Goal: Task Accomplishment & Management: Manage account settings

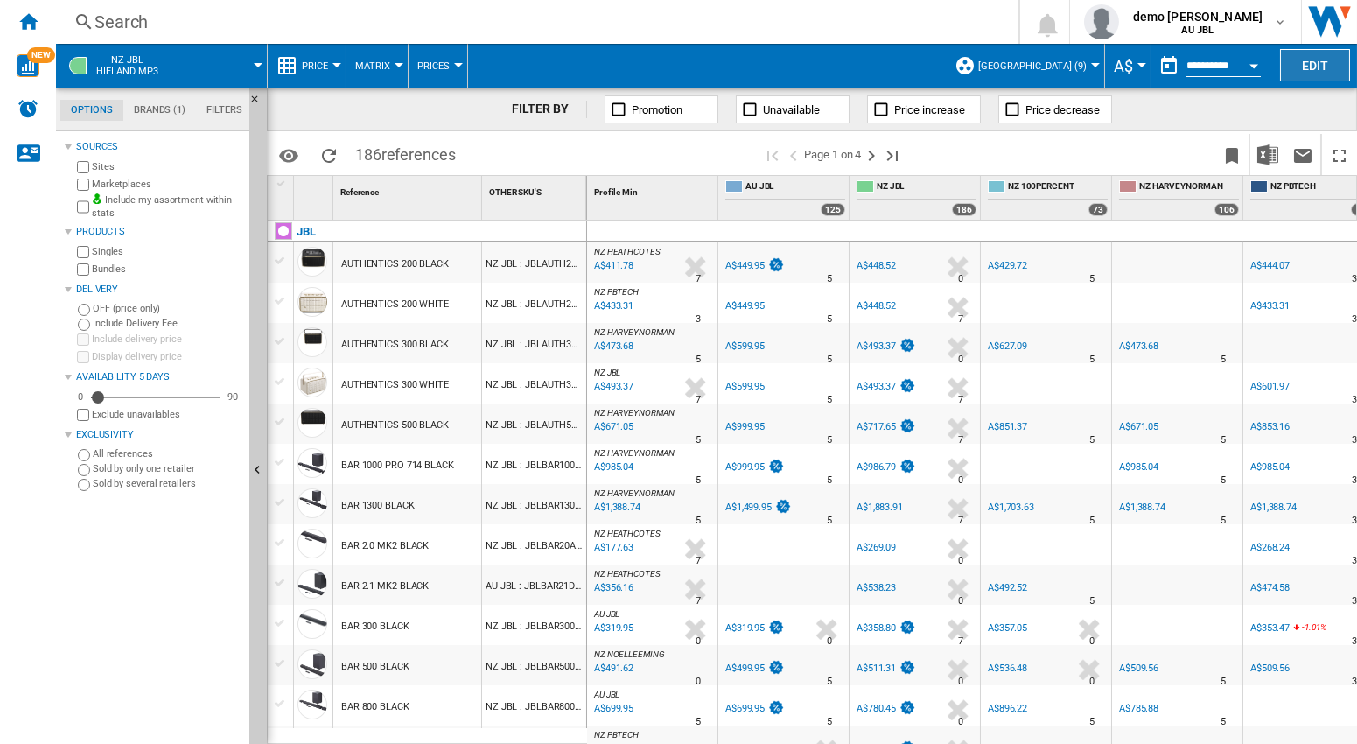
click at [1314, 72] on button "Edit" at bounding box center [1315, 65] width 70 height 32
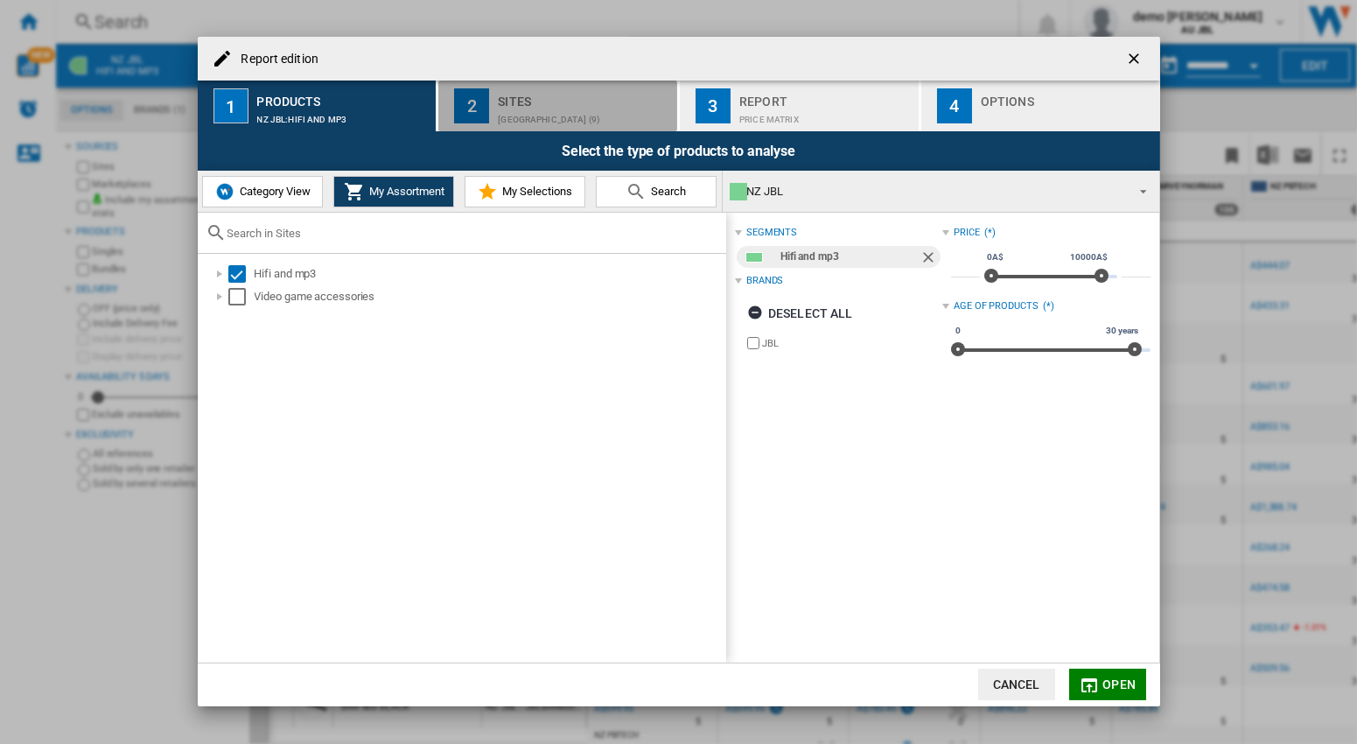
click at [527, 108] on div "[GEOGRAPHIC_DATA] (9)" at bounding box center [584, 115] width 172 height 18
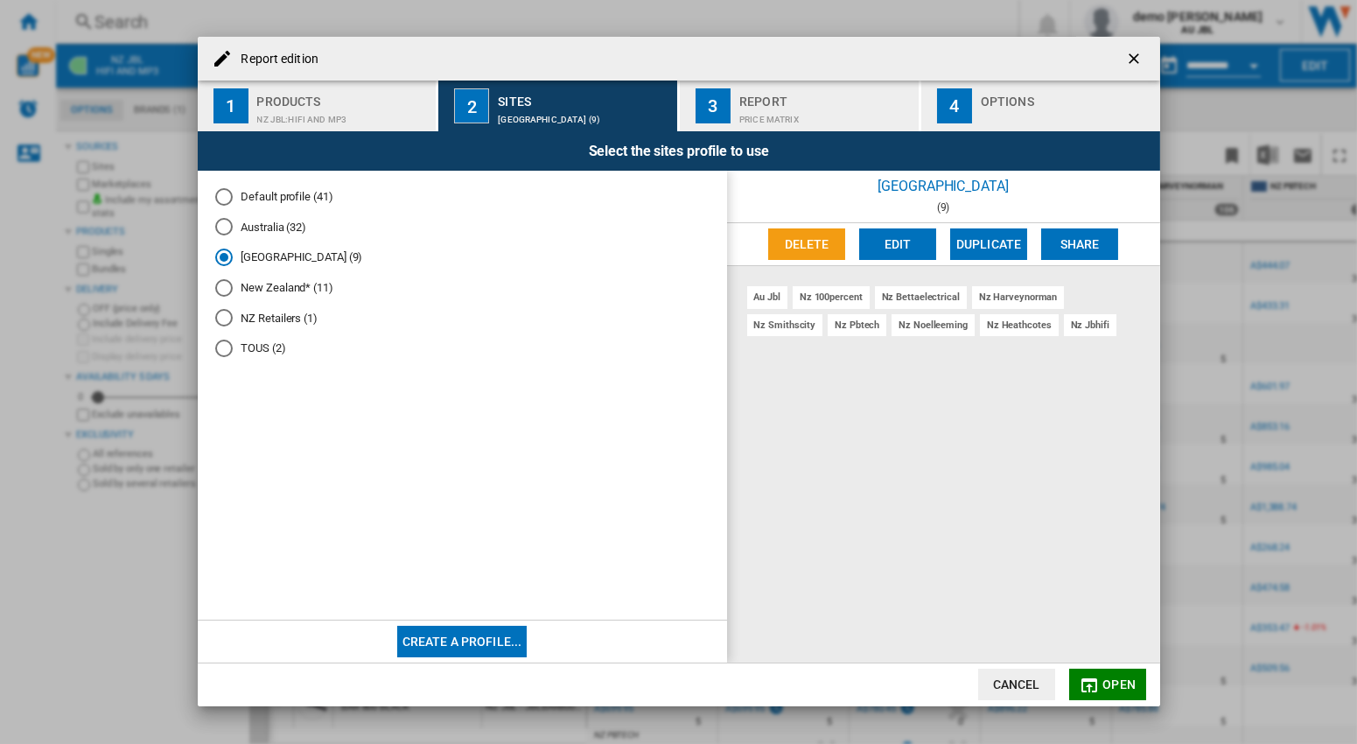
click at [905, 241] on button "Edit" at bounding box center [897, 244] width 77 height 32
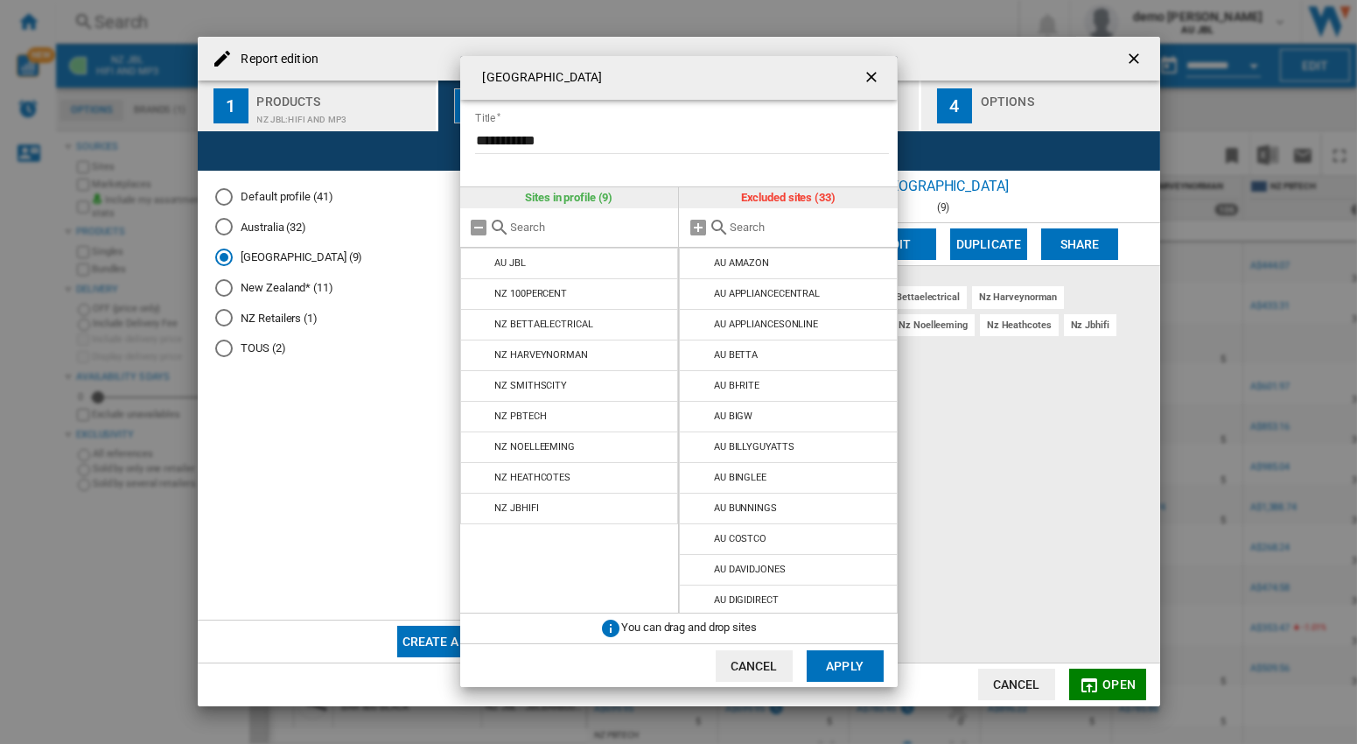
click at [873, 72] on ng-md-icon "getI18NText('BUTTONS.CLOSE_DIALOG')" at bounding box center [873, 78] width 21 height 21
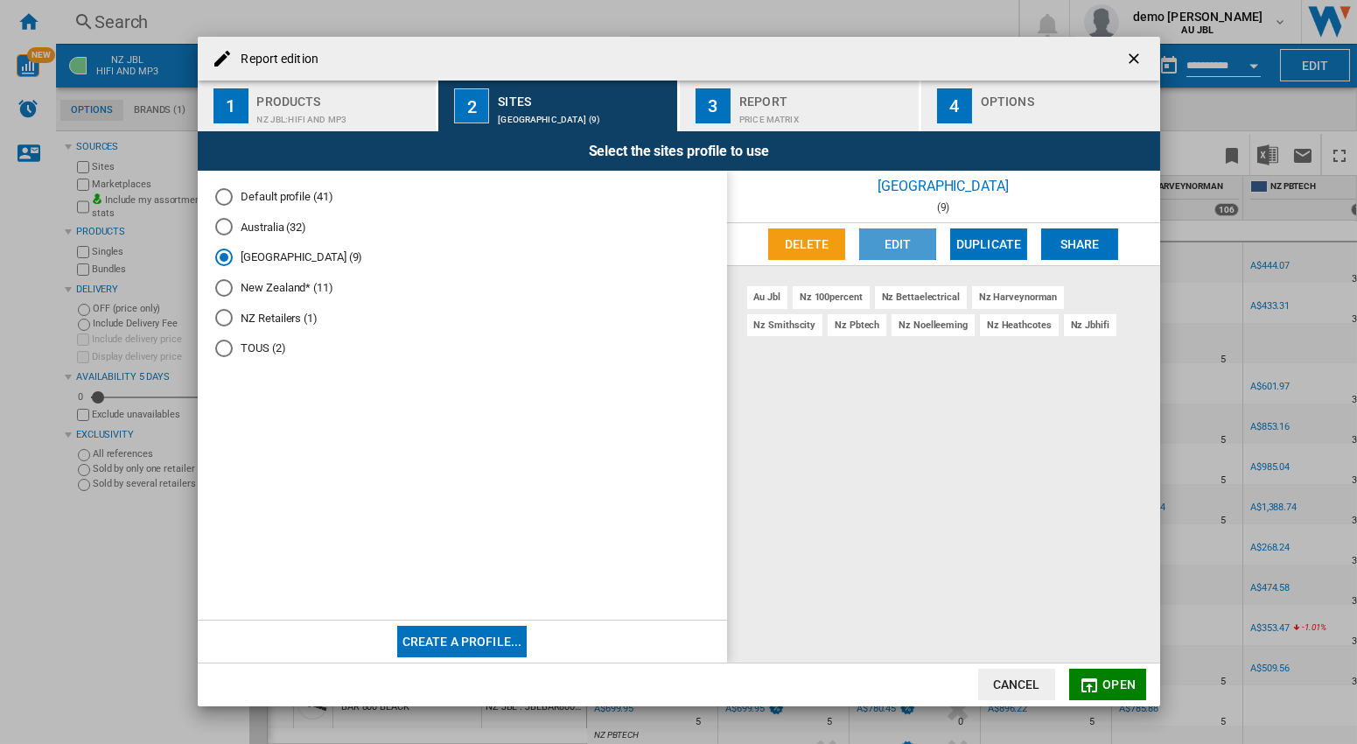
click at [898, 249] on button "Edit" at bounding box center [897, 244] width 77 height 32
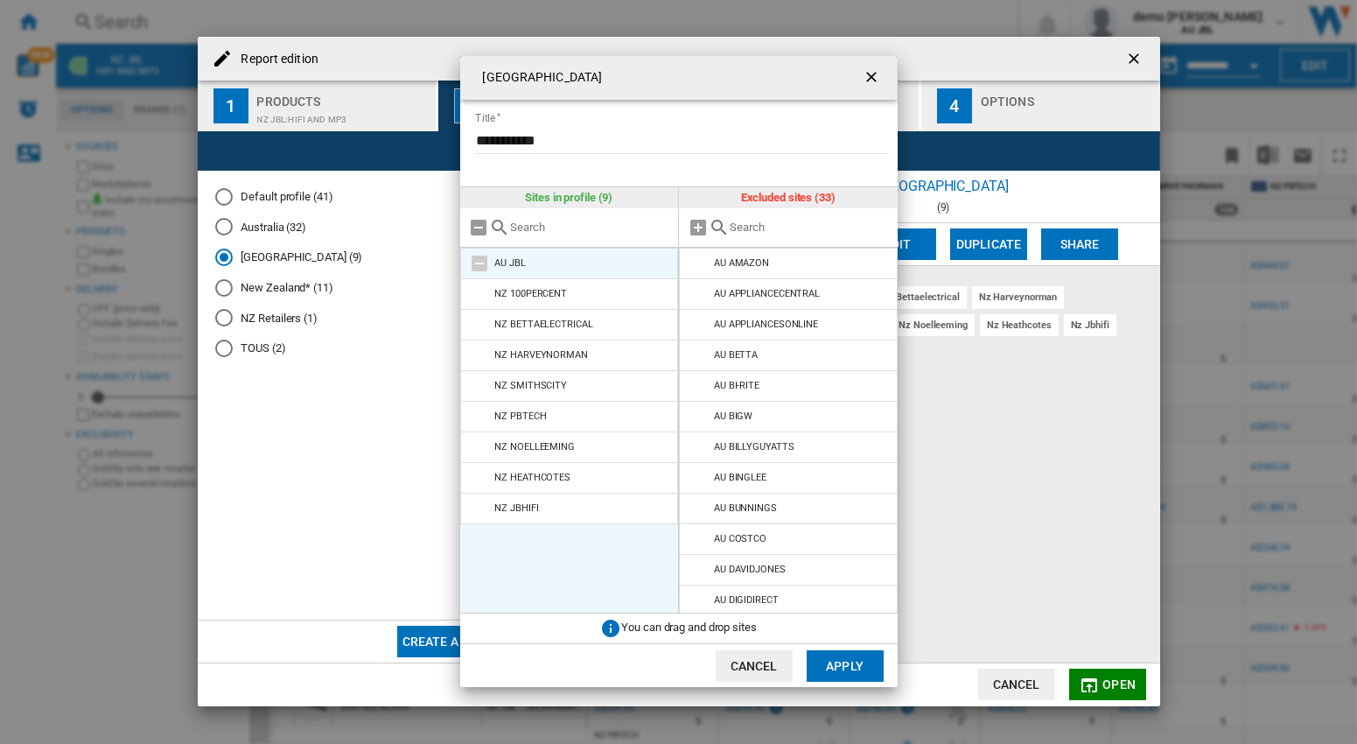
click at [474, 267] on md-icon "New Zealand ..." at bounding box center [480, 263] width 21 height 21
click at [480, 269] on md-icon "New Zealand ..." at bounding box center [480, 263] width 21 height 21
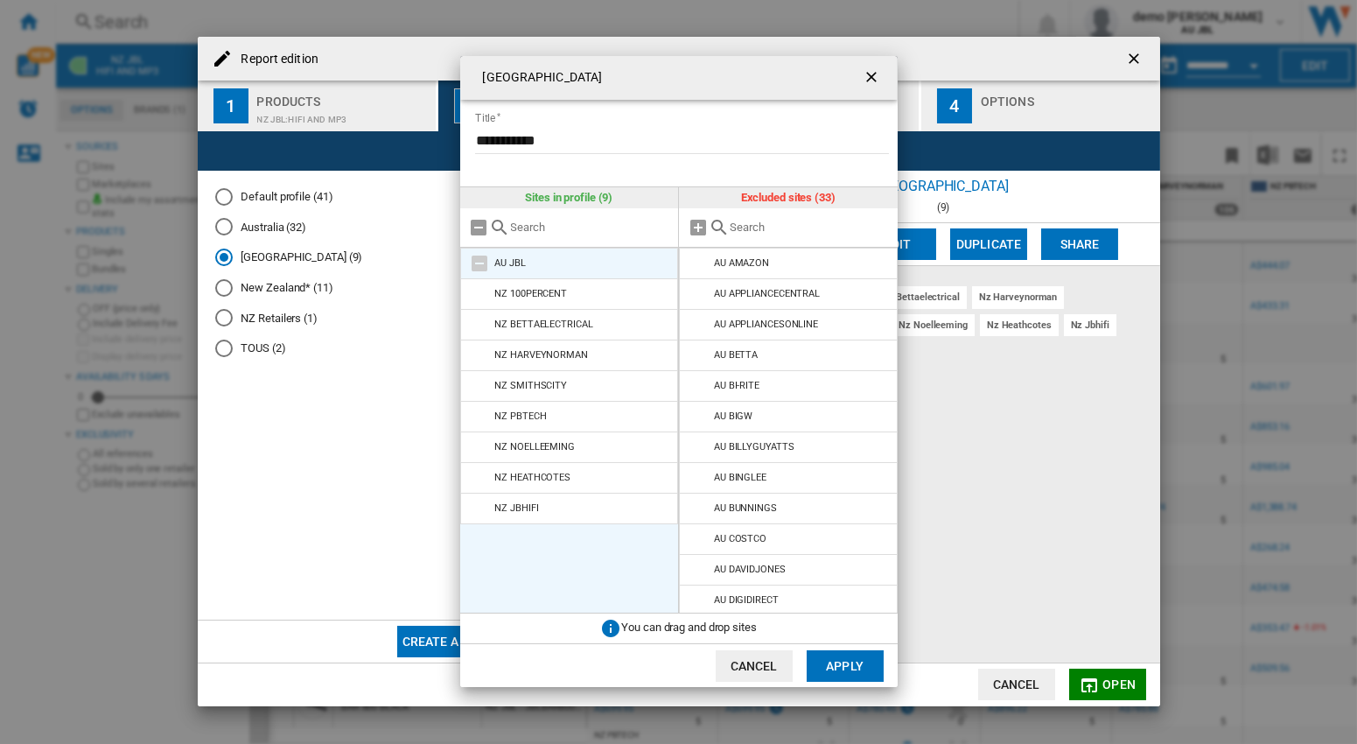
click at [480, 269] on md-icon "New Zealand ..." at bounding box center [480, 263] width 21 height 21
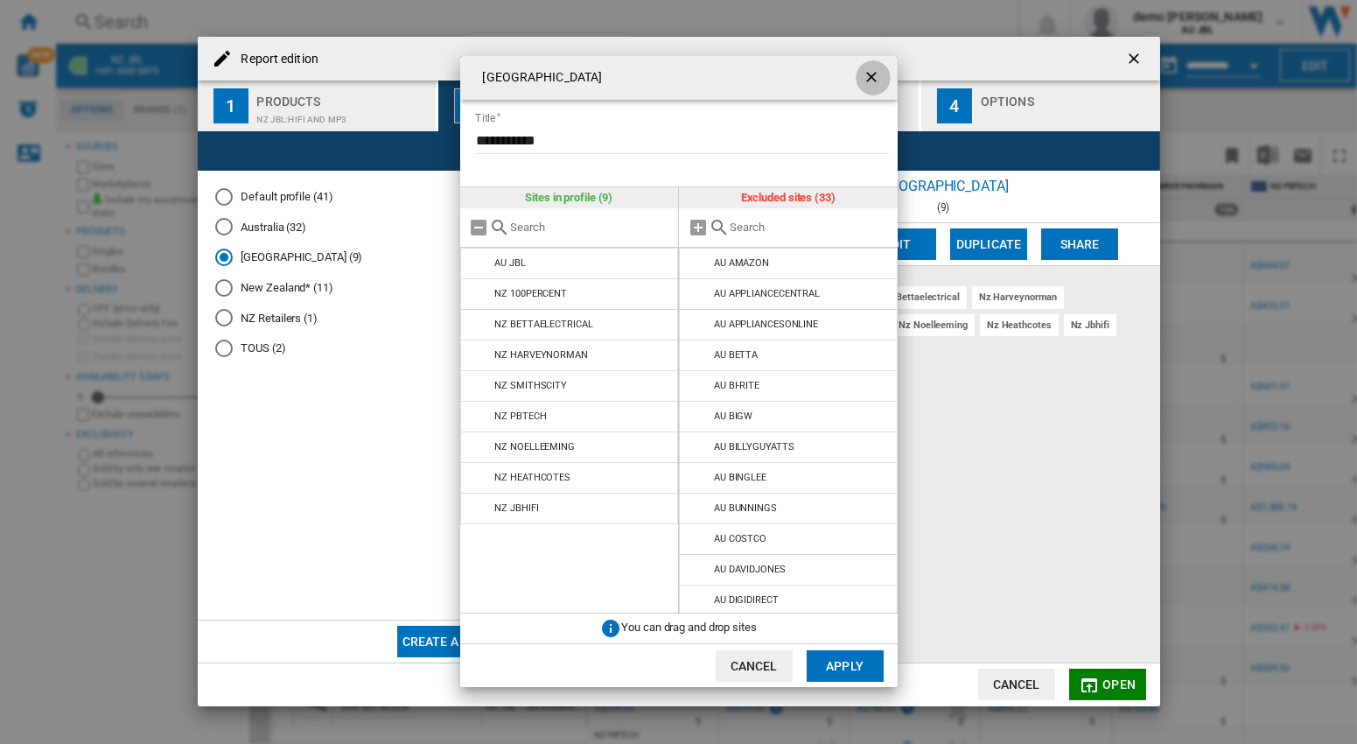
drag, startPoint x: 870, startPoint y: 76, endPoint x: 964, endPoint y: 78, distance: 94.5
click at [871, 76] on ng-md-icon "getI18NText('BUTTONS.CLOSE_DIALOG')" at bounding box center [873, 78] width 21 height 21
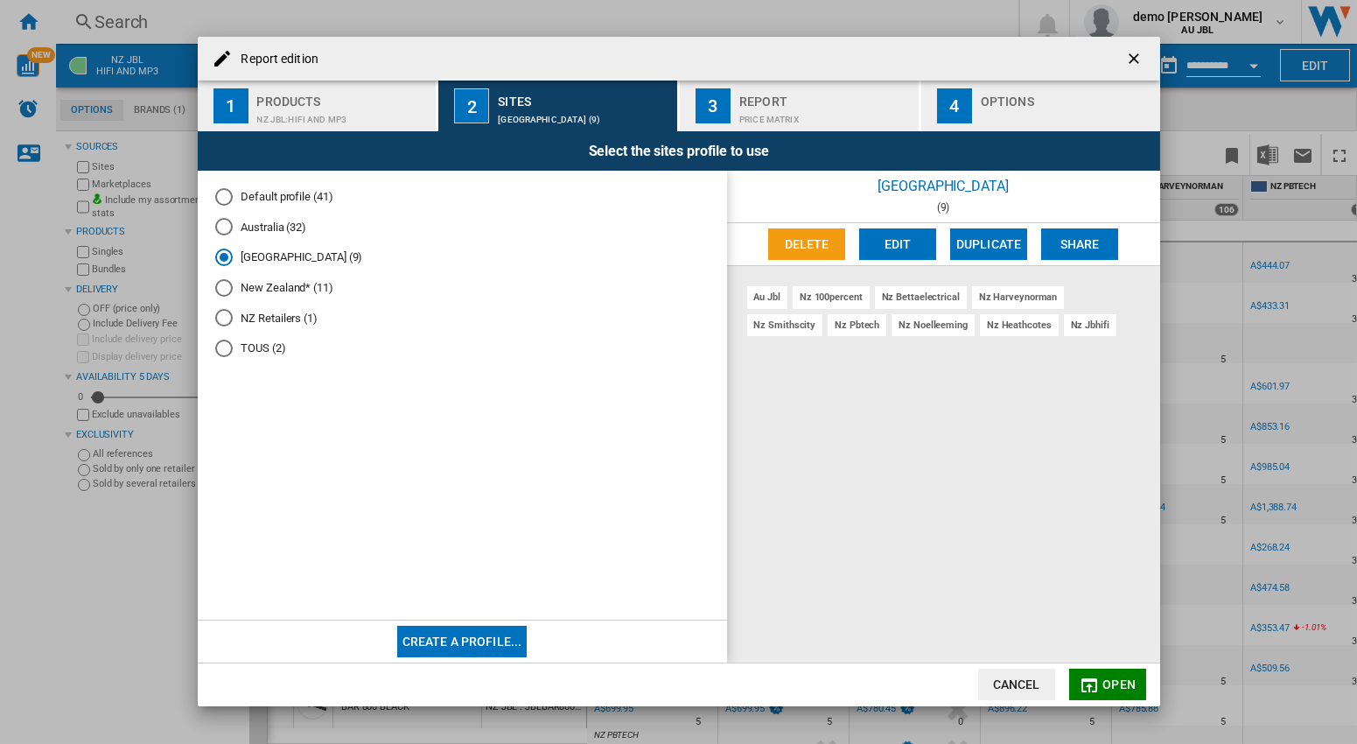
click at [1150, 64] on button "button" at bounding box center [1135, 58] width 35 height 35
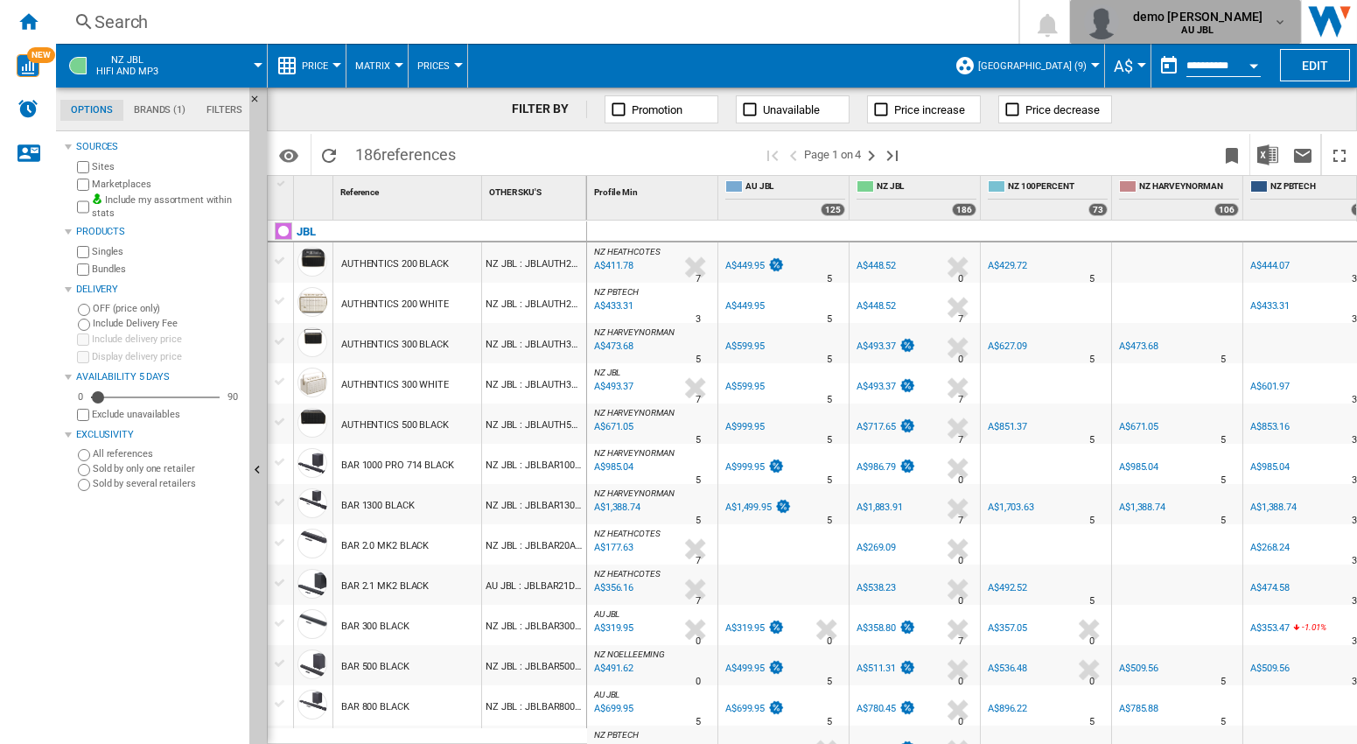
click at [1282, 22] on md-icon "button" at bounding box center [1280, 22] width 14 height 14
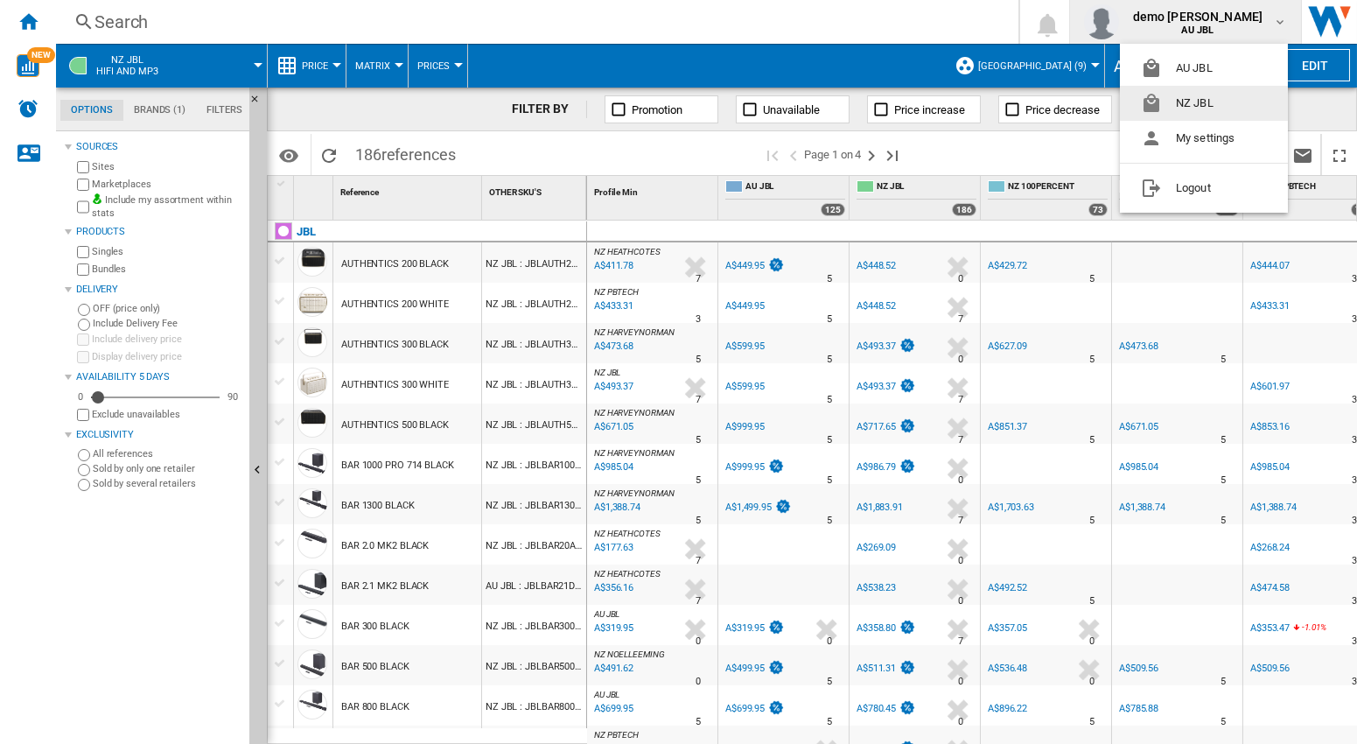
click at [1209, 107] on button "NZ JBL" at bounding box center [1204, 103] width 168 height 35
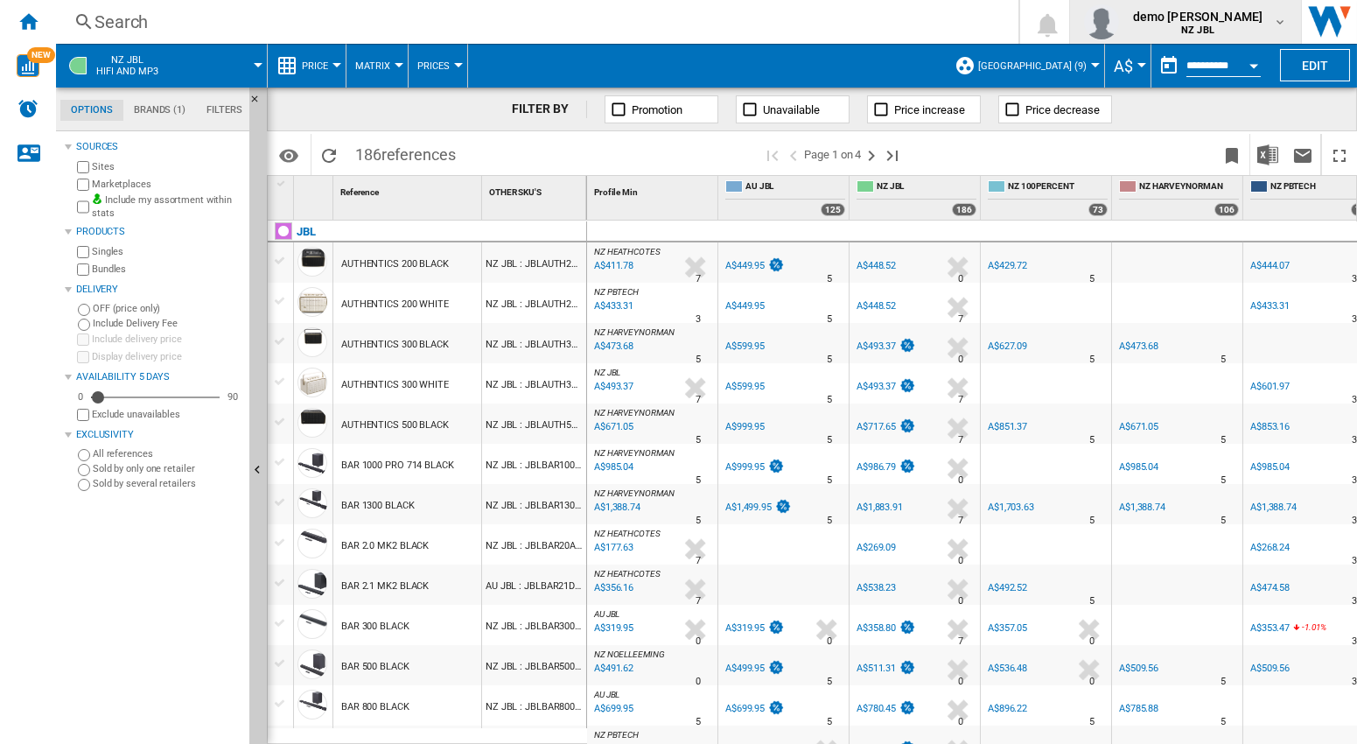
click at [1282, 17] on md-icon "button" at bounding box center [1280, 22] width 14 height 14
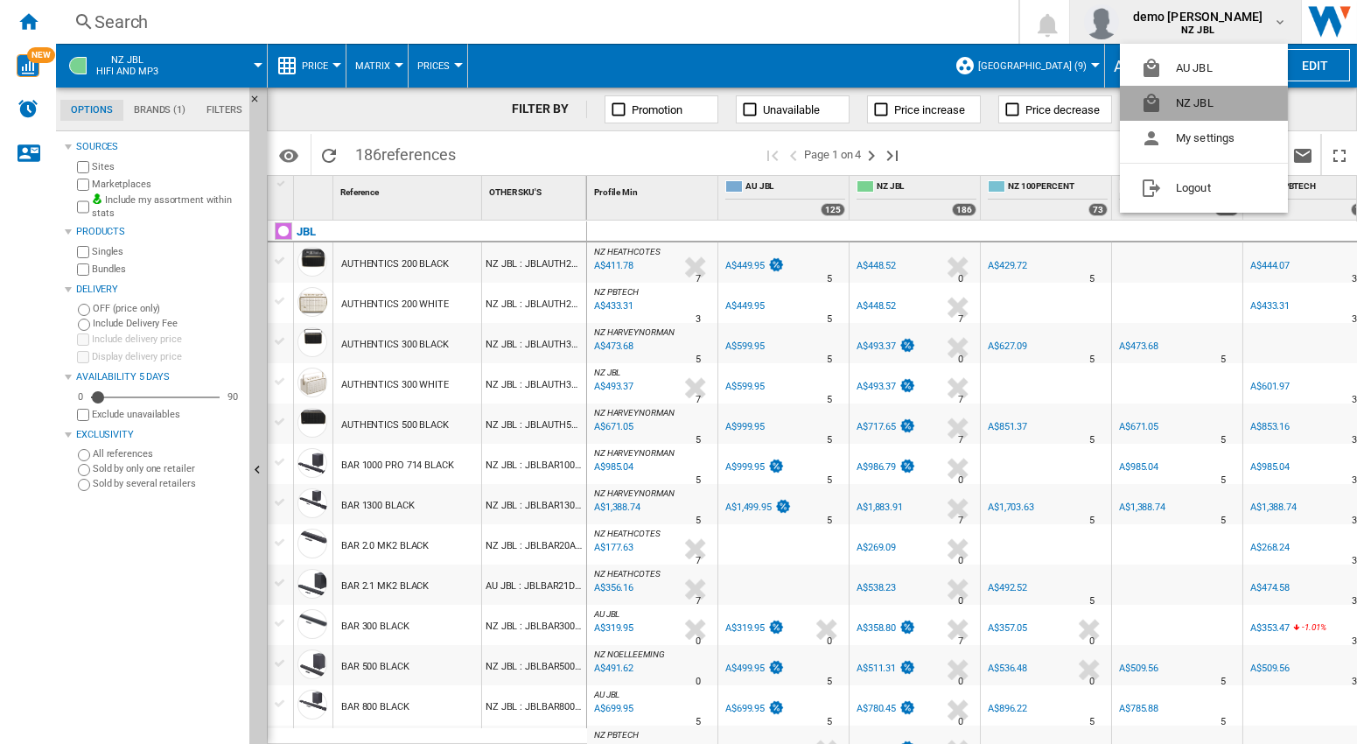
click at [1204, 106] on button "NZ JBL" at bounding box center [1204, 103] width 168 height 35
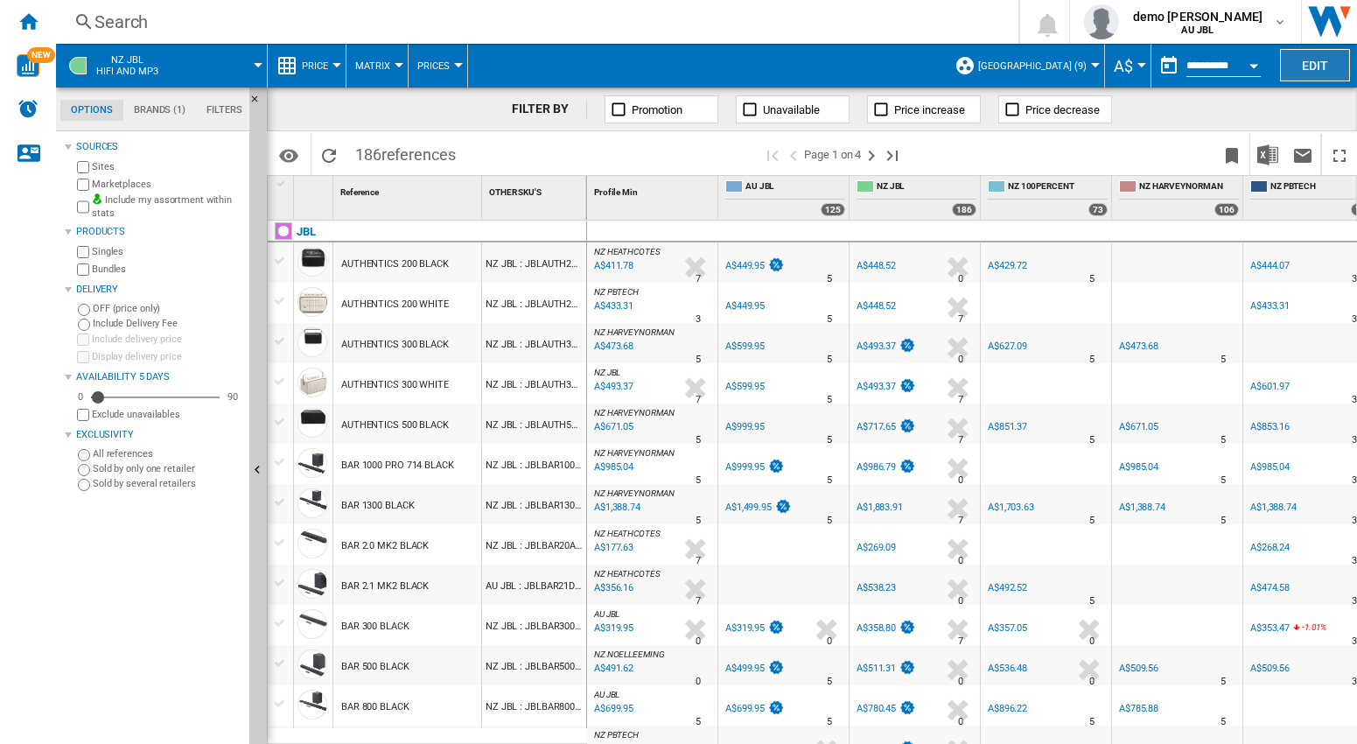
click at [1326, 67] on button "Edit" at bounding box center [1315, 65] width 70 height 32
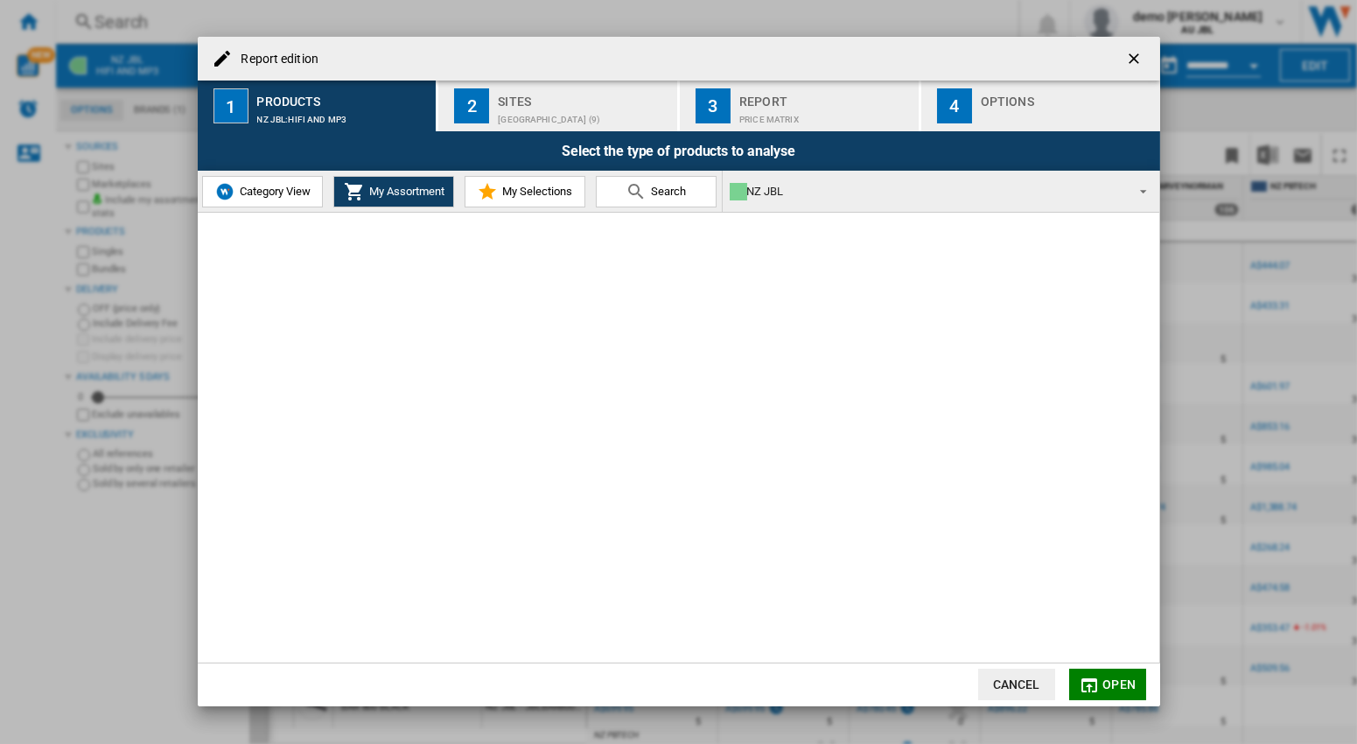
click at [1138, 61] on ng-md-icon "getI18NText('BUTTONS.CLOSE_DIALOG')" at bounding box center [1135, 60] width 21 height 21
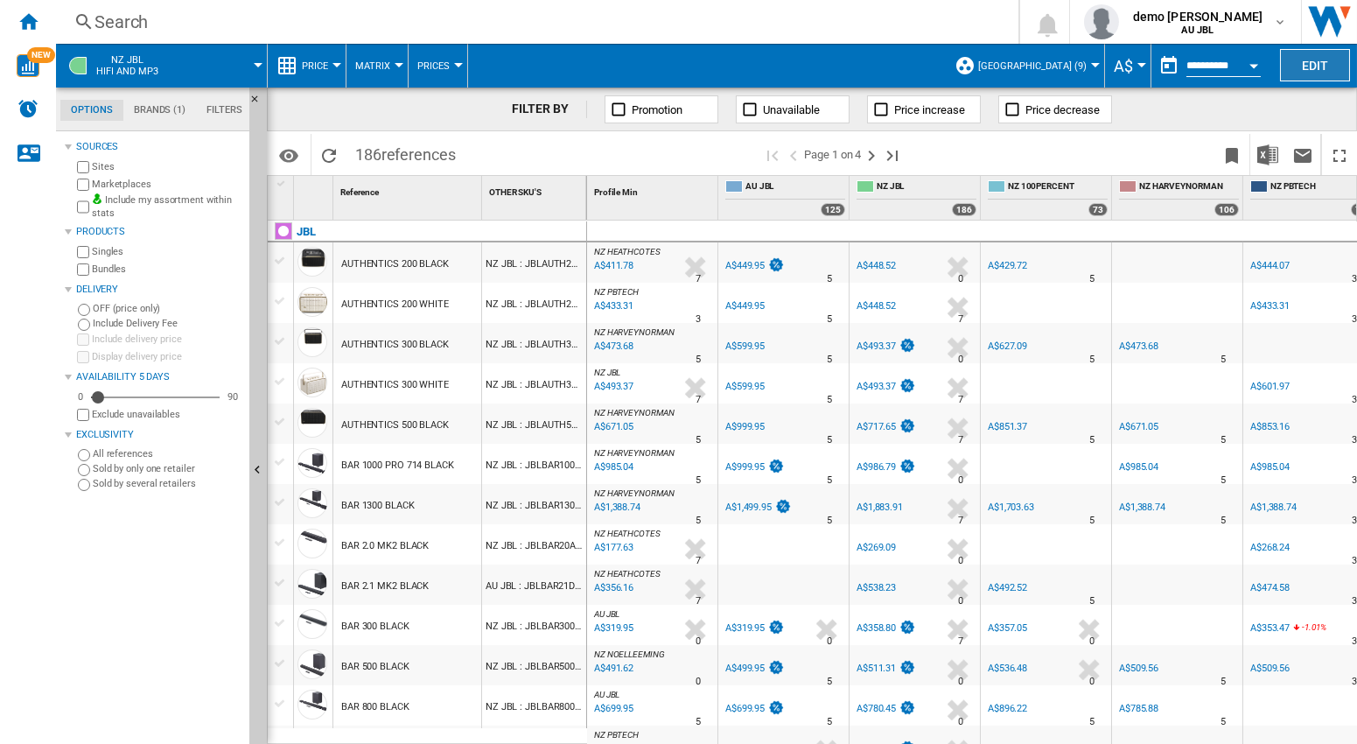
click at [1321, 68] on button "Edit" at bounding box center [1315, 65] width 70 height 32
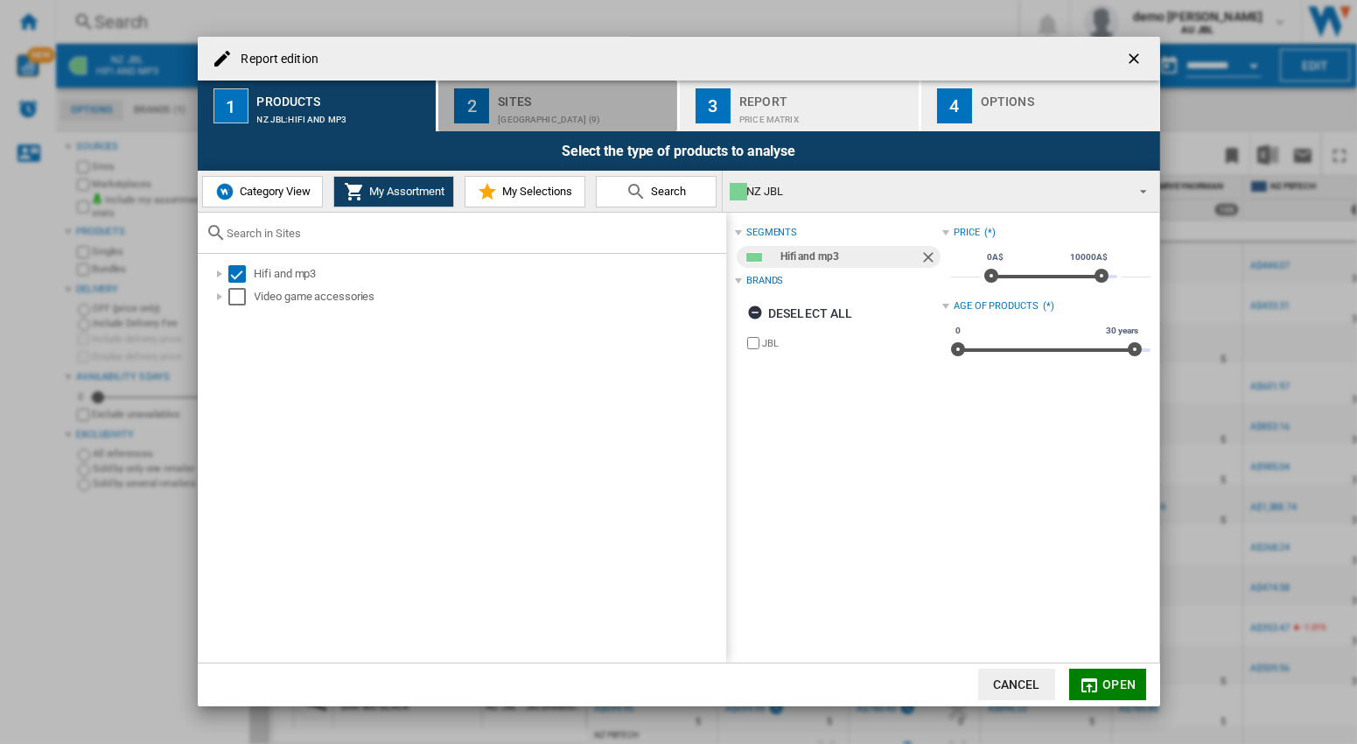
click at [569, 114] on div "[GEOGRAPHIC_DATA] (9)" at bounding box center [584, 115] width 172 height 18
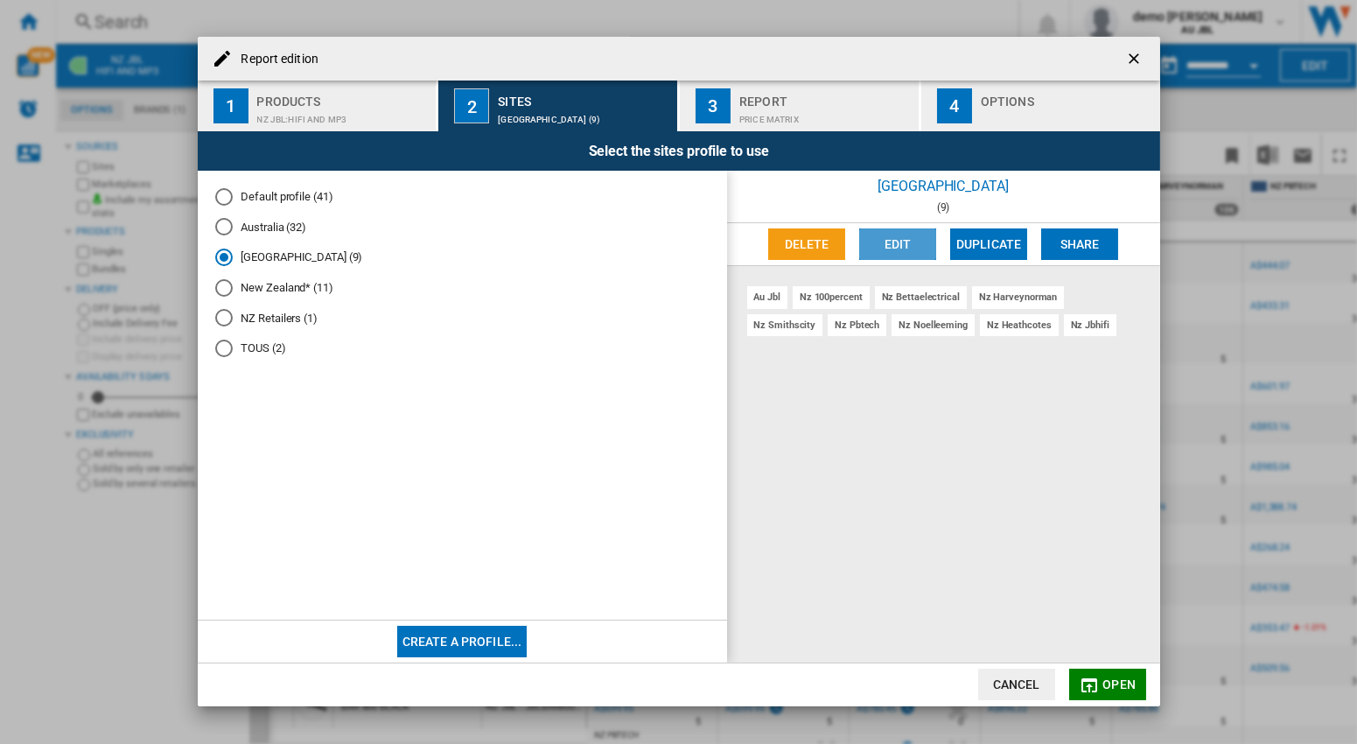
click at [893, 243] on button "Edit" at bounding box center [897, 244] width 77 height 32
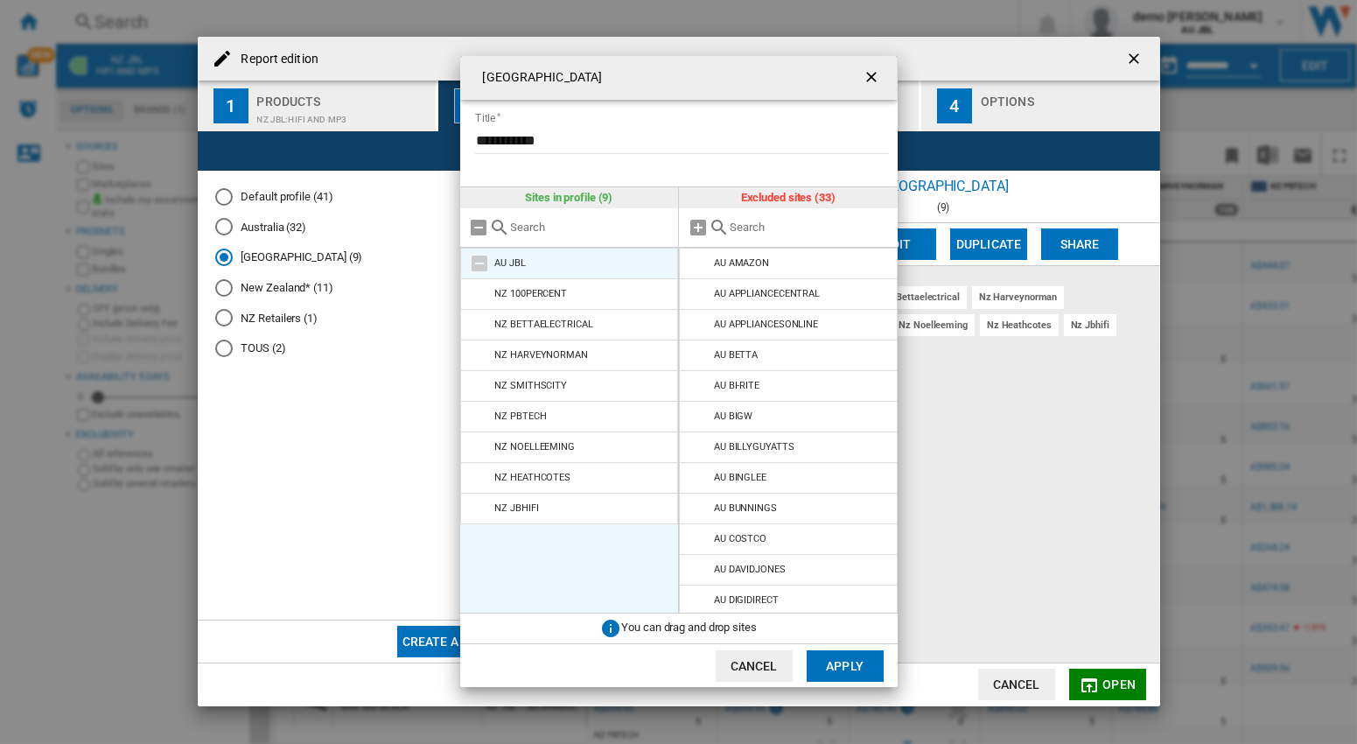
click at [483, 265] on md-icon at bounding box center [480, 263] width 21 height 21
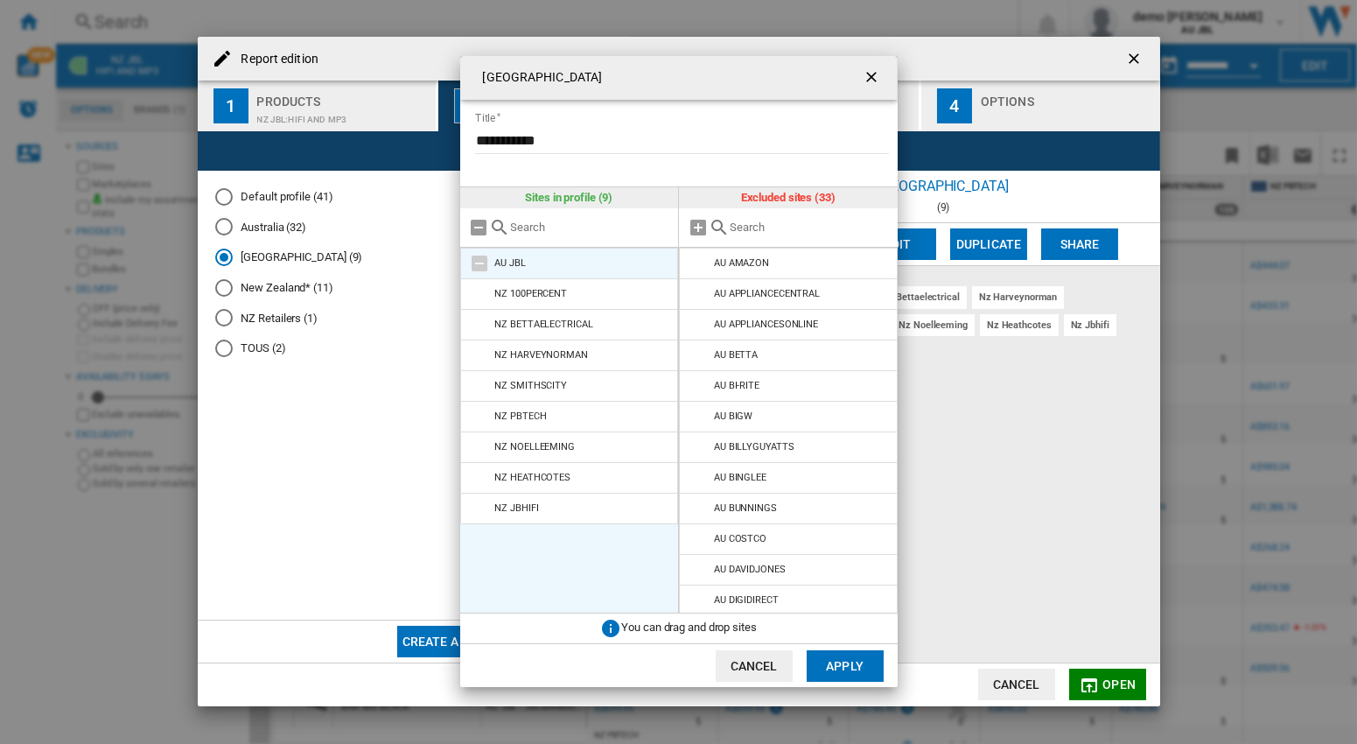
click at [483, 265] on md-icon at bounding box center [480, 263] width 21 height 21
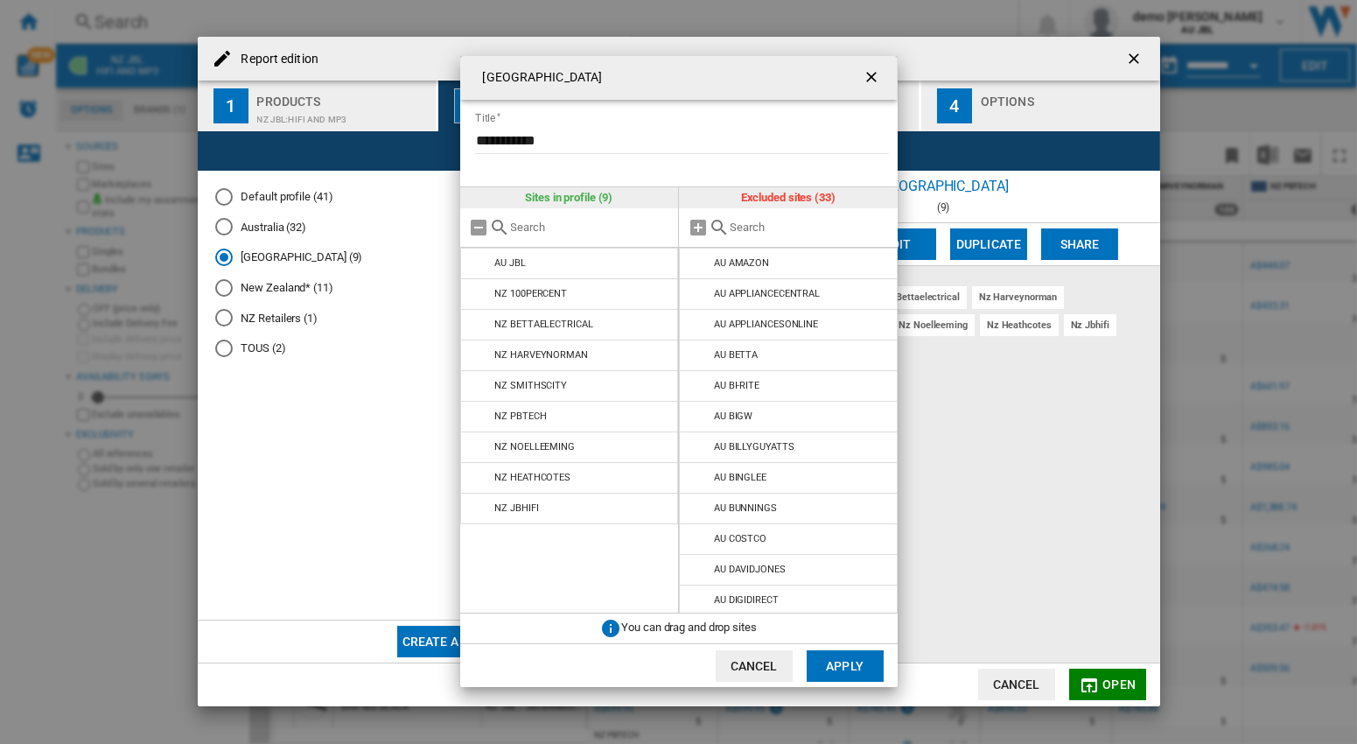
click at [871, 73] on ng-md-icon "getI18NText('BUTTONS.CLOSE_DIALOG')" at bounding box center [873, 78] width 21 height 21
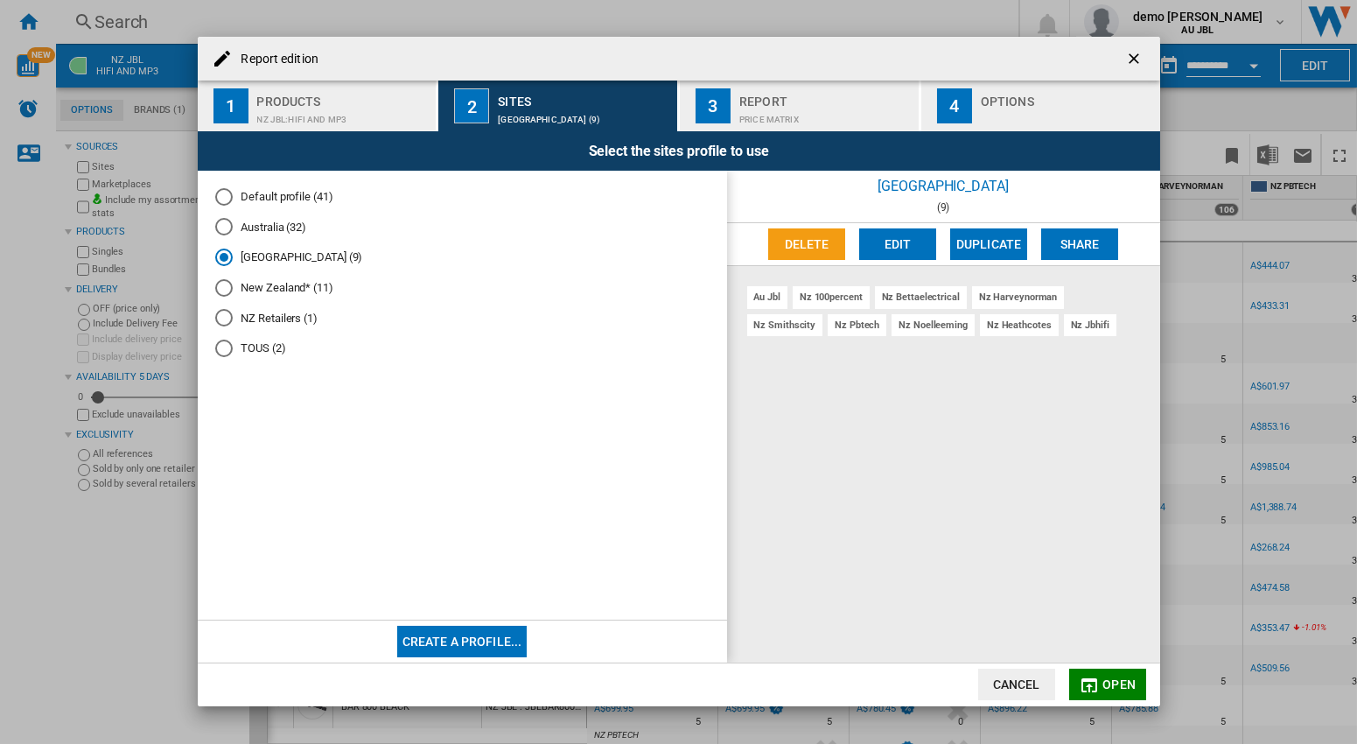
click at [1140, 66] on ng-md-icon "getI18NText('BUTTONS.CLOSE_DIALOG')" at bounding box center [1135, 60] width 21 height 21
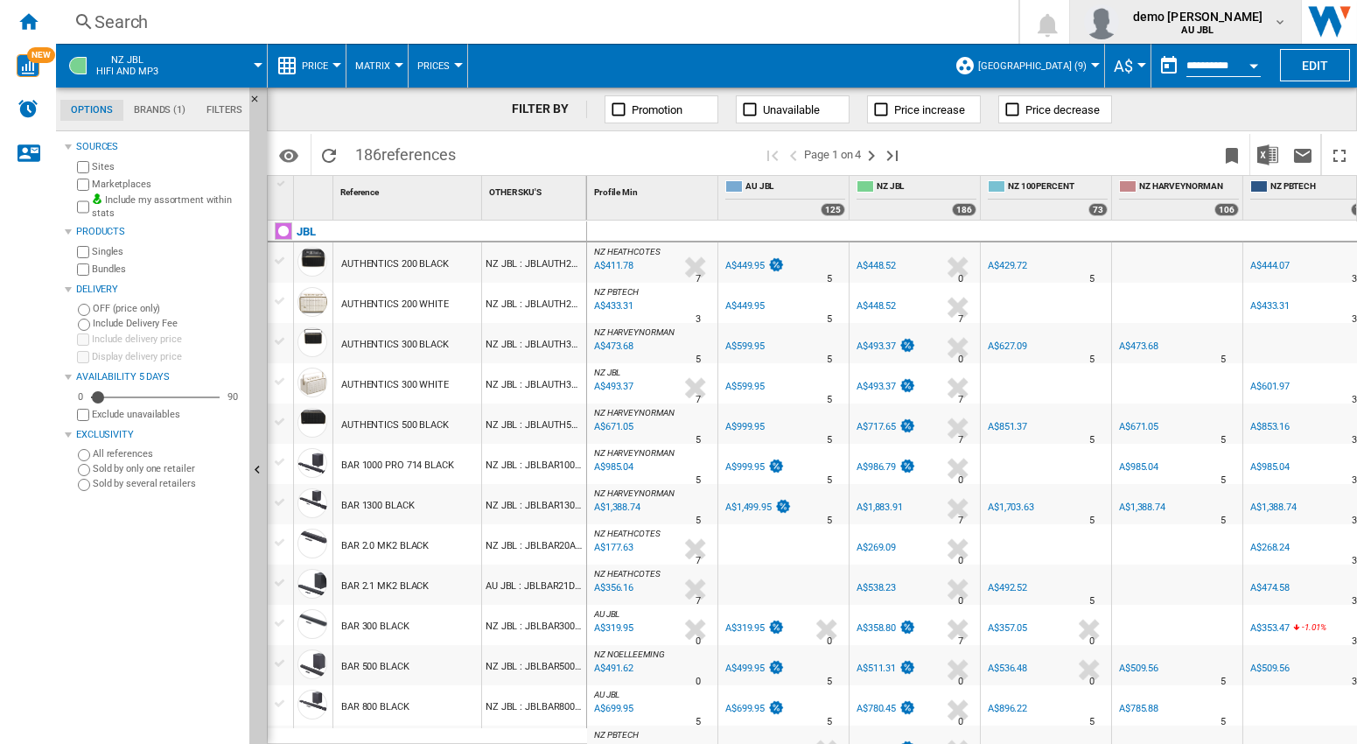
click at [1214, 32] on b "AU JBL" at bounding box center [1197, 30] width 32 height 11
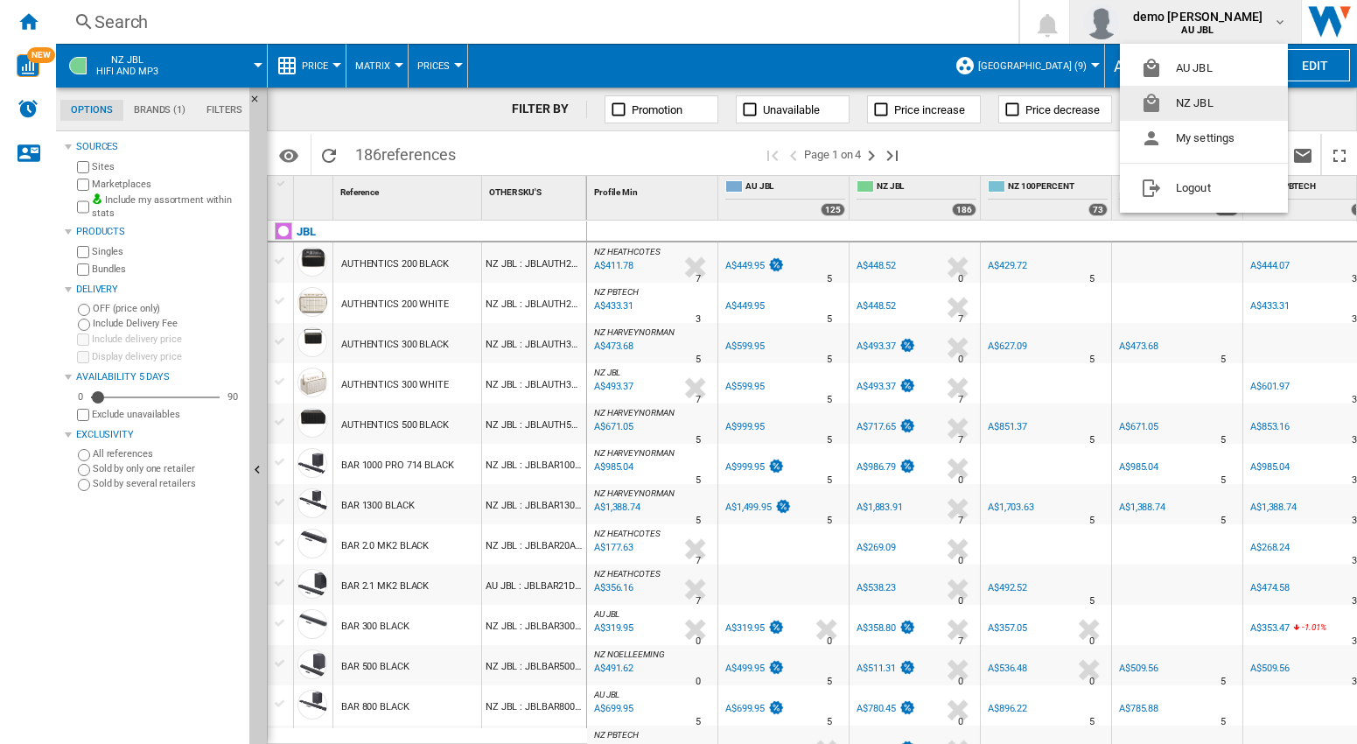
click at [1206, 99] on button "NZ JBL" at bounding box center [1204, 103] width 168 height 35
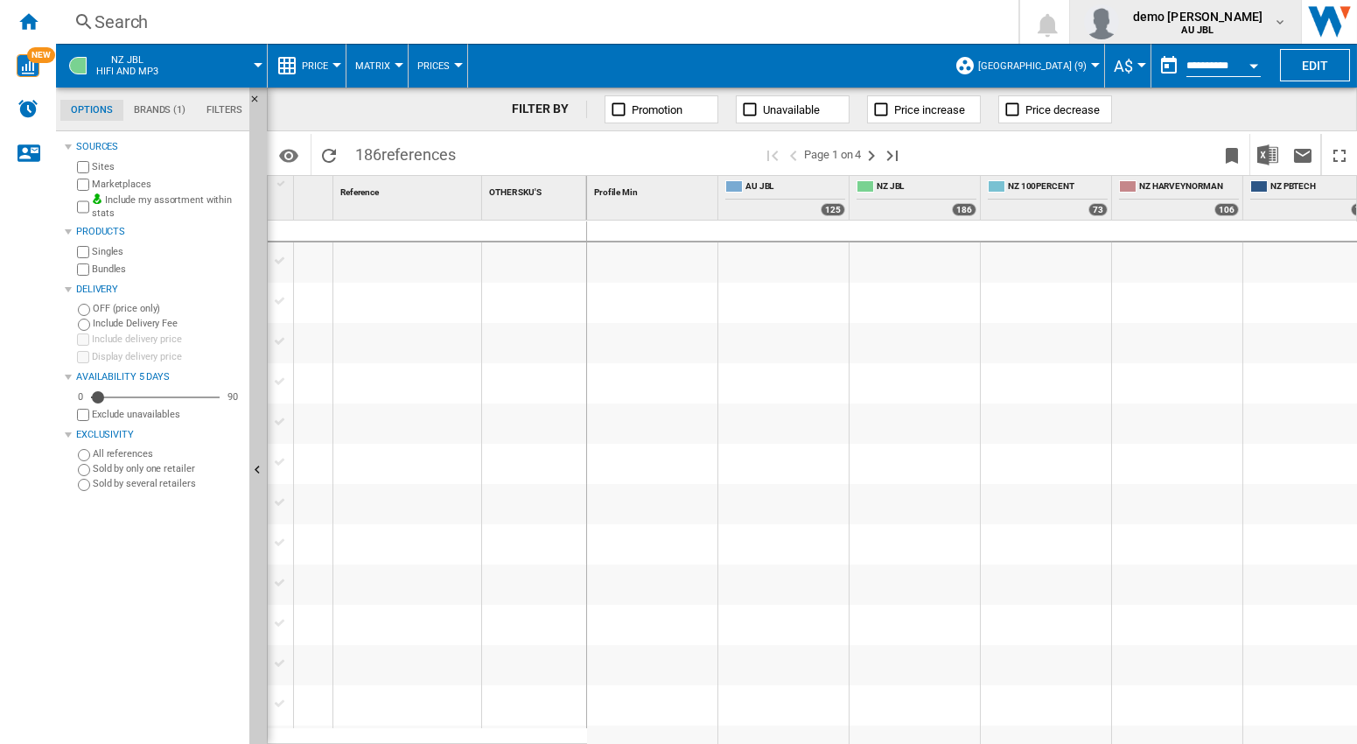
click at [1281, 16] on md-icon "button" at bounding box center [1280, 22] width 14 height 14
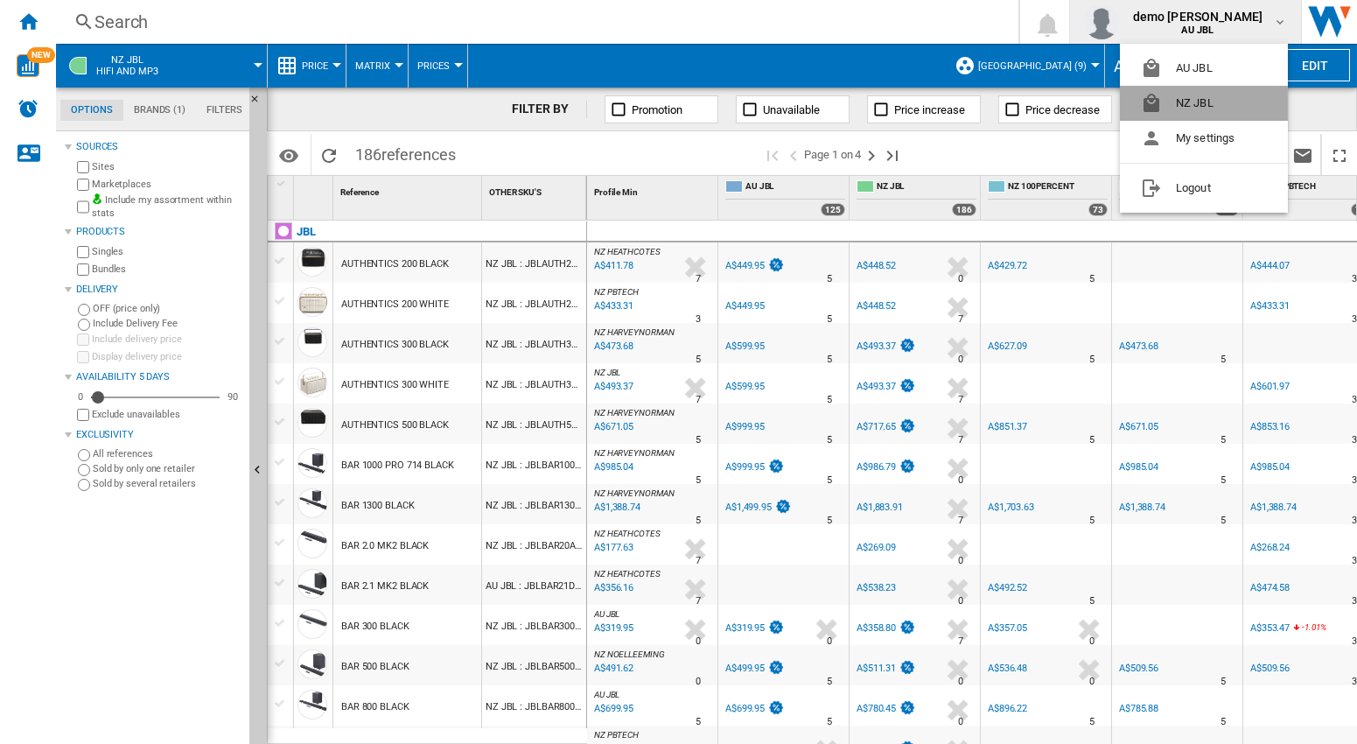
click at [1202, 108] on button "NZ JBL" at bounding box center [1204, 103] width 168 height 35
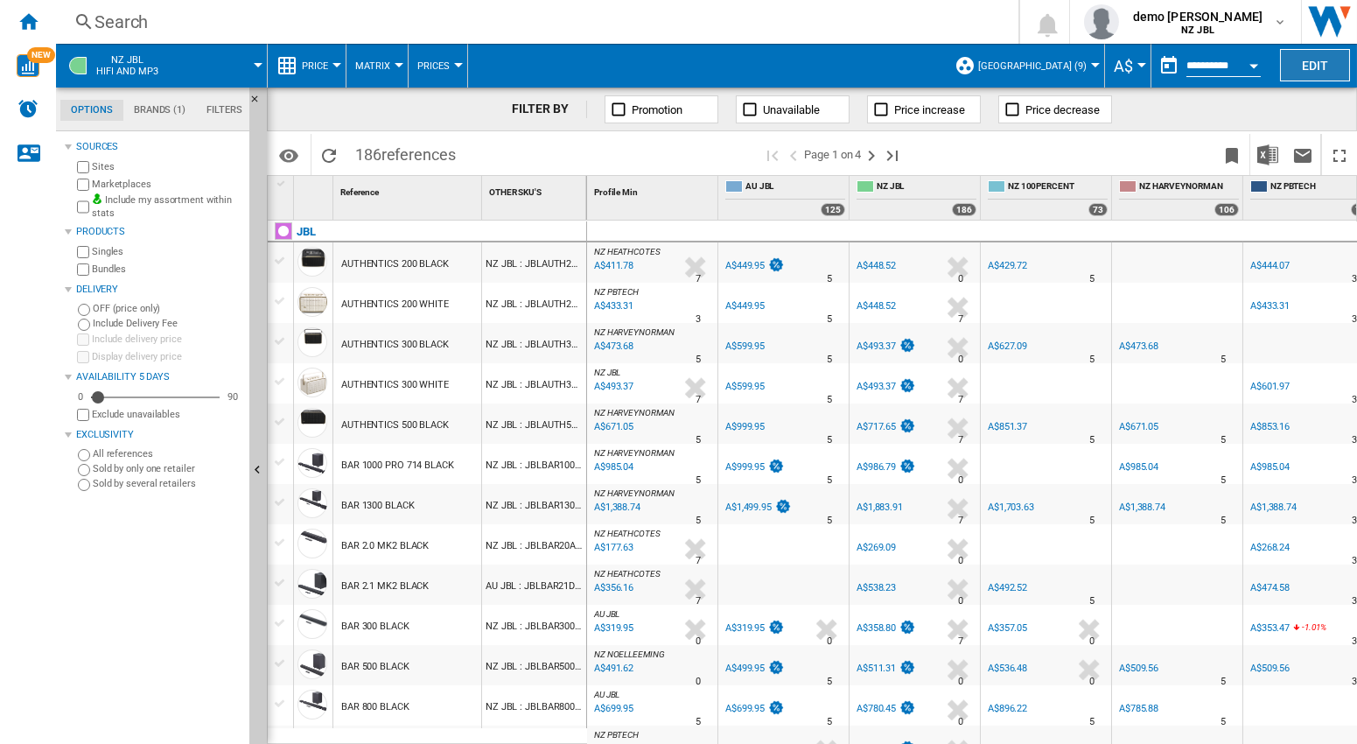
click at [1318, 74] on button "Edit" at bounding box center [1315, 65] width 70 height 32
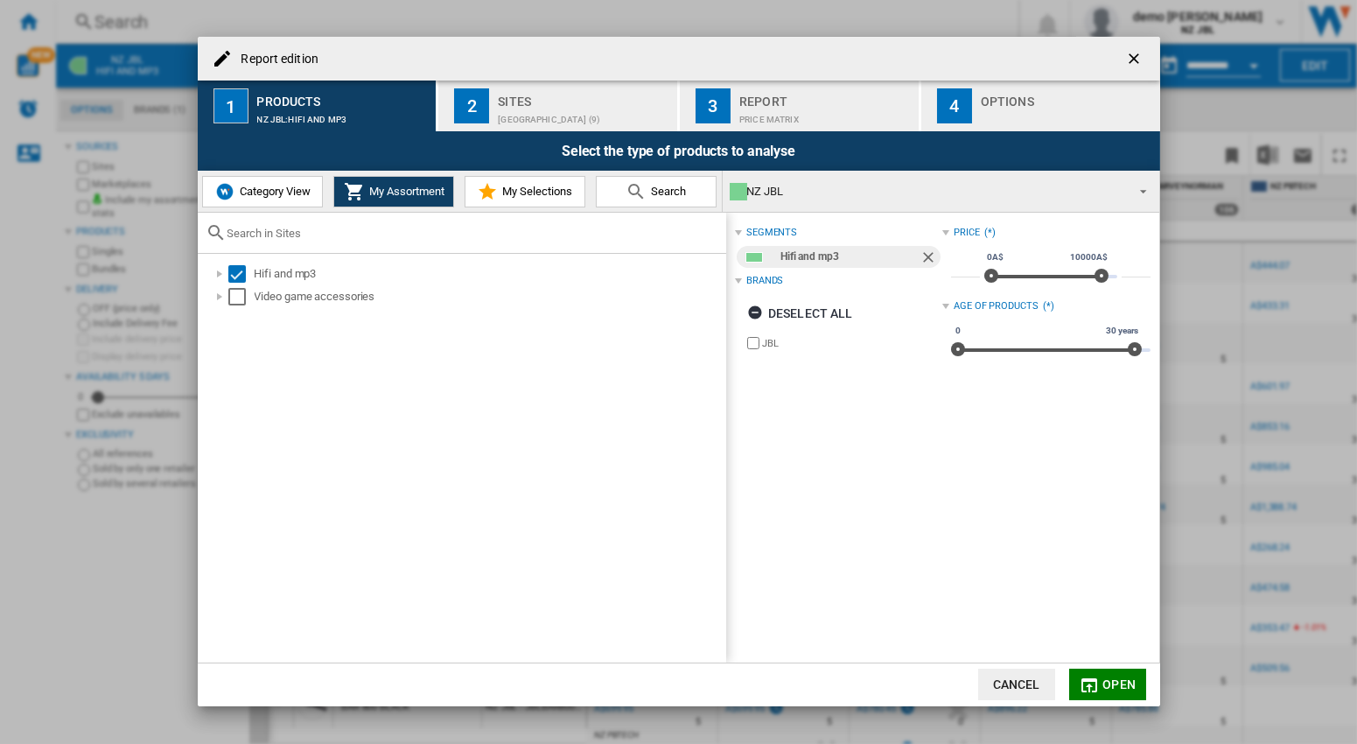
click at [1133, 59] on ng-md-icon "getI18NText('BUTTONS.CLOSE_DIALOG')" at bounding box center [1135, 60] width 21 height 21
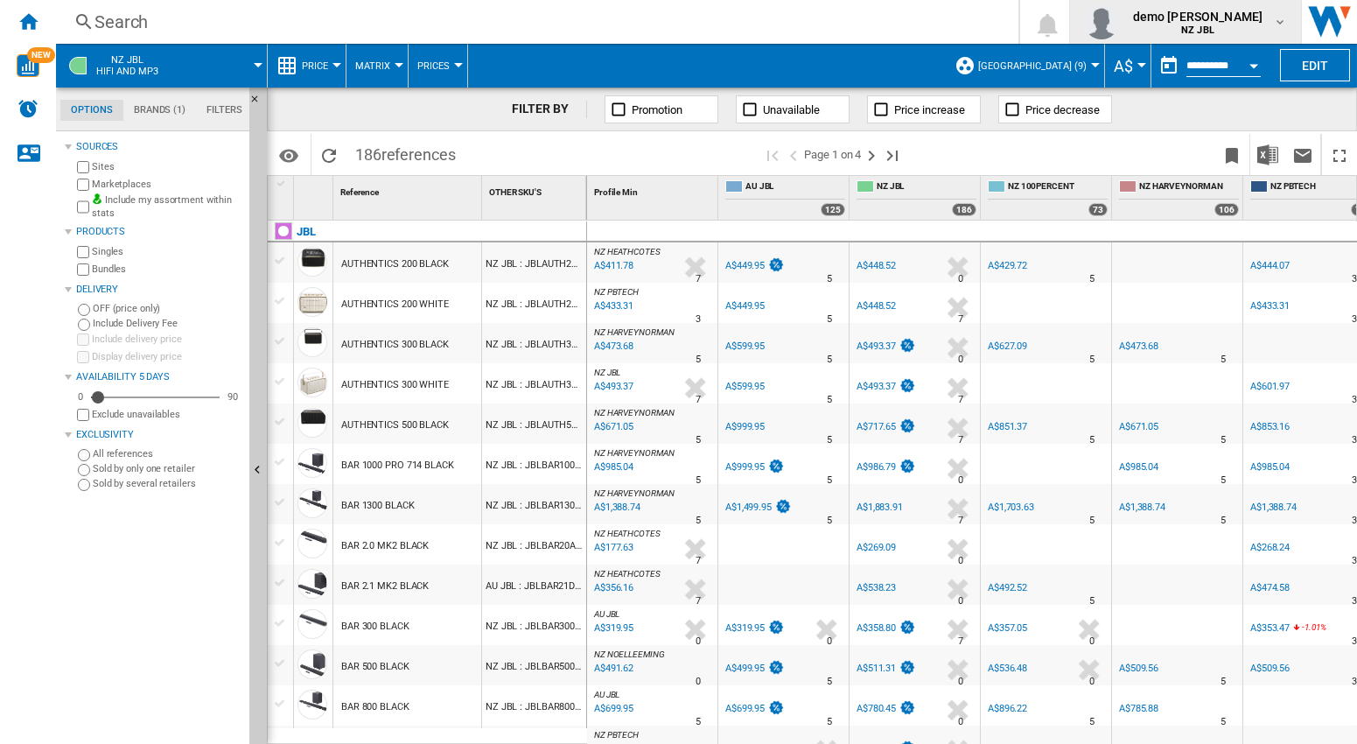
click at [1277, 23] on md-icon "button" at bounding box center [1280, 22] width 14 height 14
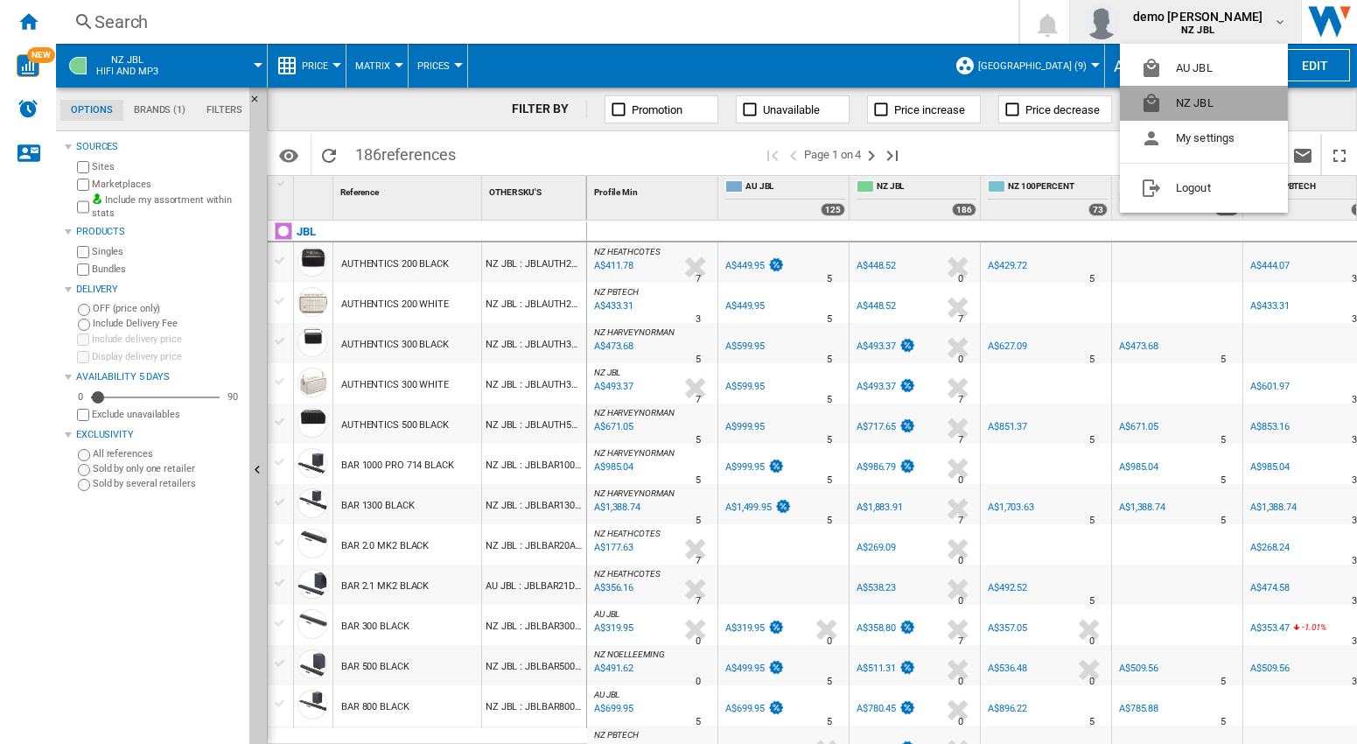
click at [1209, 106] on button "NZ JBL" at bounding box center [1204, 103] width 168 height 35
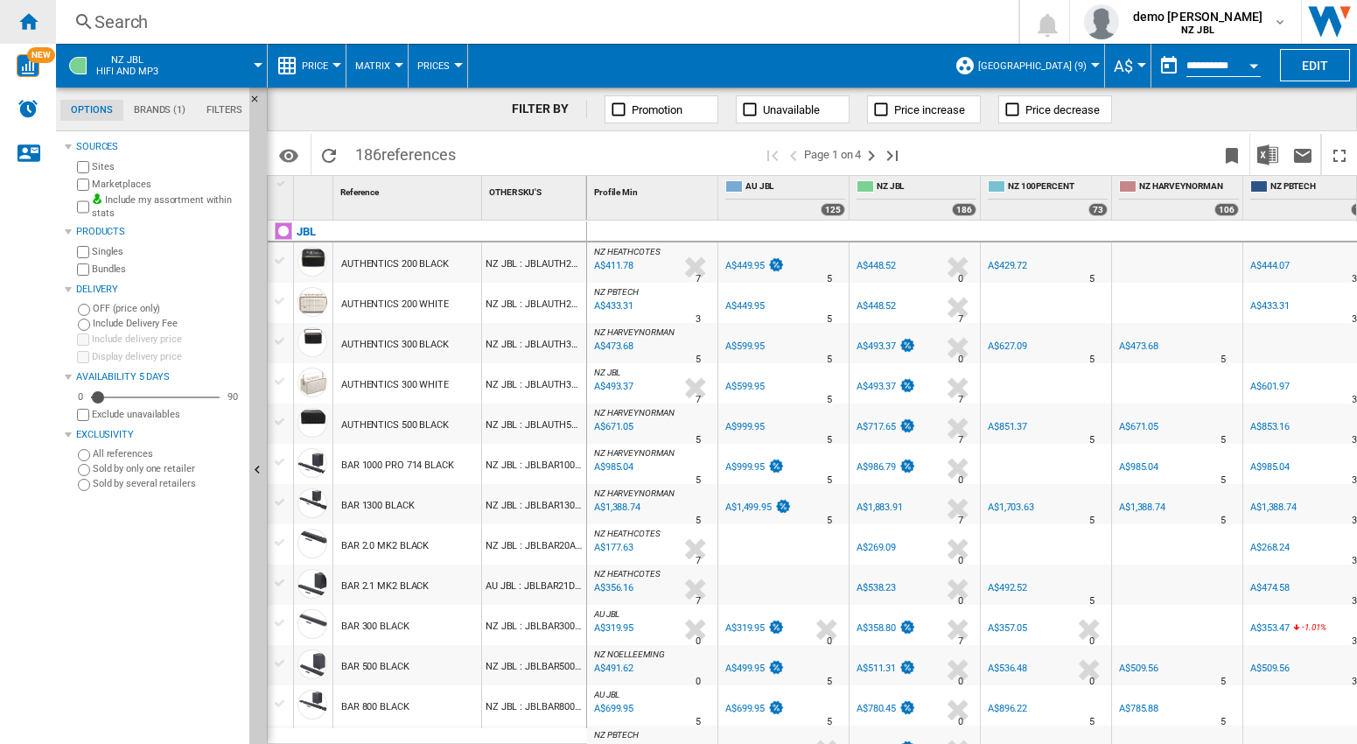
click at [24, 25] on ng-md-icon "Home" at bounding box center [28, 21] width 21 height 21
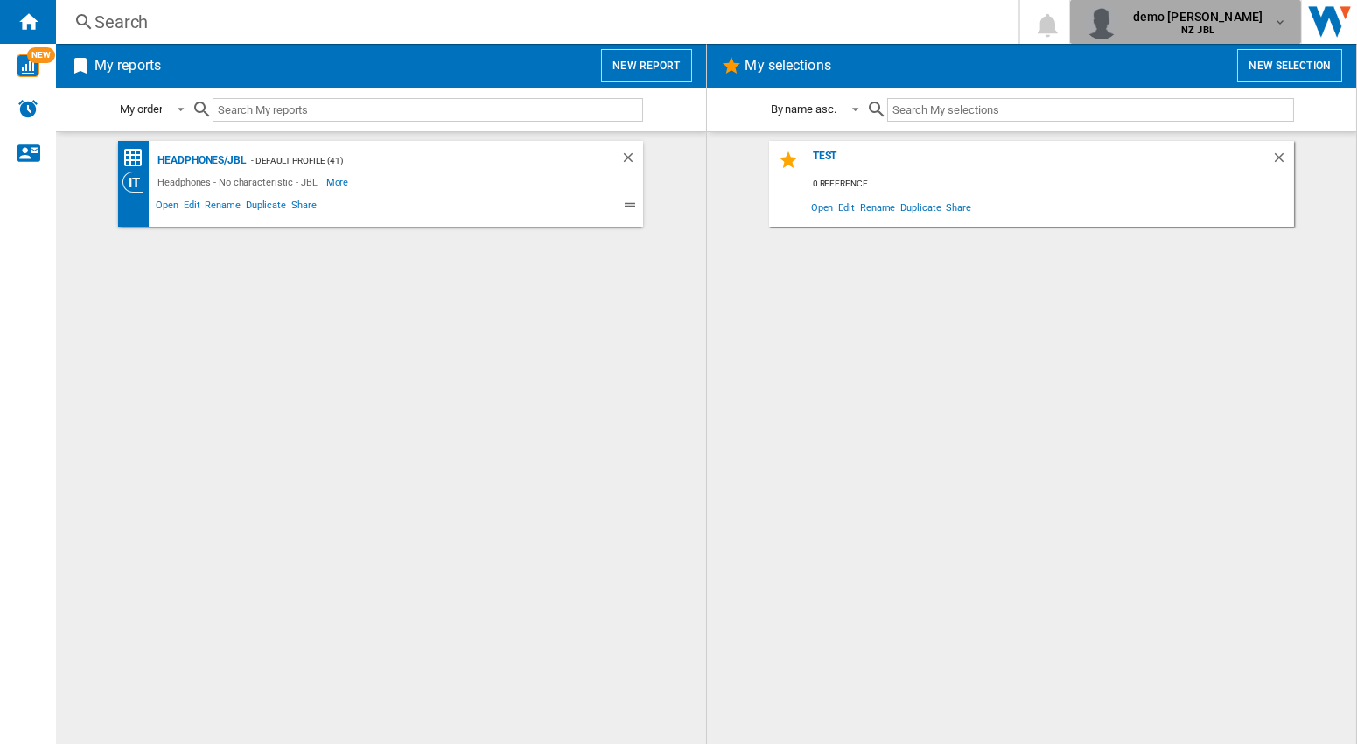
click at [1279, 19] on md-icon "button" at bounding box center [1280, 22] width 14 height 14
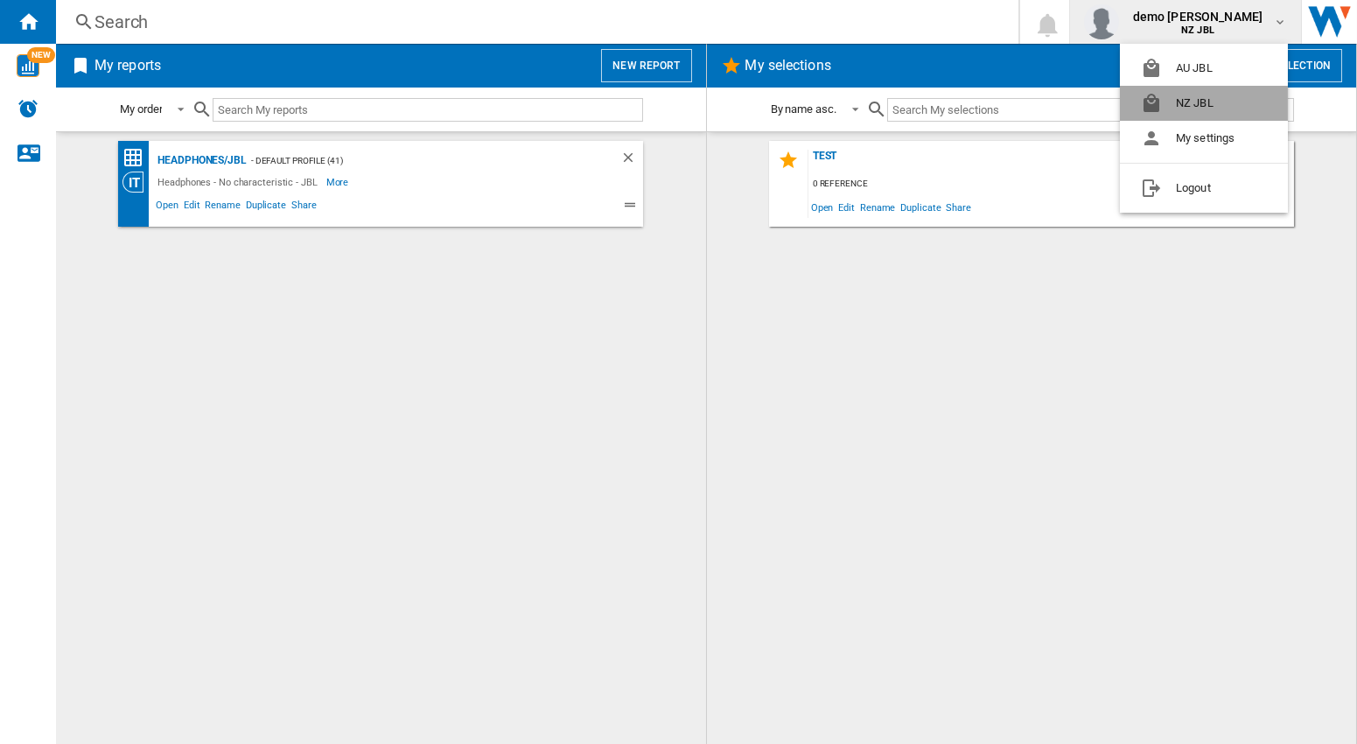
click at [1209, 99] on button "NZ JBL" at bounding box center [1204, 103] width 168 height 35
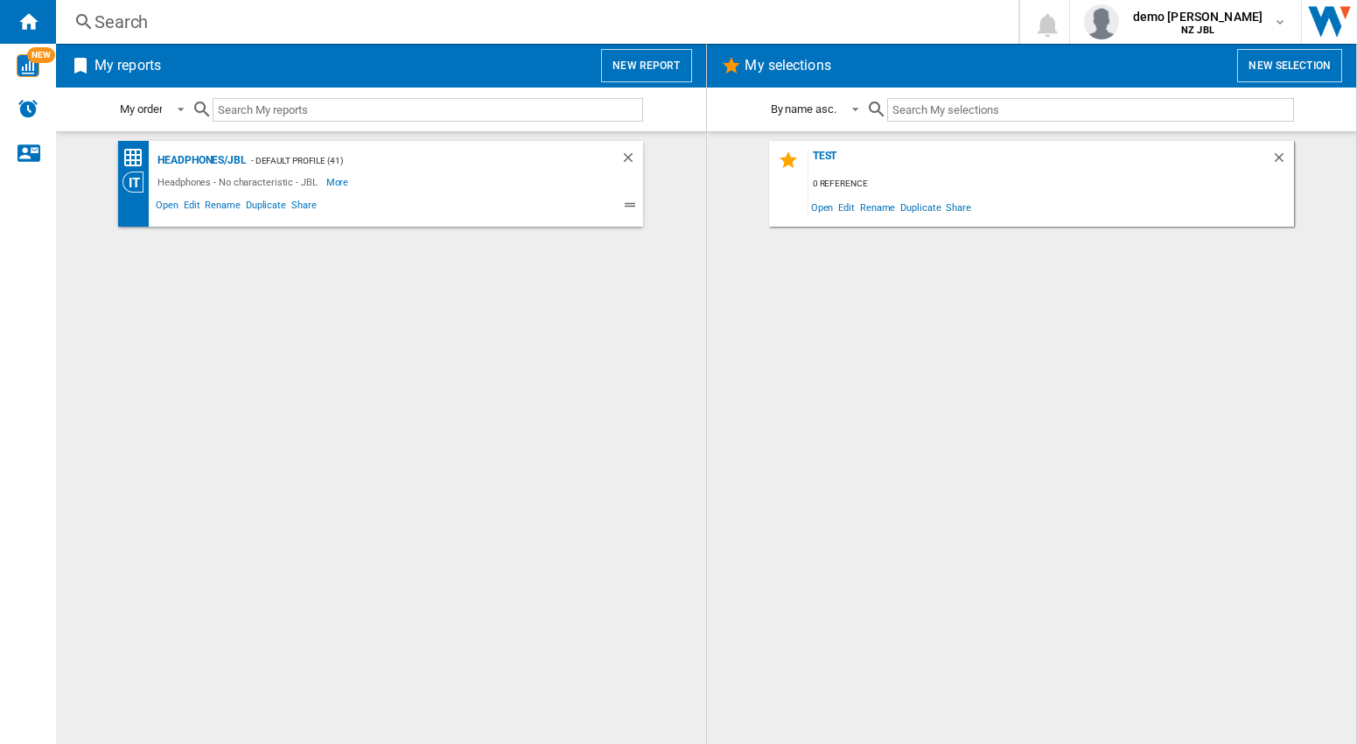
click at [663, 65] on button "New report" at bounding box center [646, 65] width 90 height 33
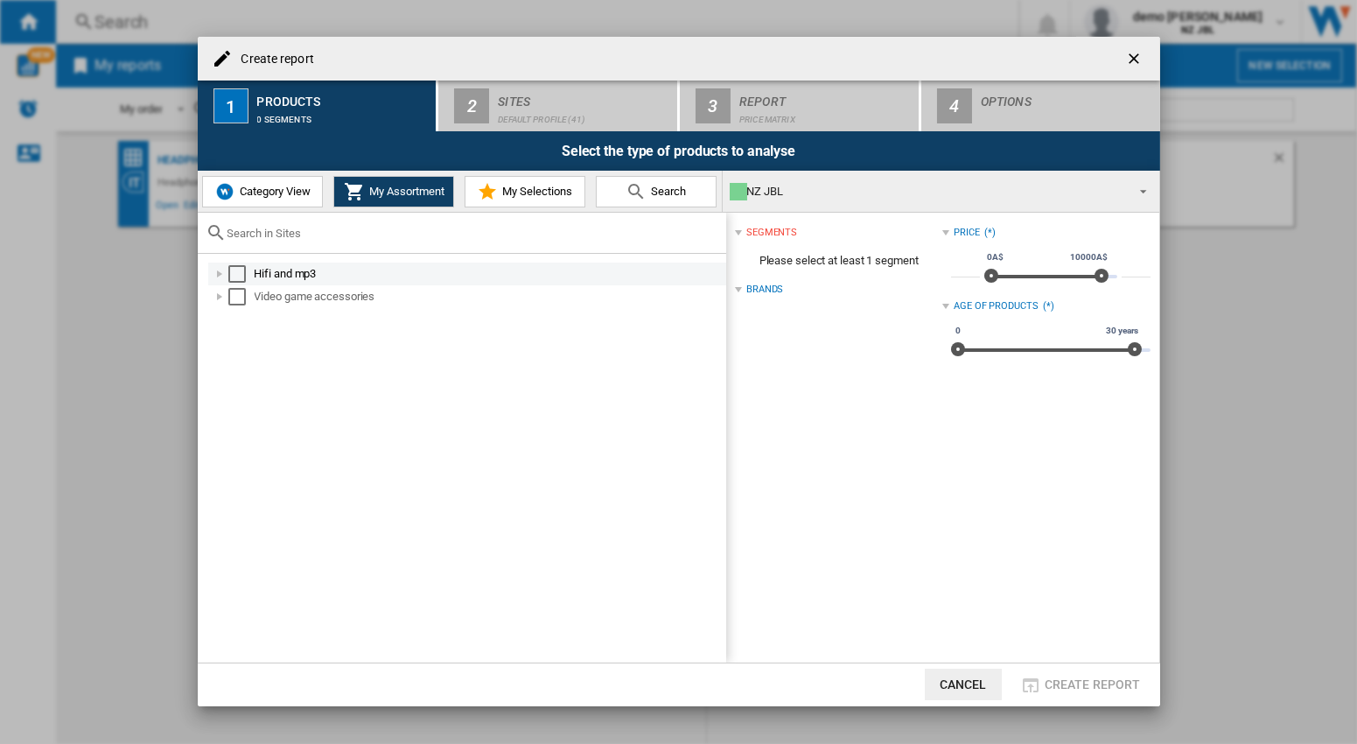
click at [234, 273] on div "Select" at bounding box center [237, 274] width 18 height 18
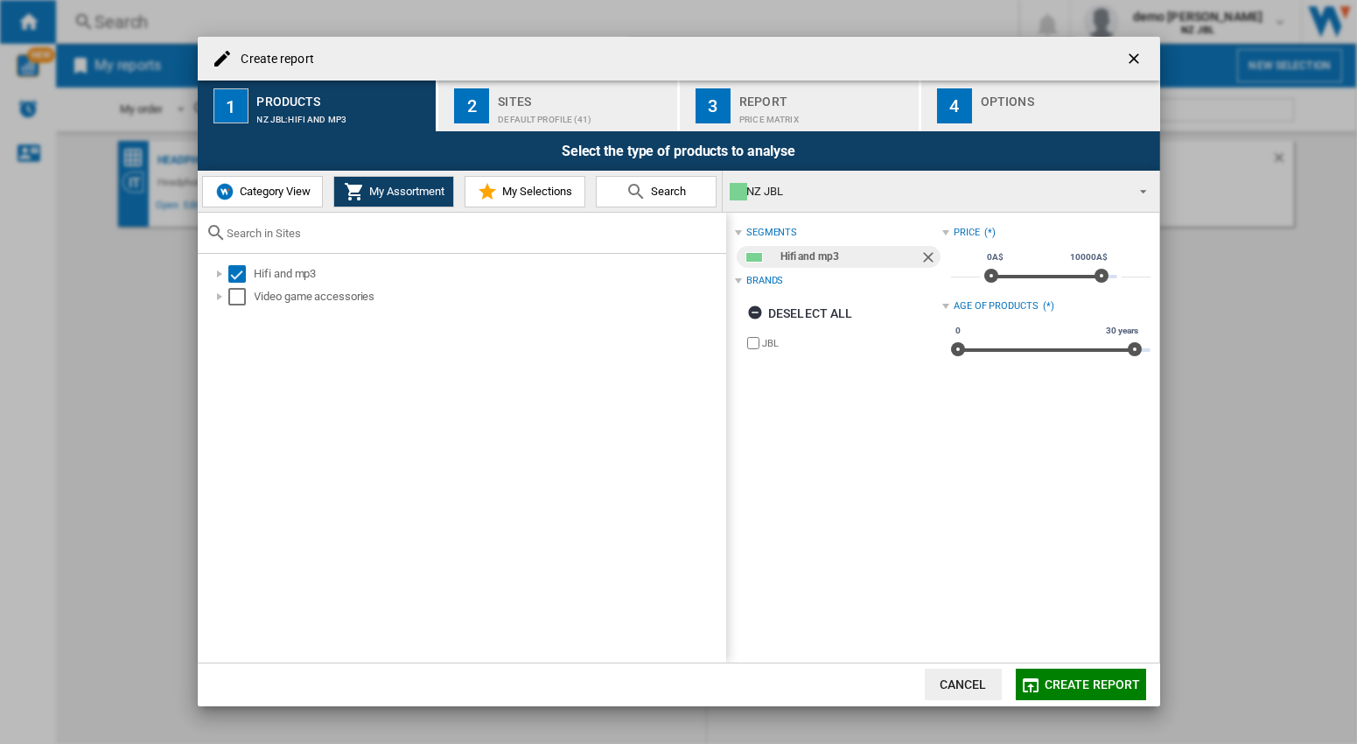
click at [541, 106] on div "Sites" at bounding box center [584, 97] width 172 height 18
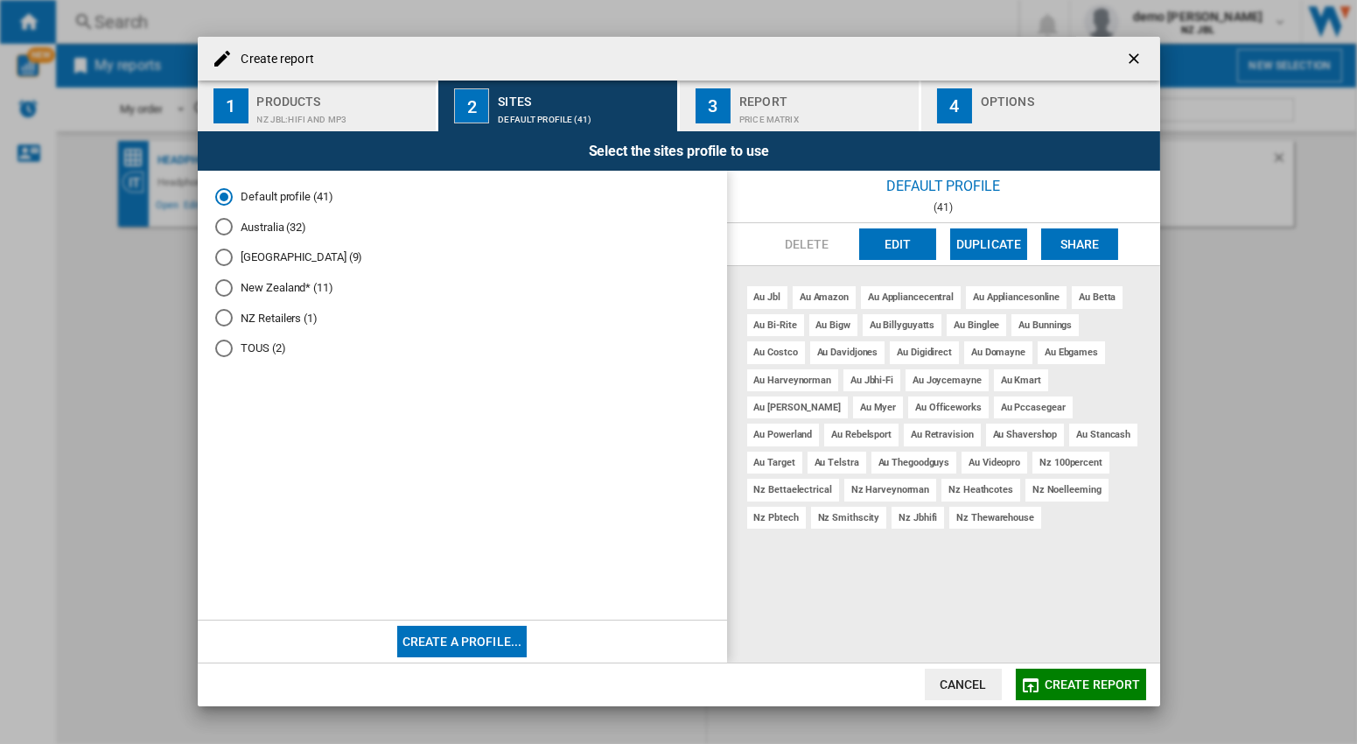
click at [263, 343] on md-radio-button "TOUS (2)" at bounding box center [462, 348] width 494 height 17
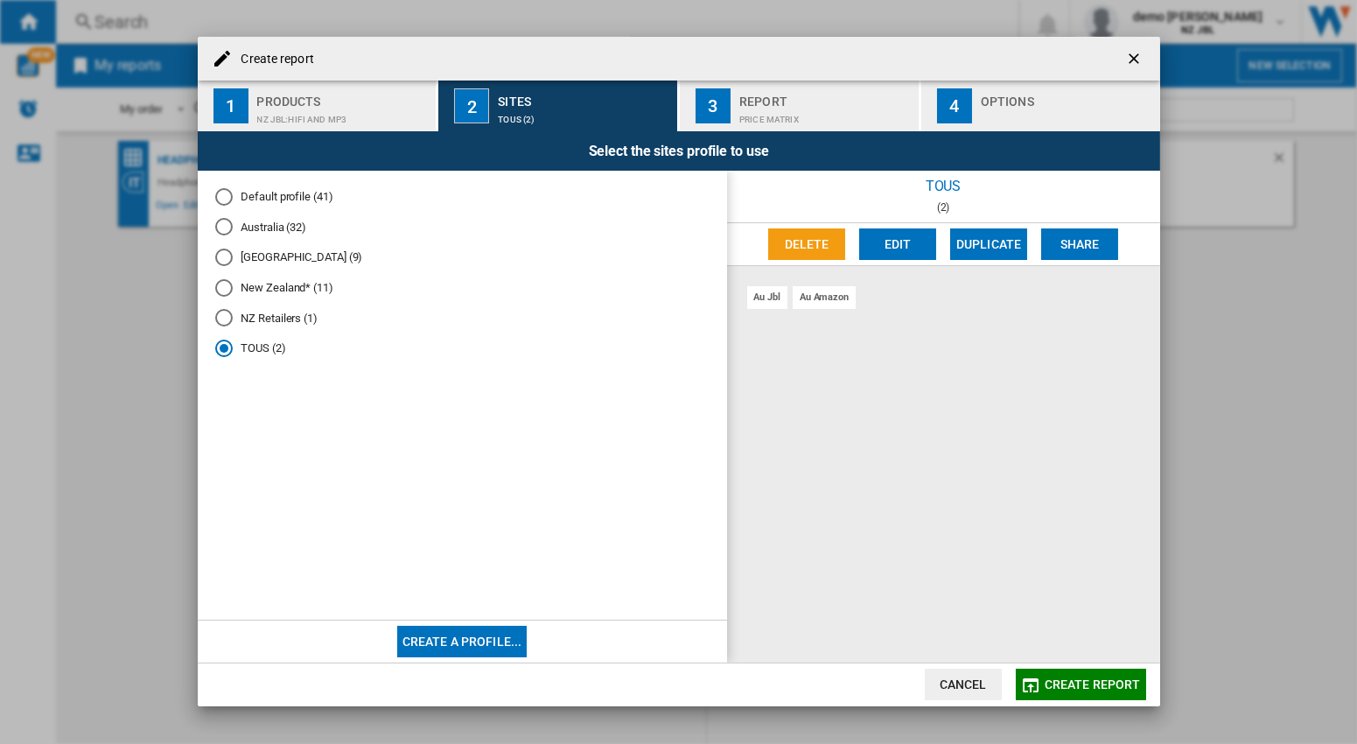
click at [1106, 695] on button "Create report" at bounding box center [1081, 685] width 130 height 32
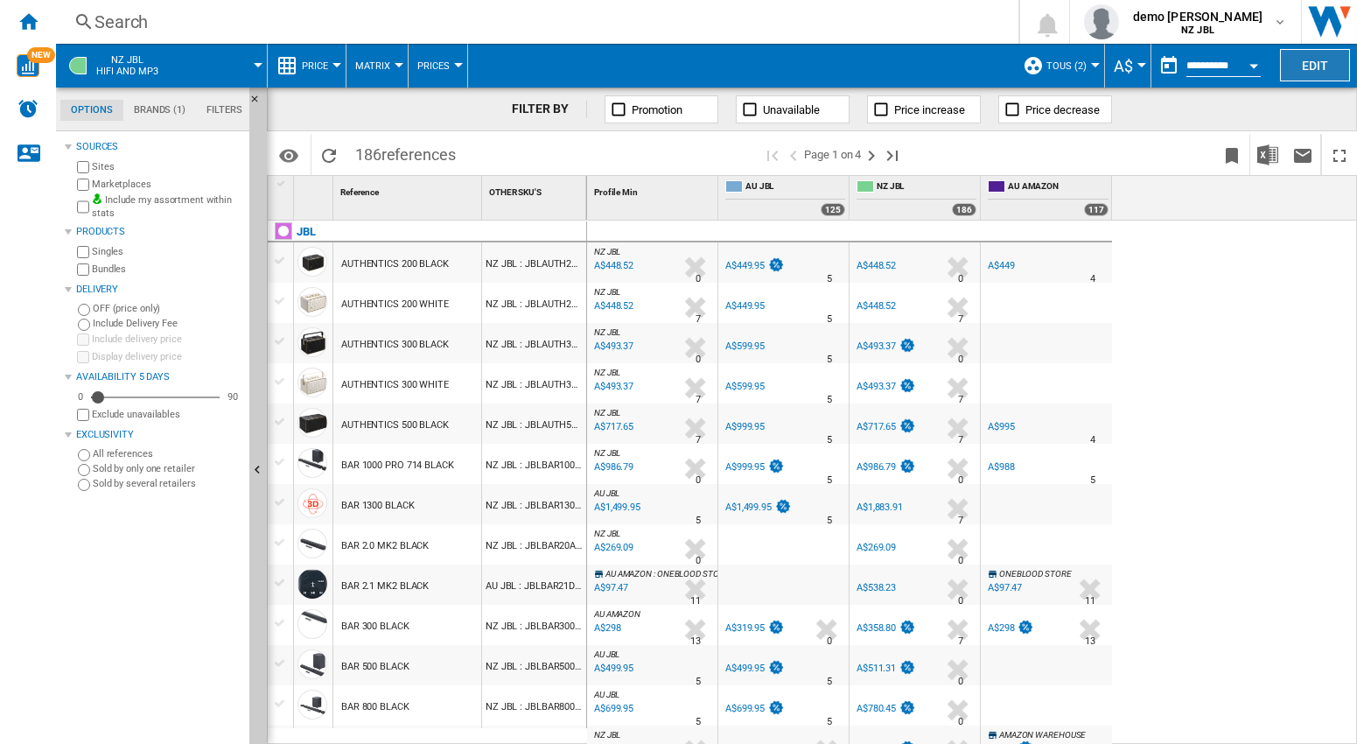
click at [1329, 64] on button "Edit" at bounding box center [1315, 65] width 70 height 32
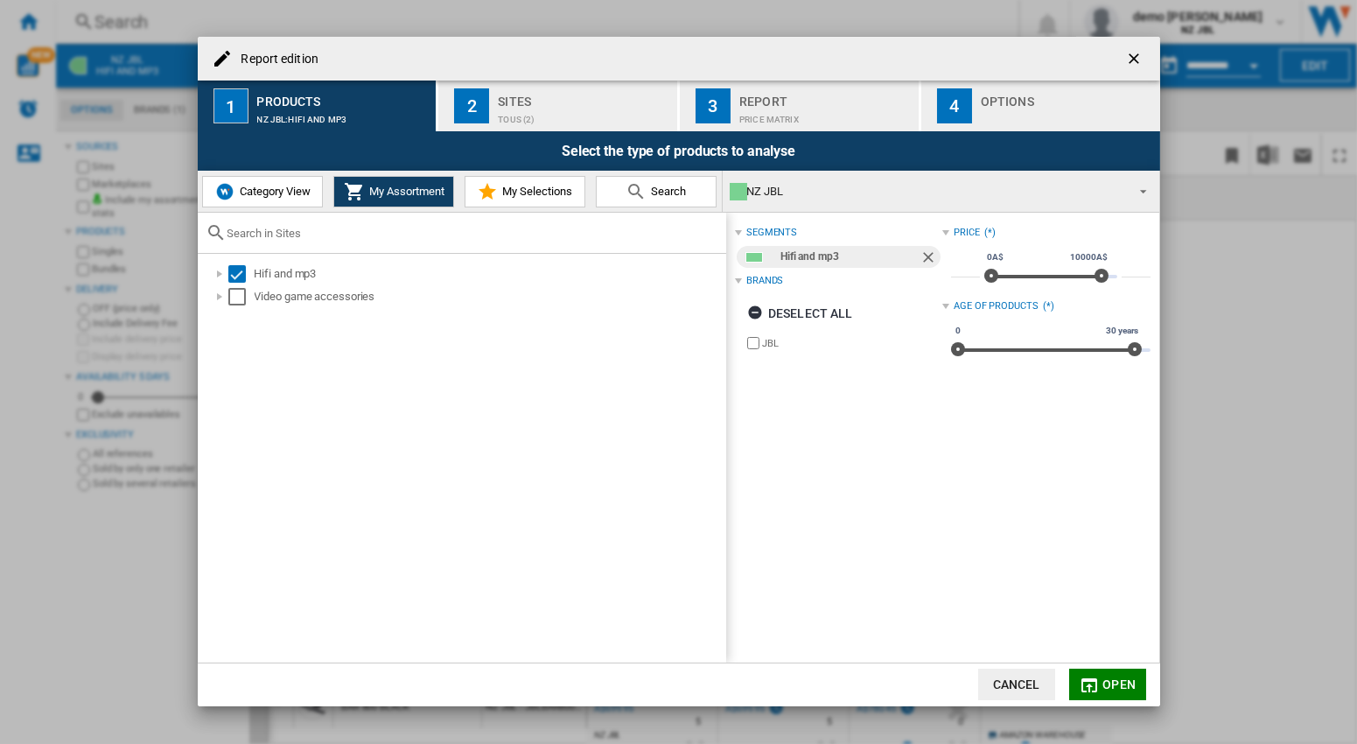
click at [551, 111] on div "TOUS (2)" at bounding box center [584, 115] width 172 height 18
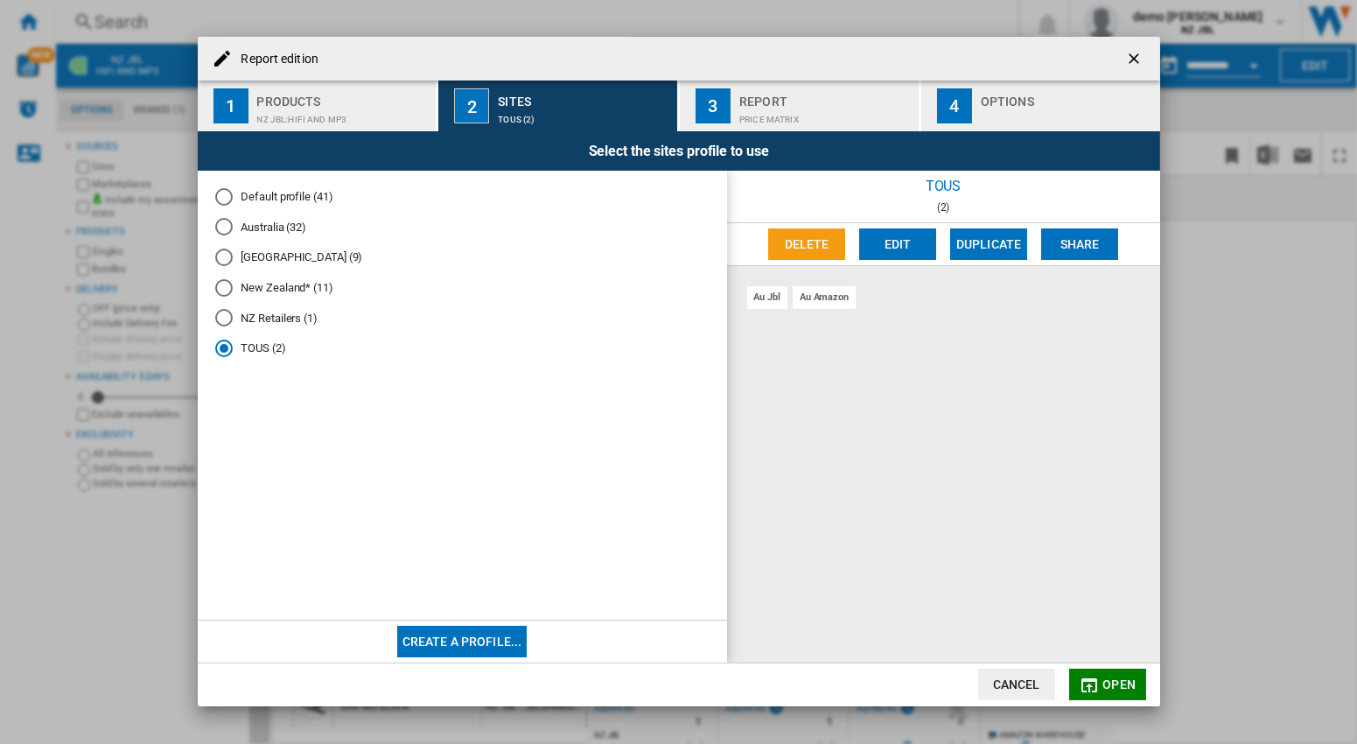
click at [915, 241] on button "Edit" at bounding box center [897, 244] width 77 height 32
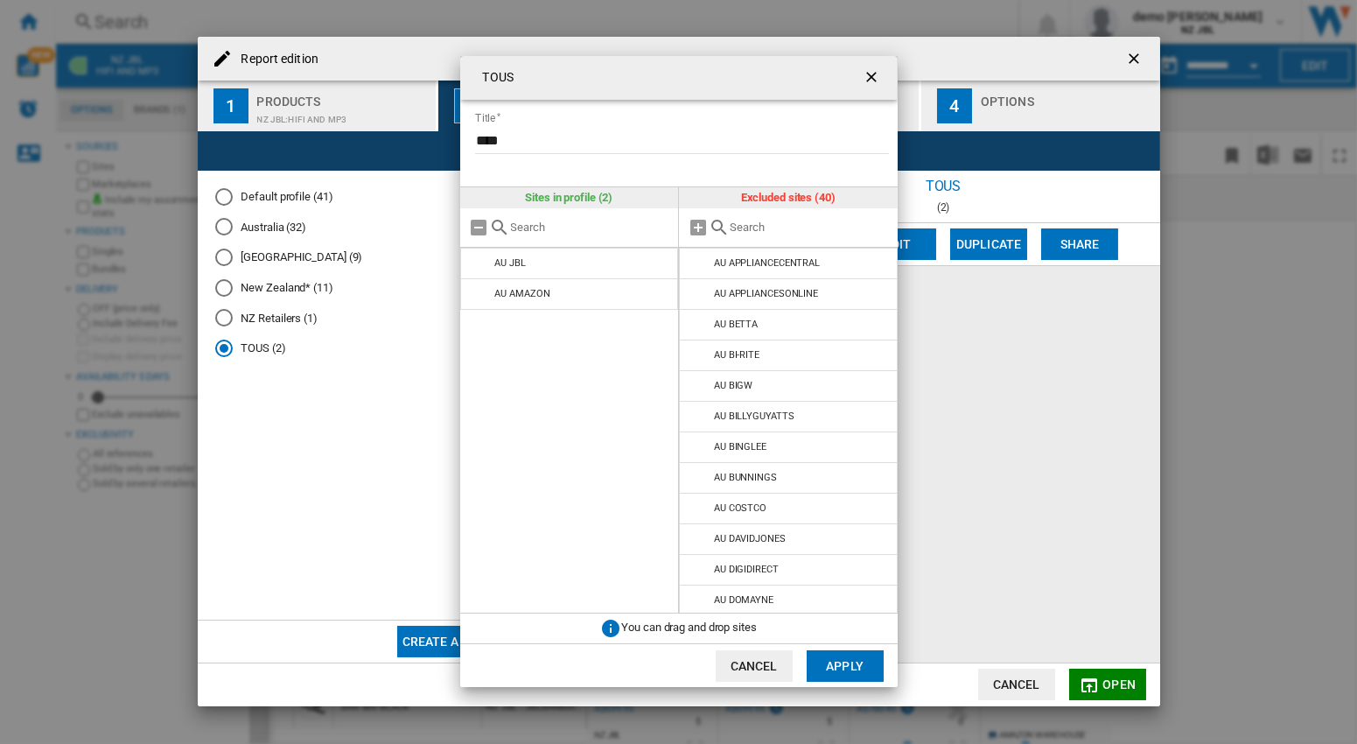
click at [872, 81] on ng-md-icon "getI18NText('BUTTONS.CLOSE_DIALOG')" at bounding box center [873, 78] width 21 height 21
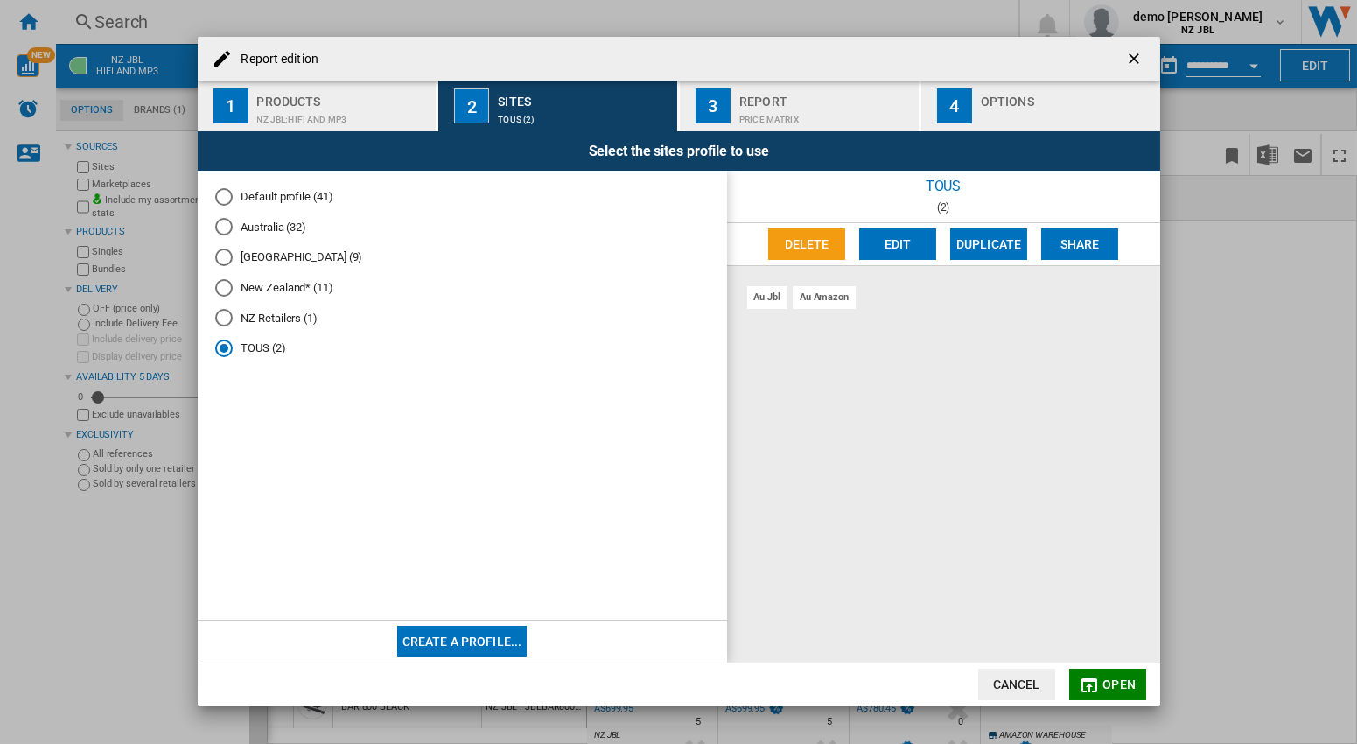
click at [1134, 59] on ng-md-icon "getI18NText('BUTTONS.CLOSE_DIALOG')" at bounding box center [1135, 60] width 21 height 21
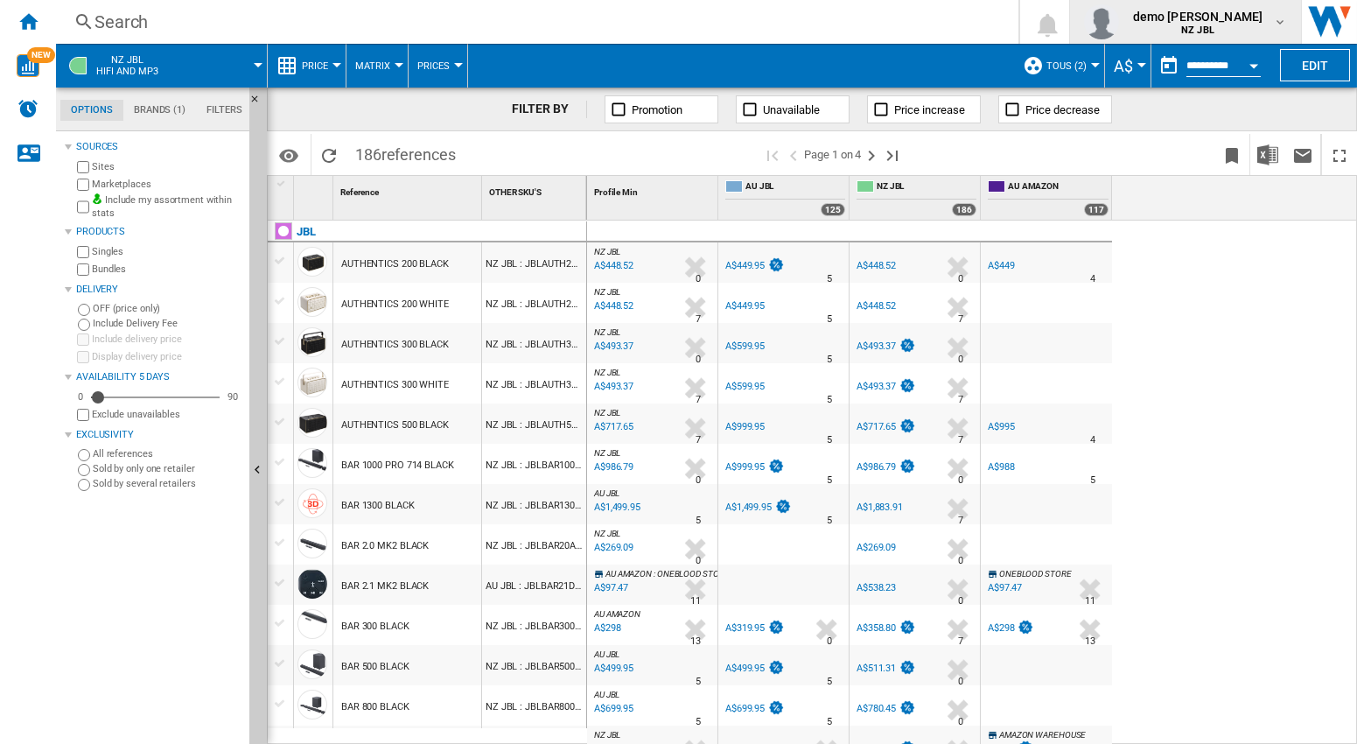
click at [1284, 17] on md-icon "button" at bounding box center [1280, 22] width 14 height 14
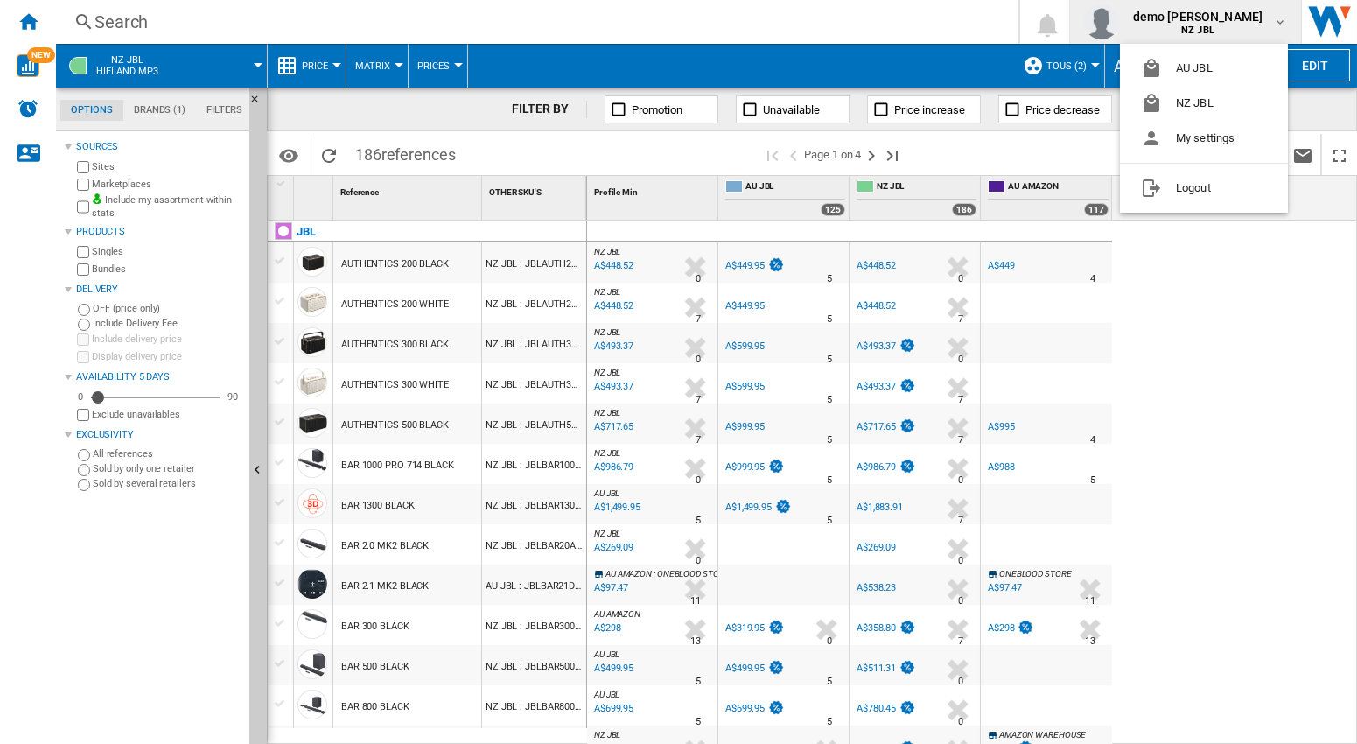
click at [990, 24] on md-backdrop at bounding box center [678, 372] width 1357 height 744
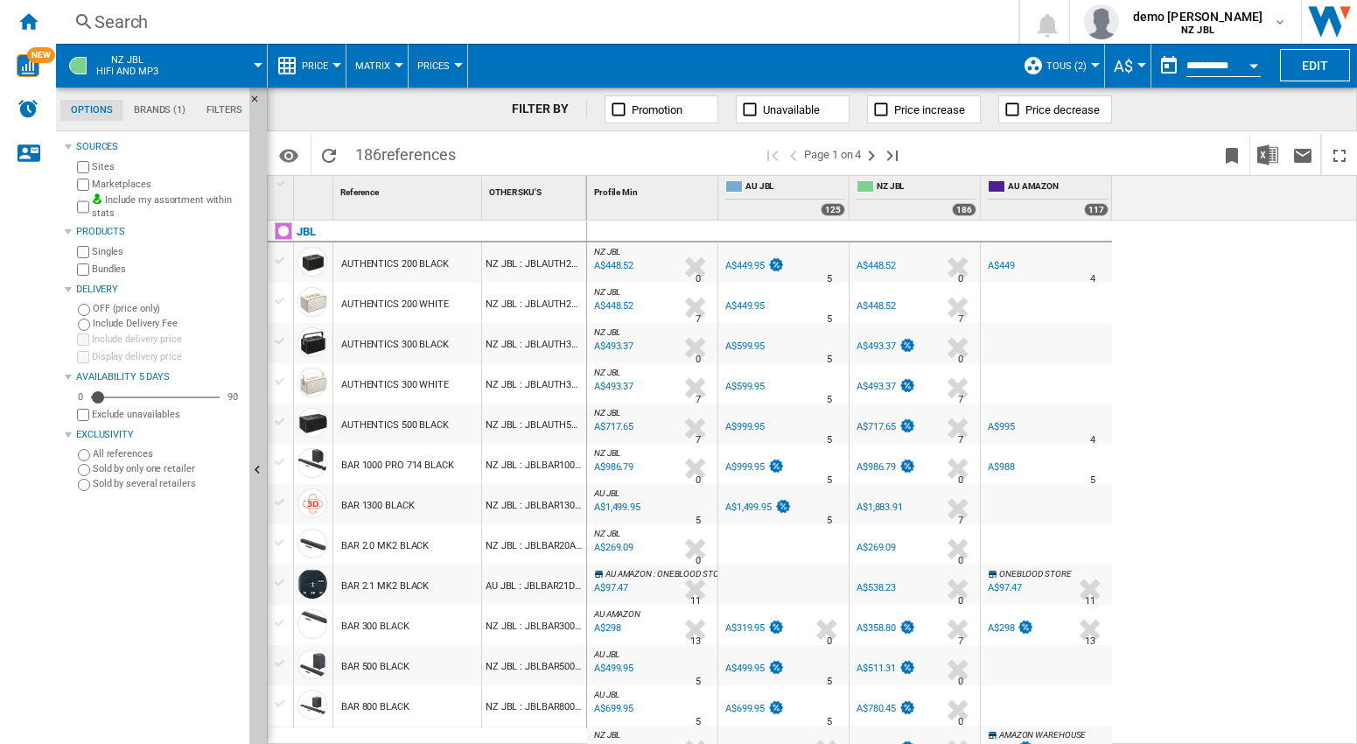
click at [1090, 67] on md-menu "TOUS (2) Default profile (41) Australia (32) New Zealand (9) New Zealand* (11) …" at bounding box center [1059, 66] width 91 height 44
click at [1091, 64] on div at bounding box center [1095, 65] width 9 height 4
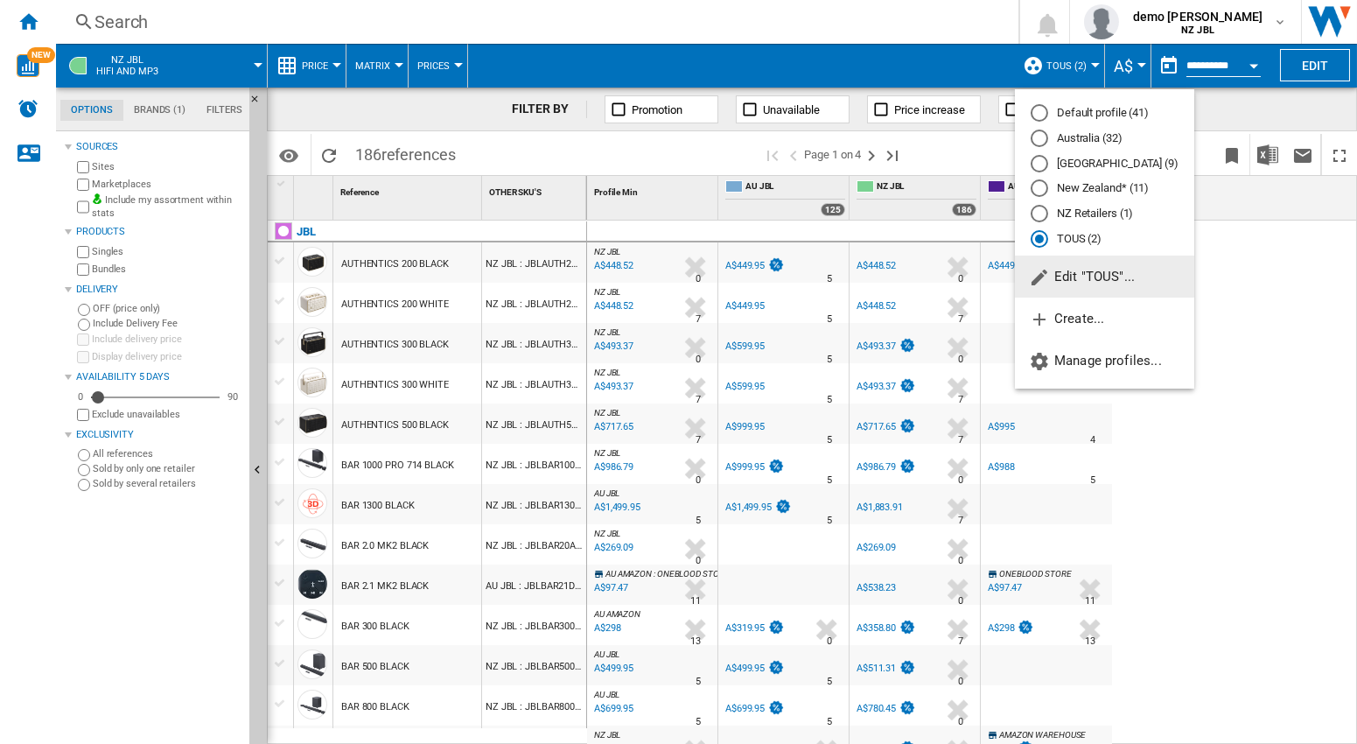
click at [1095, 194] on md-radio-button "New Zealand* (11)" at bounding box center [1105, 188] width 148 height 17
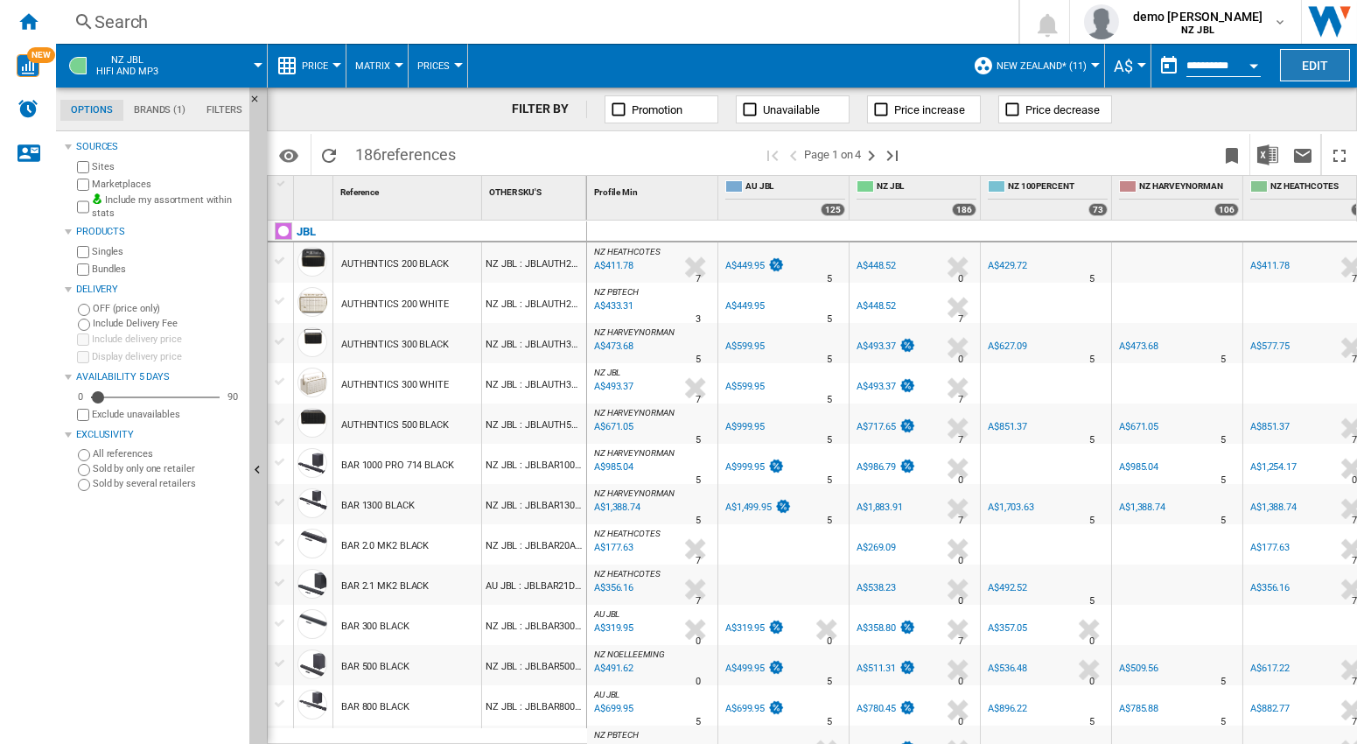
click at [1321, 65] on button "Edit" at bounding box center [1315, 65] width 70 height 32
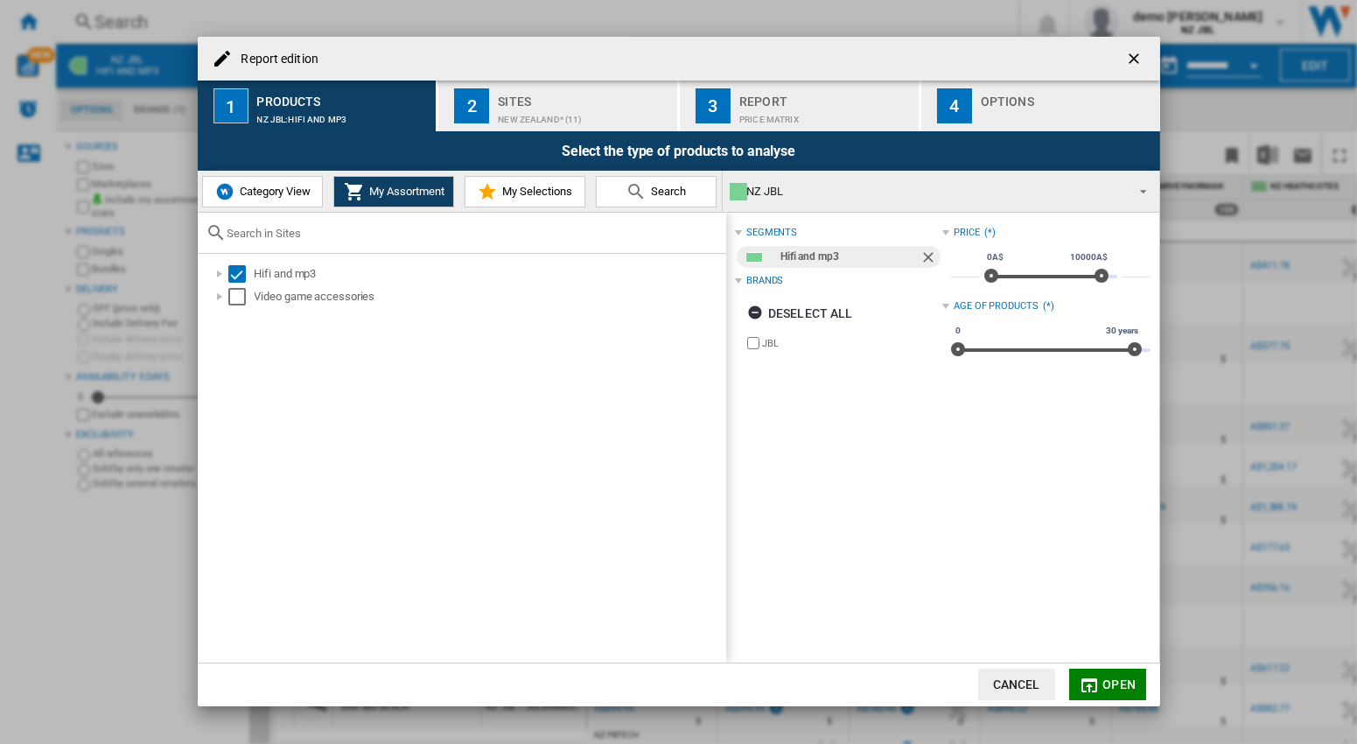
click at [512, 95] on div "Sites" at bounding box center [584, 97] width 172 height 18
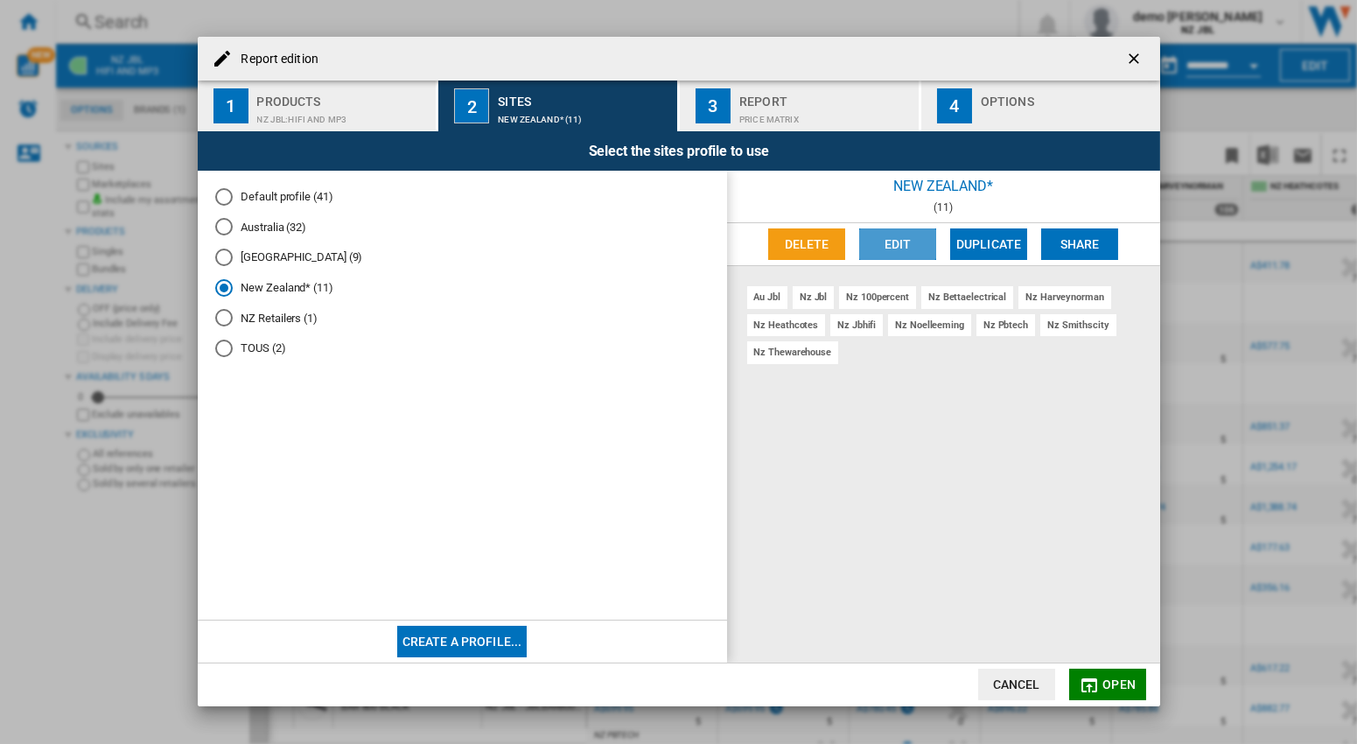
click at [896, 244] on button "Edit" at bounding box center [897, 244] width 77 height 32
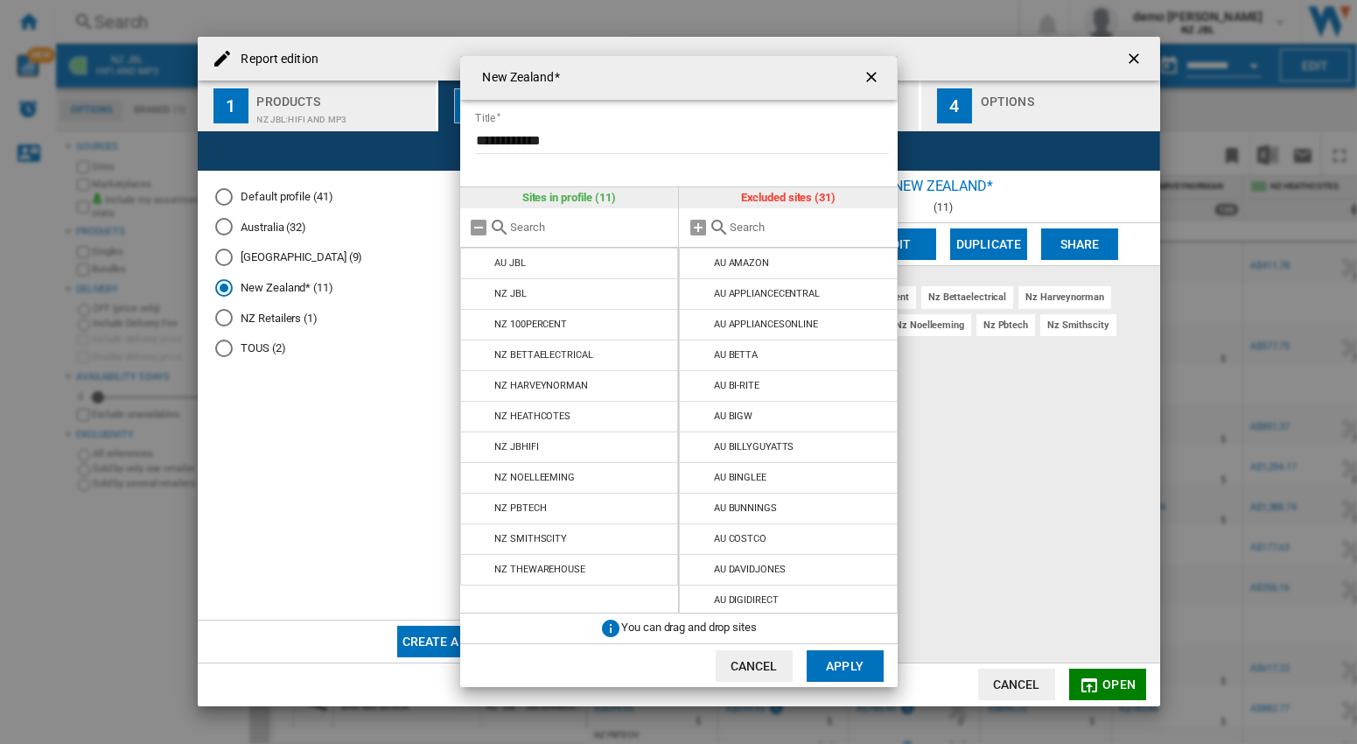
click at [866, 74] on ng-md-icon "getI18NText('BUTTONS.CLOSE_DIALOG')" at bounding box center [873, 78] width 21 height 21
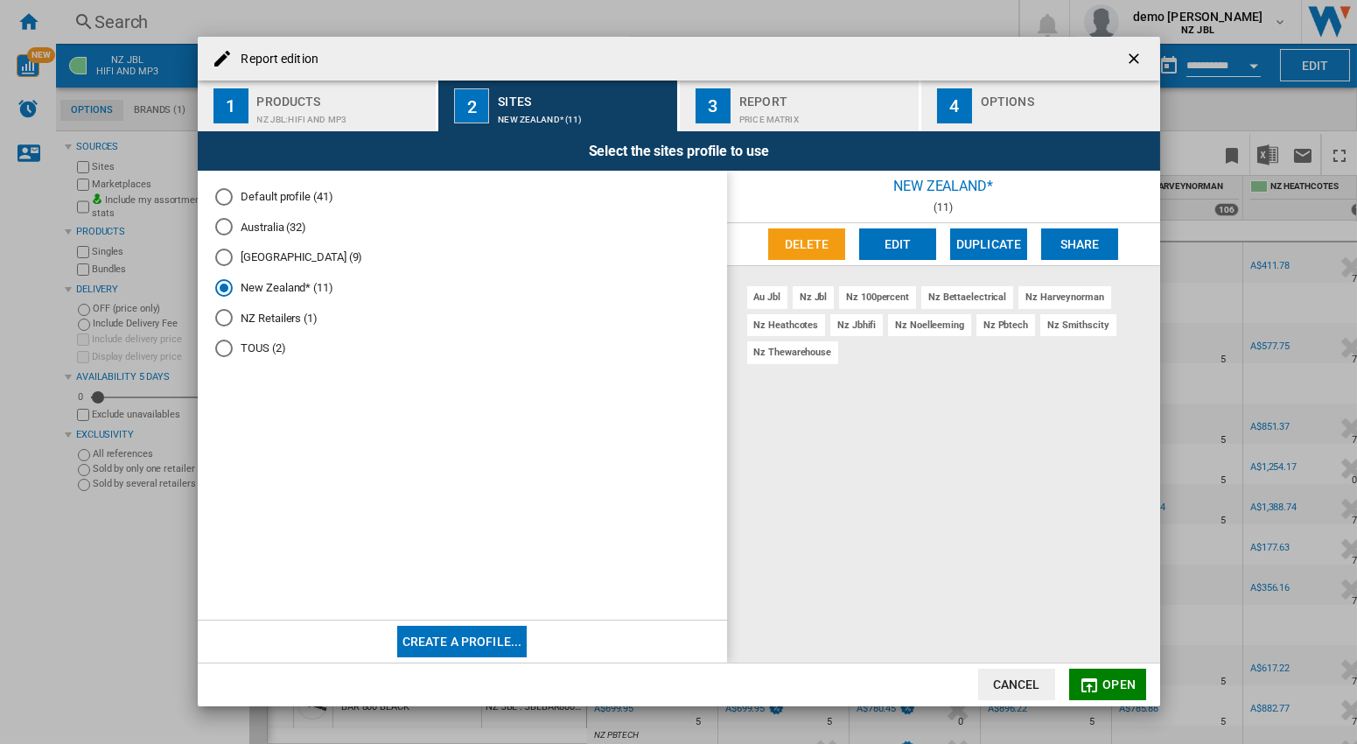
click at [273, 288] on md-radio-button "New Zealand* (11)" at bounding box center [462, 287] width 494 height 17
click at [889, 241] on button "Edit" at bounding box center [897, 244] width 77 height 32
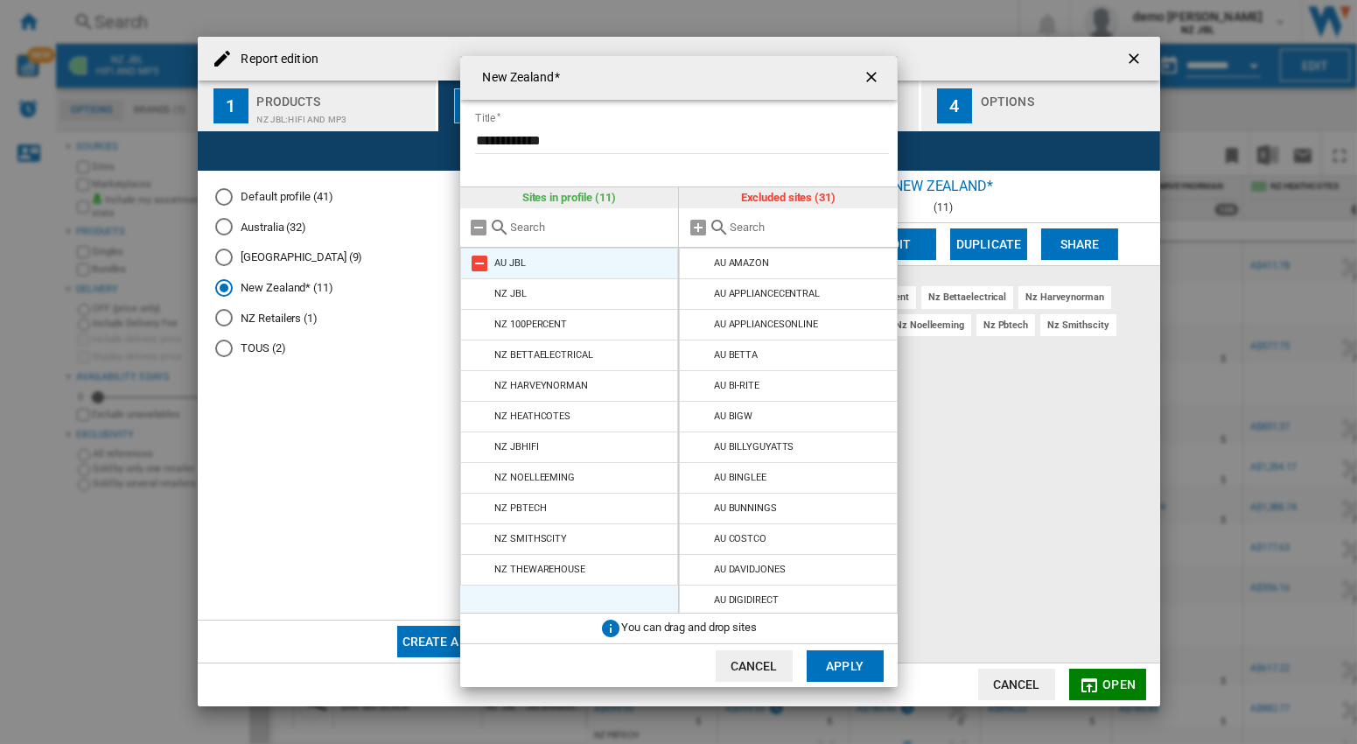
click at [483, 262] on md-icon "New Zealand* ..." at bounding box center [480, 263] width 21 height 21
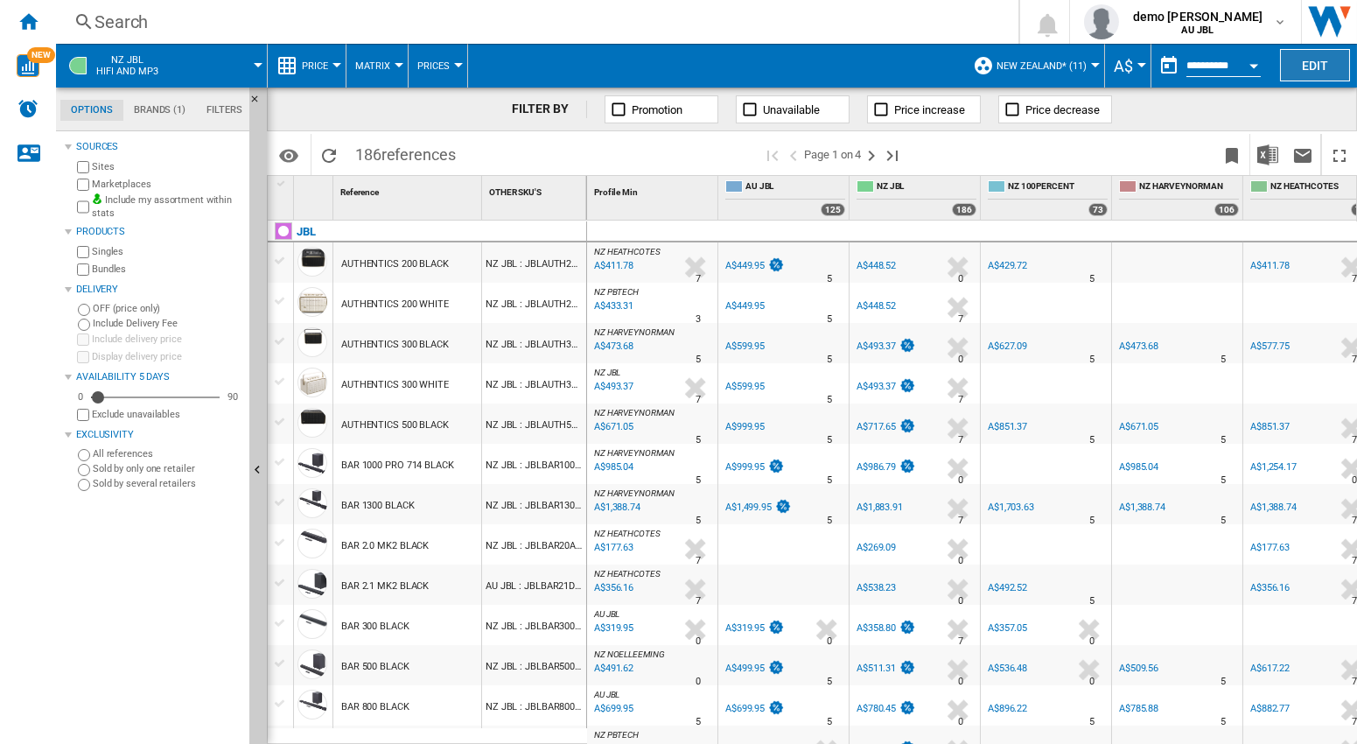
click at [1323, 62] on button "Edit" at bounding box center [1315, 65] width 70 height 32
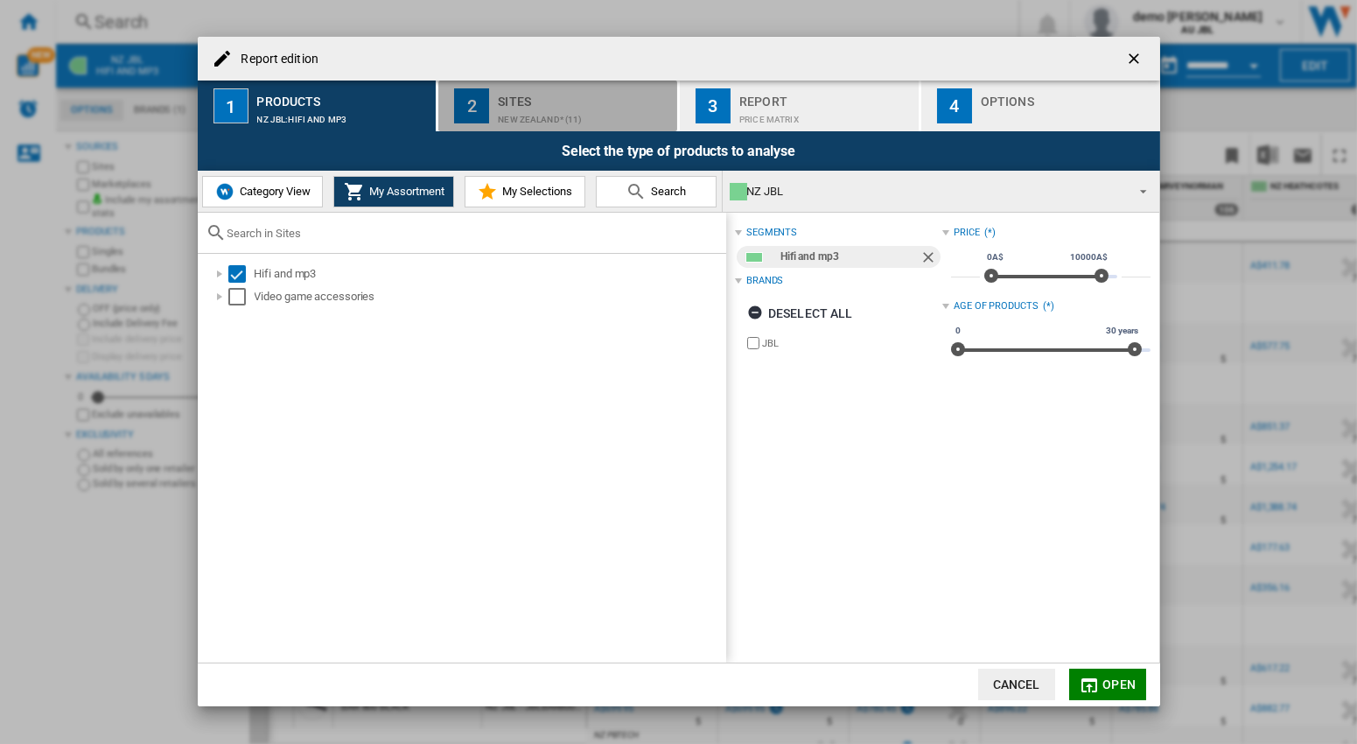
click at [543, 114] on div "New Zealand* (11)" at bounding box center [584, 115] width 172 height 18
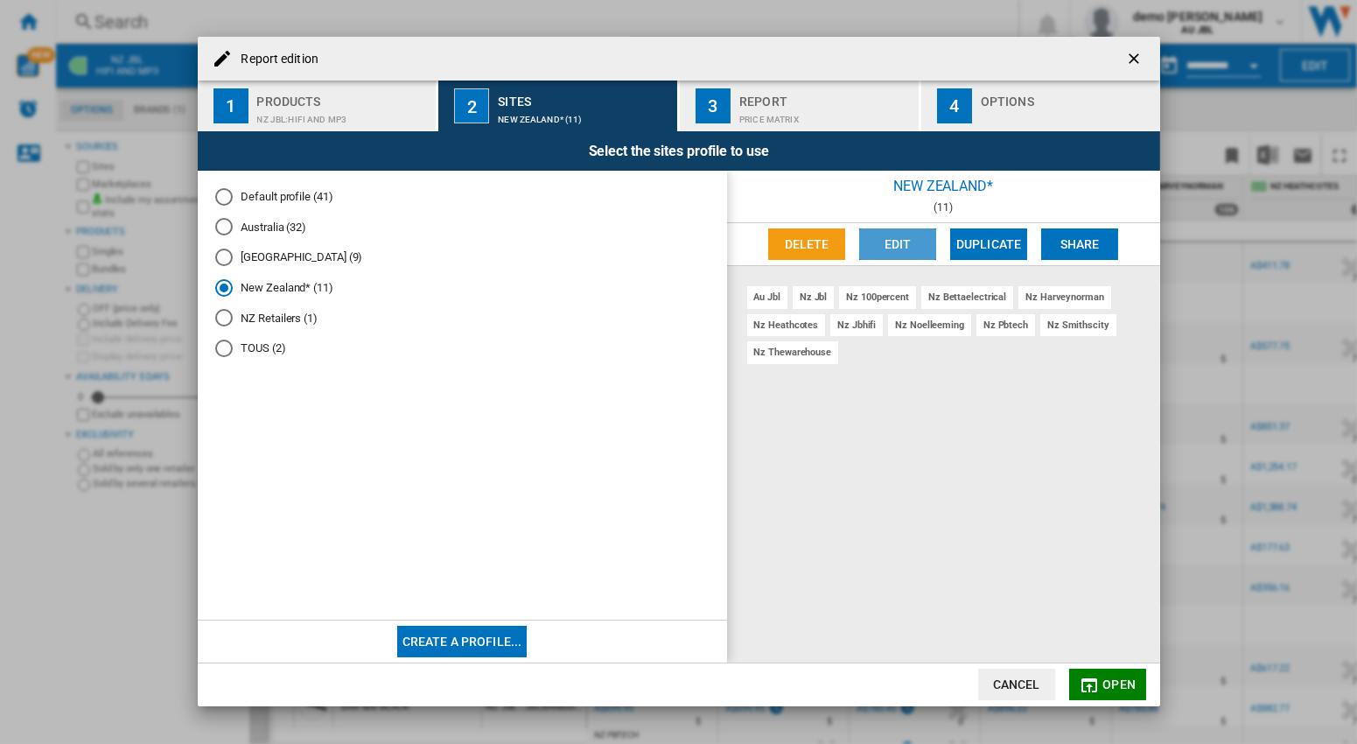
click at [898, 254] on button "Edit" at bounding box center [897, 244] width 77 height 32
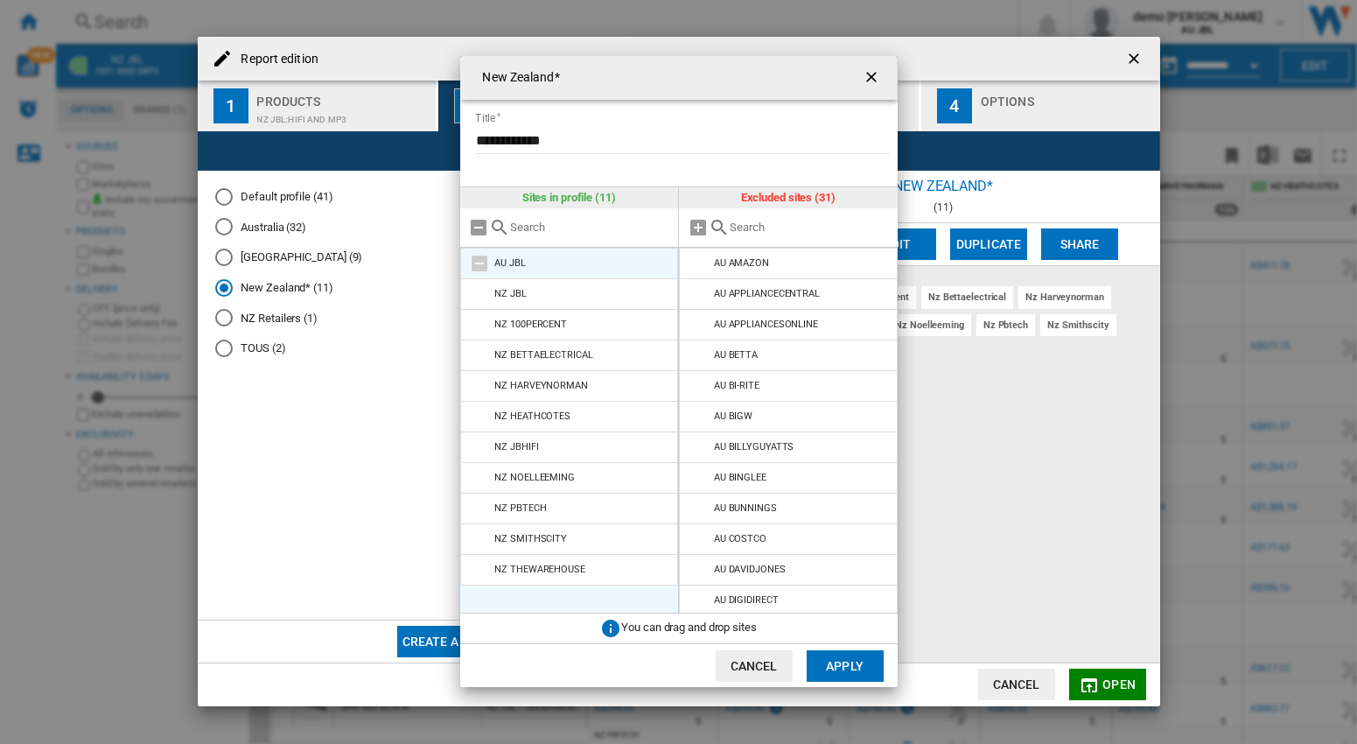
click at [476, 266] on md-icon at bounding box center [480, 263] width 21 height 21
click at [477, 269] on md-icon at bounding box center [480, 263] width 21 height 21
click at [880, 81] on ng-md-icon "getI18NText('BUTTONS.CLOSE_DIALOG')" at bounding box center [873, 78] width 21 height 21
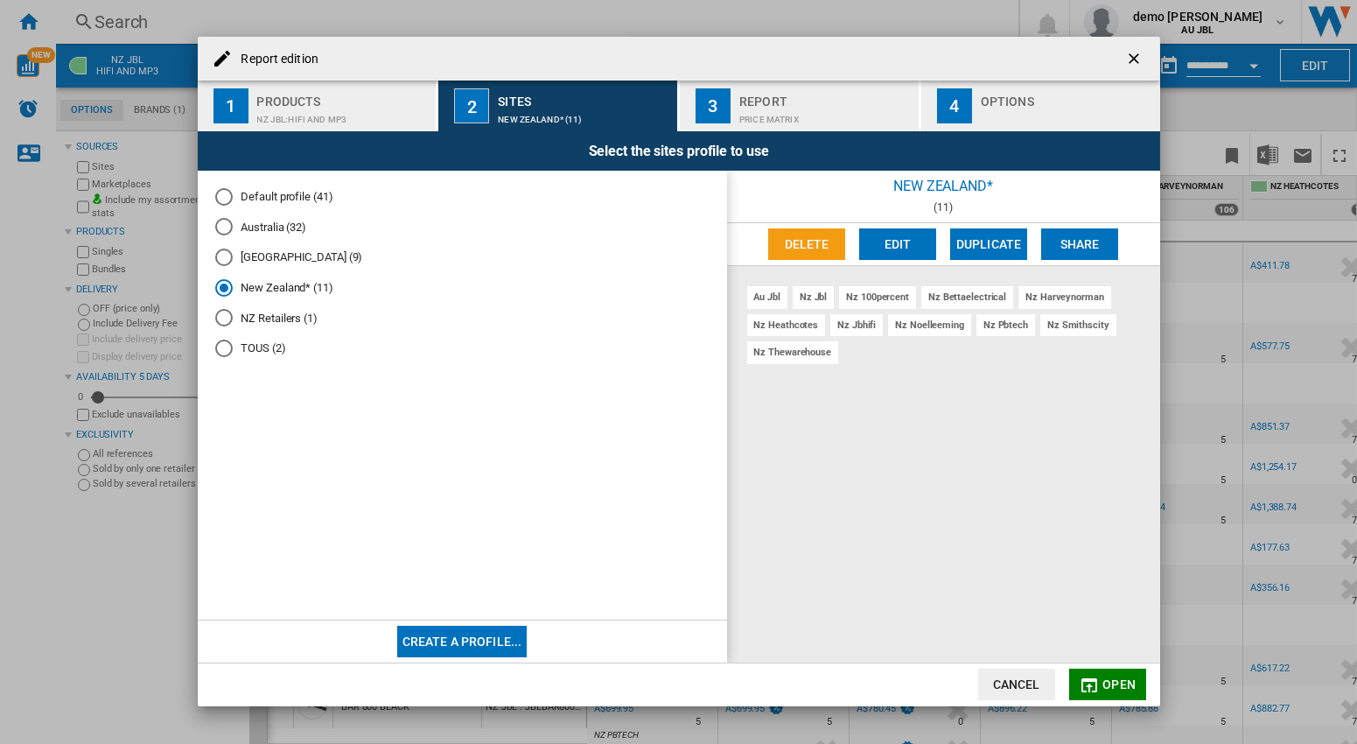
drag, startPoint x: 1134, startPoint y: 67, endPoint x: 1230, endPoint y: 48, distance: 97.1
click at [1136, 67] on ng-md-icon "getI18NText('BUTTONS.CLOSE_DIALOG')" at bounding box center [1135, 60] width 21 height 21
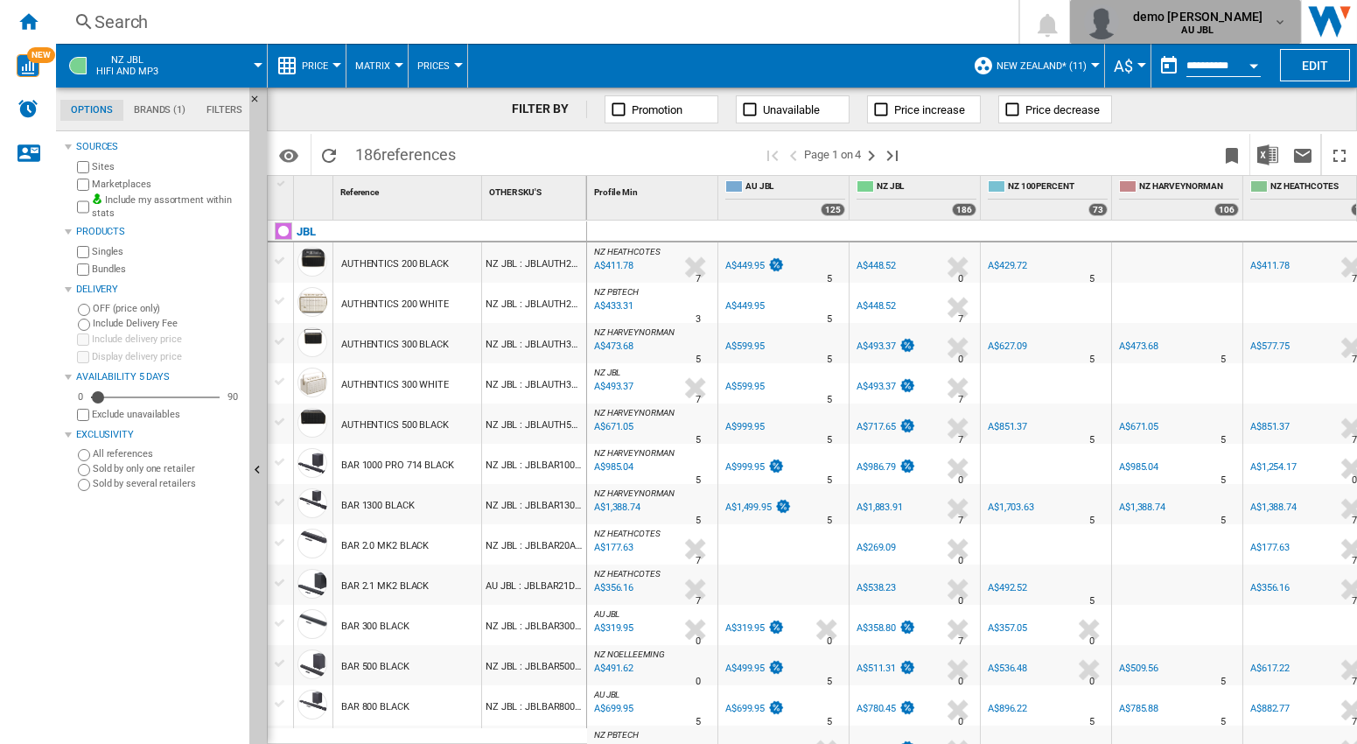
click at [1273, 15] on div "demo [PERSON_NAME] AU JBL" at bounding box center [1186, 21] width 204 height 35
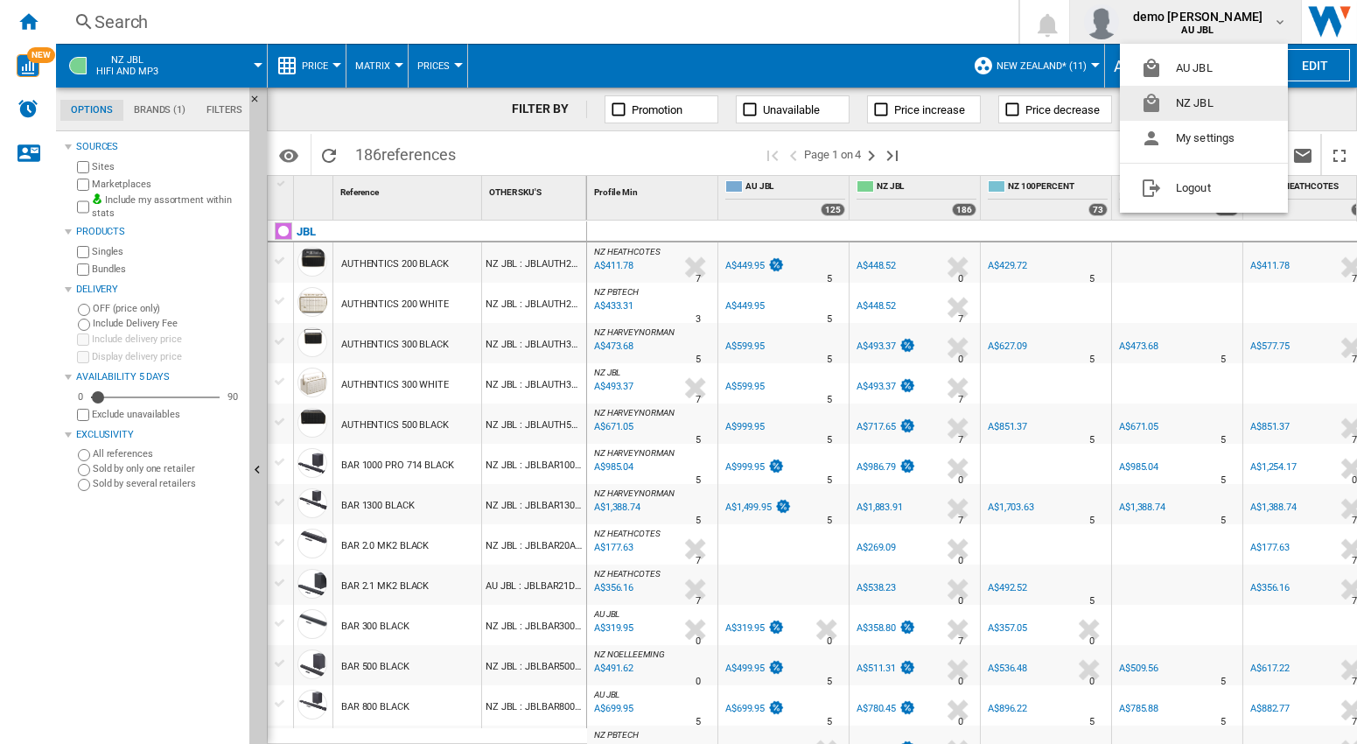
click at [1204, 103] on button "NZ JBL" at bounding box center [1204, 103] width 168 height 35
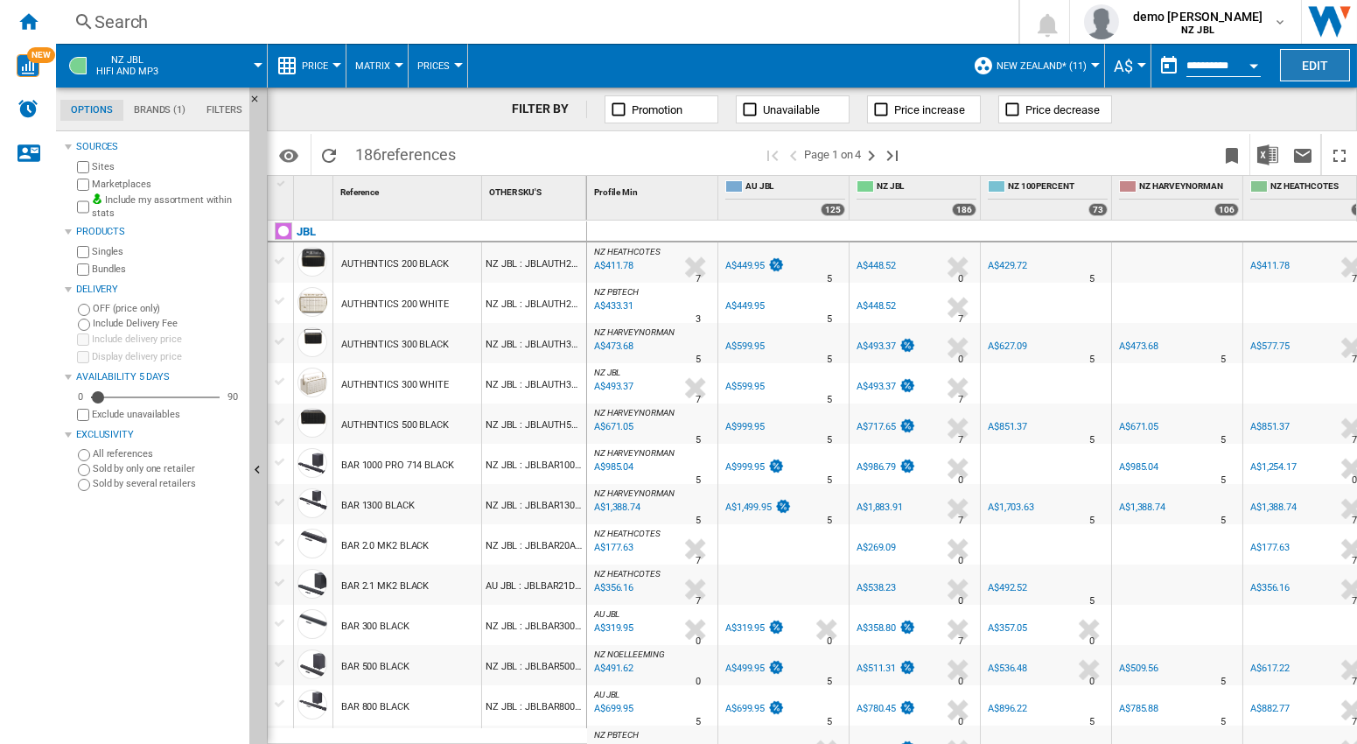
click at [1312, 64] on button "Edit" at bounding box center [1315, 65] width 70 height 32
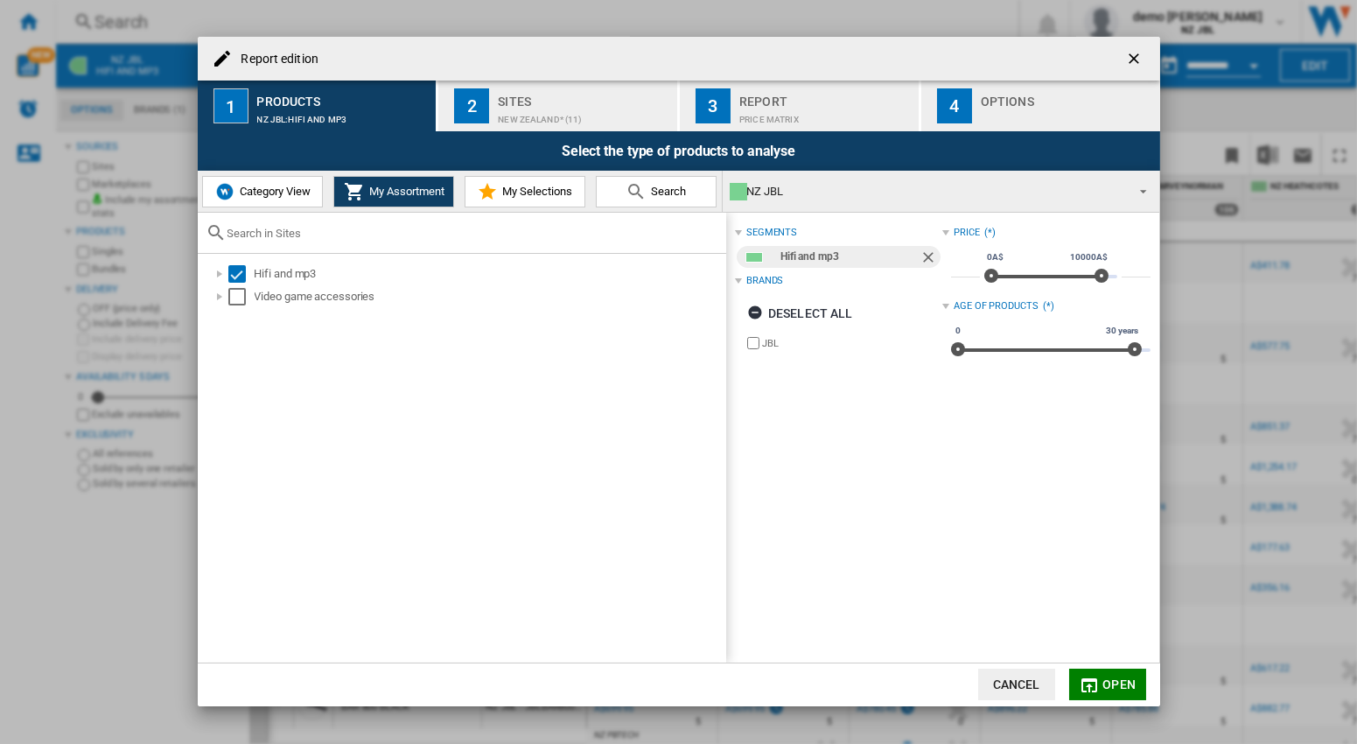
click at [528, 109] on div "New Zealand* (11)" at bounding box center [584, 115] width 172 height 18
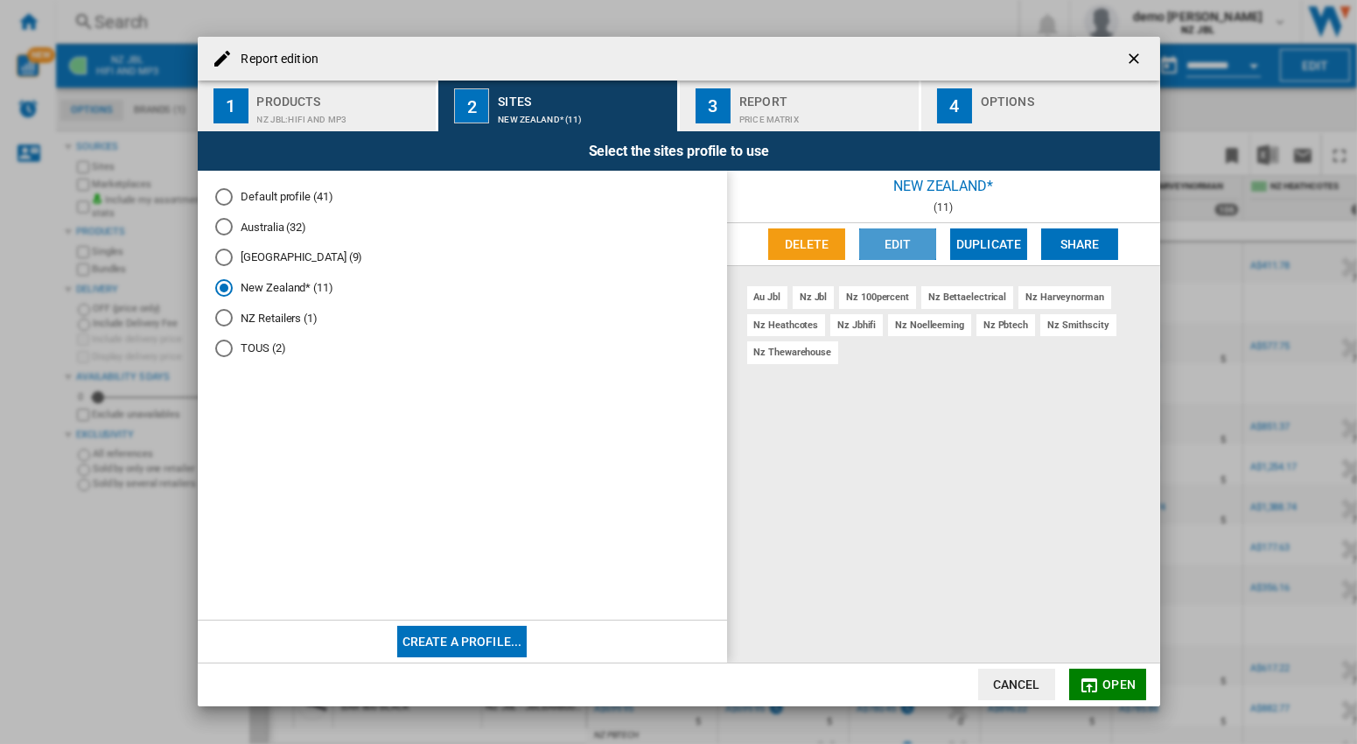
click at [903, 243] on button "Edit" at bounding box center [897, 244] width 77 height 32
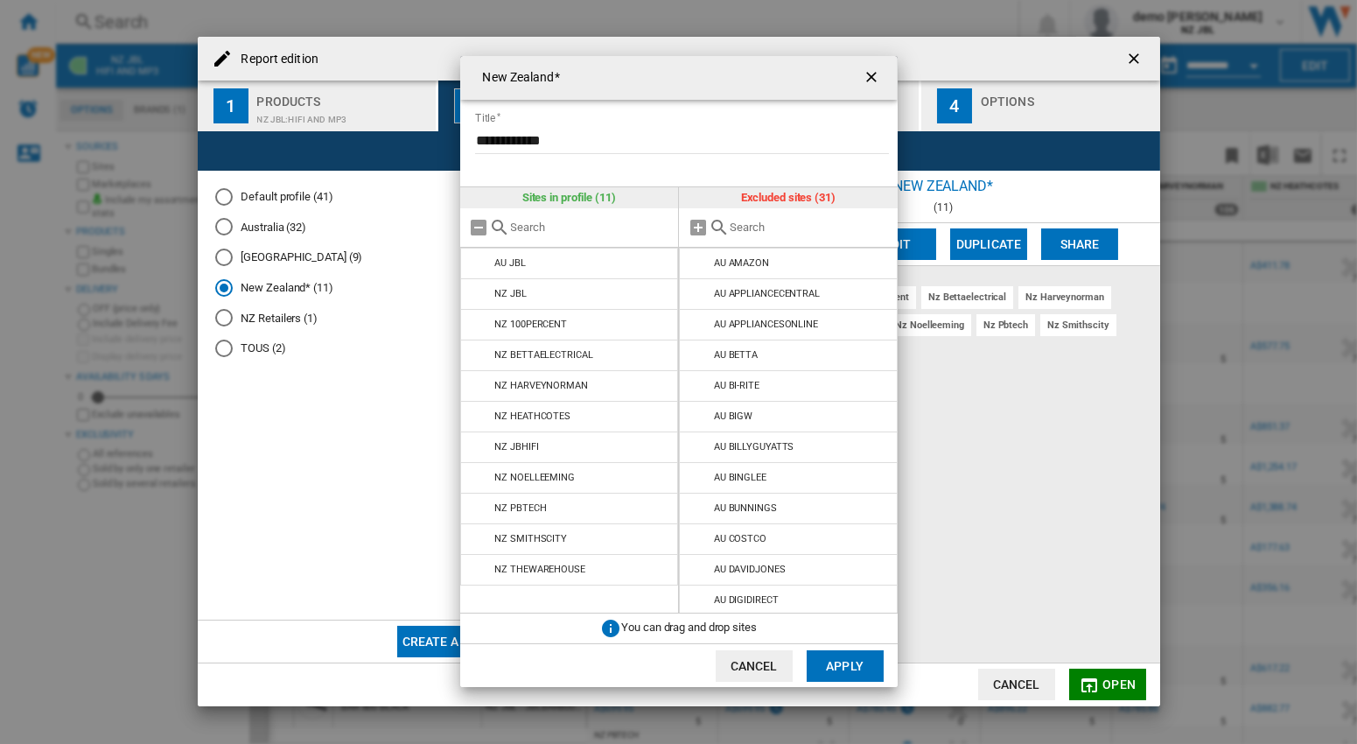
click at [873, 79] on ng-md-icon "getI18NText('BUTTONS.CLOSE_DIALOG')" at bounding box center [873, 78] width 21 height 21
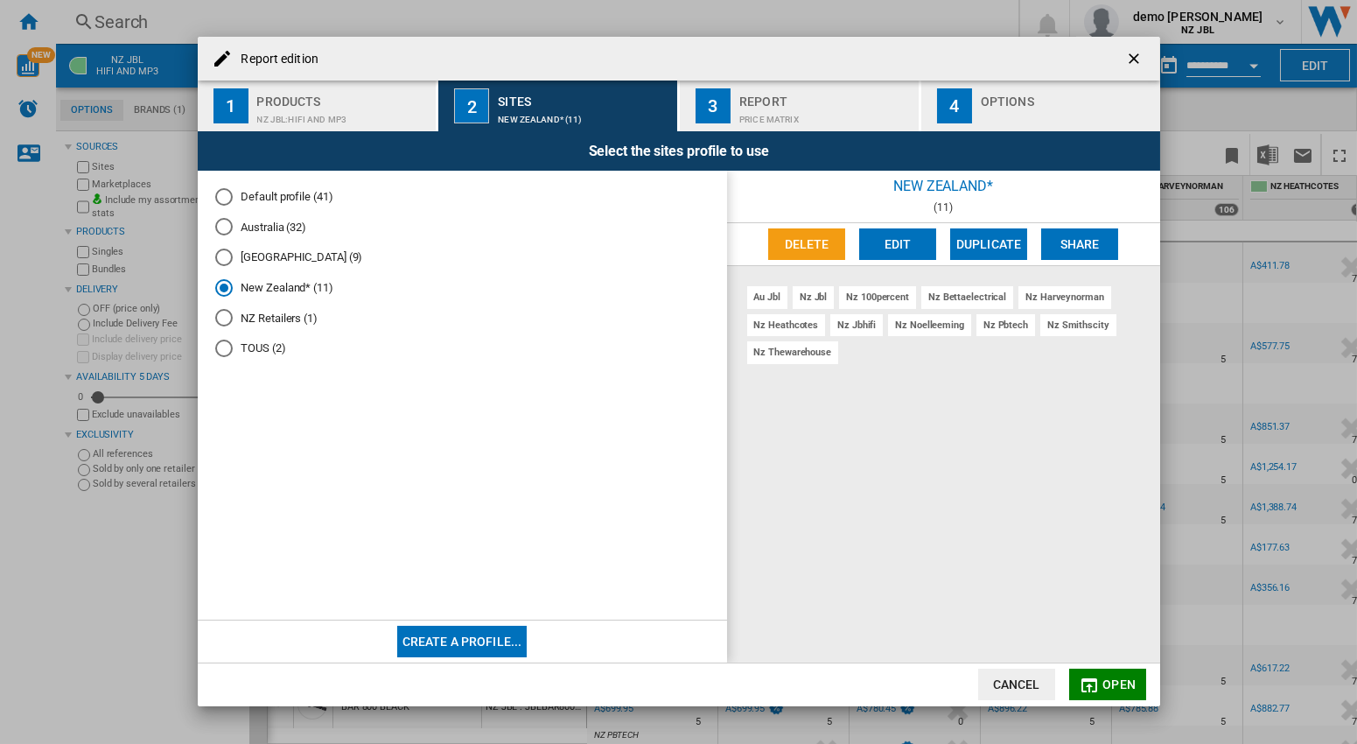
click at [1139, 62] on ng-md-icon "getI18NText('BUTTONS.CLOSE_DIALOG')" at bounding box center [1135, 60] width 21 height 21
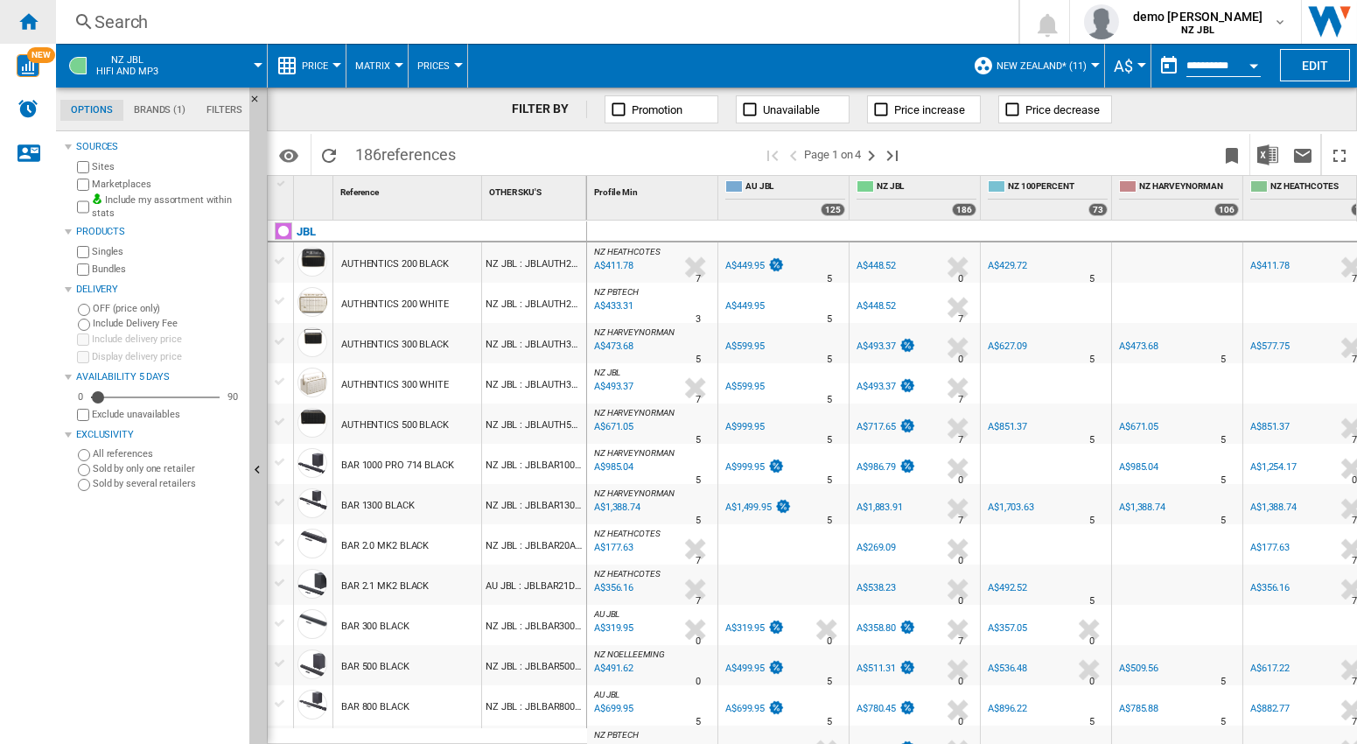
click at [27, 24] on ng-md-icon "Home" at bounding box center [28, 21] width 21 height 21
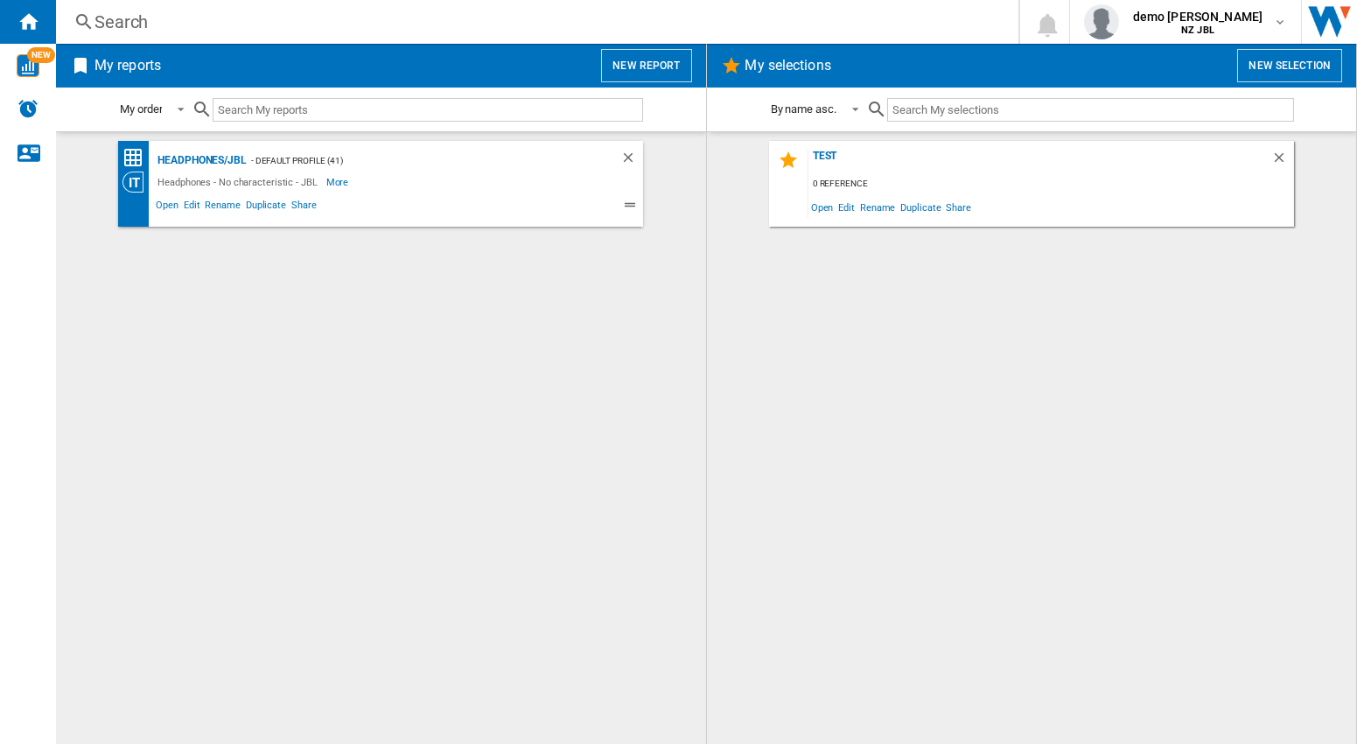
click at [773, 343] on div "Test 0 reference Open Edit Rename Duplicate Share" at bounding box center [1032, 438] width 615 height 594
click at [653, 67] on button "New report" at bounding box center [646, 65] width 90 height 33
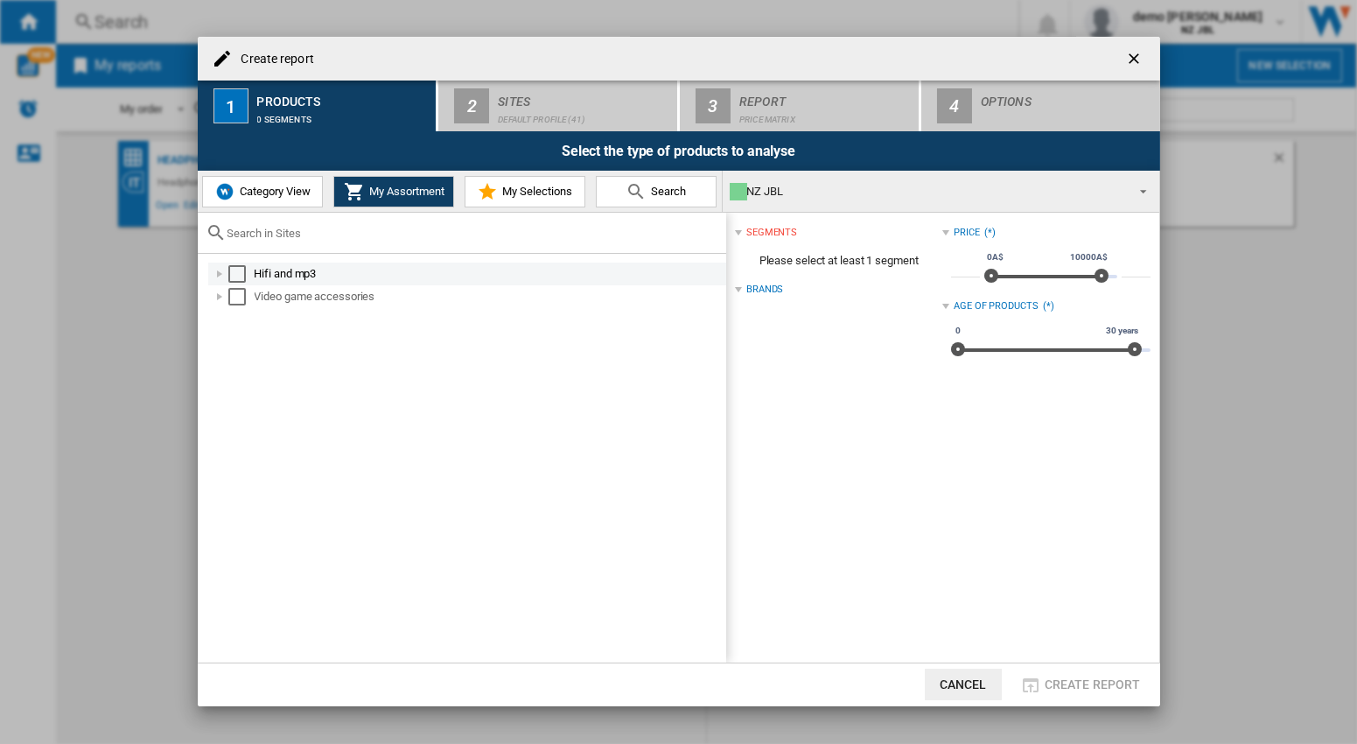
click at [233, 276] on div "Select" at bounding box center [237, 274] width 18 height 18
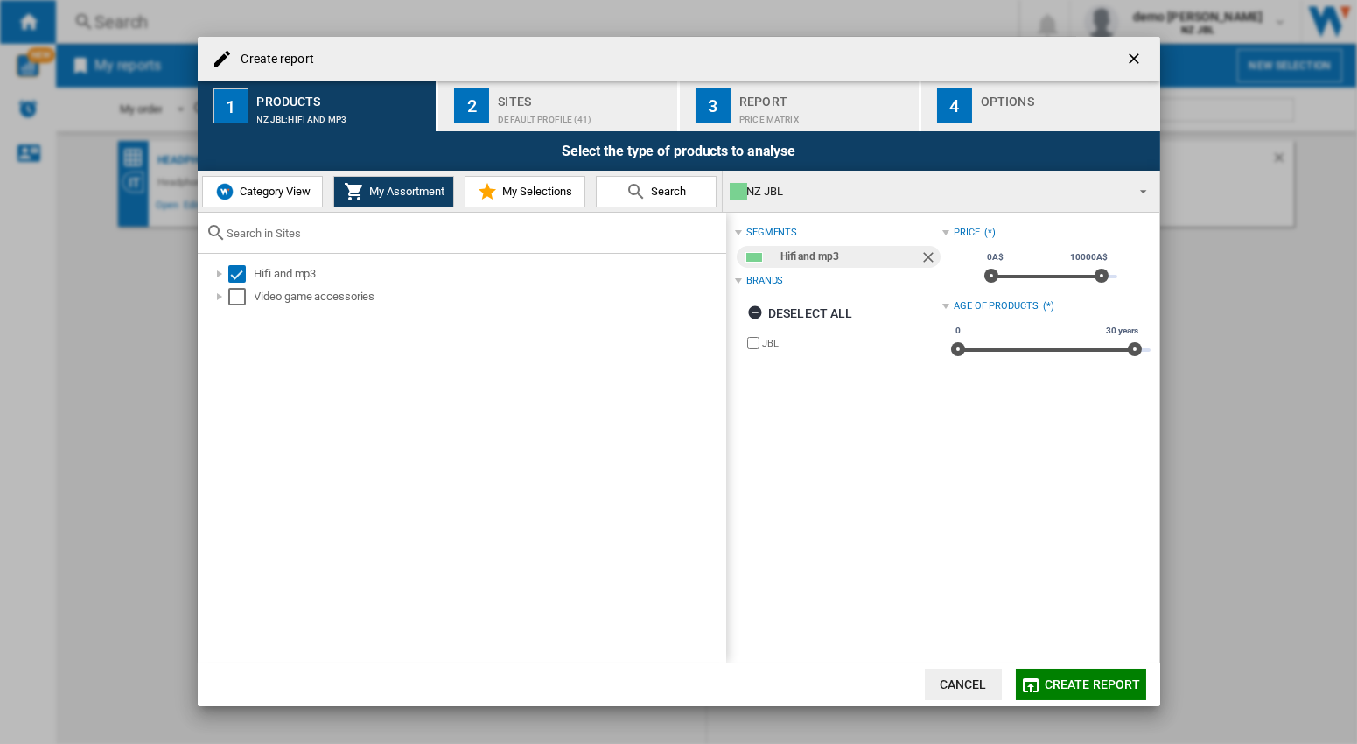
click at [537, 89] on div "Sites" at bounding box center [584, 97] width 172 height 18
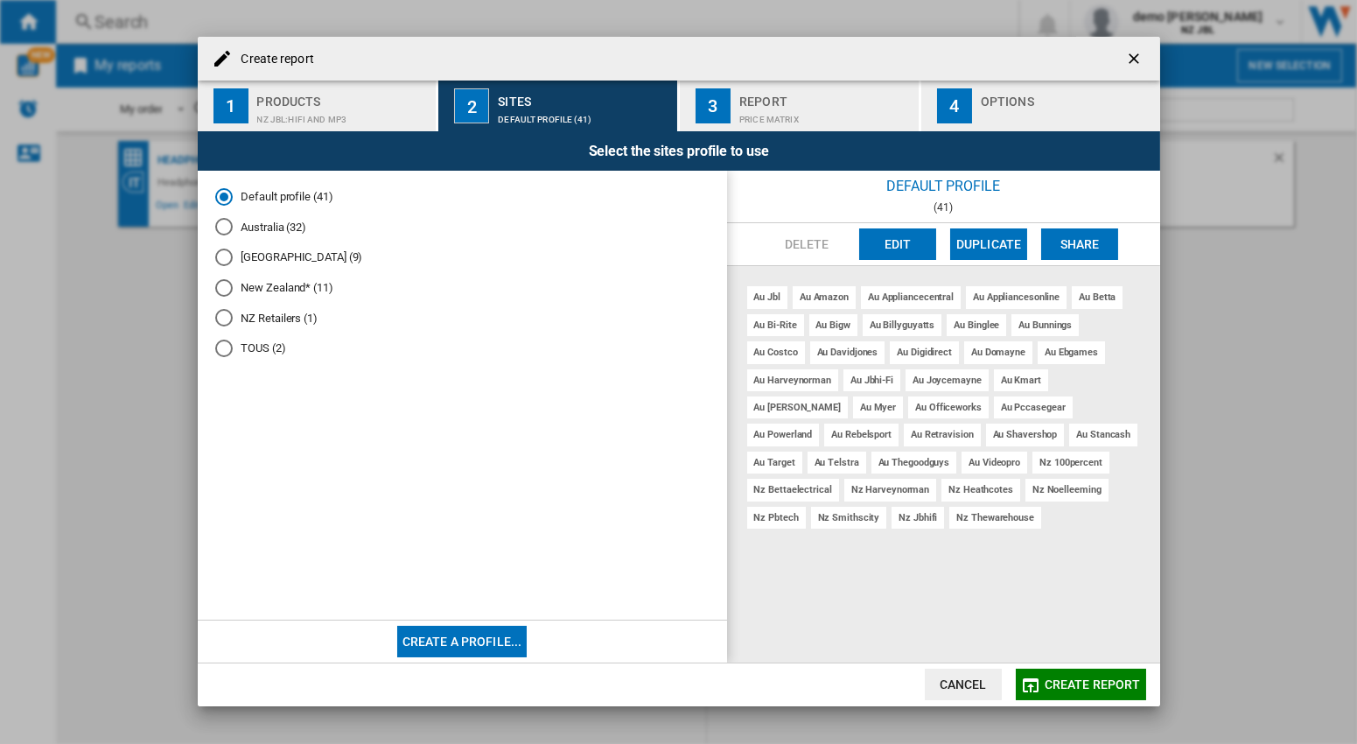
click at [268, 293] on md-radio-button "New Zealand* (11)" at bounding box center [462, 287] width 494 height 17
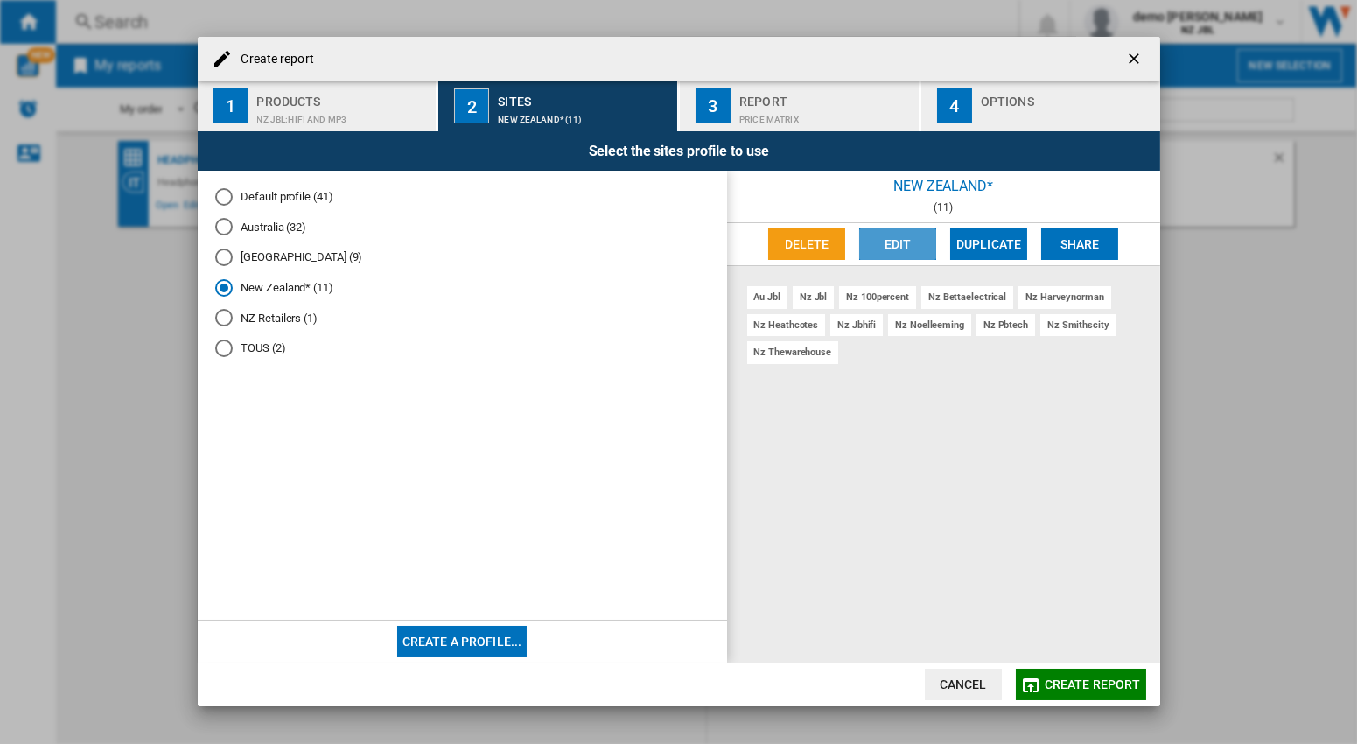
click at [900, 241] on button "Edit" at bounding box center [897, 244] width 77 height 32
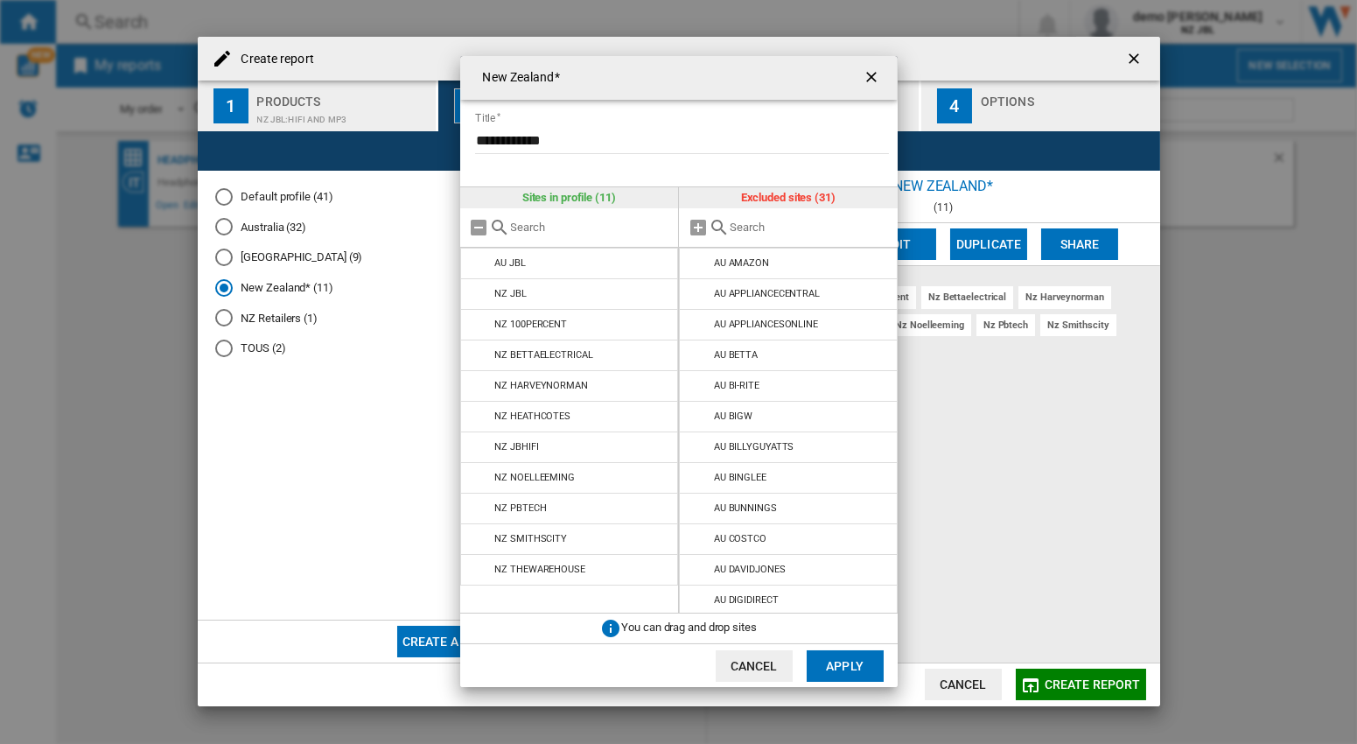
click at [865, 83] on ng-md-icon "getI18NText('BUTTONS.CLOSE_DIALOG')" at bounding box center [873, 78] width 21 height 21
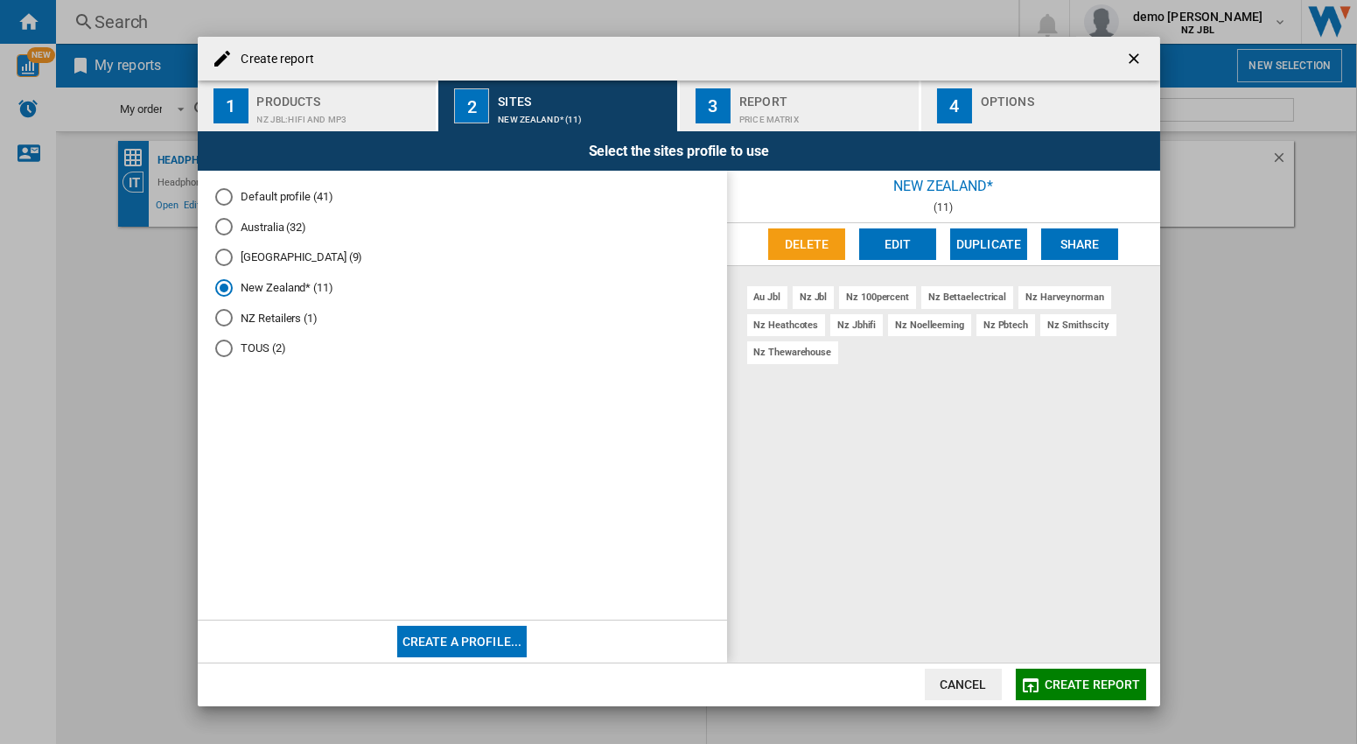
click at [1141, 65] on ng-md-icon "getI18NText('BUTTONS.CLOSE_DIALOG')" at bounding box center [1135, 60] width 21 height 21
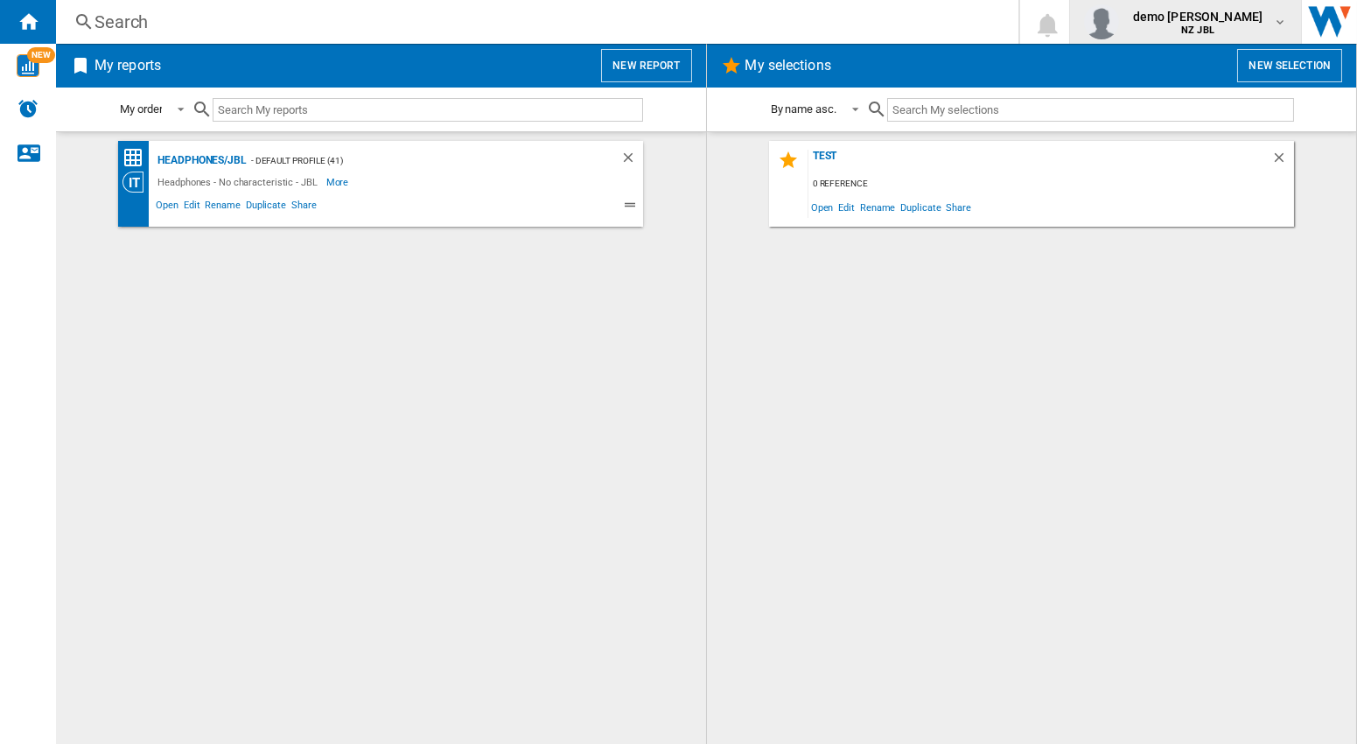
click at [1285, 13] on div "demo [PERSON_NAME] NZ JBL" at bounding box center [1186, 21] width 204 height 35
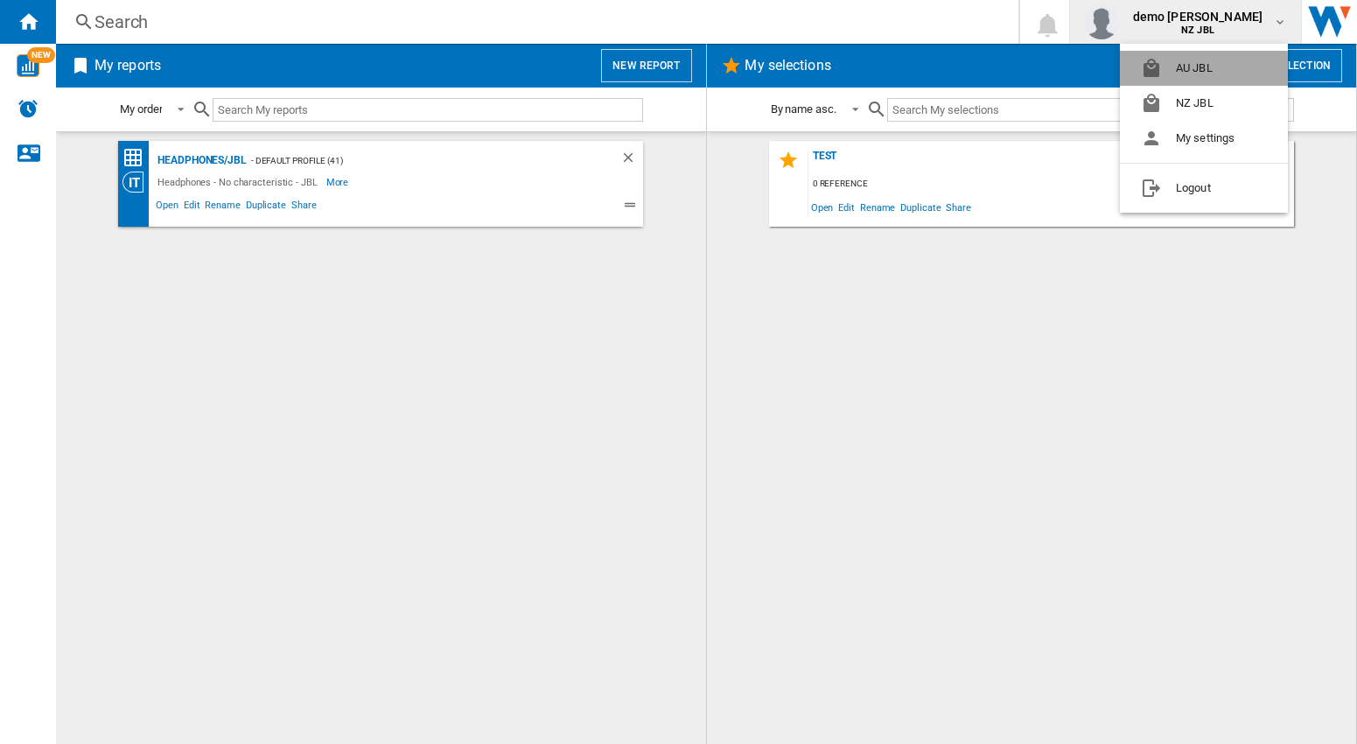
click at [1203, 69] on button "AU JBL" at bounding box center [1204, 68] width 168 height 35
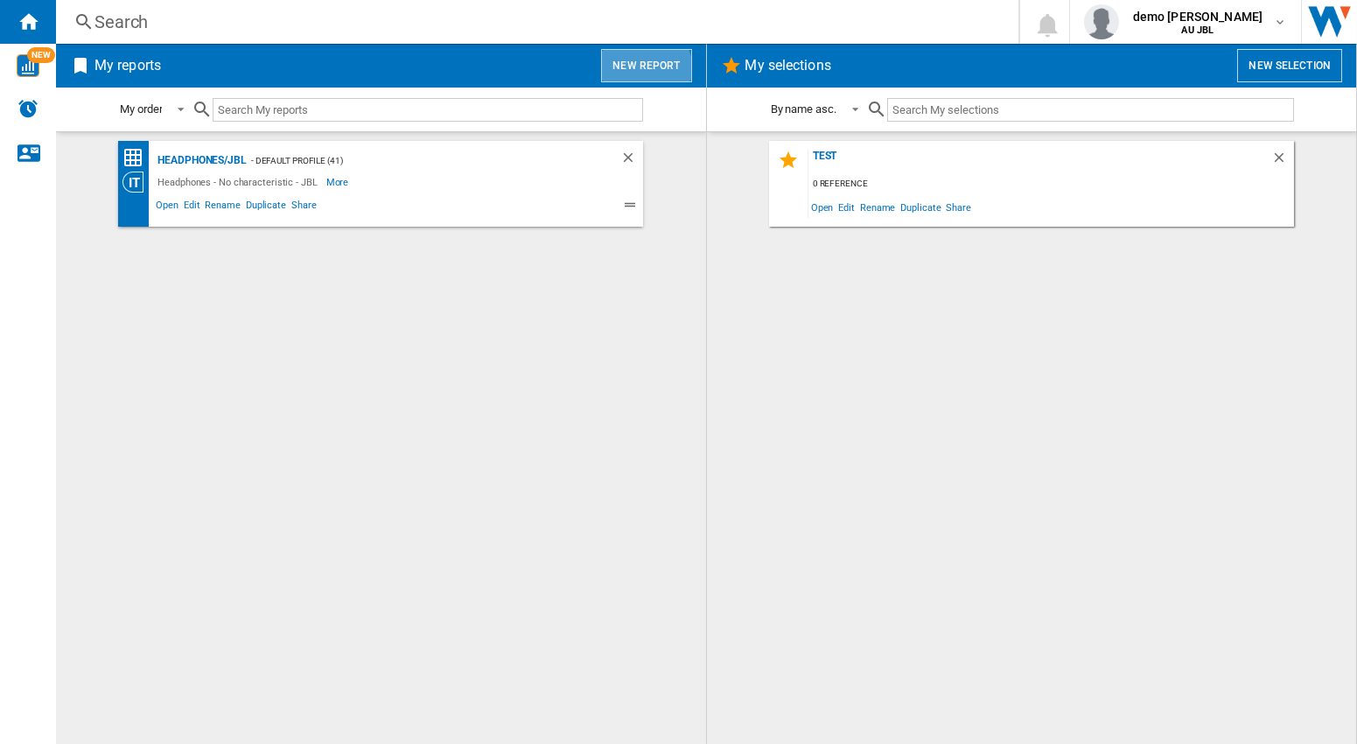
click at [638, 73] on button "New report" at bounding box center [646, 65] width 90 height 33
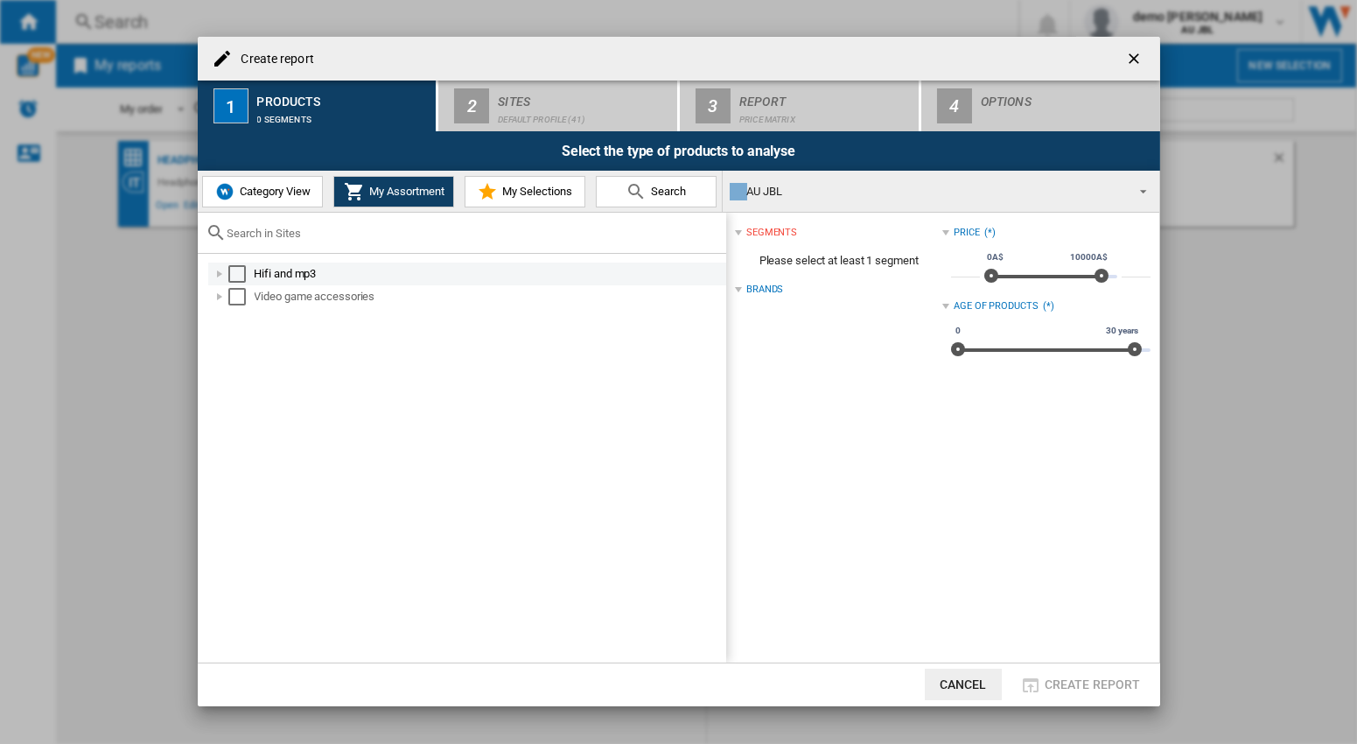
click at [238, 279] on div "Select" at bounding box center [237, 274] width 18 height 18
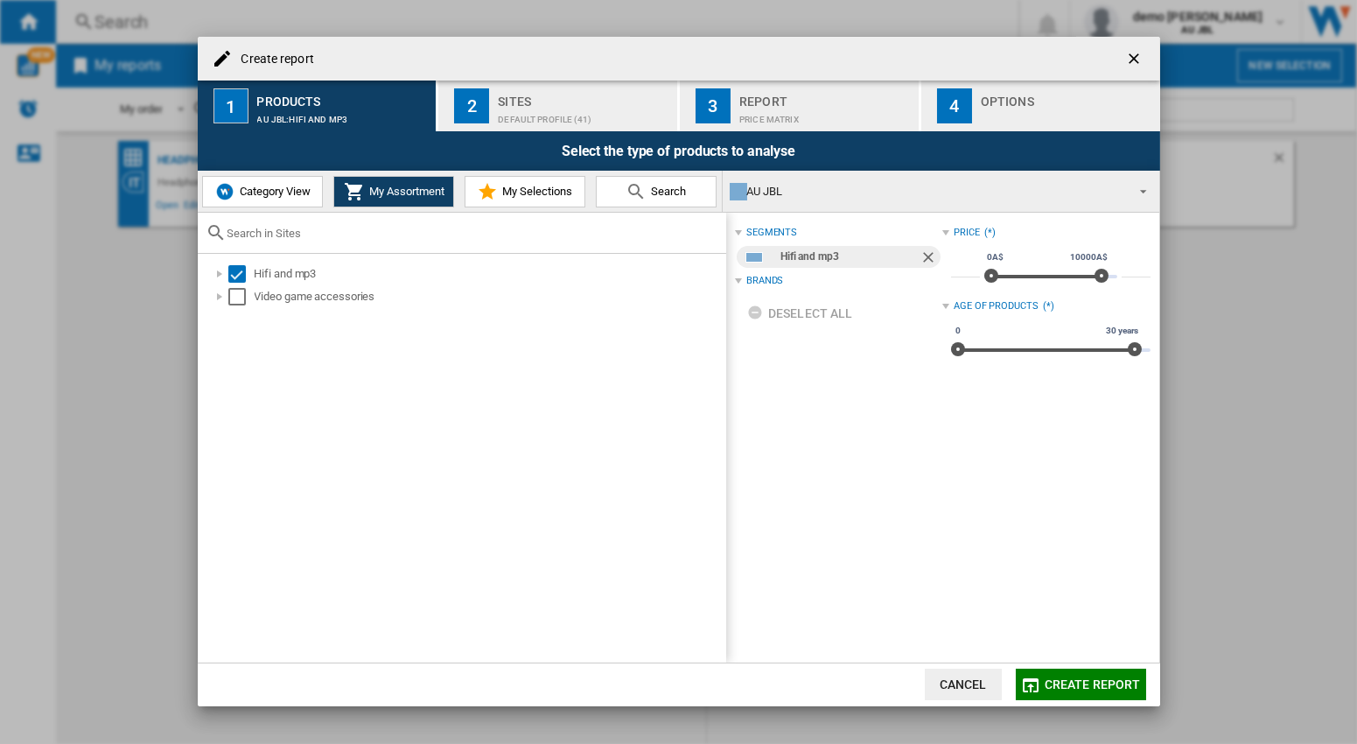
click at [528, 90] on div "Sites" at bounding box center [584, 97] width 172 height 18
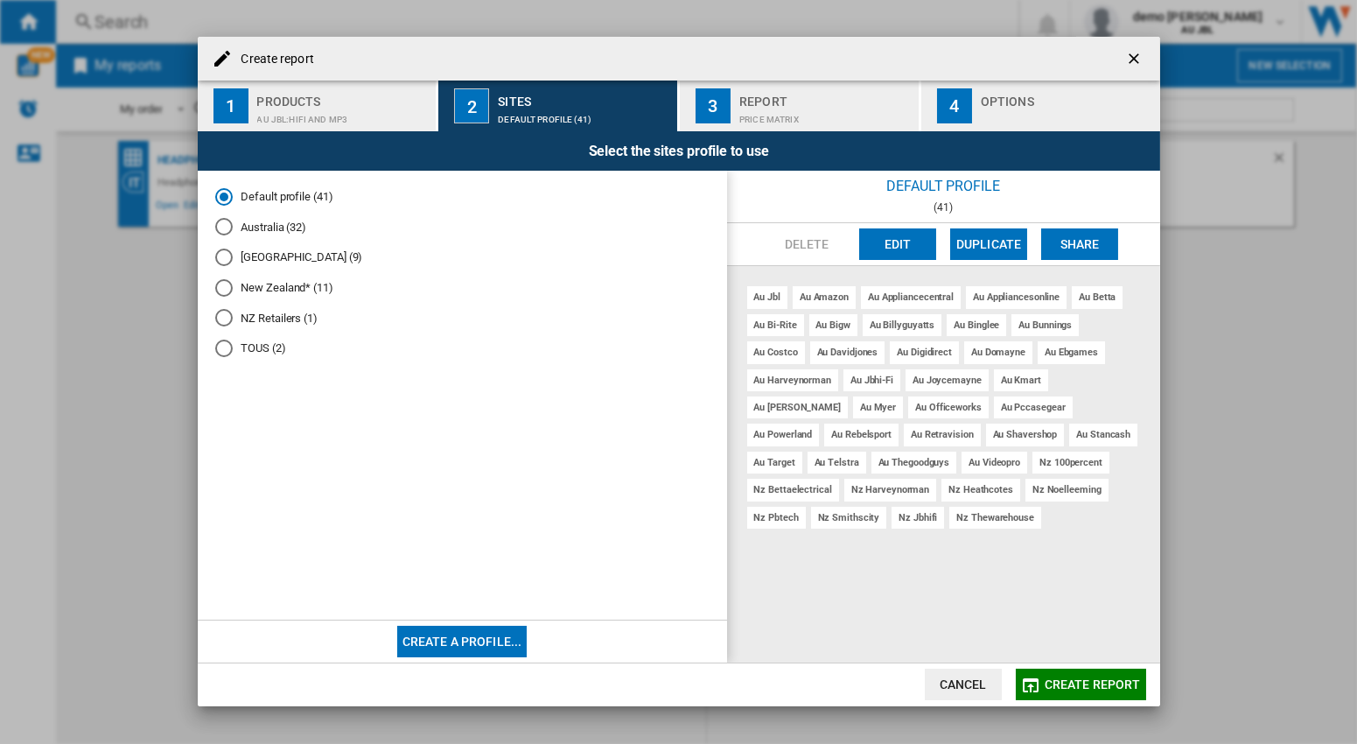
click at [276, 293] on md-radio-button "New Zealand* (11)" at bounding box center [462, 287] width 494 height 17
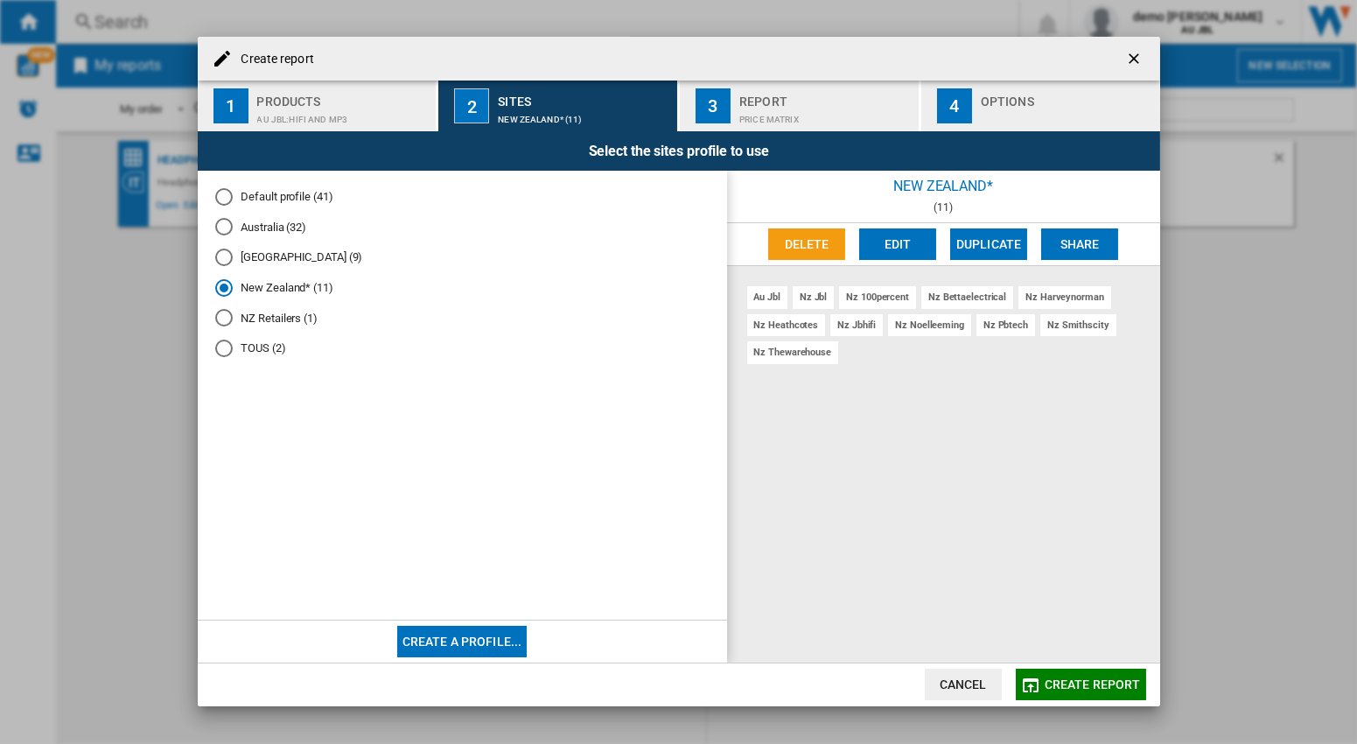
click at [270, 232] on md-radio-button "Australia (32)" at bounding box center [462, 227] width 494 height 17
click at [910, 243] on button "Edit" at bounding box center [897, 244] width 77 height 32
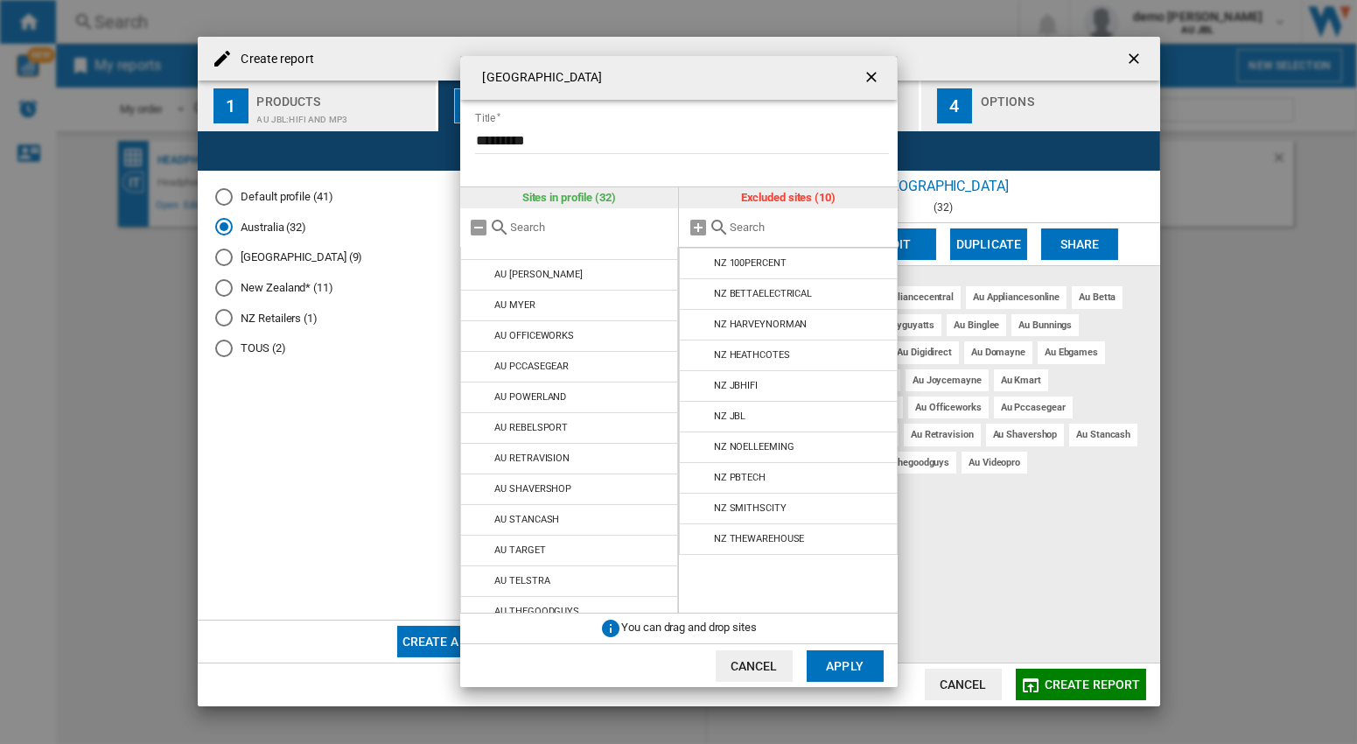
scroll to position [622, 0]
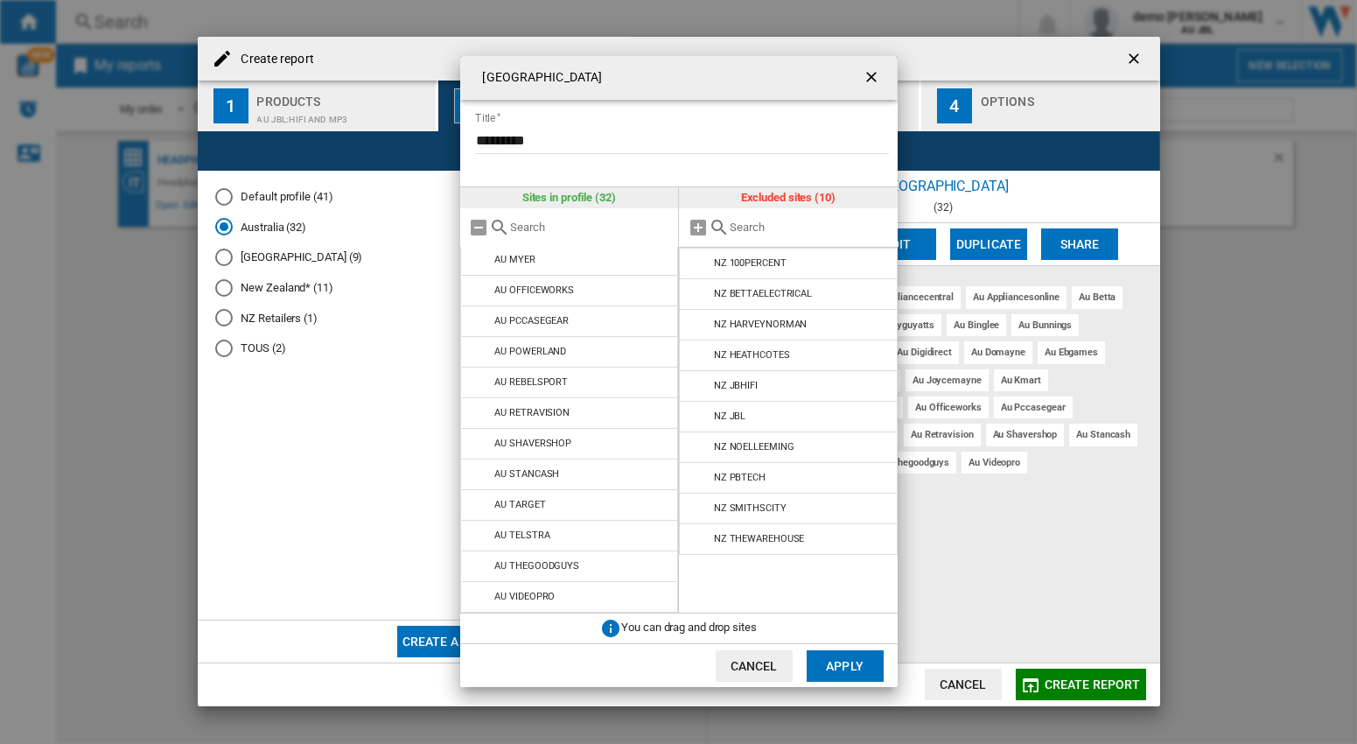
click at [868, 76] on ng-md-icon "getI18NText('BUTTONS.CLOSE_DIALOG')" at bounding box center [873, 78] width 21 height 21
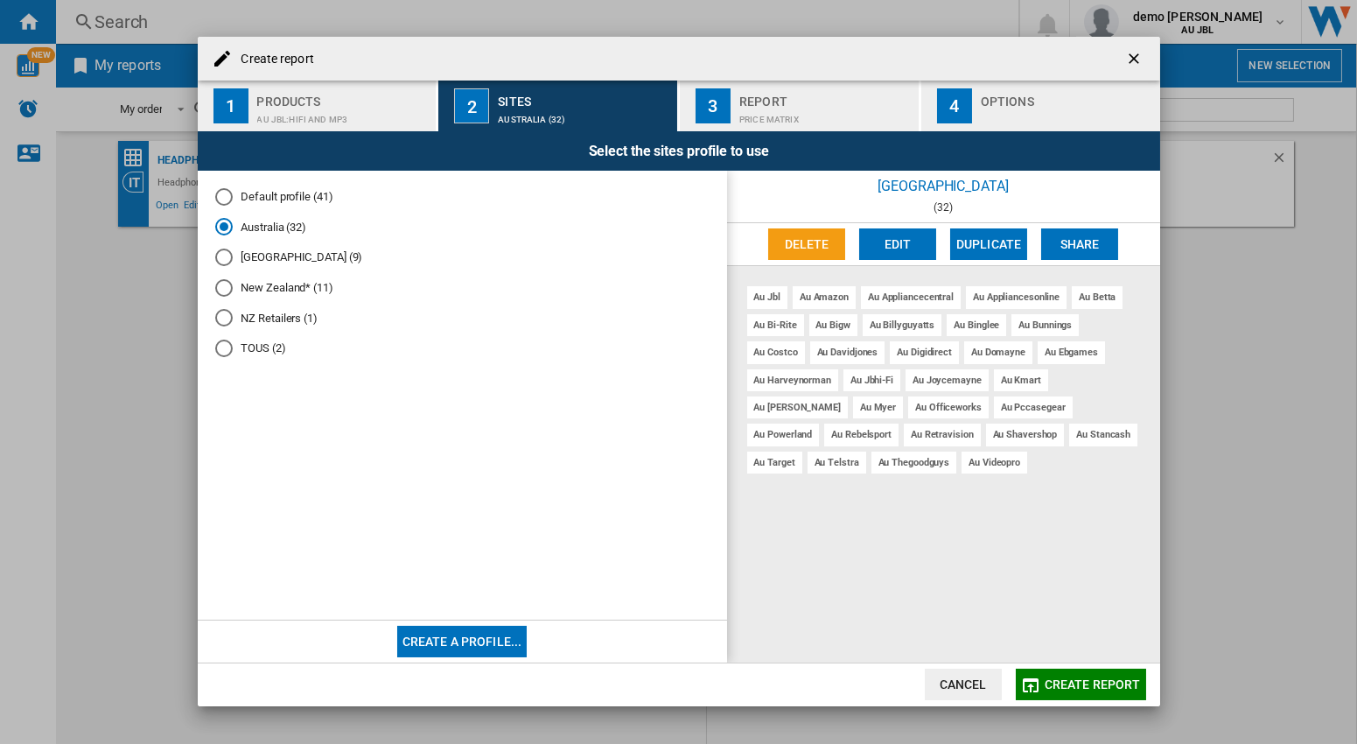
click at [1133, 60] on ng-md-icon "getI18NText('BUTTONS.CLOSE_DIALOG')" at bounding box center [1135, 60] width 21 height 21
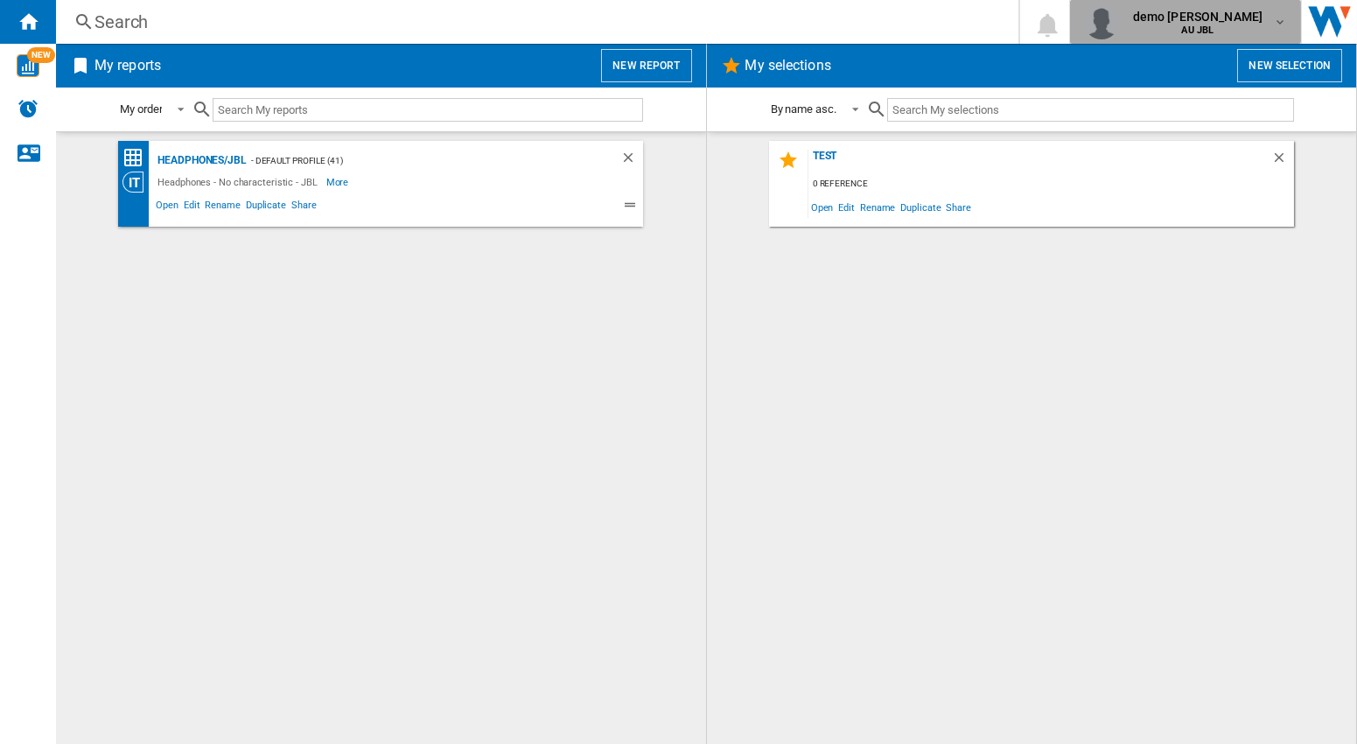
click at [1285, 25] on md-icon "button" at bounding box center [1280, 22] width 14 height 14
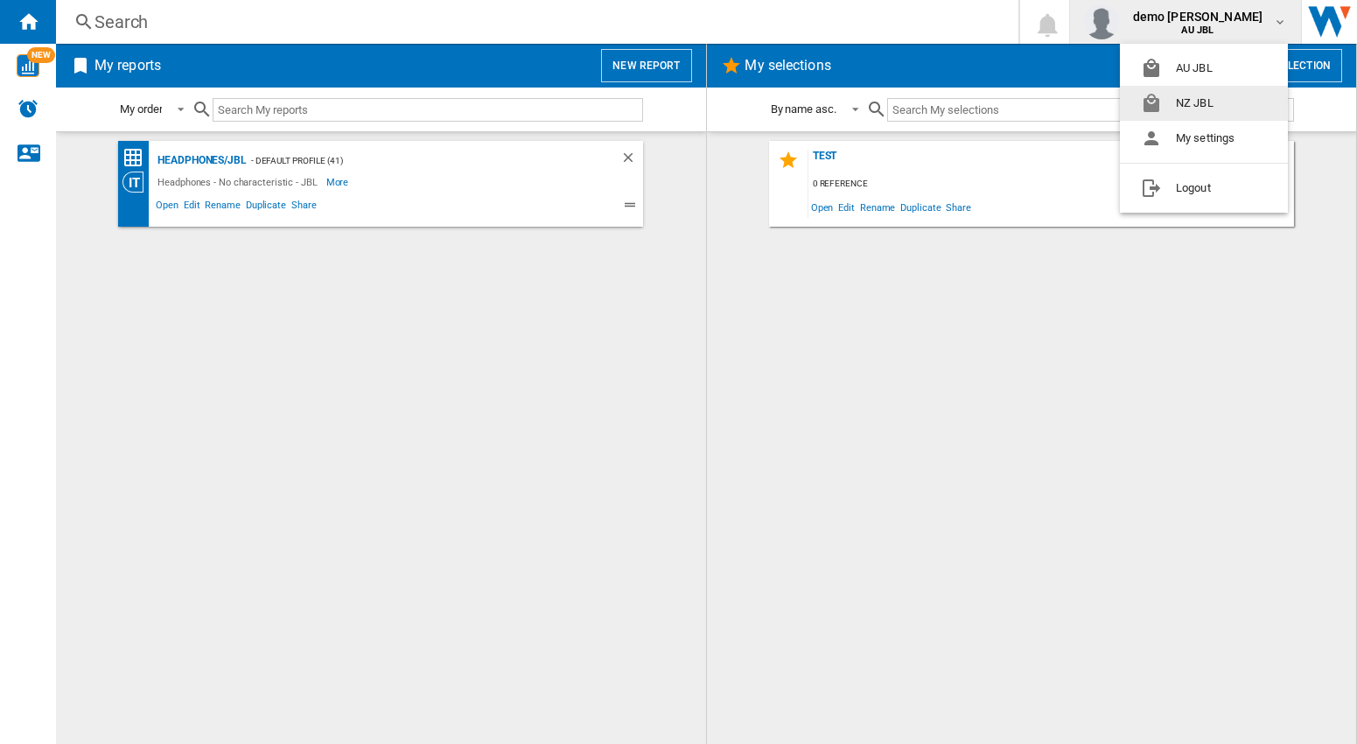
click at [1204, 108] on button "NZ JBL" at bounding box center [1204, 103] width 168 height 35
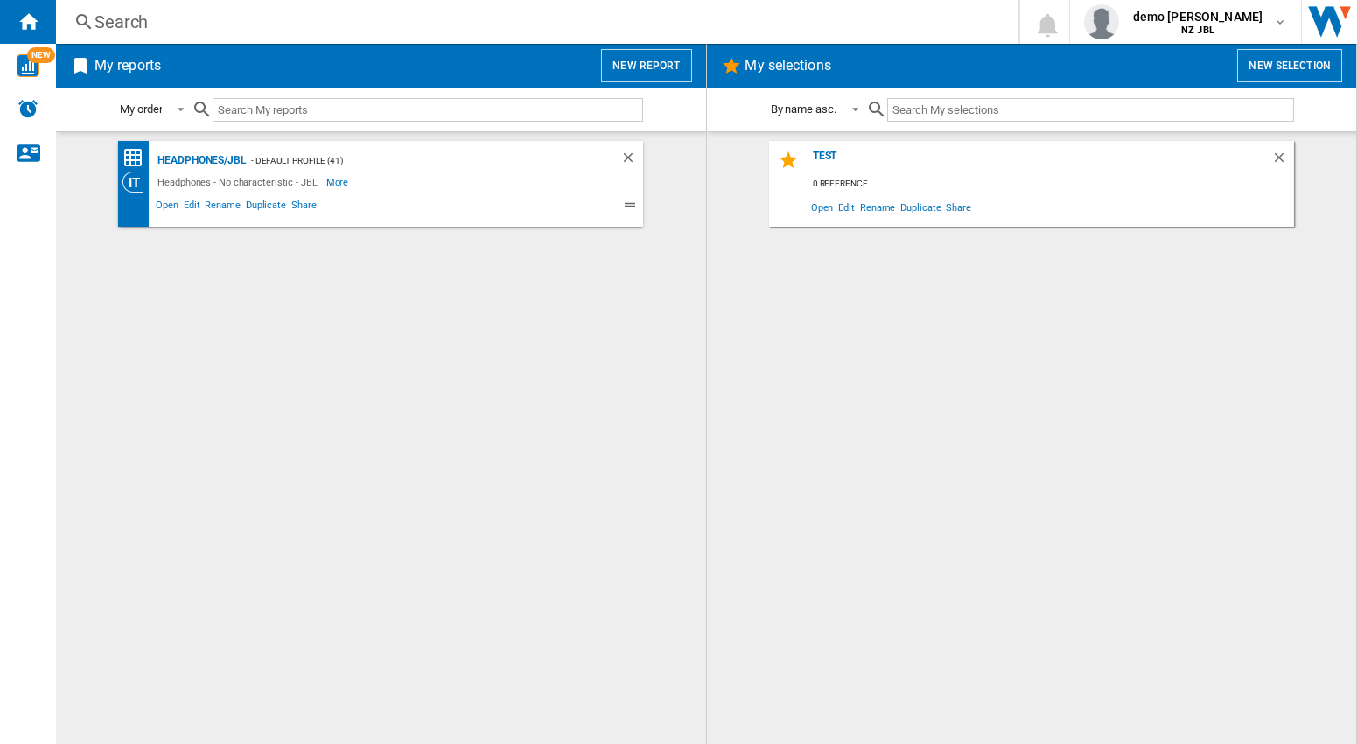
click at [662, 70] on button "New report" at bounding box center [646, 65] width 90 height 33
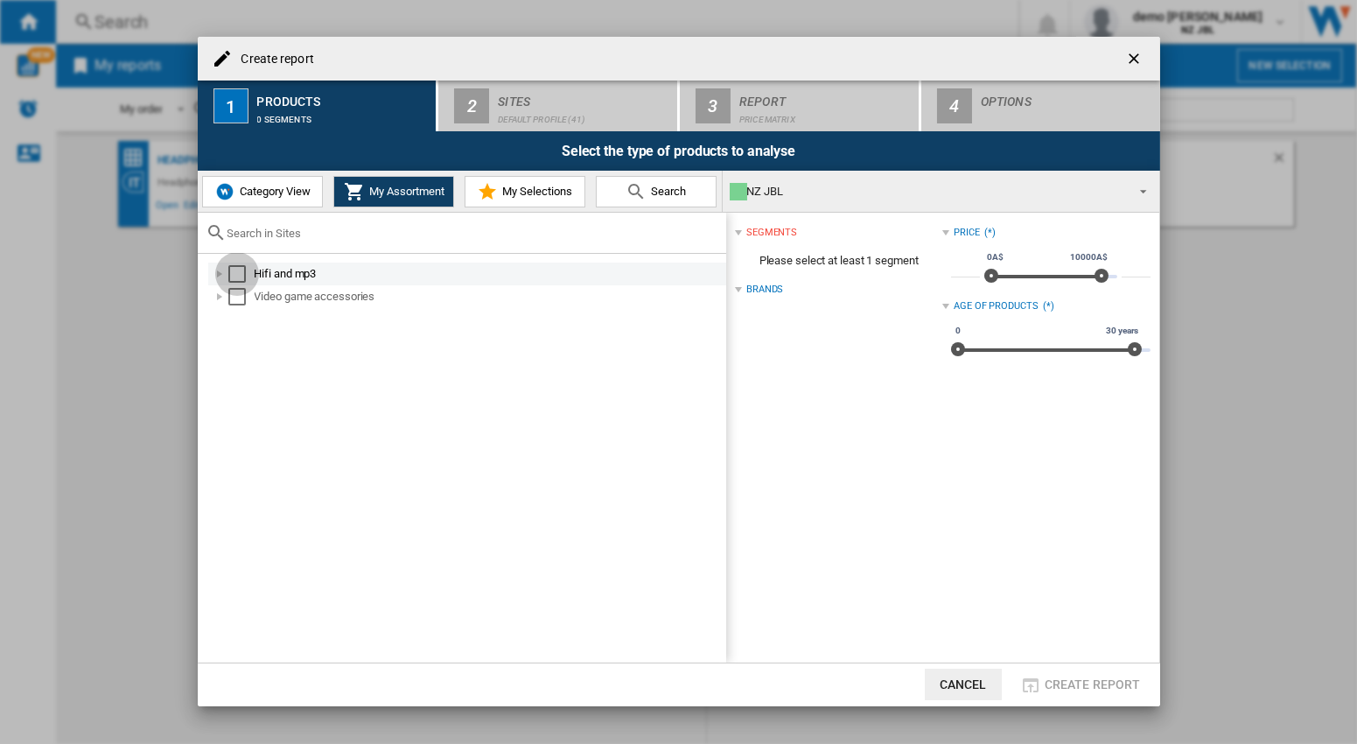
click at [243, 277] on div "Select" at bounding box center [237, 274] width 18 height 18
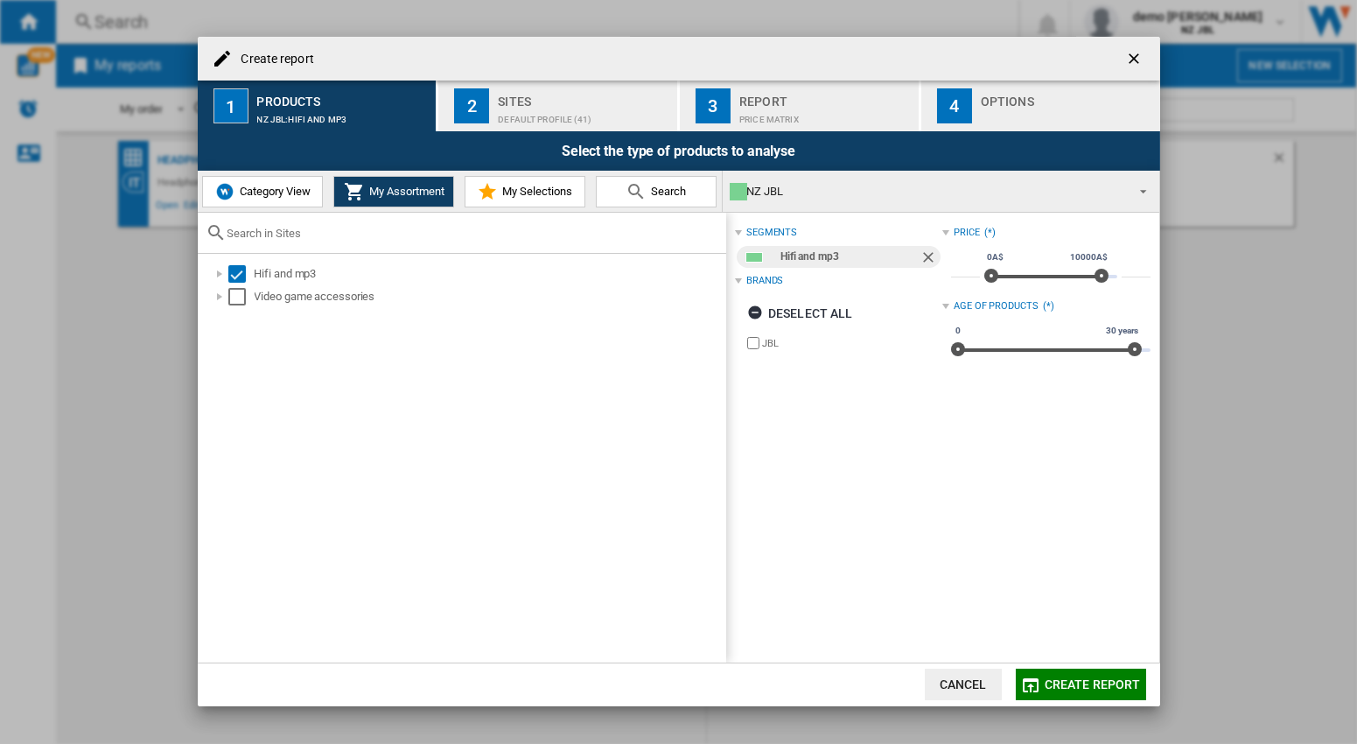
click at [542, 109] on div "Default profile (41)" at bounding box center [584, 115] width 172 height 18
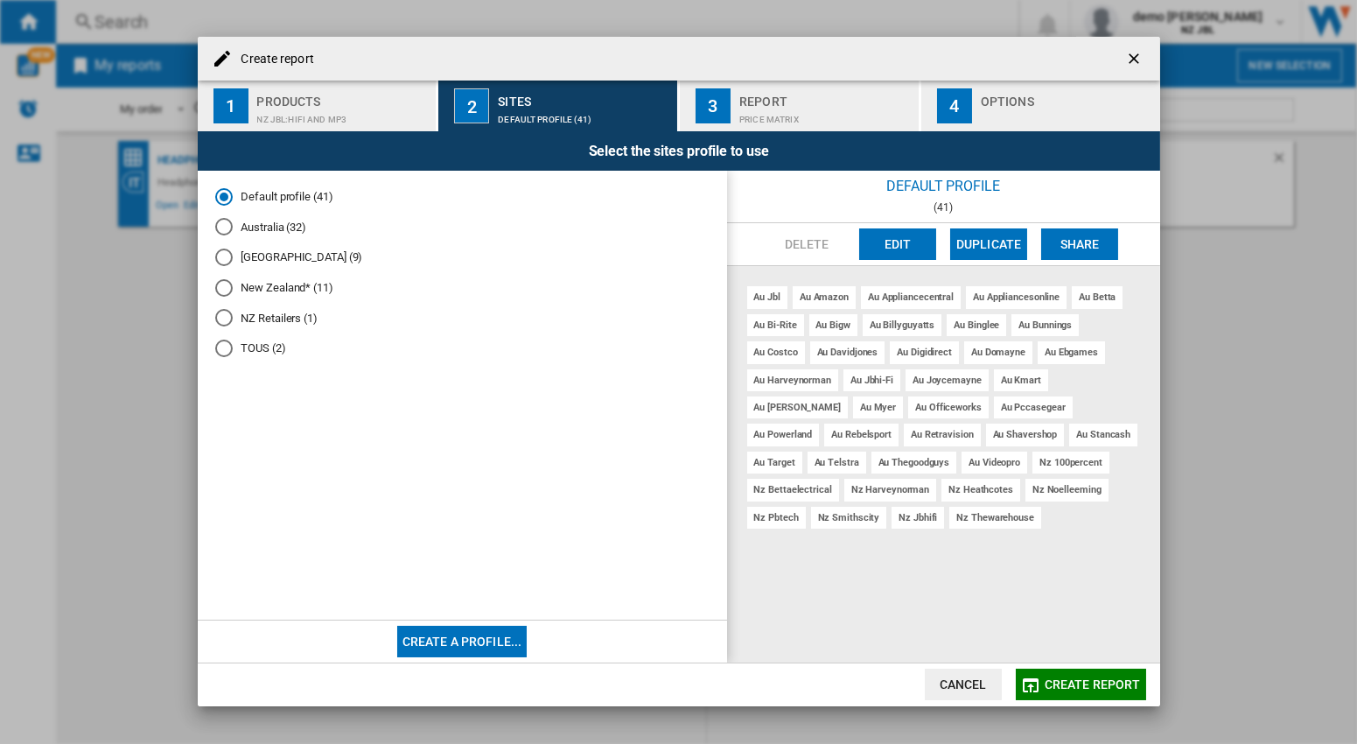
click at [278, 291] on md-radio-button "New Zealand* (11)" at bounding box center [462, 287] width 494 height 17
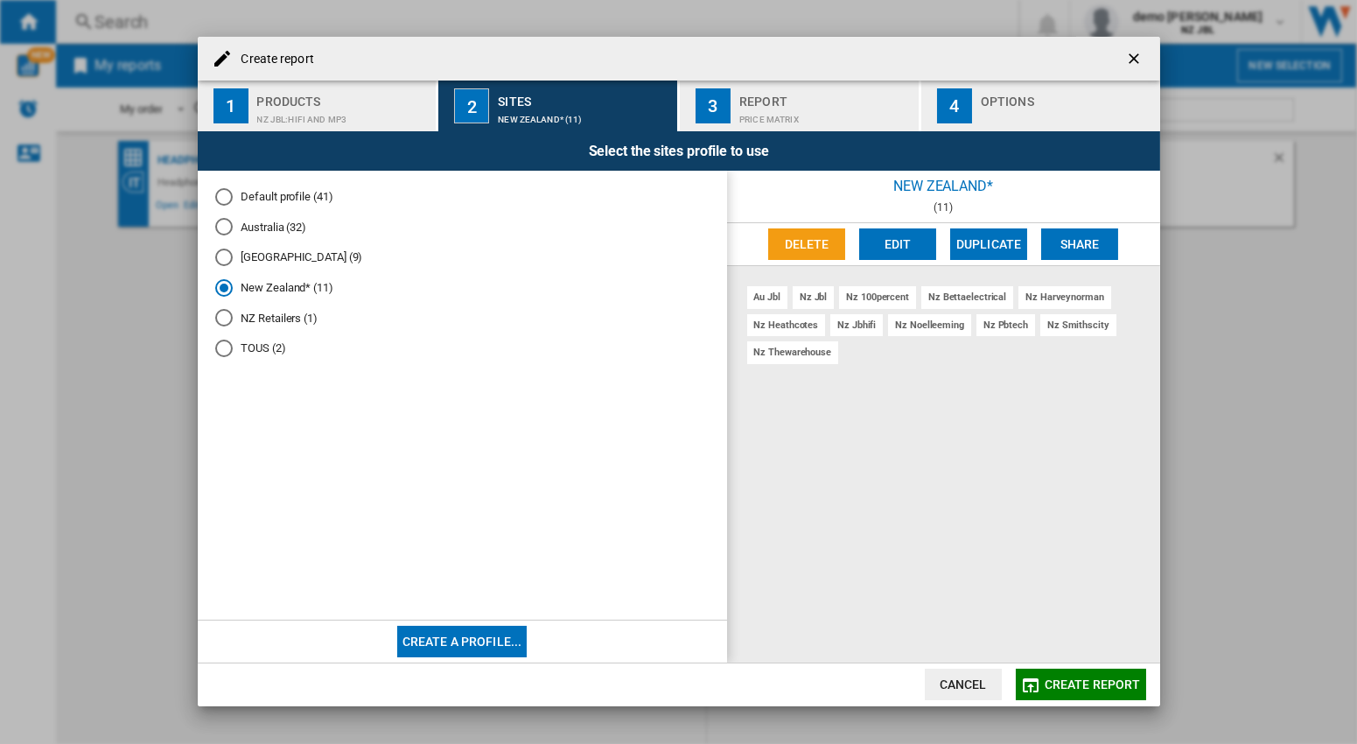
click at [904, 246] on button "Edit" at bounding box center [897, 244] width 77 height 32
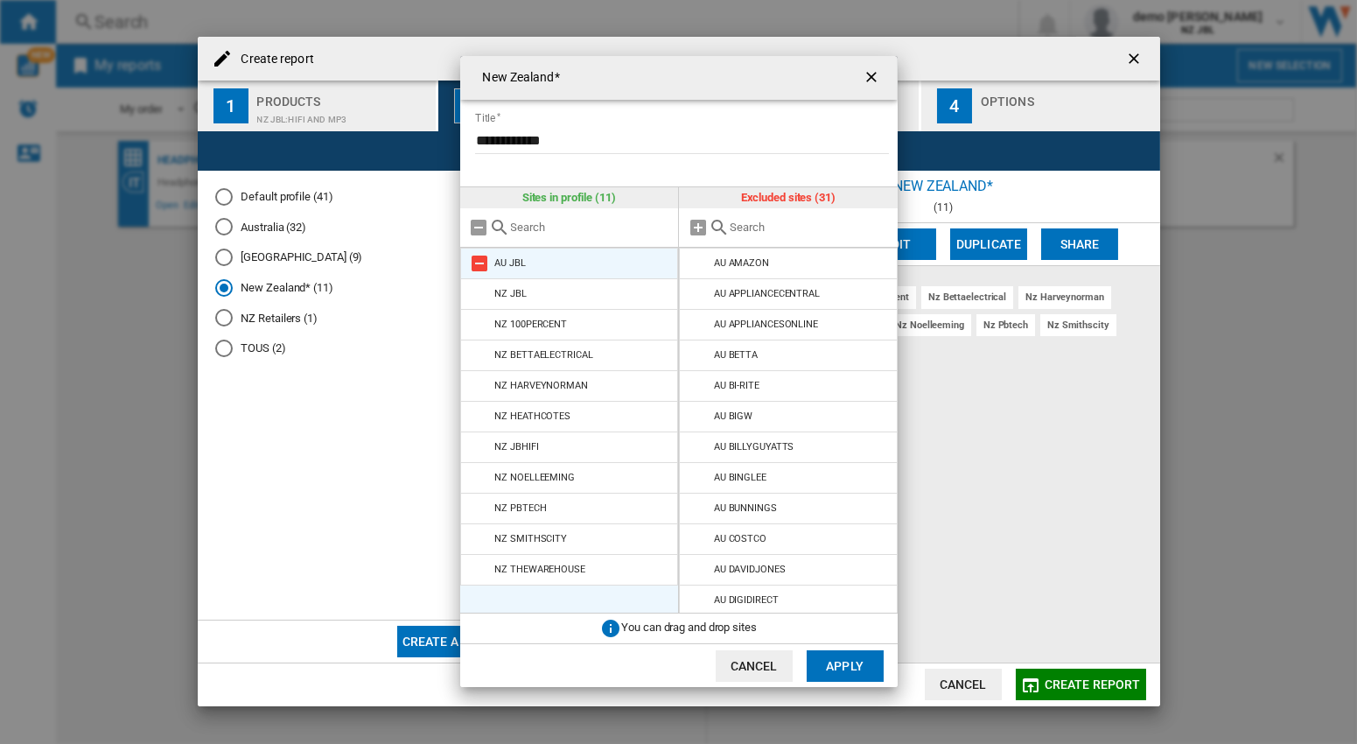
click at [482, 262] on md-icon "New Zealand* ..." at bounding box center [480, 263] width 21 height 21
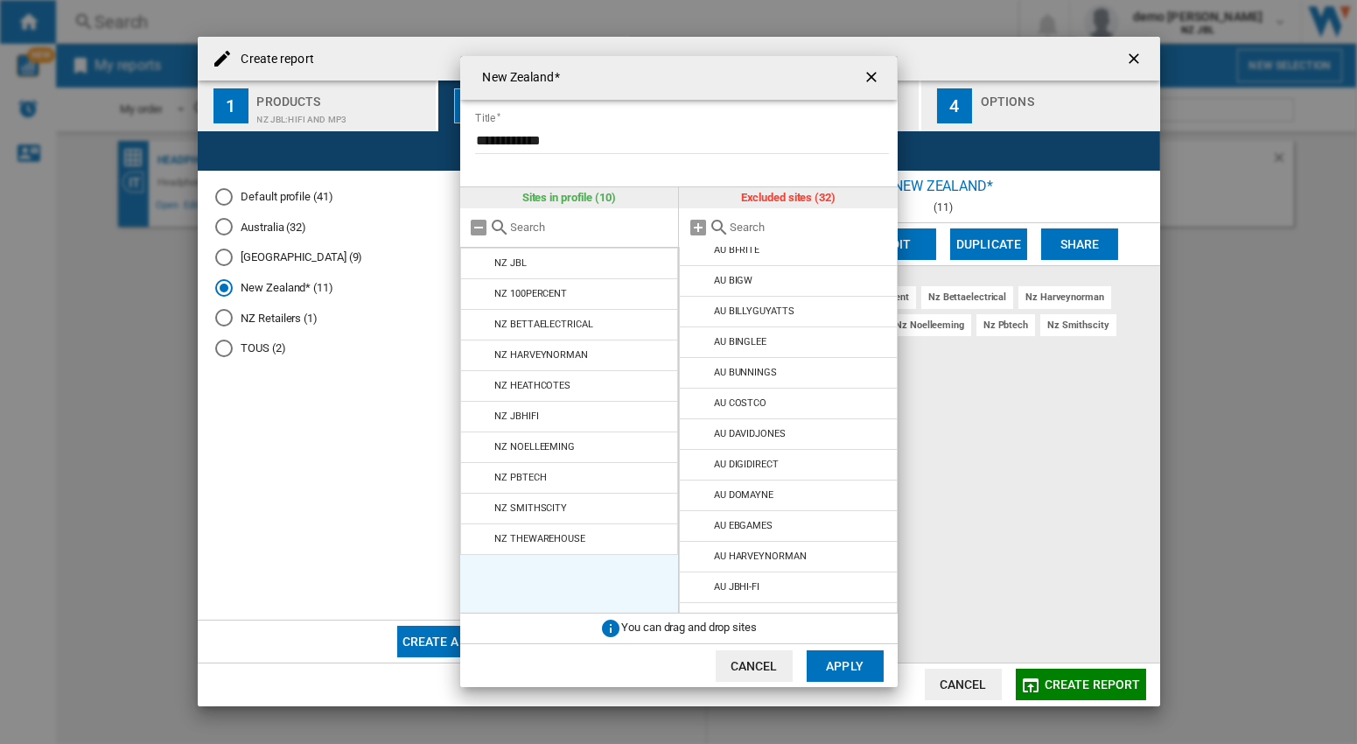
scroll to position [164, 0]
click at [853, 662] on button "Apply" at bounding box center [845, 666] width 77 height 32
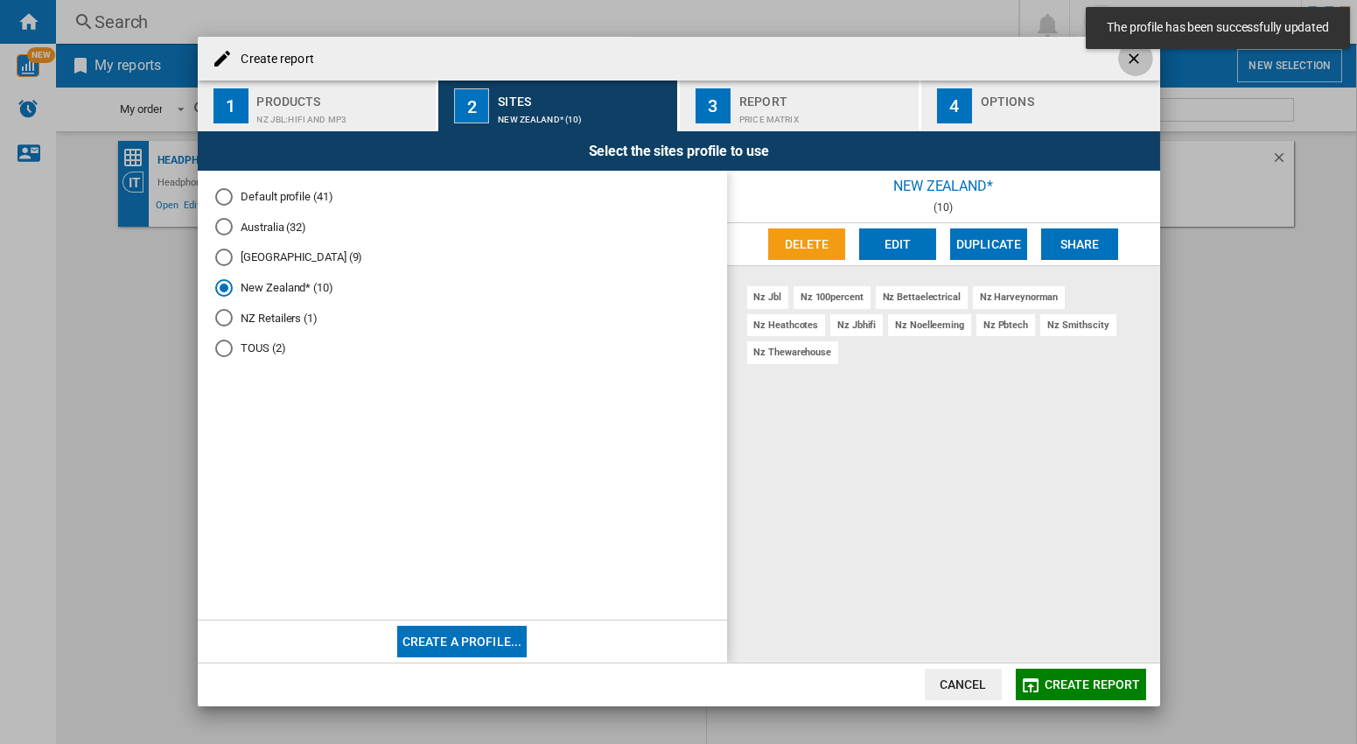
click at [1139, 67] on ng-md-icon "getI18NText('BUTTONS.CLOSE_DIALOG')" at bounding box center [1135, 60] width 21 height 21
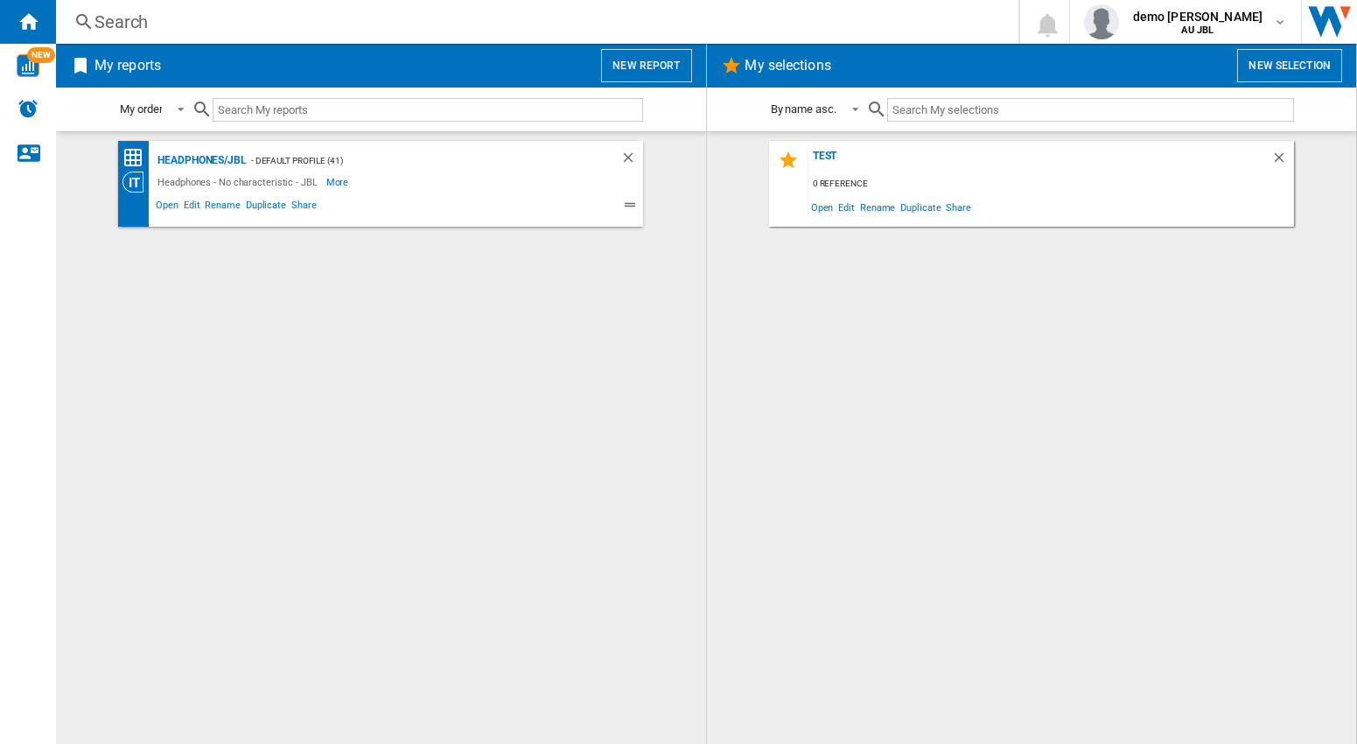
click at [661, 67] on button "New report" at bounding box center [646, 65] width 90 height 33
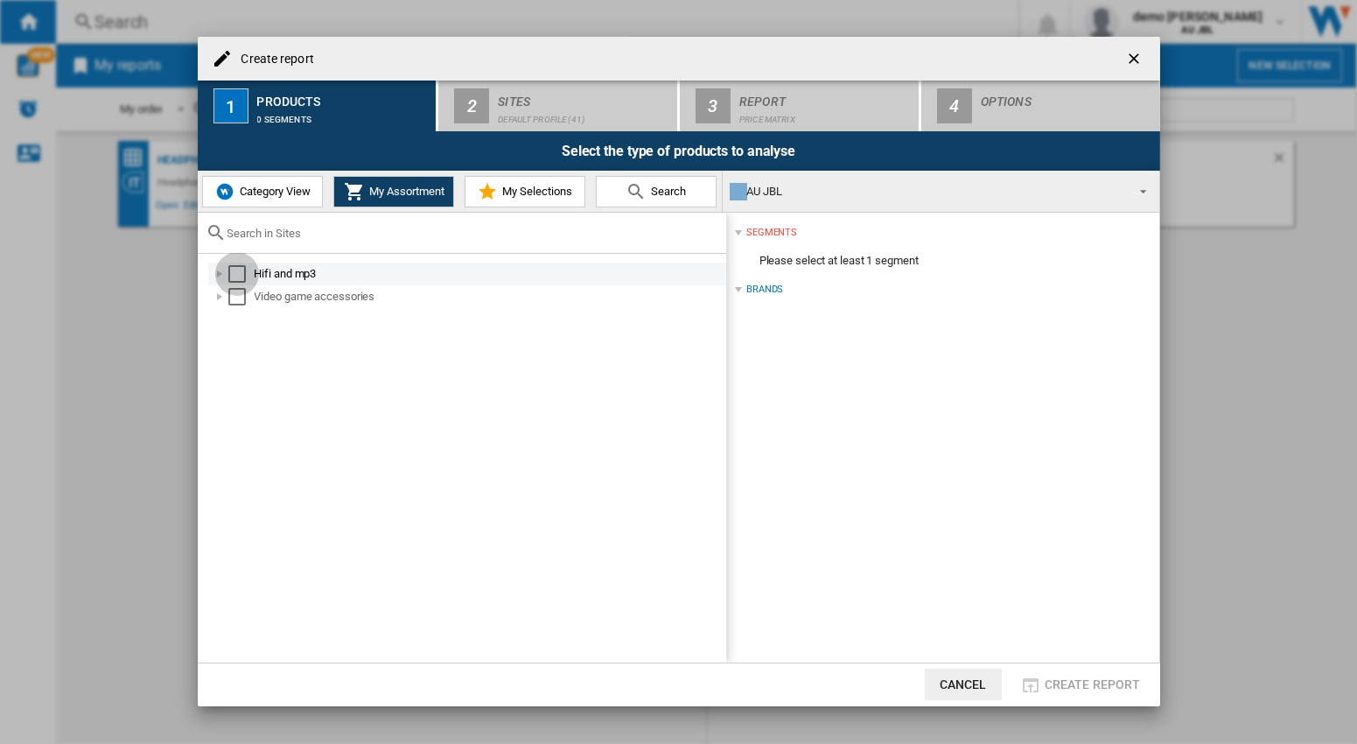
click at [237, 270] on div "Select" at bounding box center [237, 274] width 18 height 18
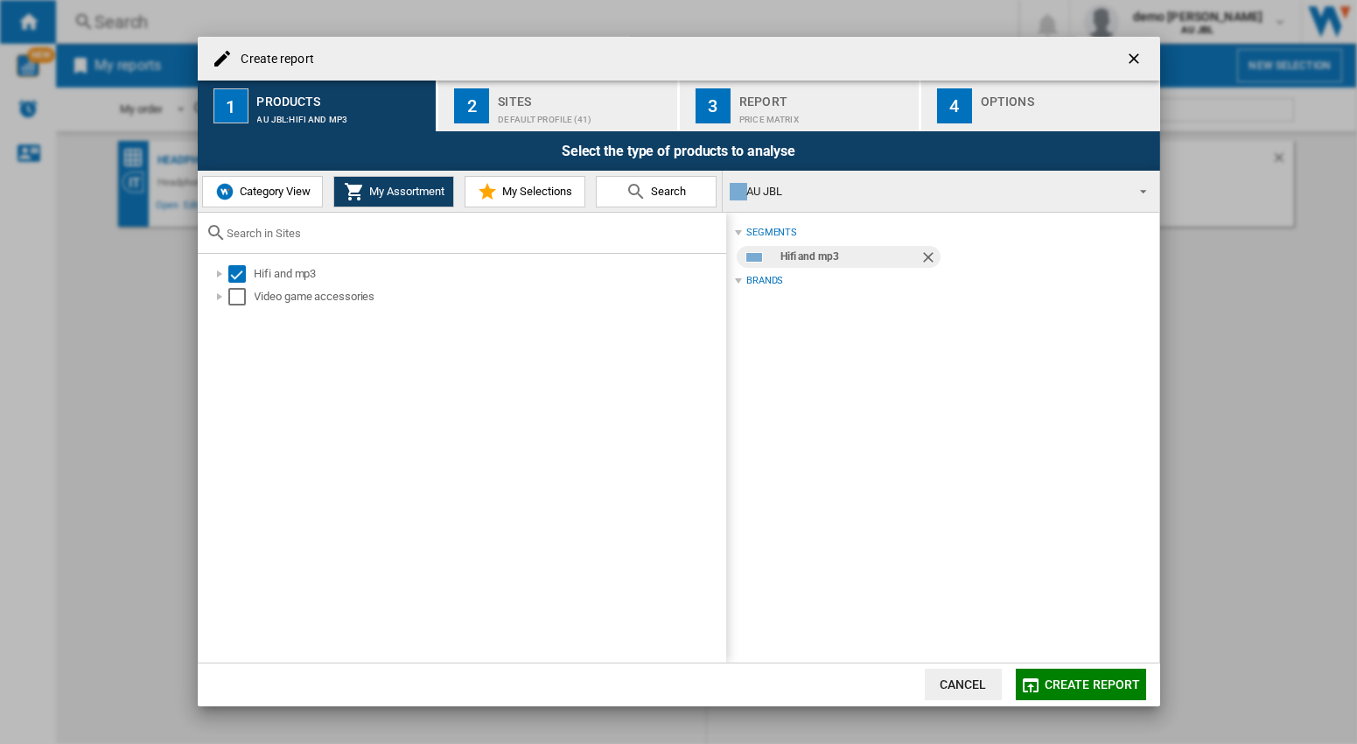
click at [524, 101] on div "Sites" at bounding box center [584, 97] width 172 height 18
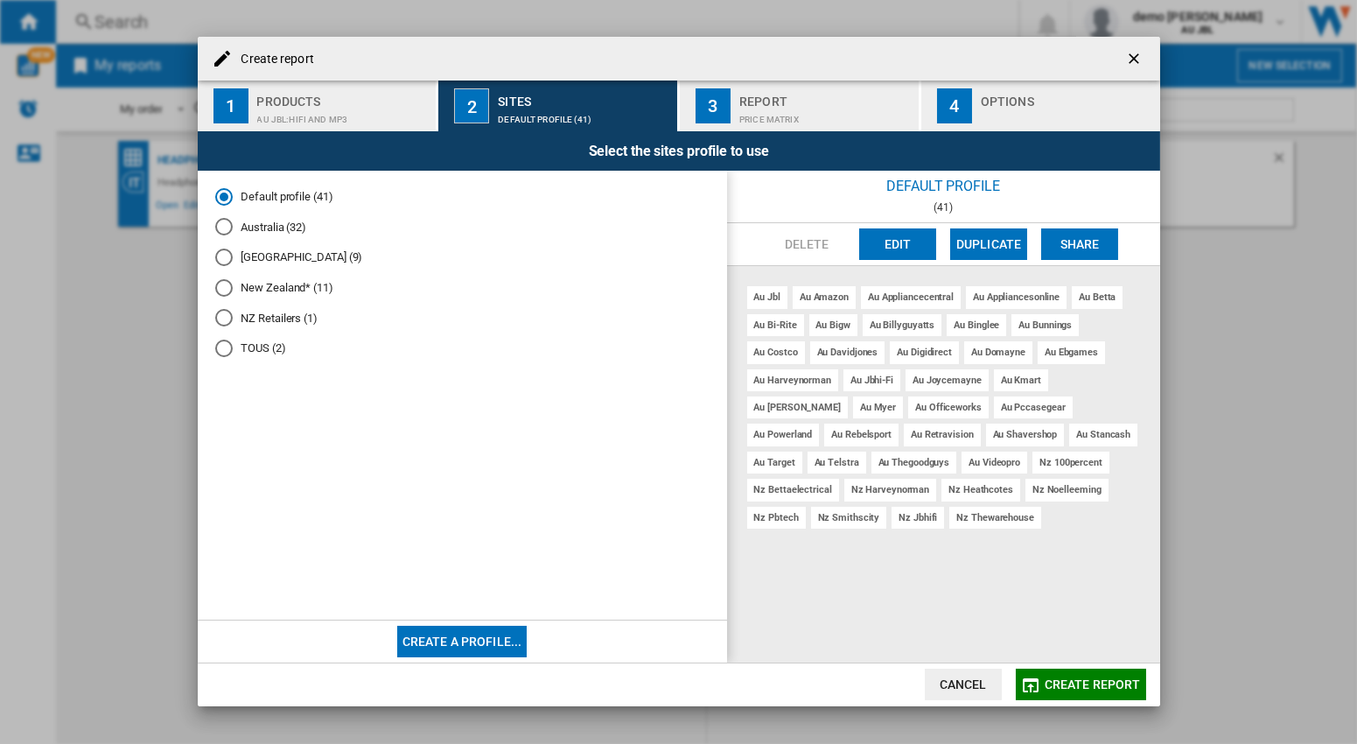
click at [270, 228] on md-radio-button "Australia (32)" at bounding box center [462, 227] width 494 height 17
click at [904, 241] on button "Edit" at bounding box center [897, 244] width 77 height 32
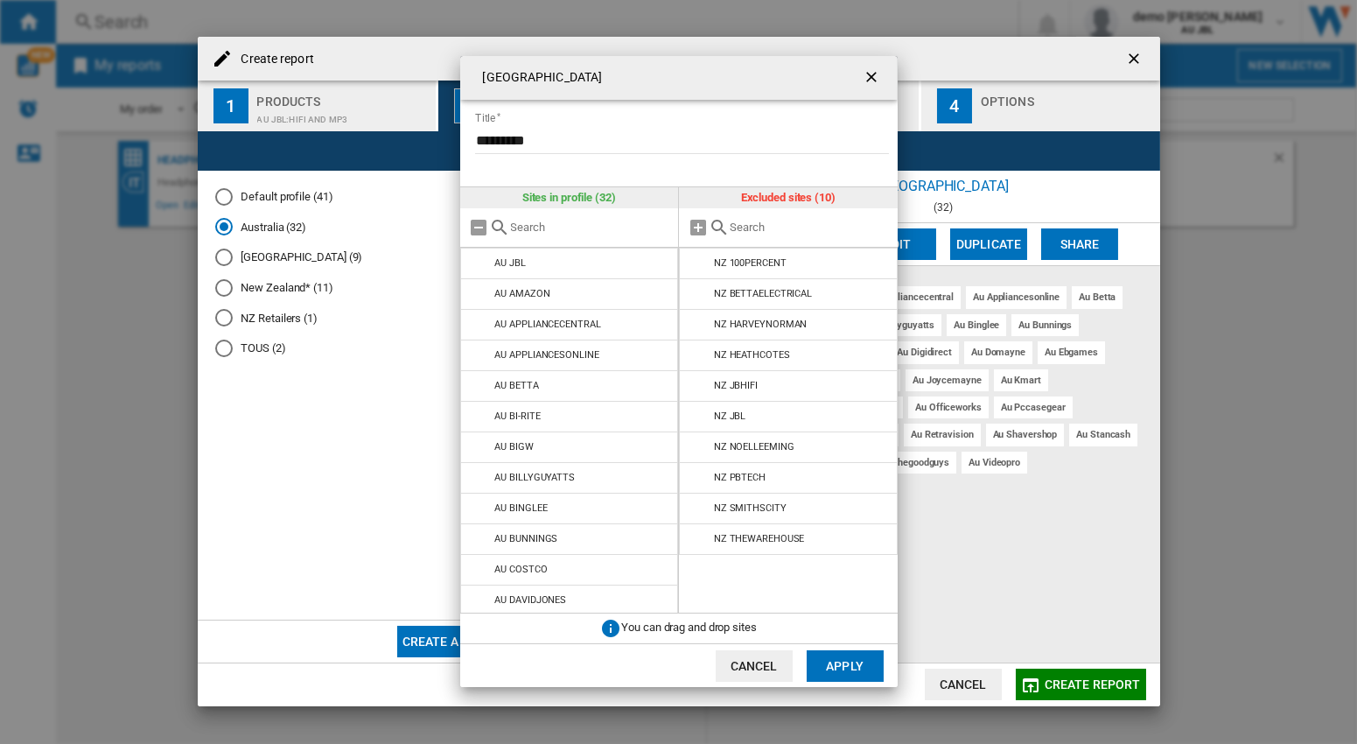
click at [868, 79] on ng-md-icon "getI18NText('BUTTONS.CLOSE_DIALOG')" at bounding box center [873, 78] width 21 height 21
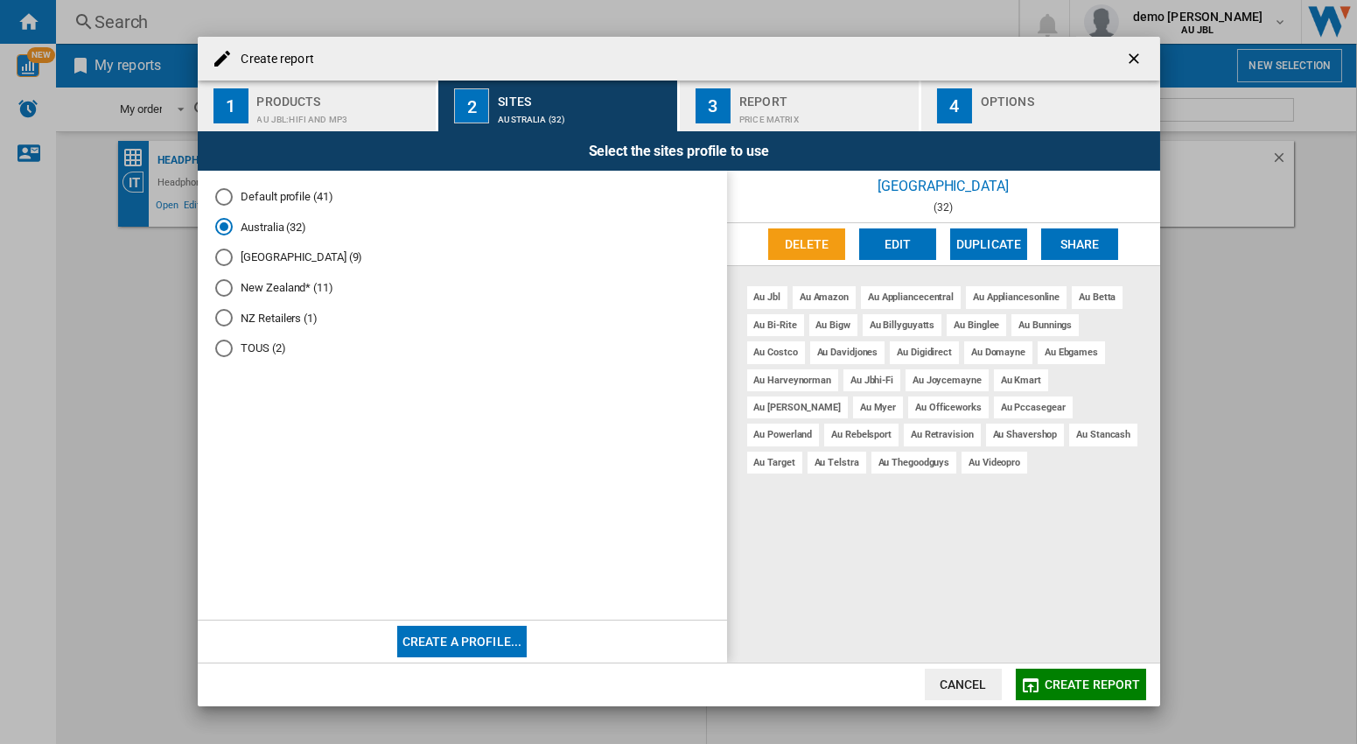
click at [277, 294] on md-radio-button "New Zealand* (11)" at bounding box center [462, 287] width 494 height 17
click at [883, 249] on button "Edit" at bounding box center [897, 244] width 77 height 32
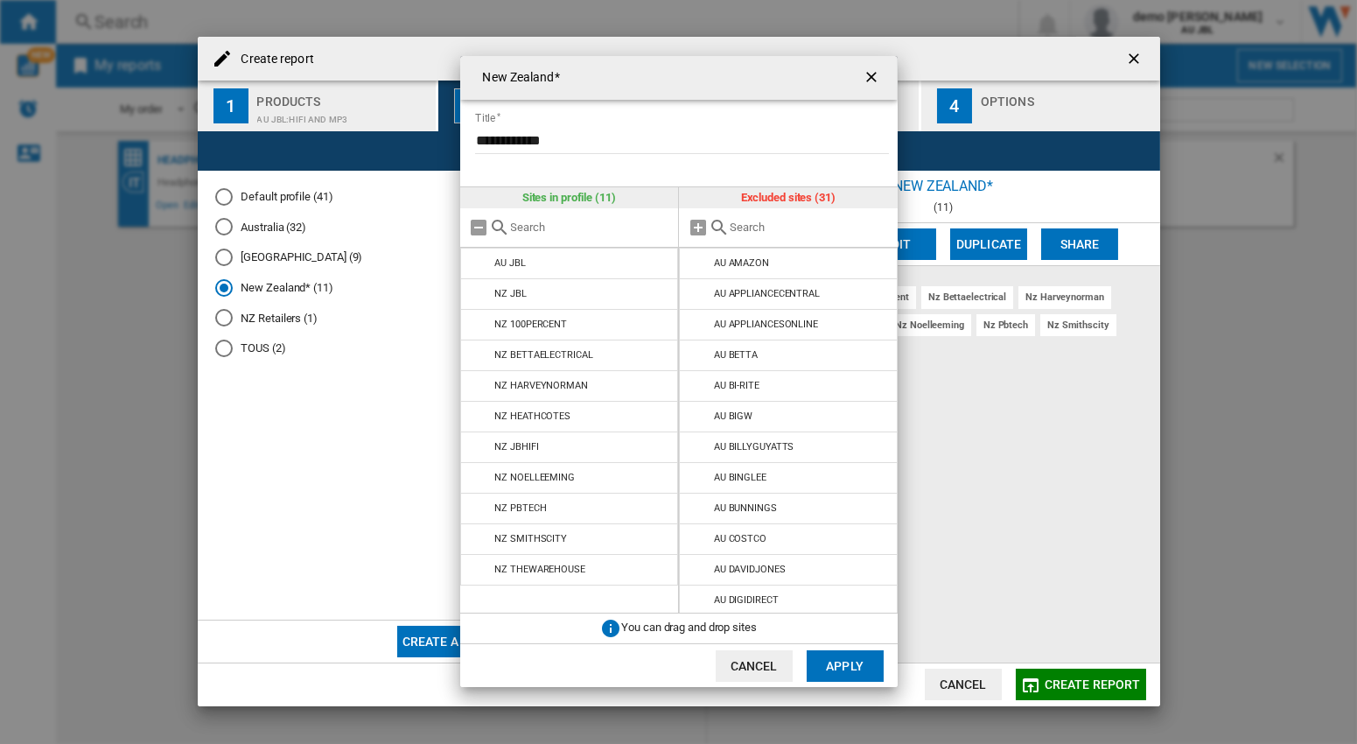
drag, startPoint x: 866, startPoint y: 78, endPoint x: 920, endPoint y: 77, distance: 54.3
click at [866, 77] on ng-md-icon "getI18NText('BUTTONS.CLOSE_DIALOG')" at bounding box center [873, 78] width 21 height 21
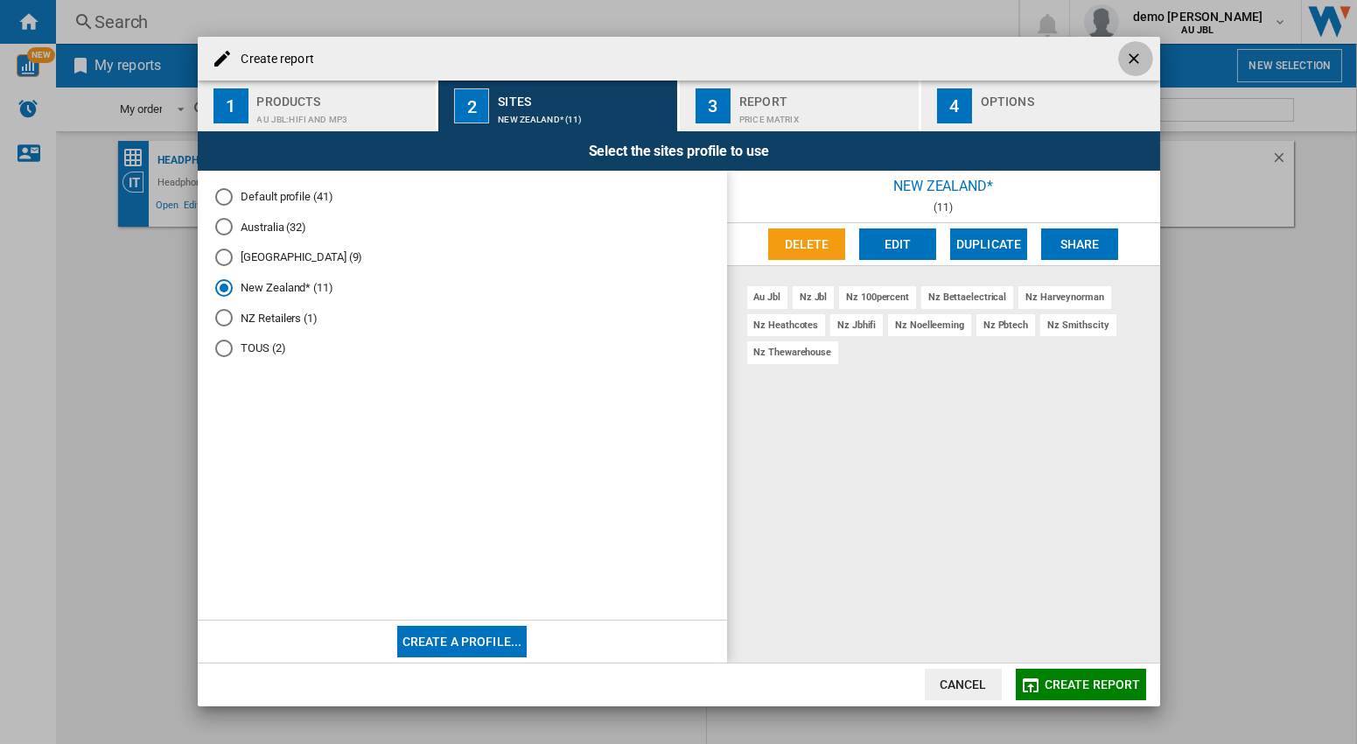
click at [1137, 58] on ng-md-icon "getI18NText('BUTTONS.CLOSE_DIALOG')" at bounding box center [1135, 60] width 21 height 21
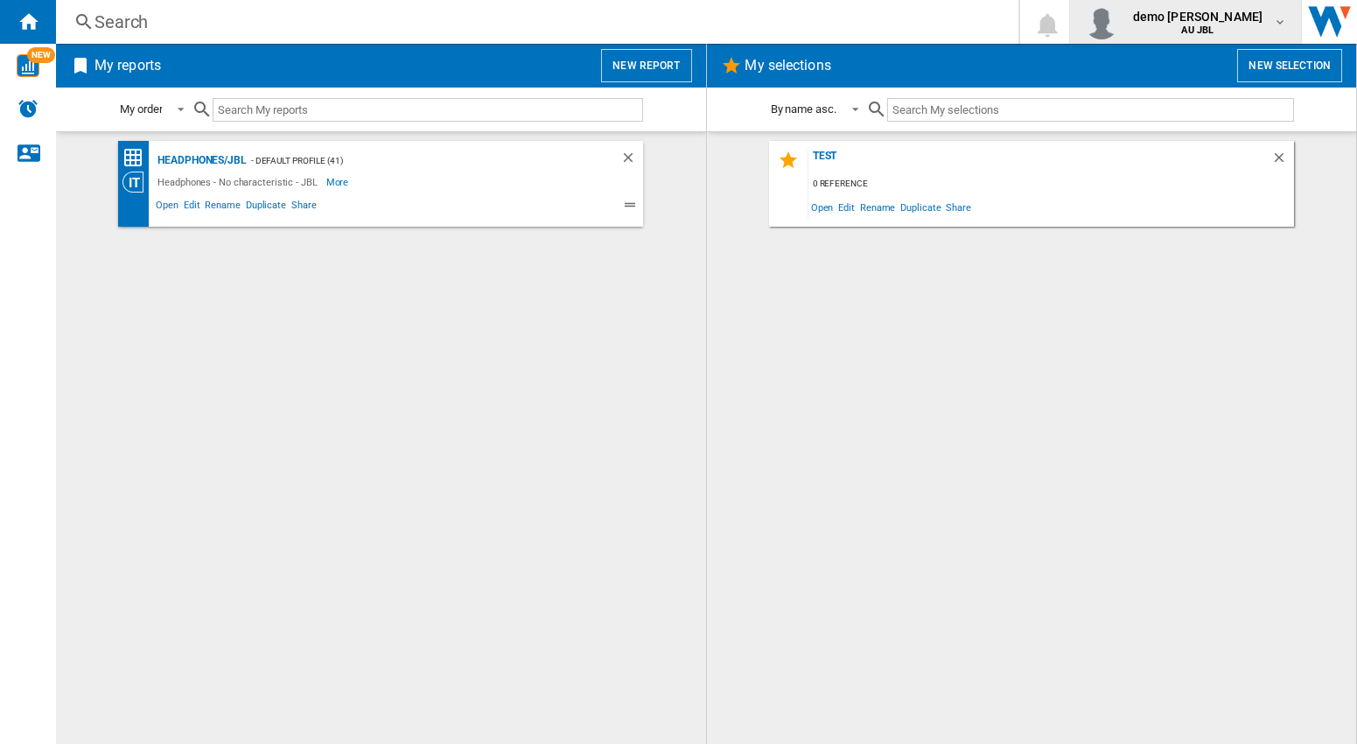
click at [1282, 17] on md-icon "button" at bounding box center [1280, 22] width 14 height 14
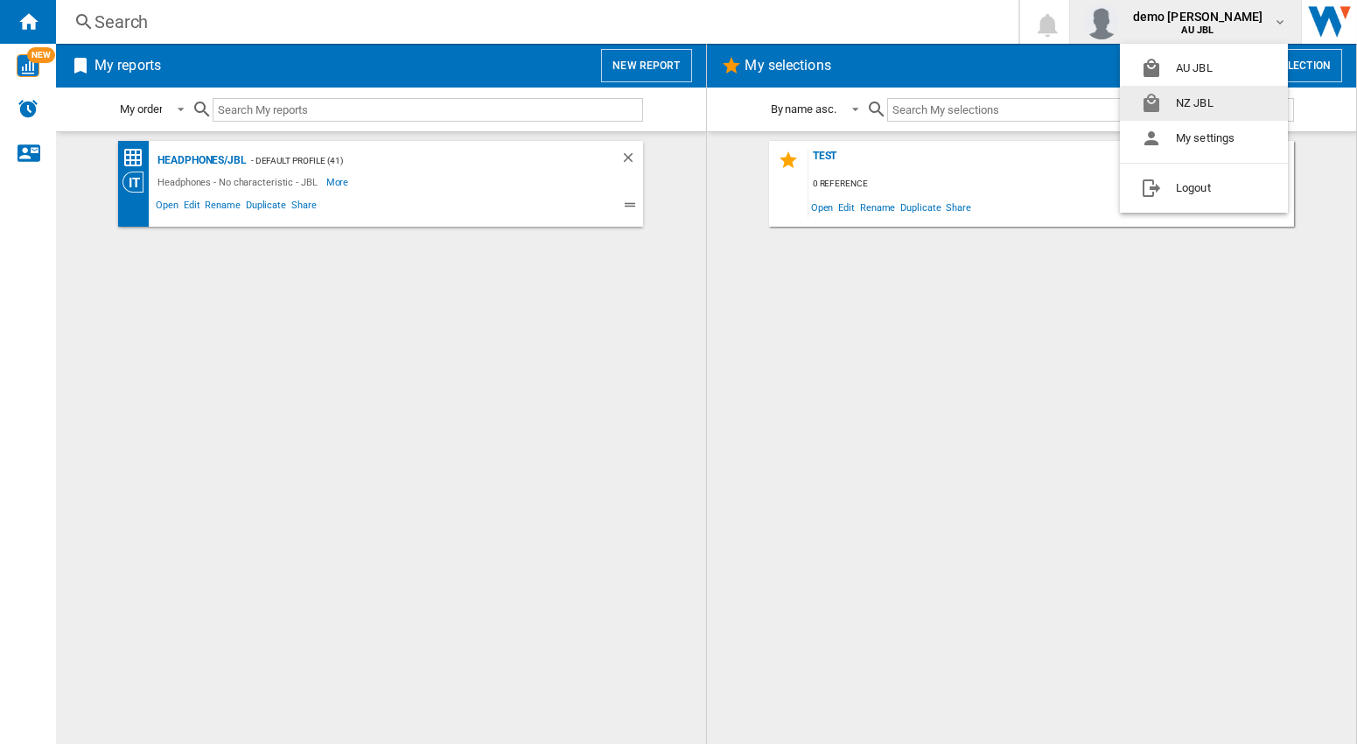
click at [1207, 101] on button "NZ JBL" at bounding box center [1204, 103] width 168 height 35
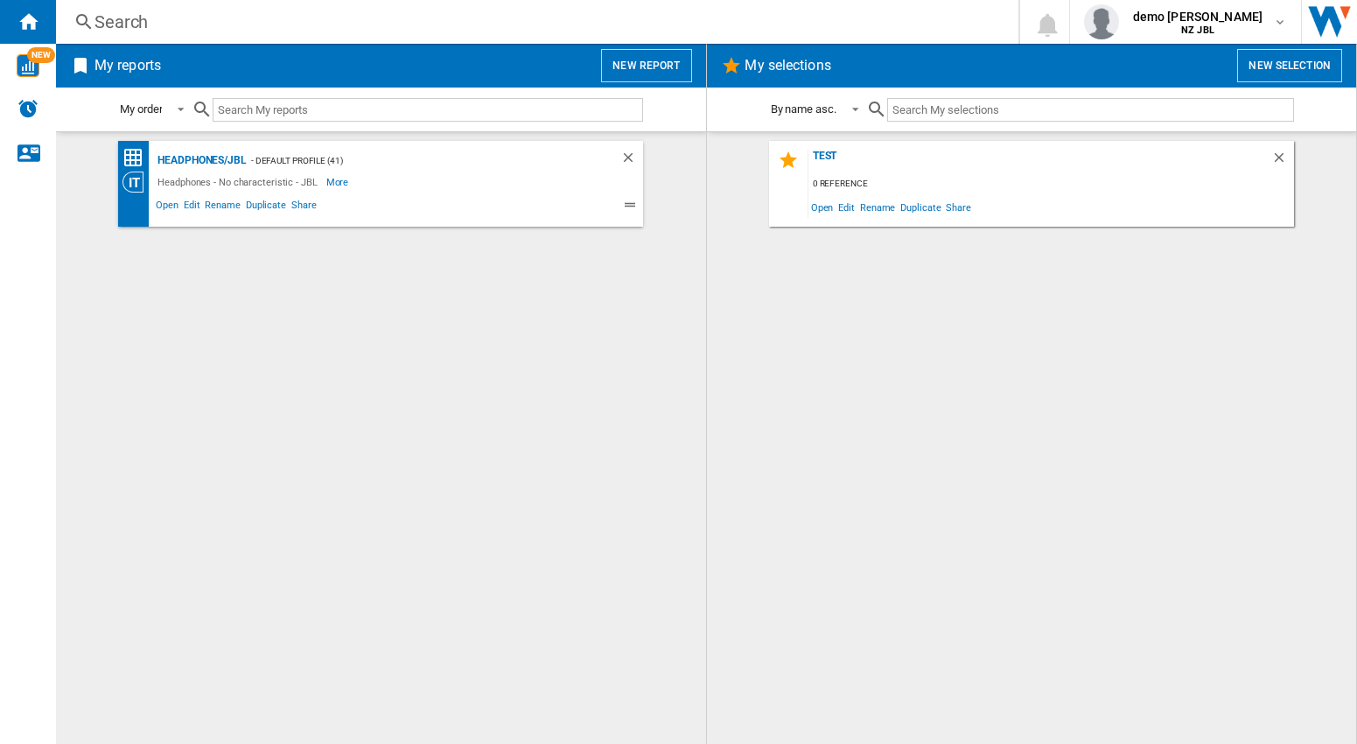
click at [706, 396] on div "My reports New report My order My order By report type By name asc. By name des…" at bounding box center [381, 394] width 651 height 700
click at [659, 60] on button "New report" at bounding box center [646, 65] width 90 height 33
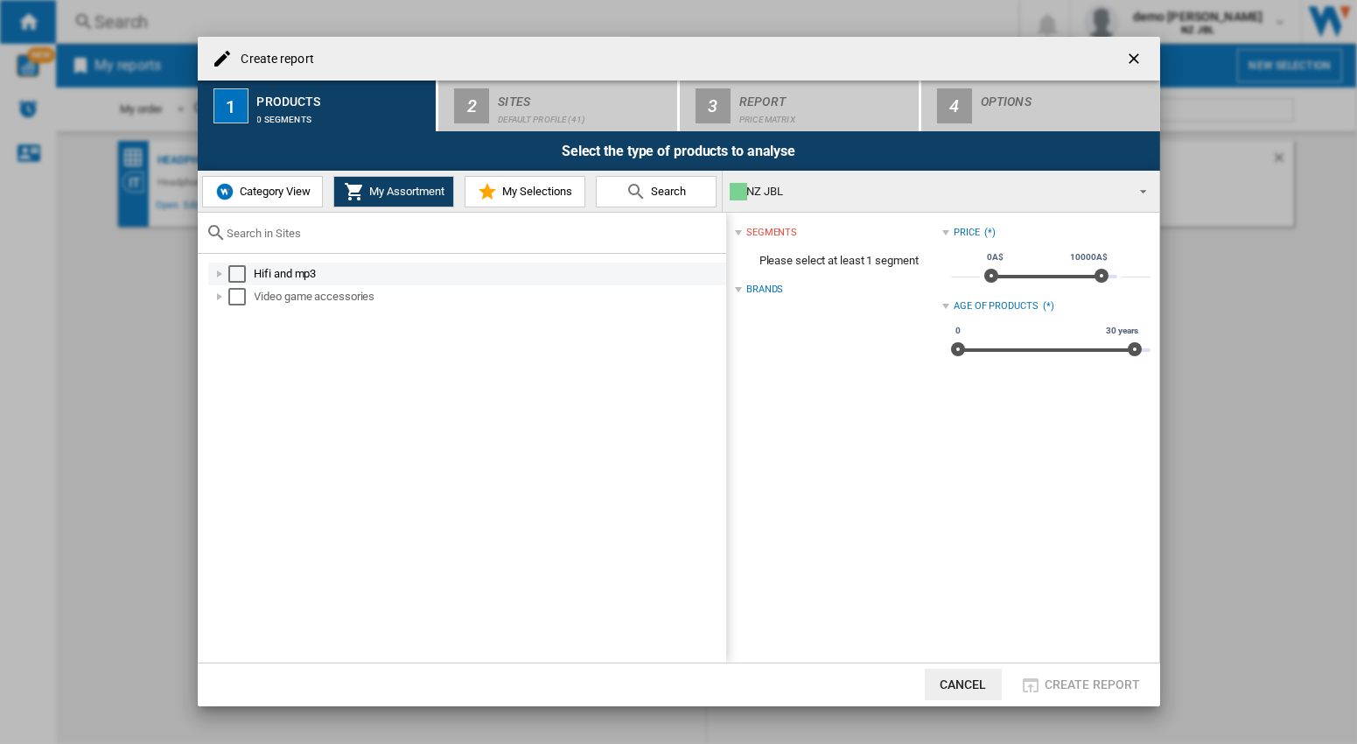
click at [237, 275] on div "Select" at bounding box center [237, 274] width 18 height 18
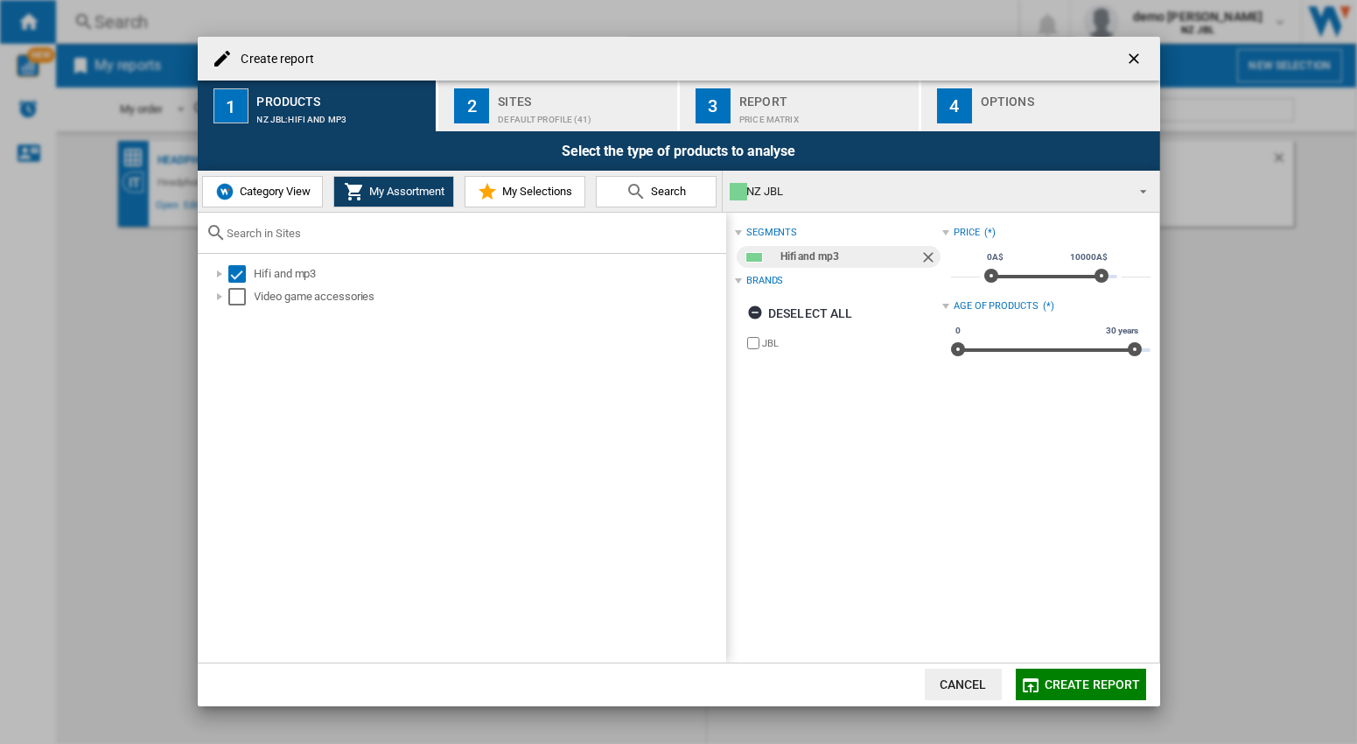
click at [506, 109] on div "Default profile (41)" at bounding box center [584, 115] width 172 height 18
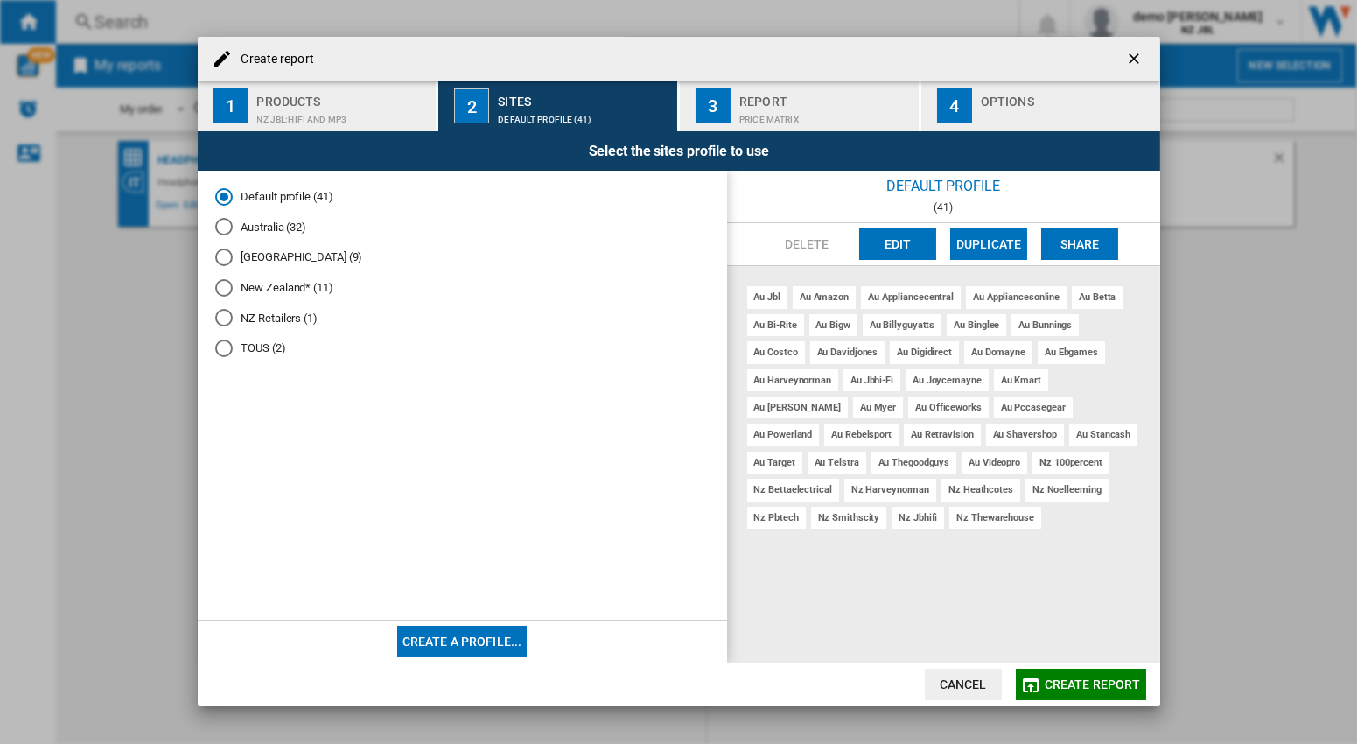
click at [279, 291] on md-radio-button "New Zealand* (11)" at bounding box center [462, 287] width 494 height 17
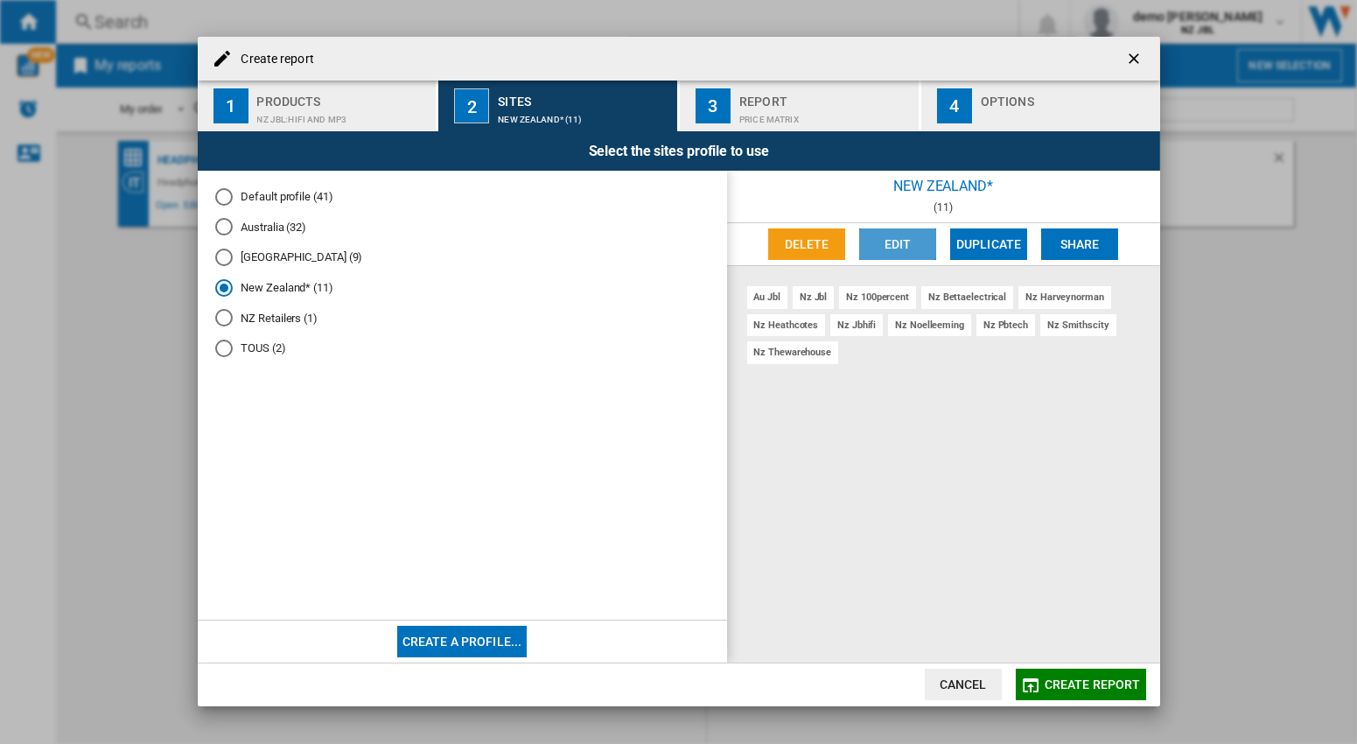
click at [918, 237] on button "Edit" at bounding box center [897, 244] width 77 height 32
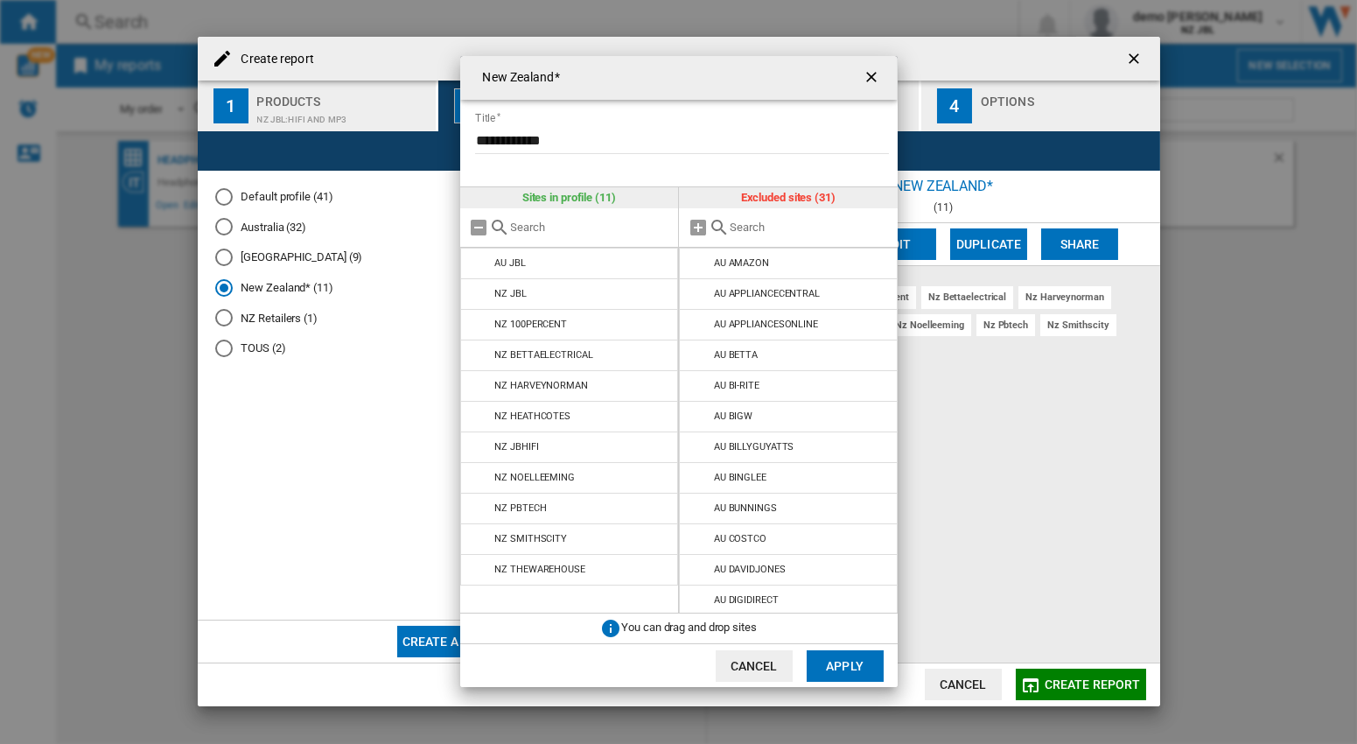
click at [877, 74] on ng-md-icon "getI18NText('BUTTONS.CLOSE_DIALOG')" at bounding box center [873, 78] width 21 height 21
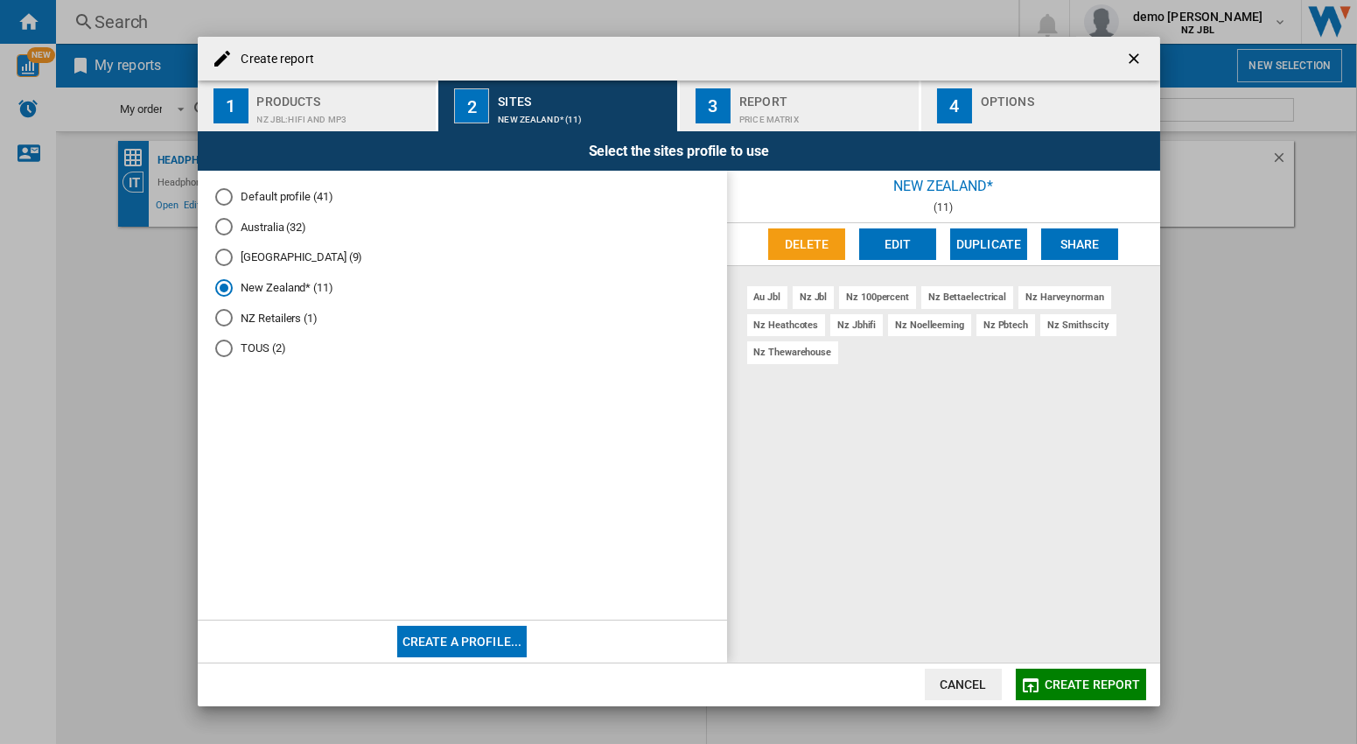
click at [283, 263] on md-radio-button "[GEOGRAPHIC_DATA] (9)" at bounding box center [462, 257] width 494 height 17
click at [894, 245] on button "Edit" at bounding box center [897, 244] width 77 height 32
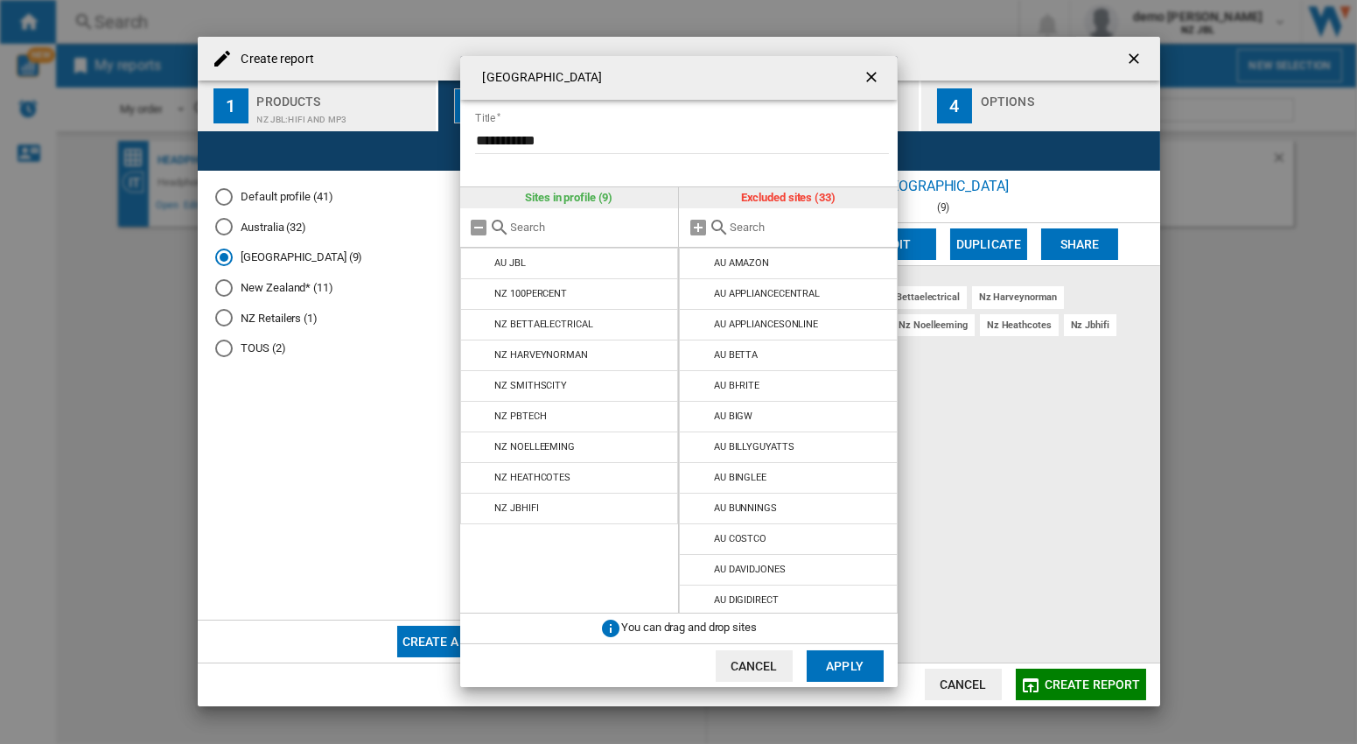
click at [877, 78] on ng-md-icon "getI18NText('BUTTONS.CLOSE_DIALOG')" at bounding box center [873, 78] width 21 height 21
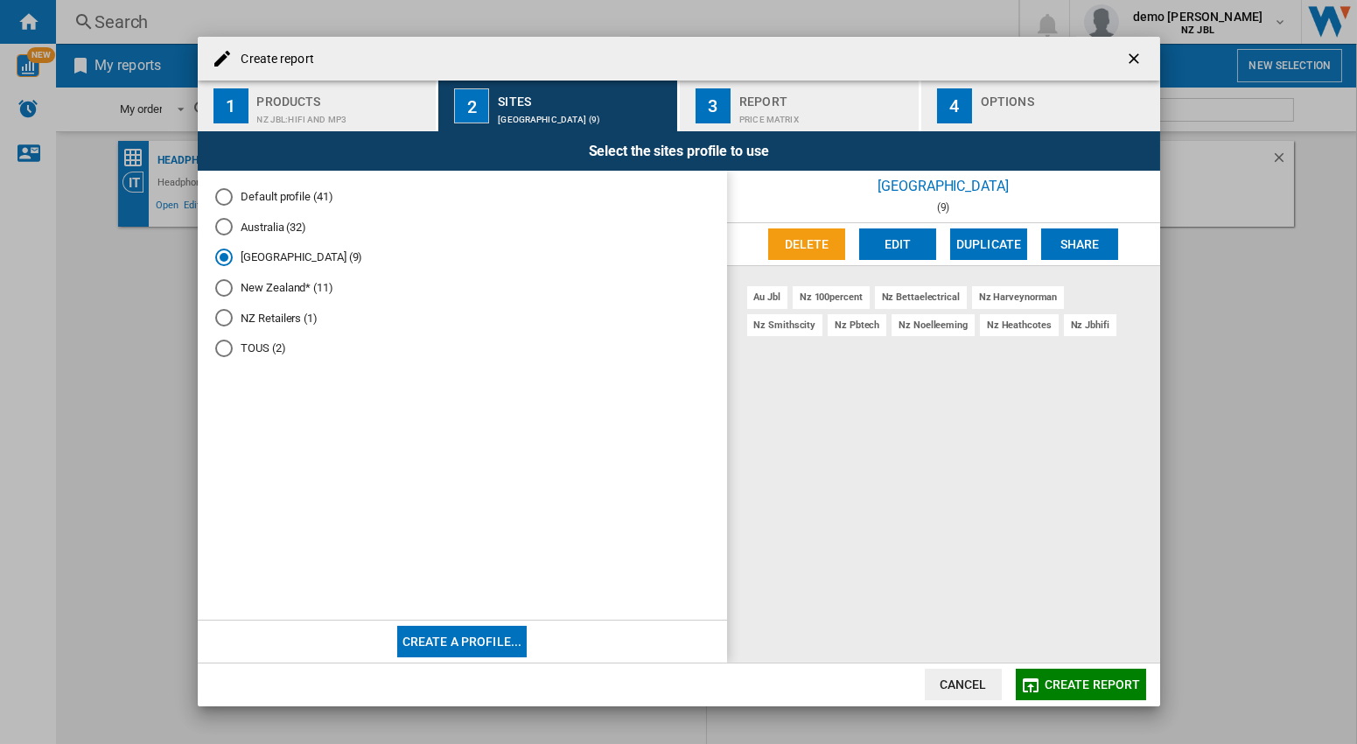
click at [1139, 60] on ng-md-icon "getI18NText('BUTTONS.CLOSE_DIALOG')" at bounding box center [1135, 60] width 21 height 21
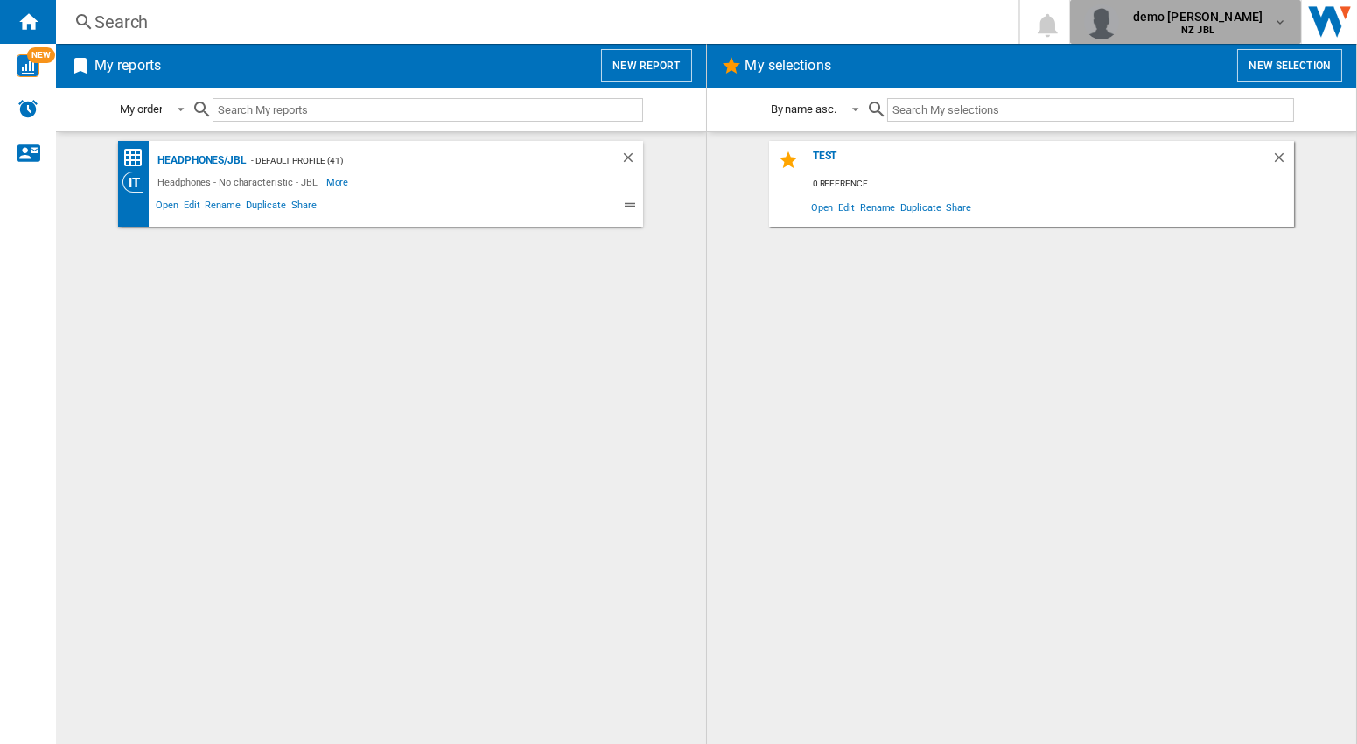
click at [1245, 27] on span "NZ JBL" at bounding box center [1198, 30] width 130 height 11
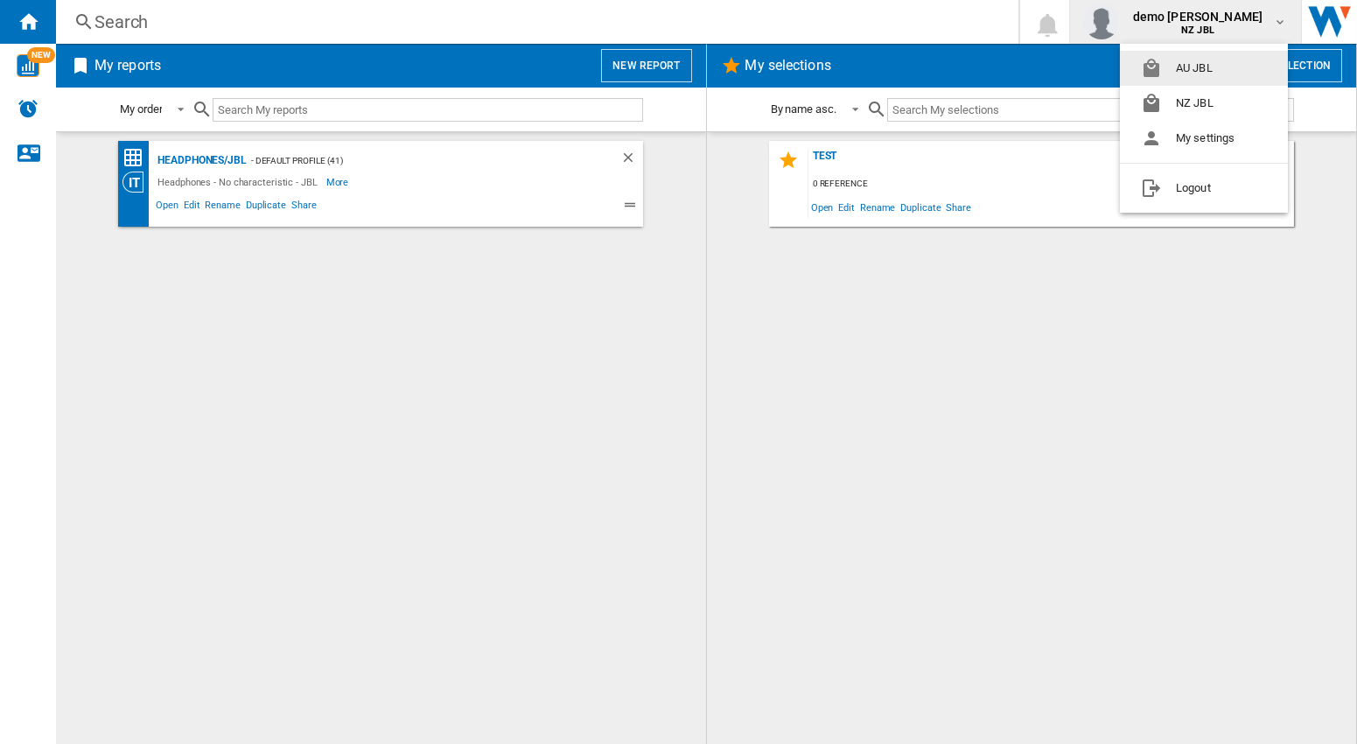
click at [1202, 67] on button "AU JBL" at bounding box center [1204, 68] width 168 height 35
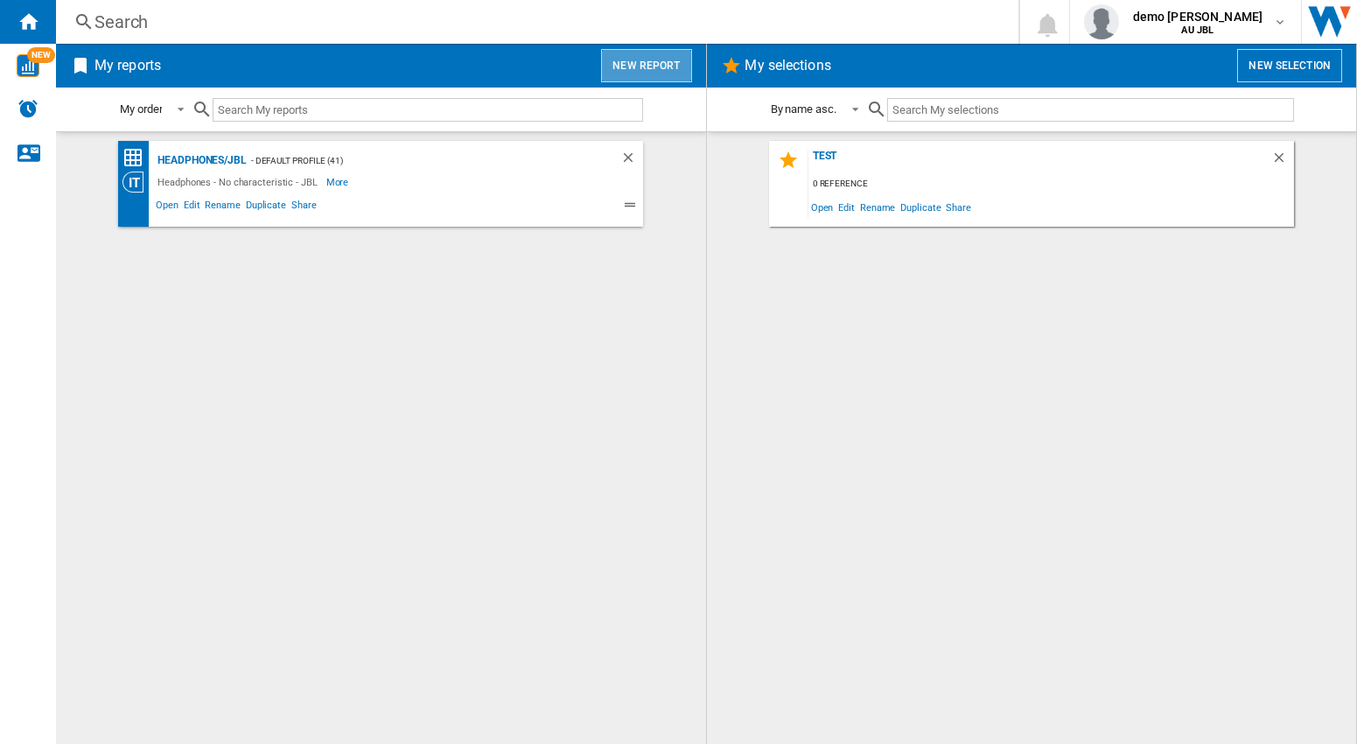
click at [654, 60] on button "New report" at bounding box center [646, 65] width 90 height 33
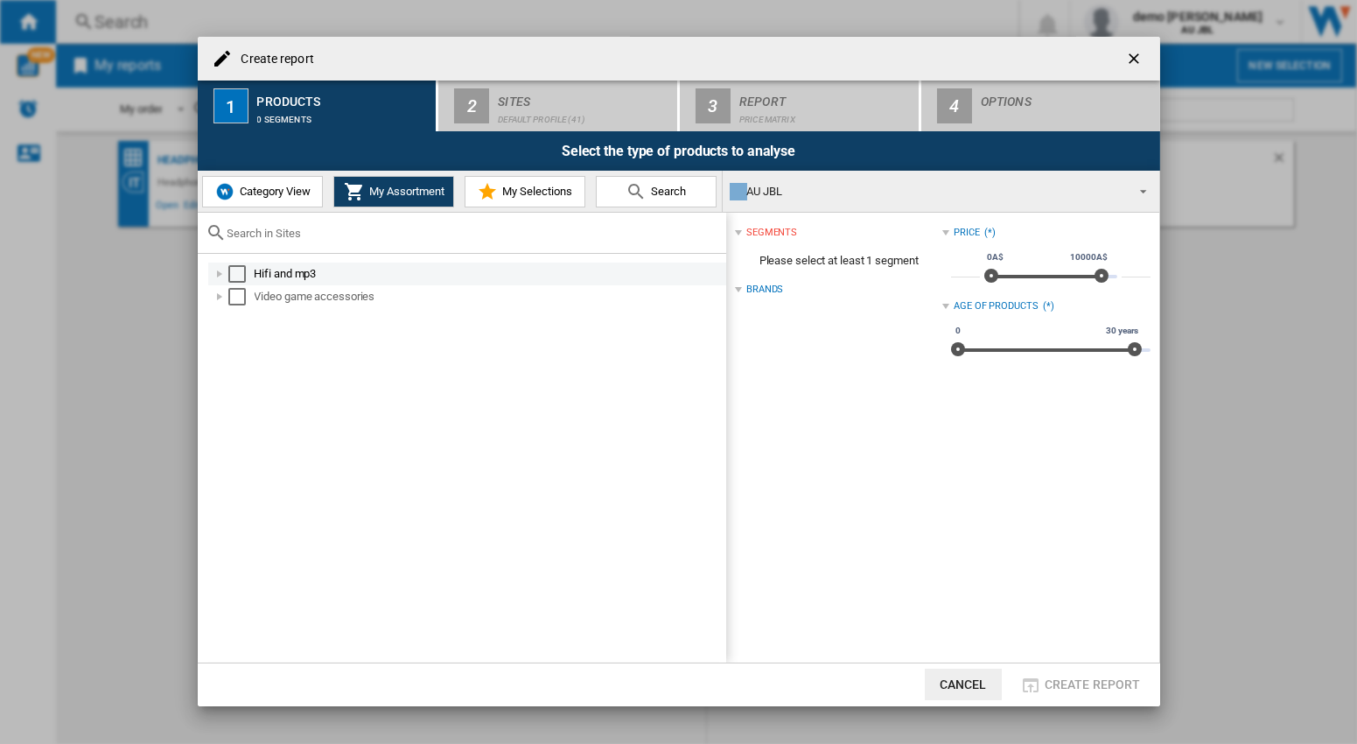
click at [235, 275] on div "Select" at bounding box center [237, 274] width 18 height 18
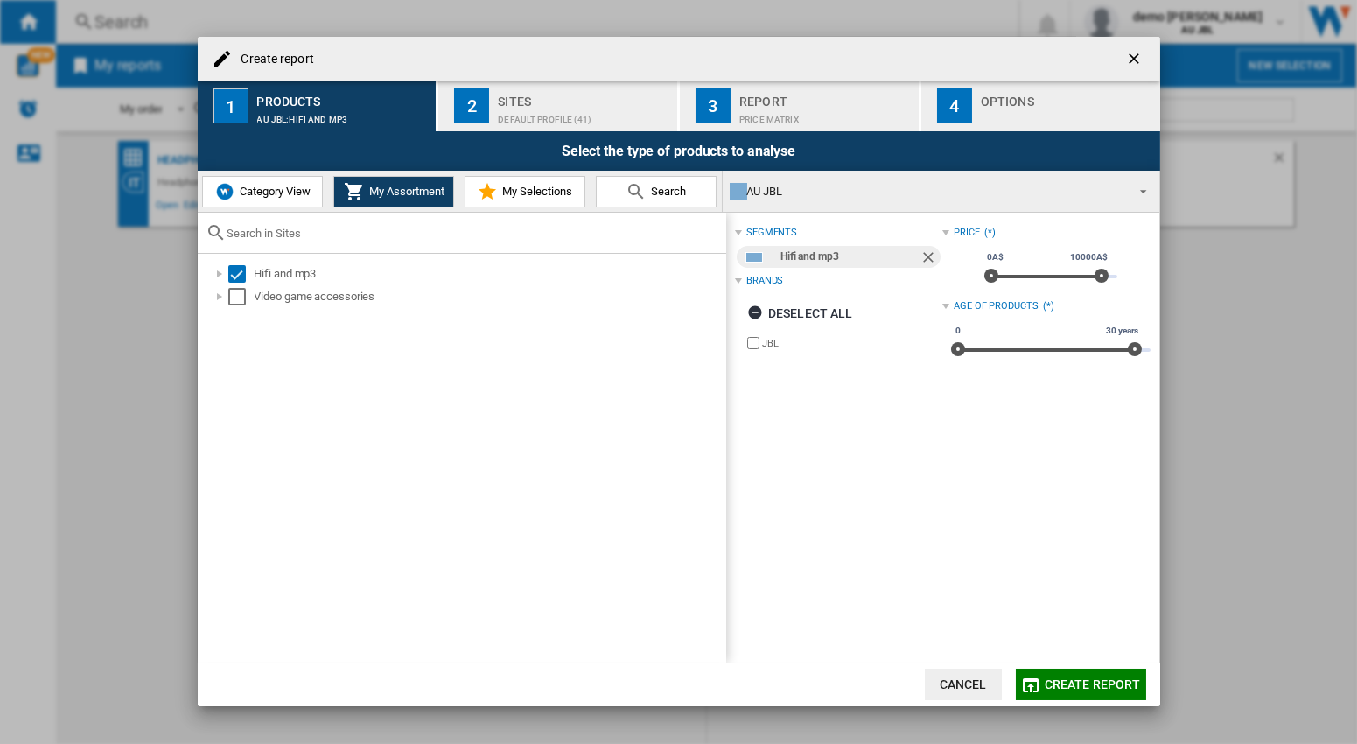
click at [571, 111] on div "Default profile (41)" at bounding box center [584, 115] width 172 height 18
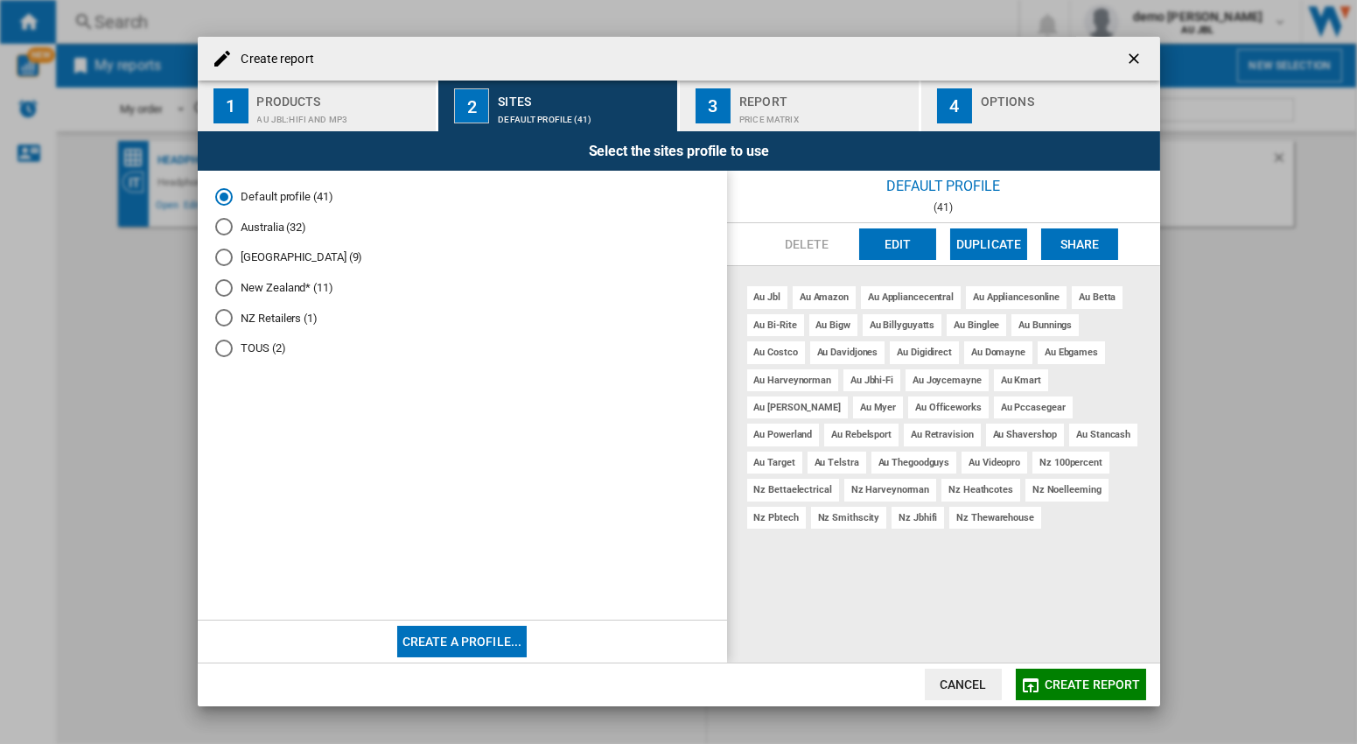
click at [277, 263] on md-radio-button "[GEOGRAPHIC_DATA] (9)" at bounding box center [462, 257] width 494 height 17
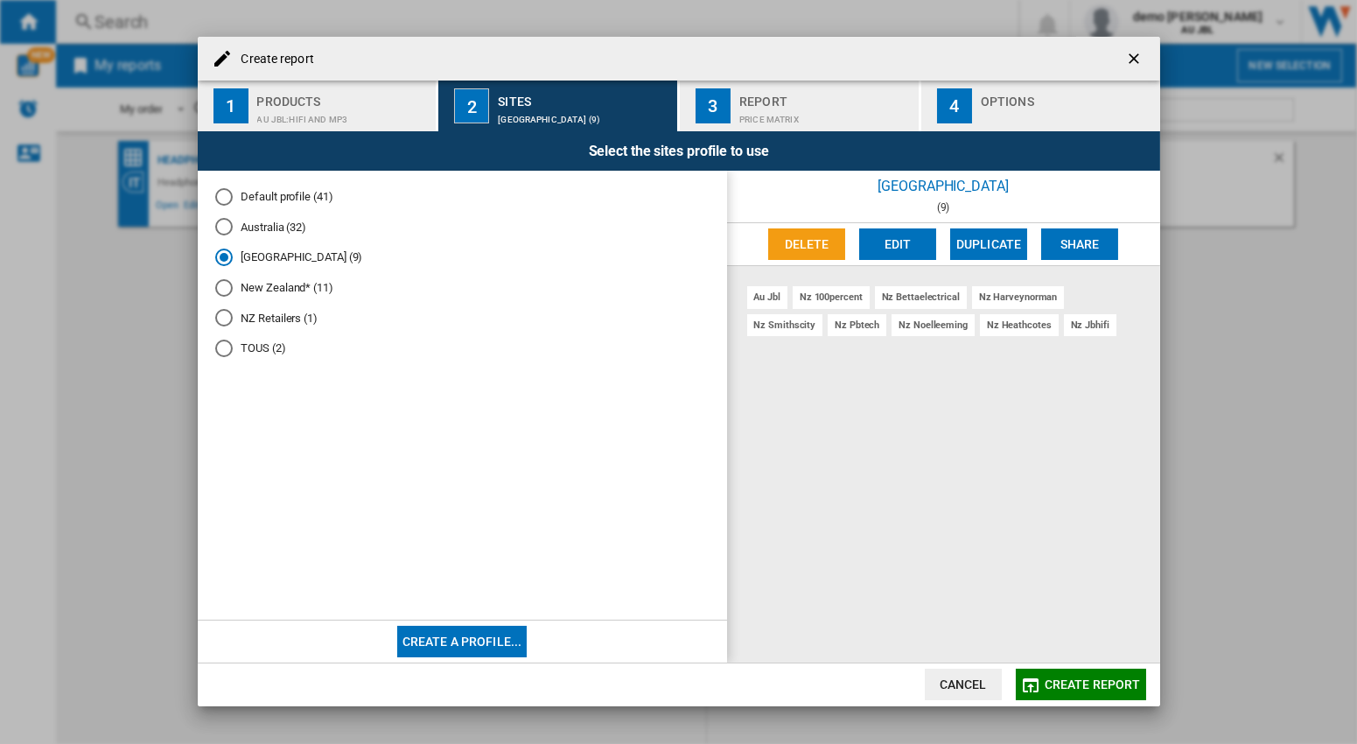
click at [279, 291] on md-radio-button "New Zealand* (11)" at bounding box center [462, 287] width 494 height 17
click at [1132, 57] on ng-md-icon "getI18NText('BUTTONS.CLOSE_DIALOG')" at bounding box center [1135, 60] width 21 height 21
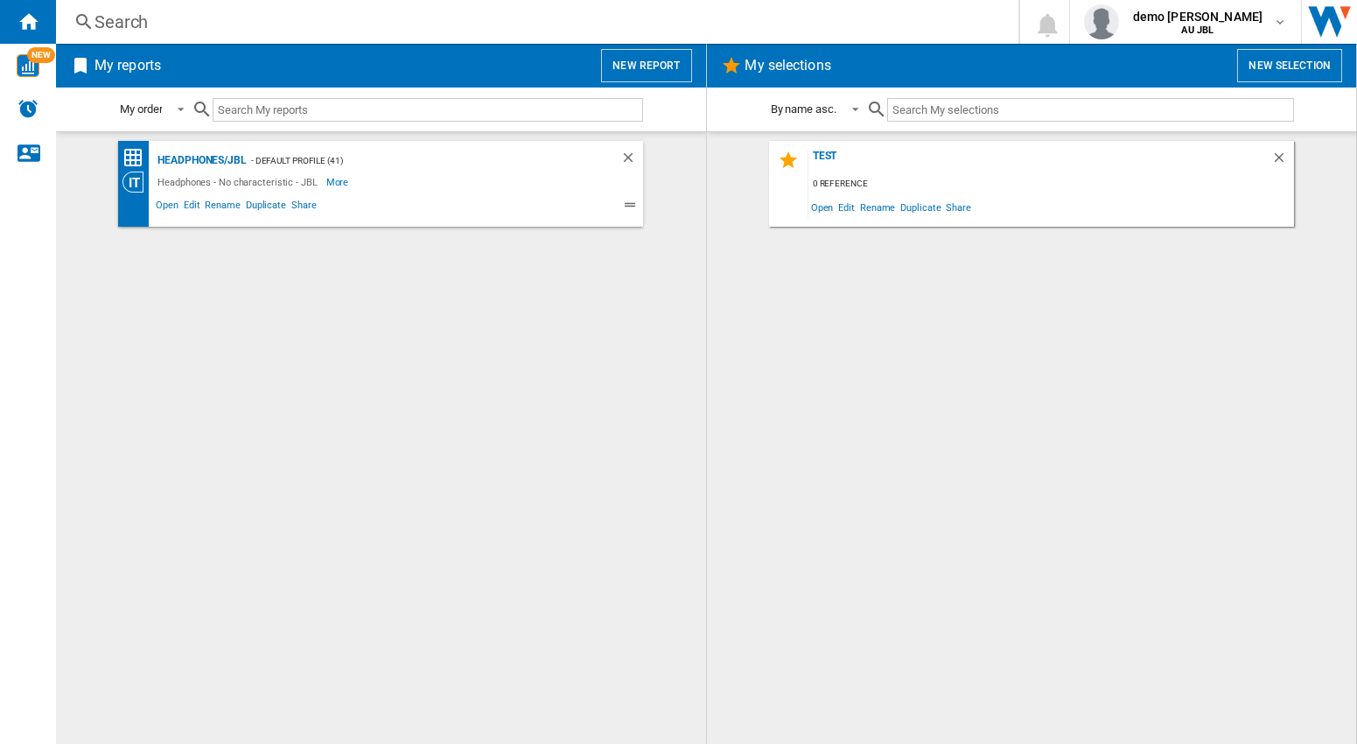
click at [665, 65] on button "New report" at bounding box center [646, 65] width 90 height 33
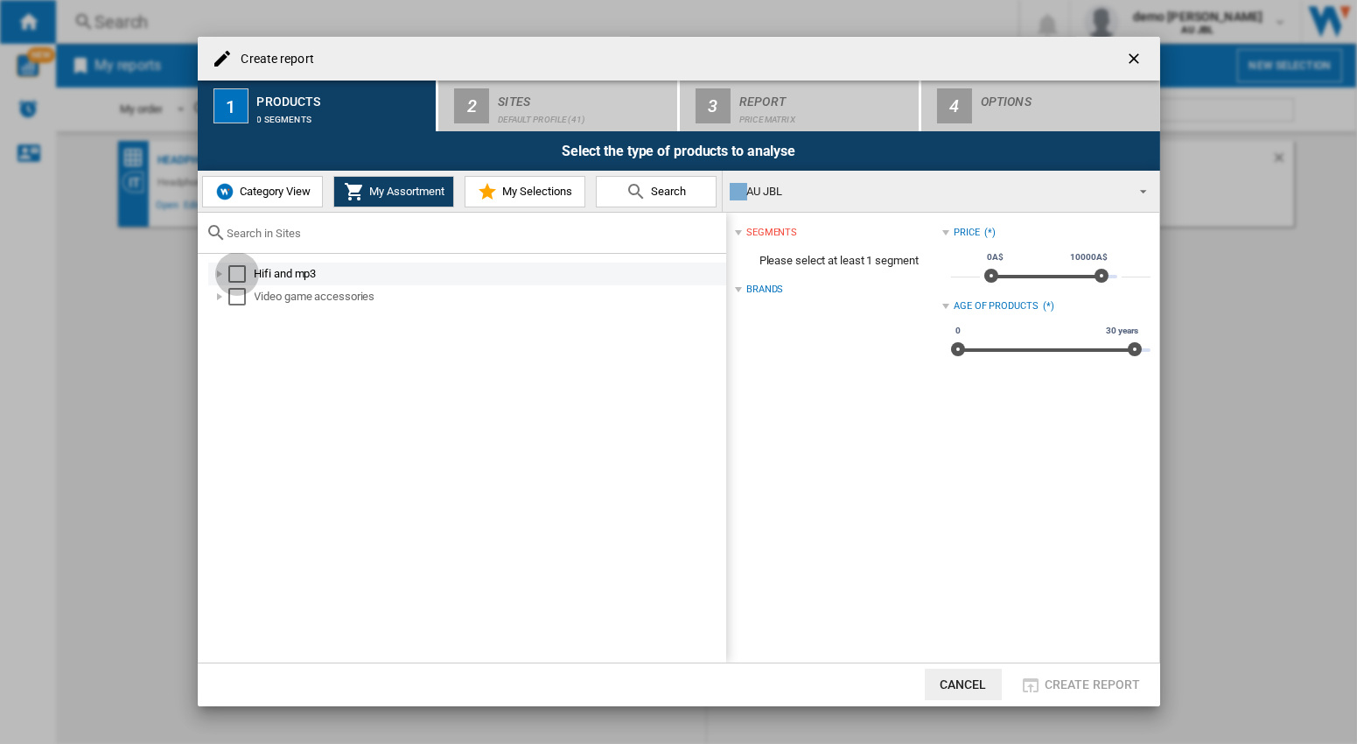
drag, startPoint x: 240, startPoint y: 275, endPoint x: 429, endPoint y: 183, distance: 210.2
click at [238, 275] on div "Select" at bounding box center [237, 274] width 18 height 18
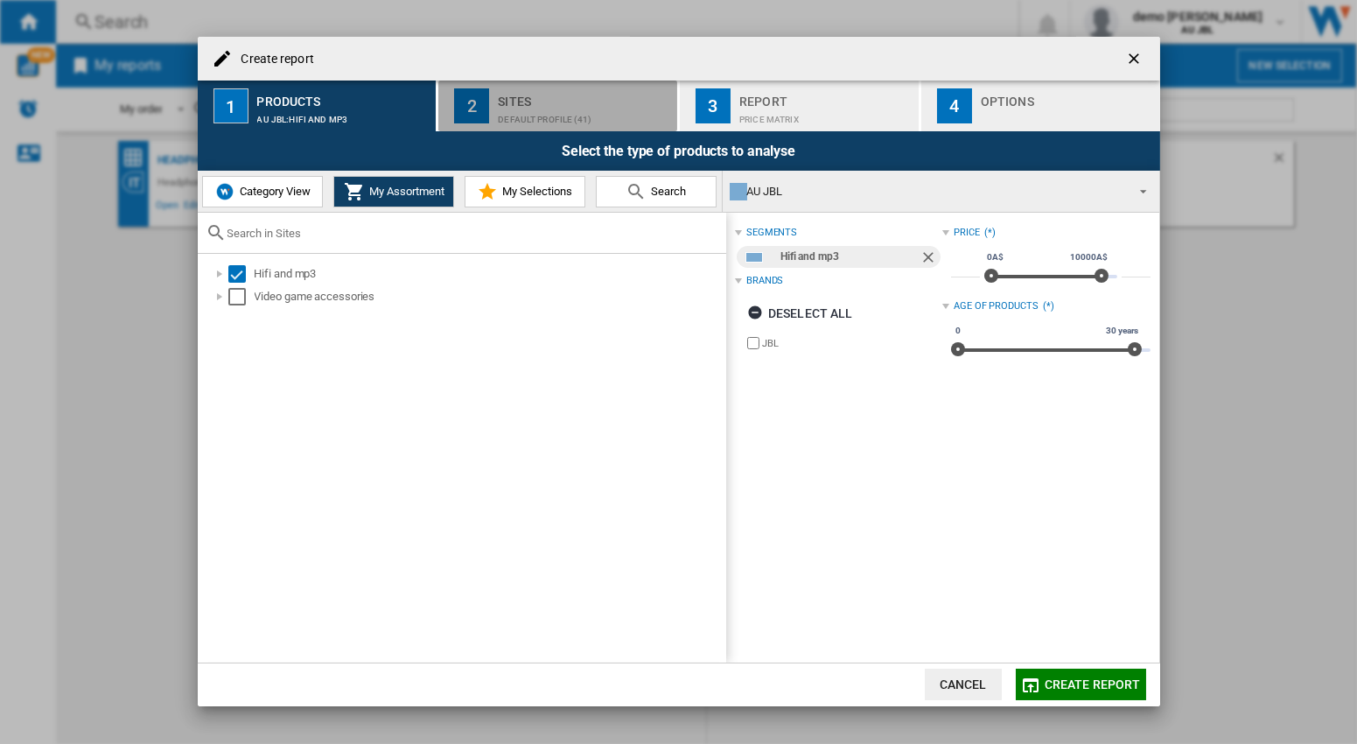
click at [521, 109] on div "Default profile (41)" at bounding box center [584, 115] width 172 height 18
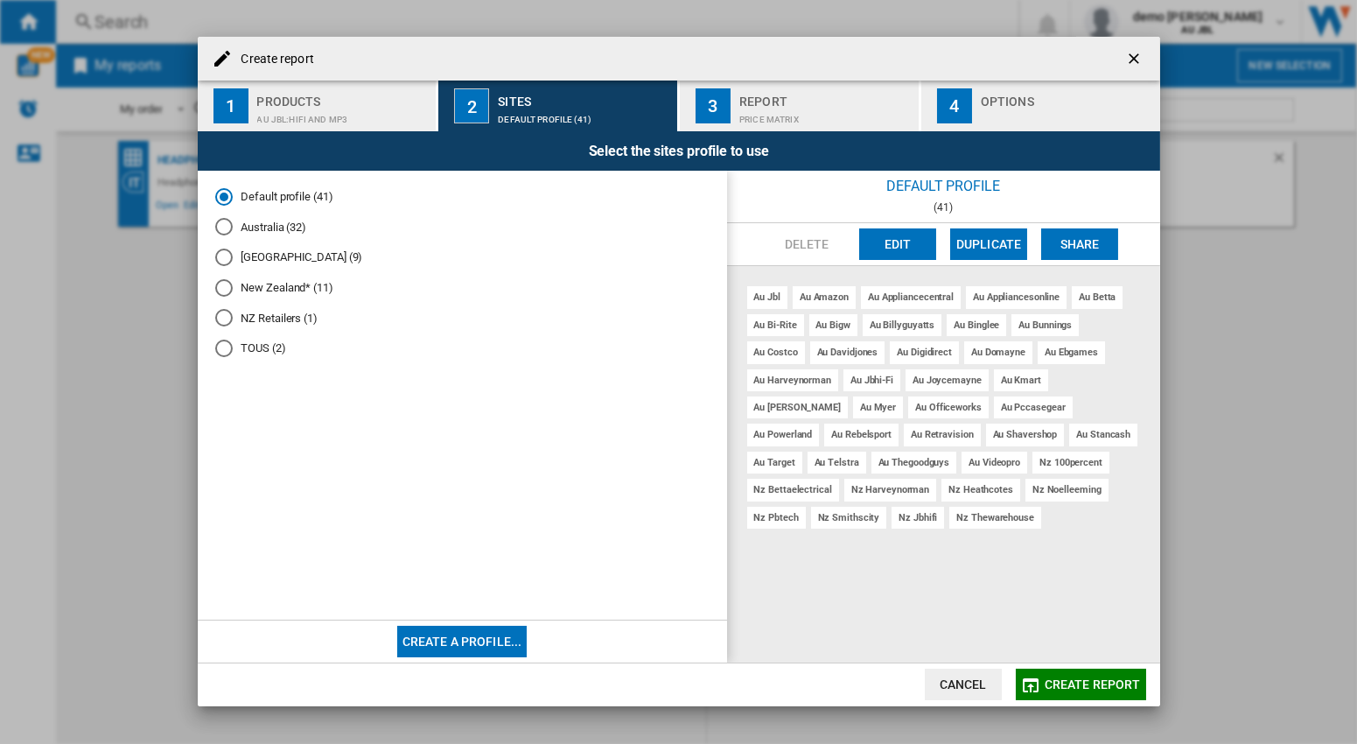
click at [262, 290] on md-radio-button "New Zealand* (11)" at bounding box center [462, 287] width 494 height 17
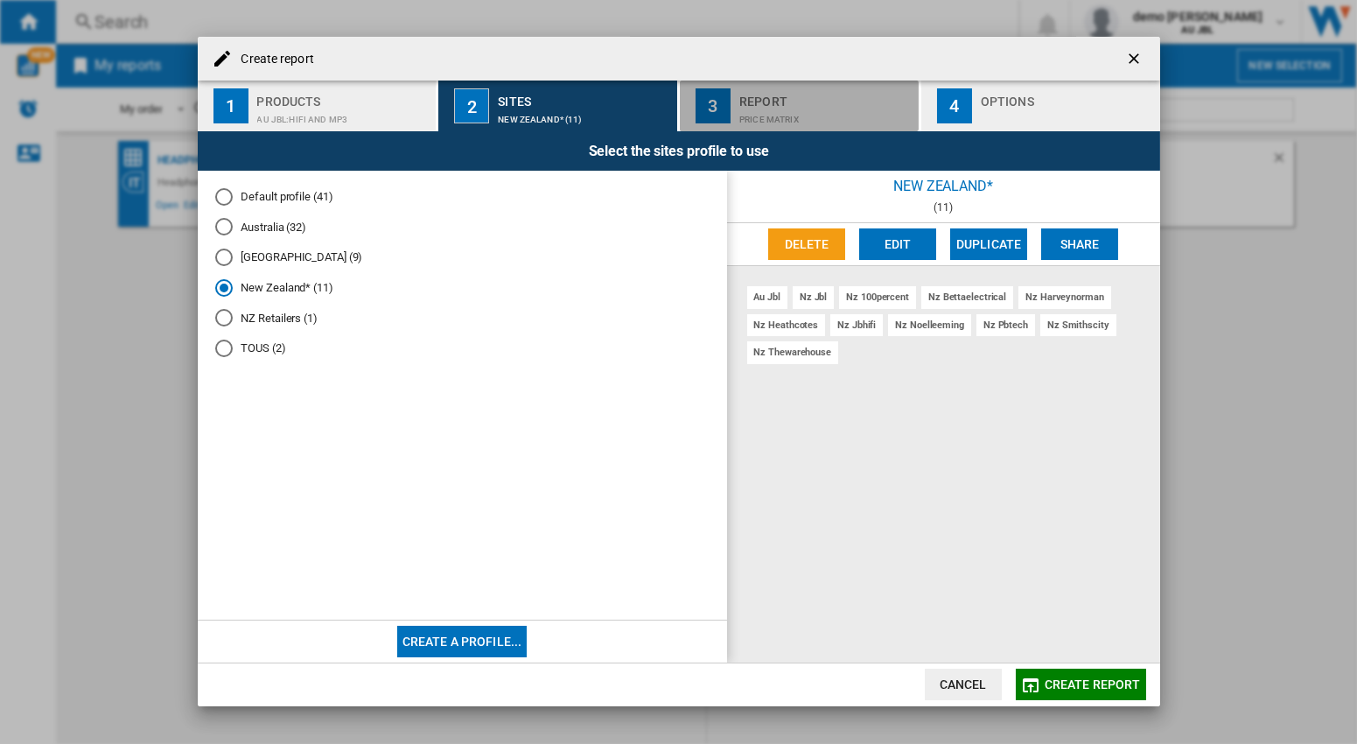
click at [762, 103] on div "Report" at bounding box center [825, 97] width 172 height 18
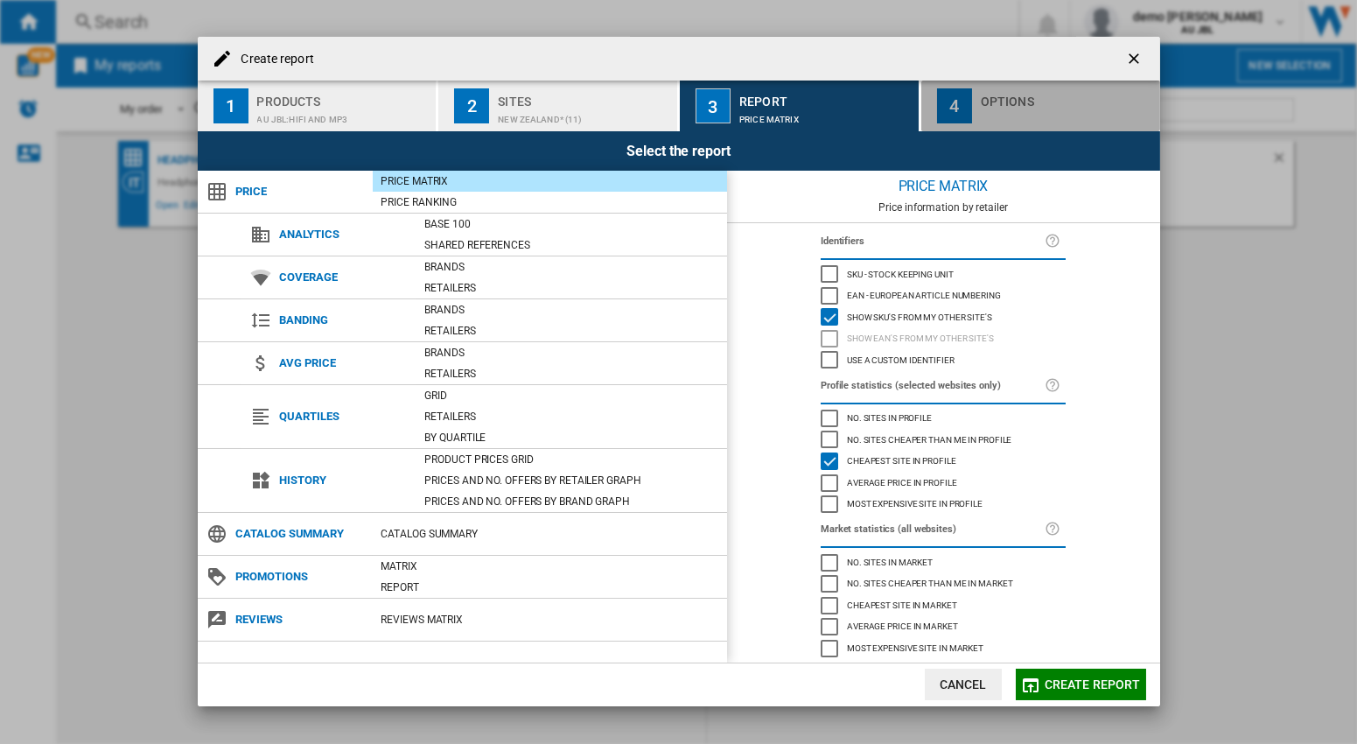
click at [1019, 89] on div "Options" at bounding box center [1067, 97] width 172 height 18
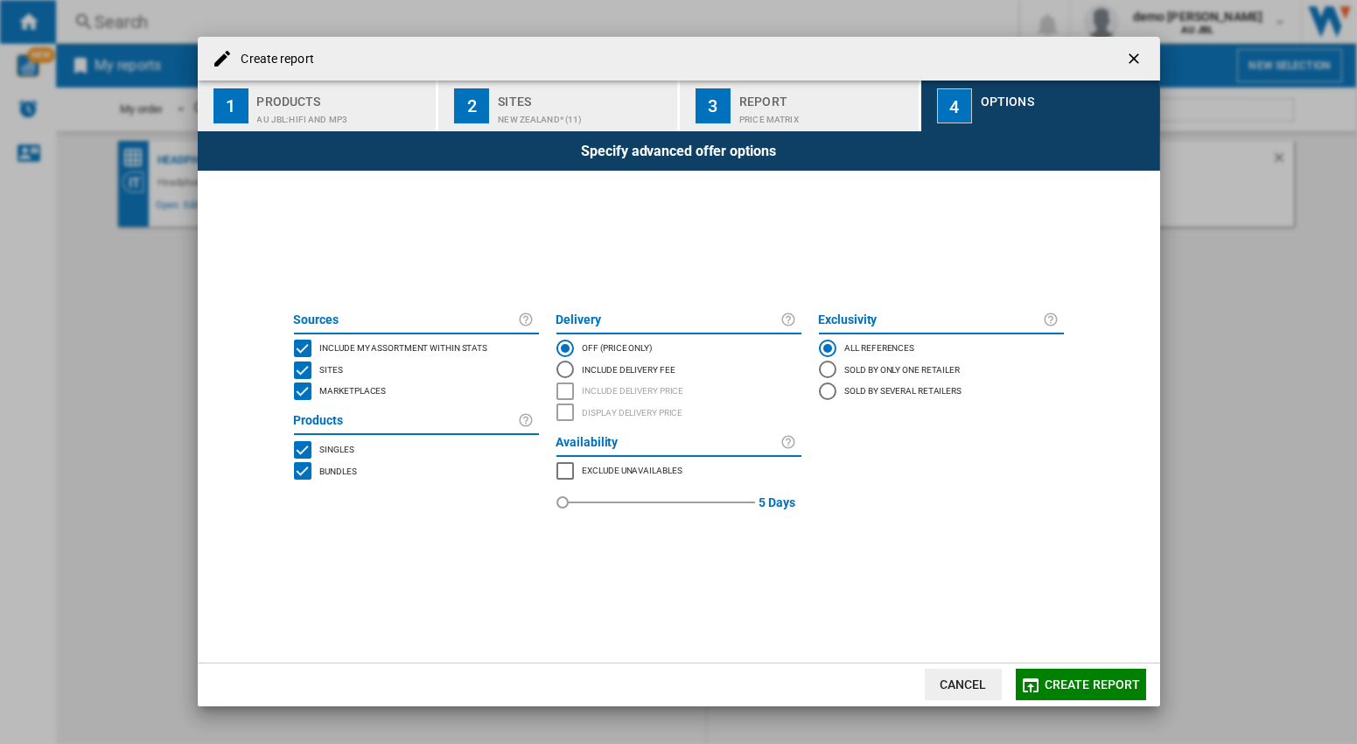
click at [1120, 679] on span "Create report" at bounding box center [1093, 684] width 96 height 14
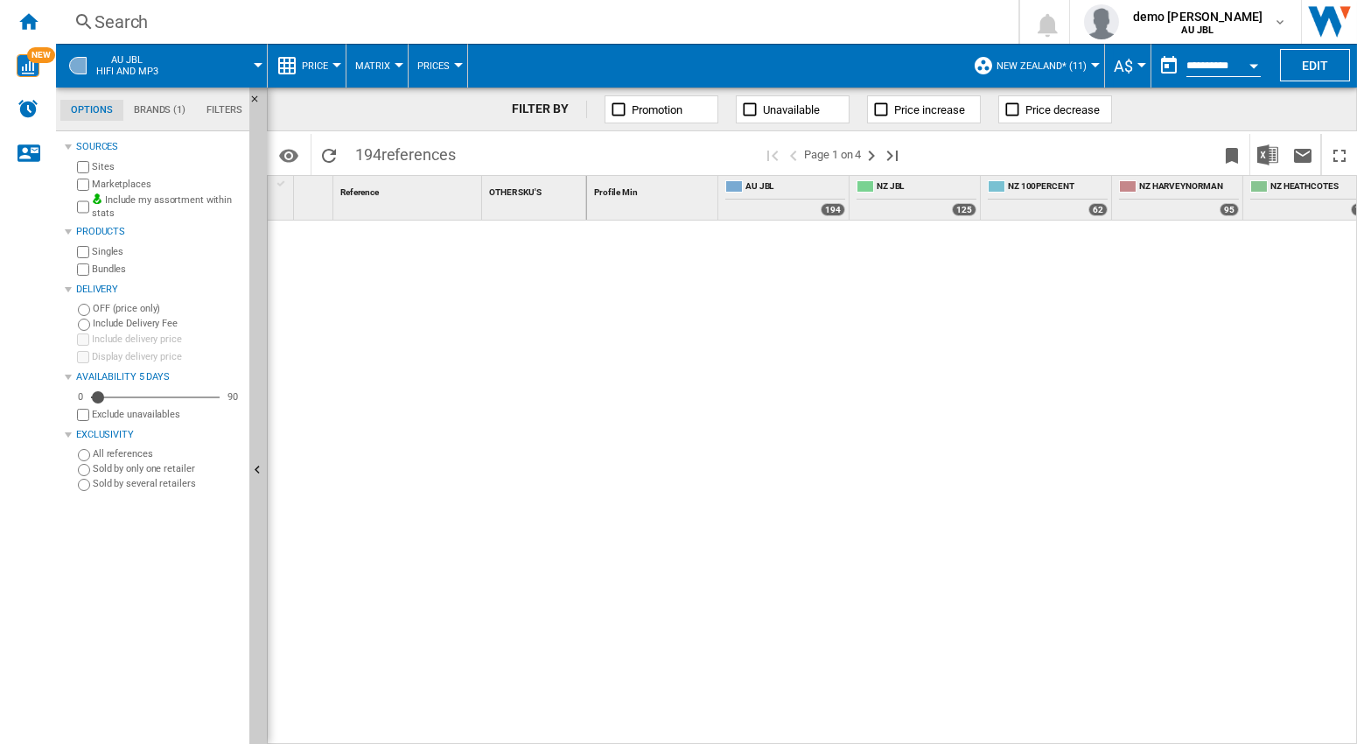
click at [1138, 66] on div "Currency" at bounding box center [1142, 65] width 9 height 4
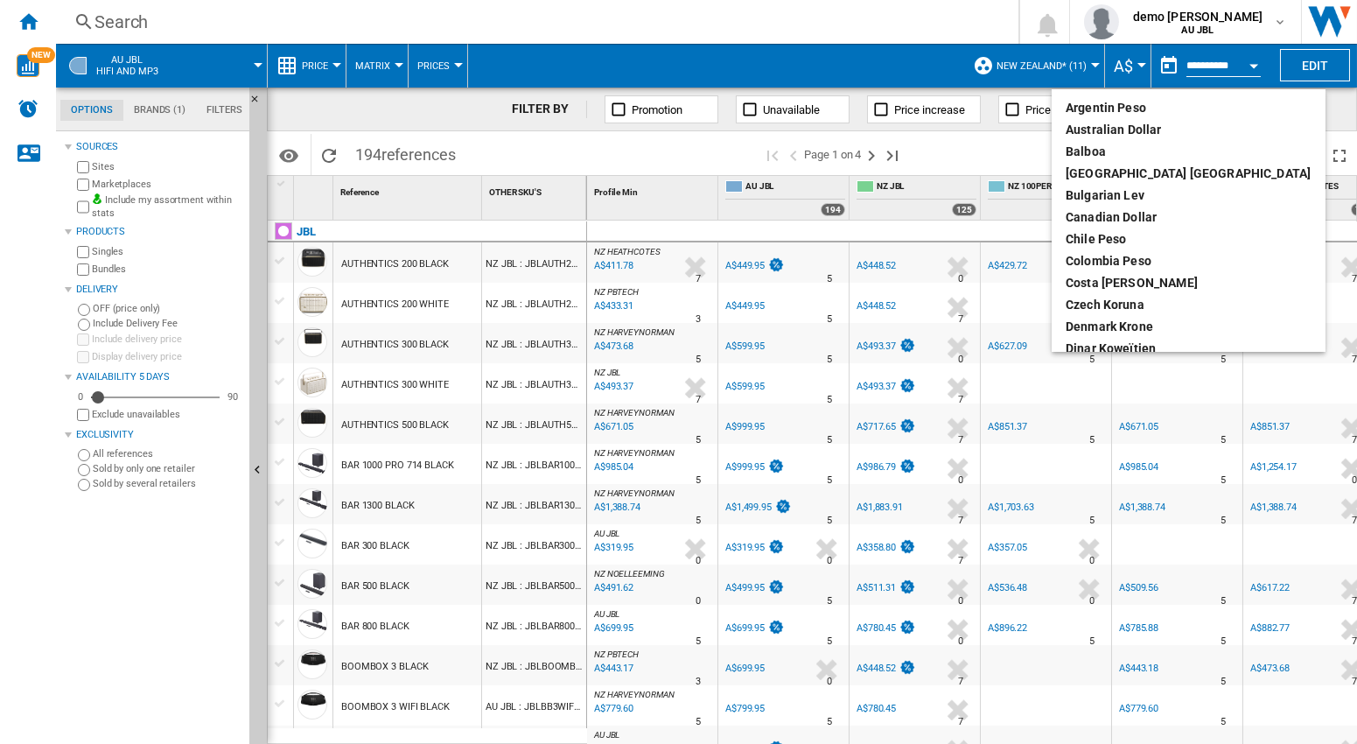
click at [866, 34] on md-backdrop at bounding box center [678, 372] width 1357 height 744
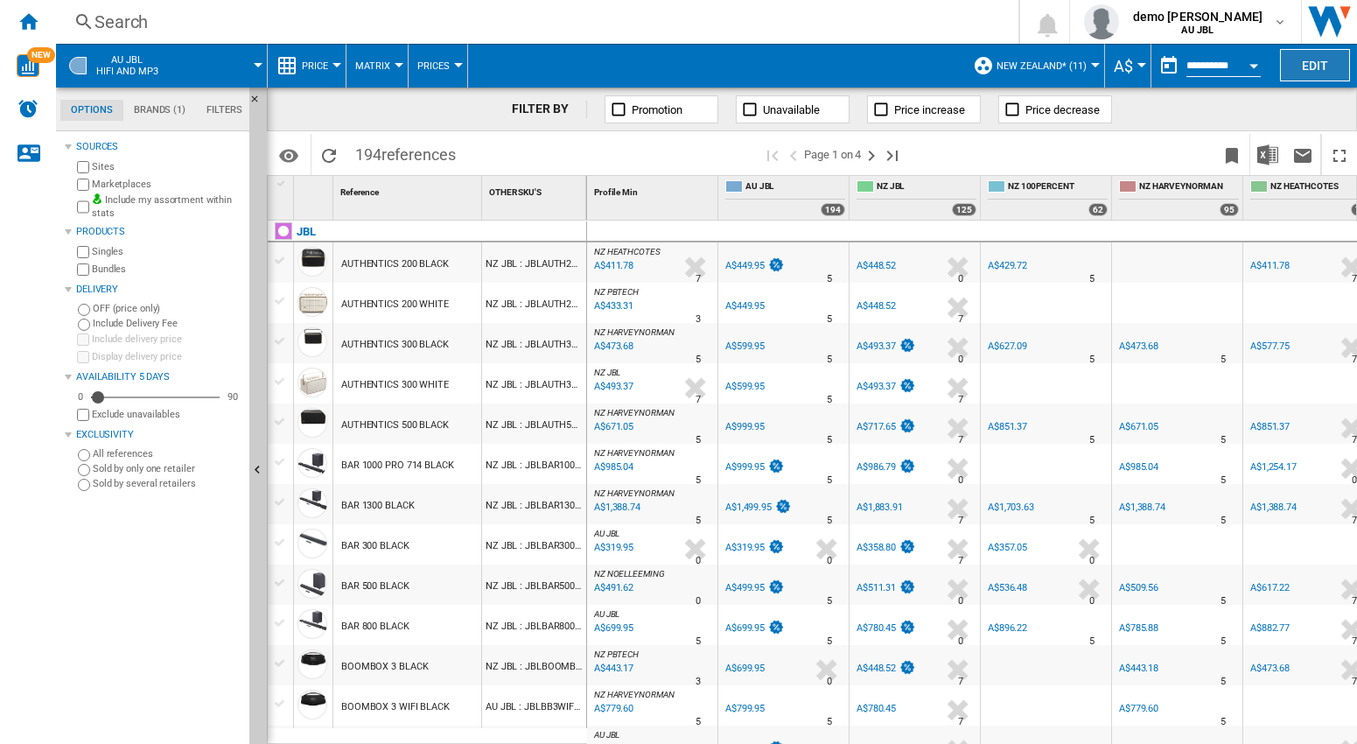
click at [1307, 69] on button "Edit" at bounding box center [1315, 65] width 70 height 32
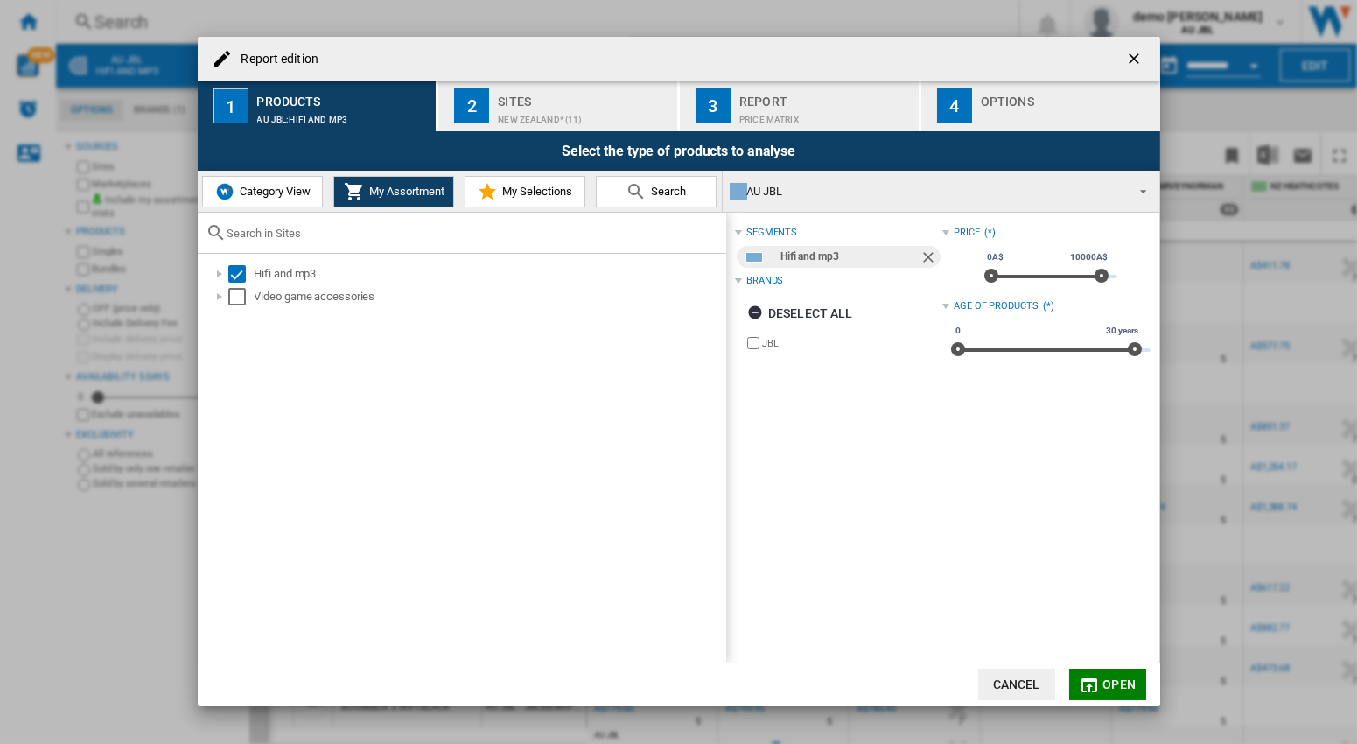
click at [1132, 59] on ng-md-icon "getI18NText('BUTTONS.CLOSE_DIALOG')" at bounding box center [1135, 60] width 21 height 21
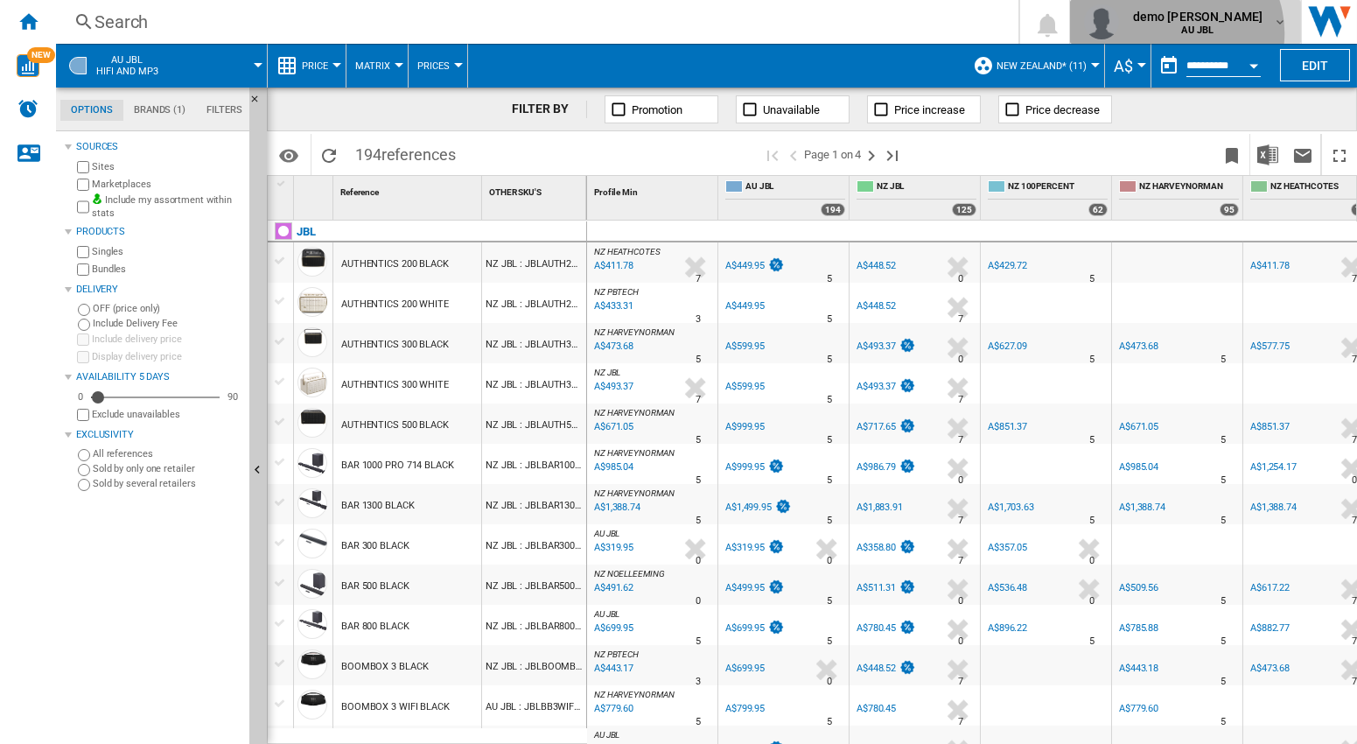
click at [1214, 33] on b "AU JBL" at bounding box center [1197, 30] width 32 height 11
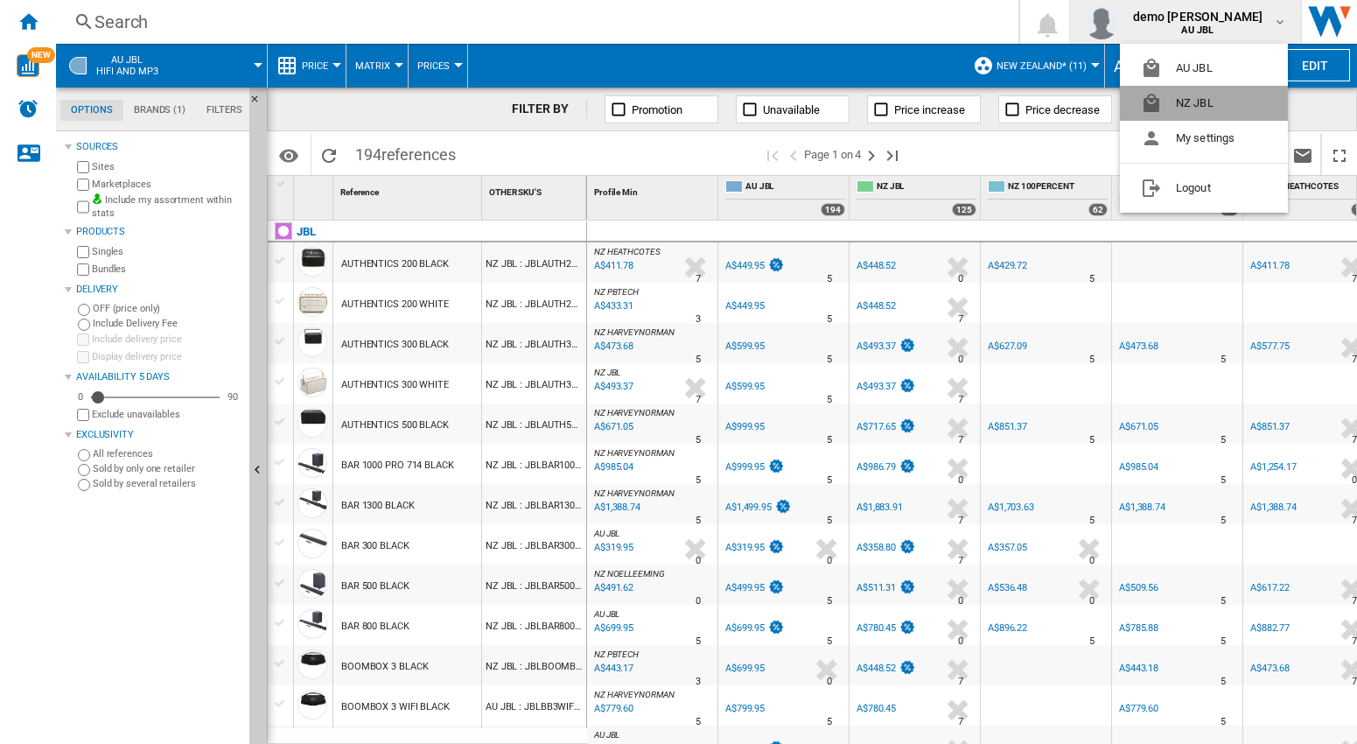
click at [1190, 101] on button "NZ JBL" at bounding box center [1204, 103] width 168 height 35
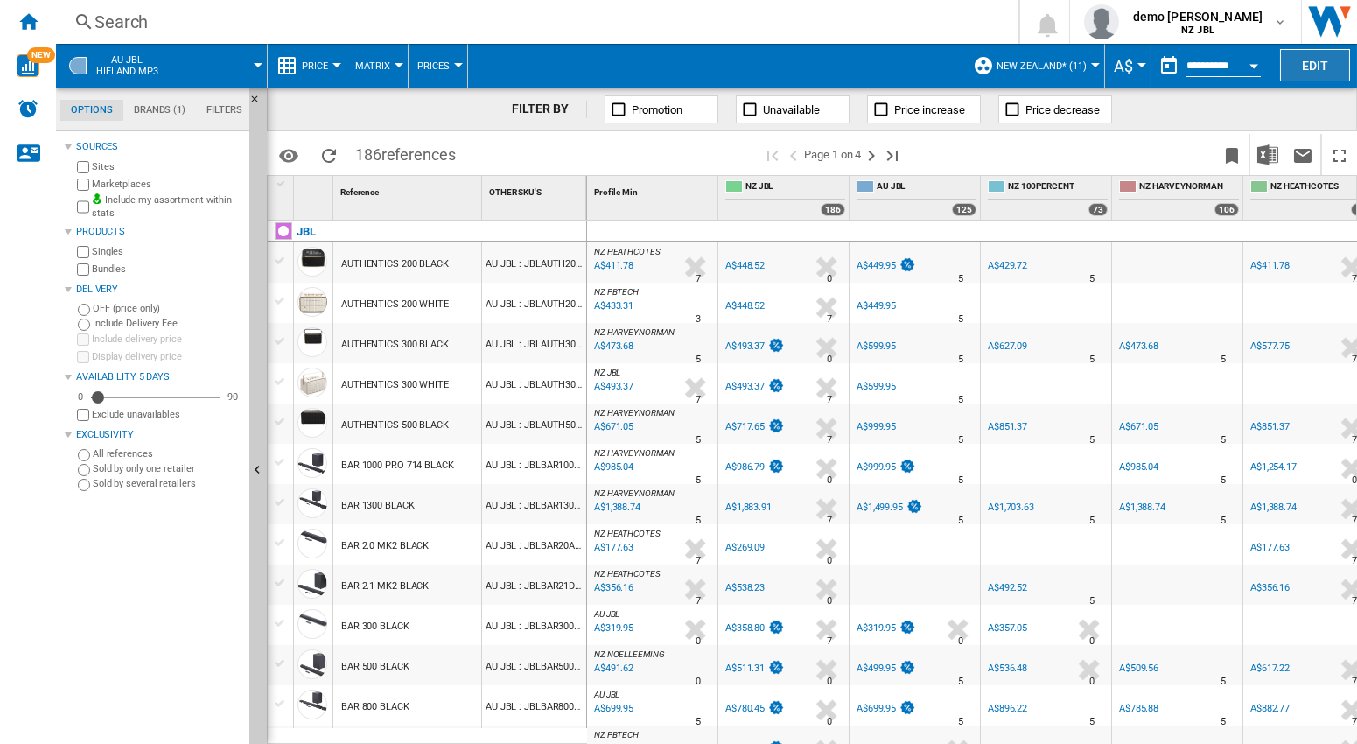
click at [1323, 67] on button "Edit" at bounding box center [1315, 65] width 70 height 32
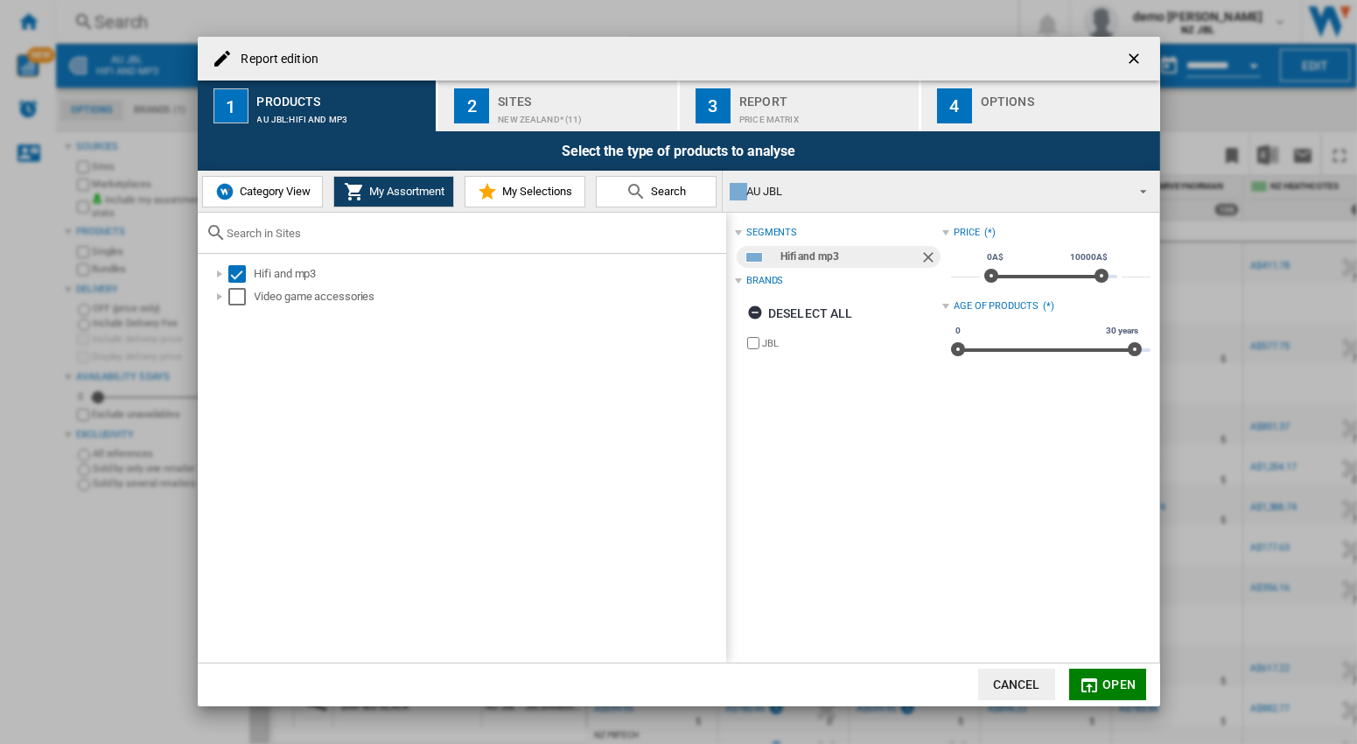
click at [587, 95] on div "Sites" at bounding box center [584, 97] width 172 height 18
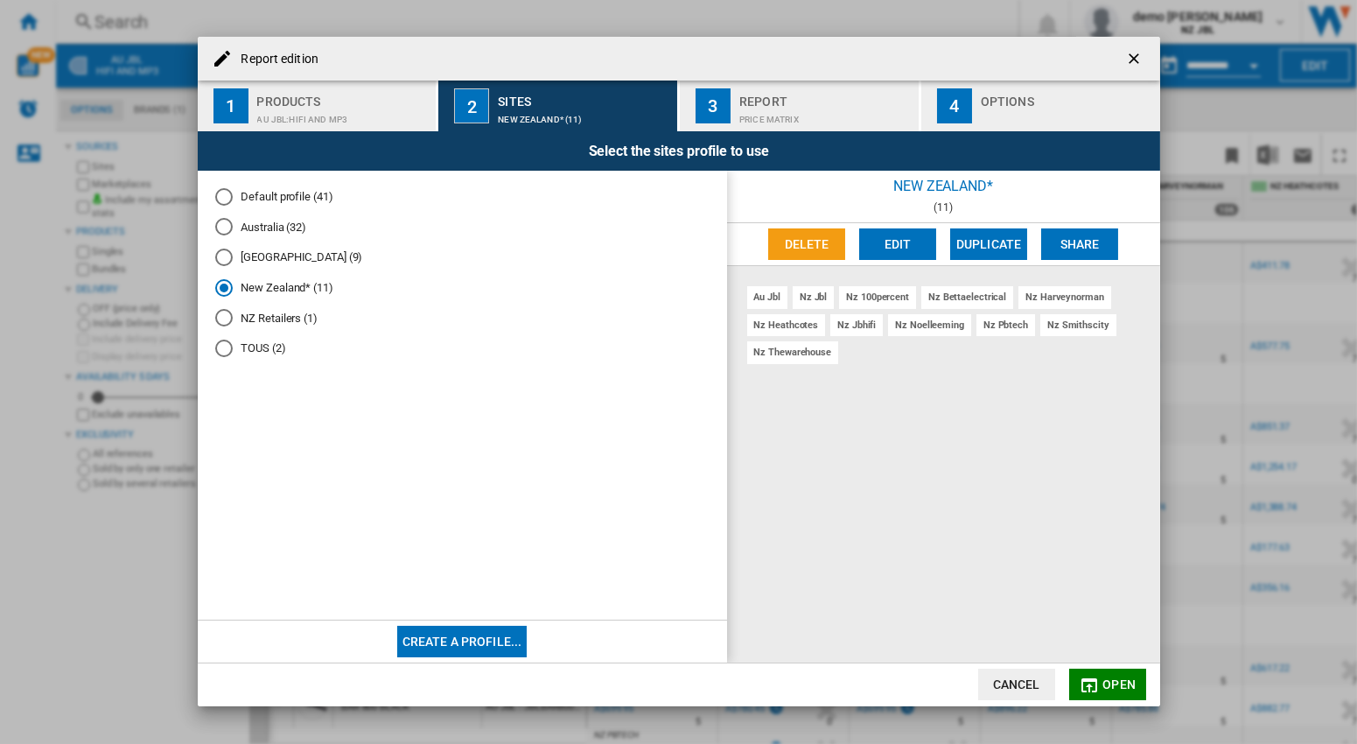
click at [806, 109] on div "Price Matrix" at bounding box center [825, 115] width 172 height 18
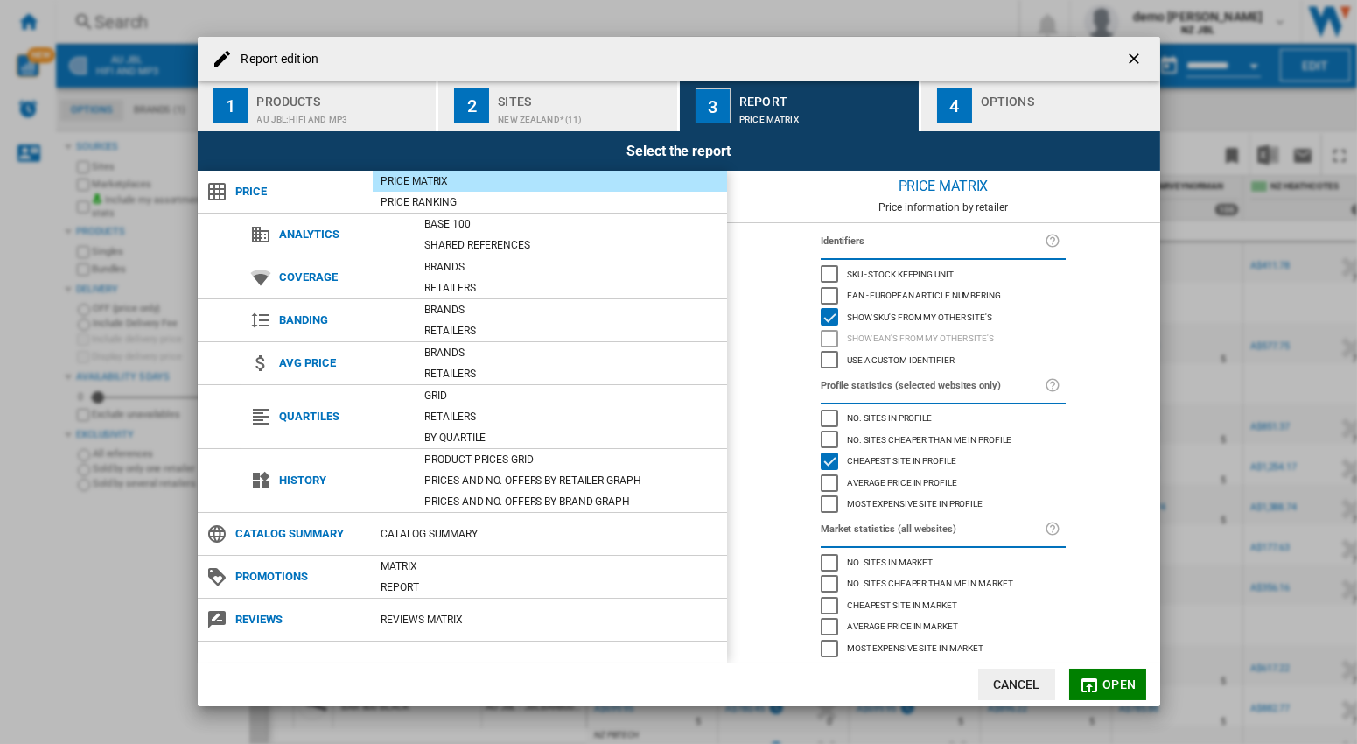
click at [580, 110] on div "New Zealand* (11)" at bounding box center [584, 115] width 172 height 18
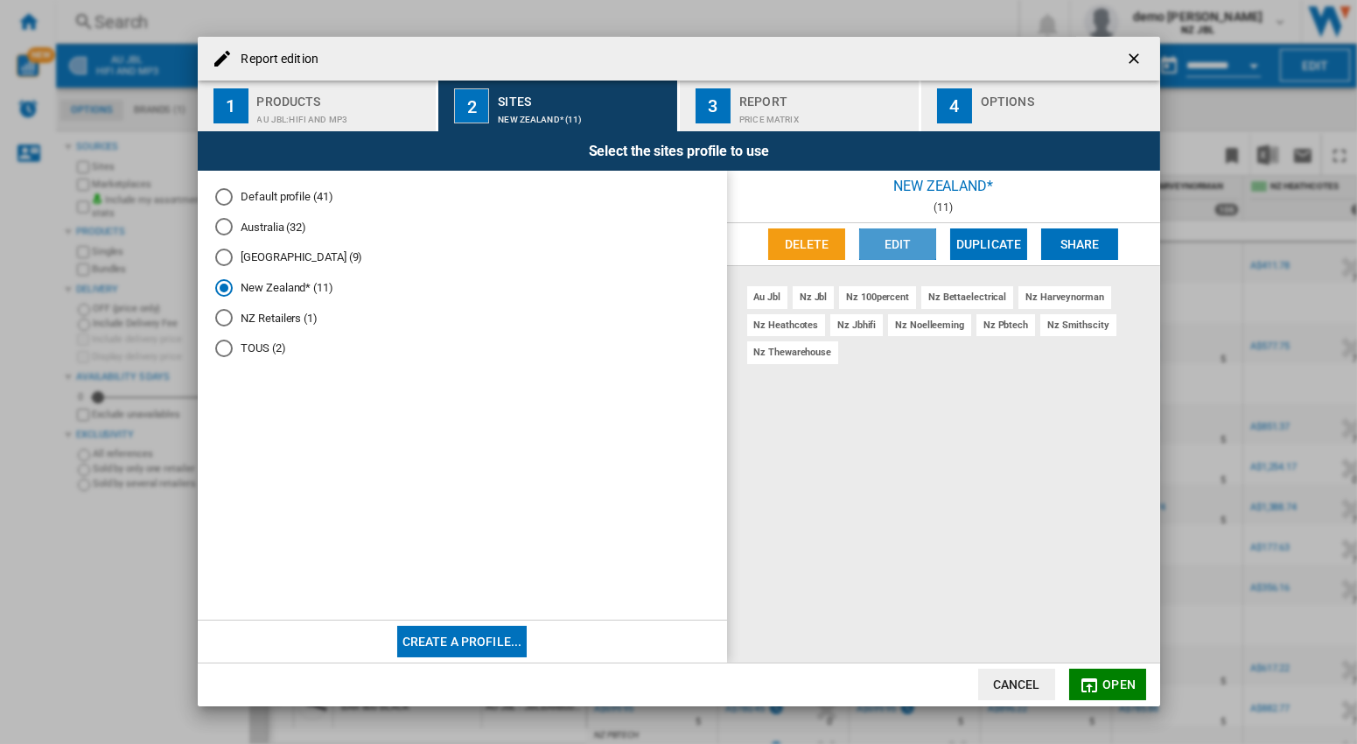
click at [894, 238] on button "Edit" at bounding box center [897, 244] width 77 height 32
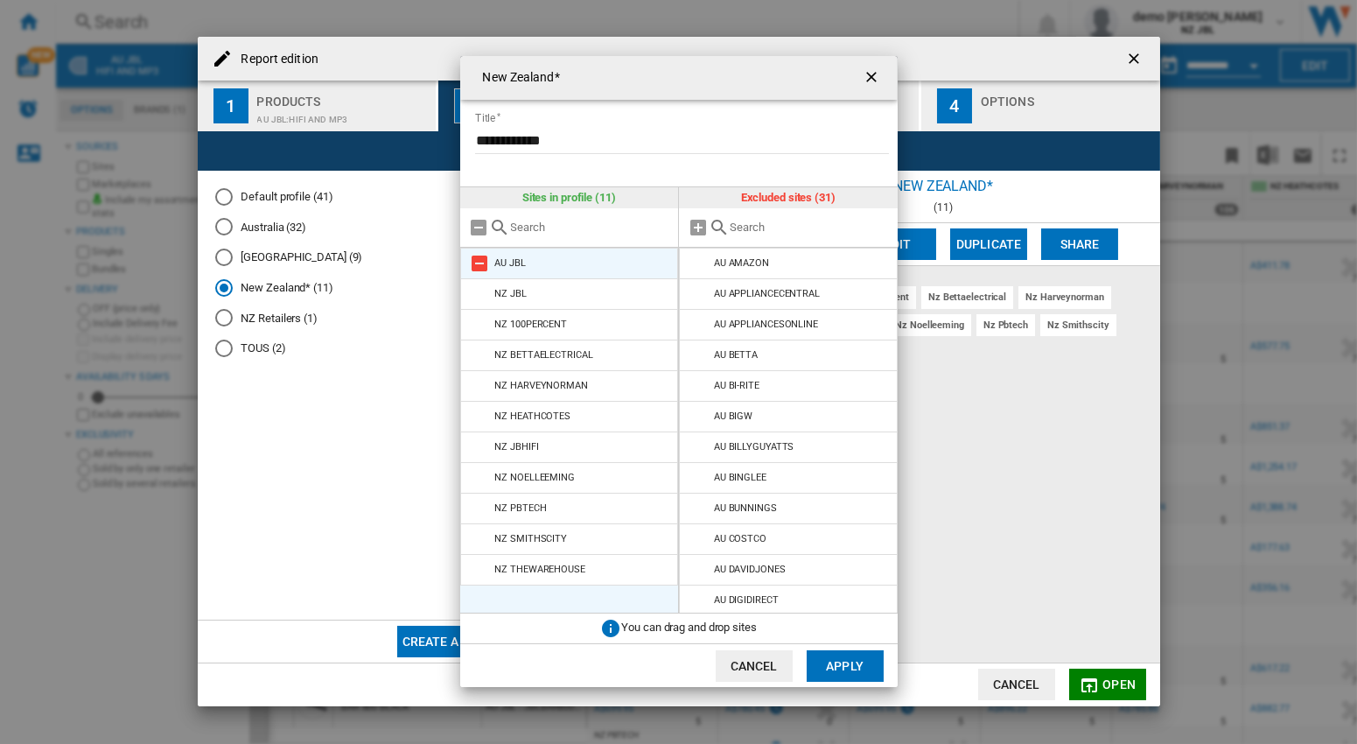
click at [480, 263] on md-icon "New Zealand* ..." at bounding box center [480, 263] width 21 height 21
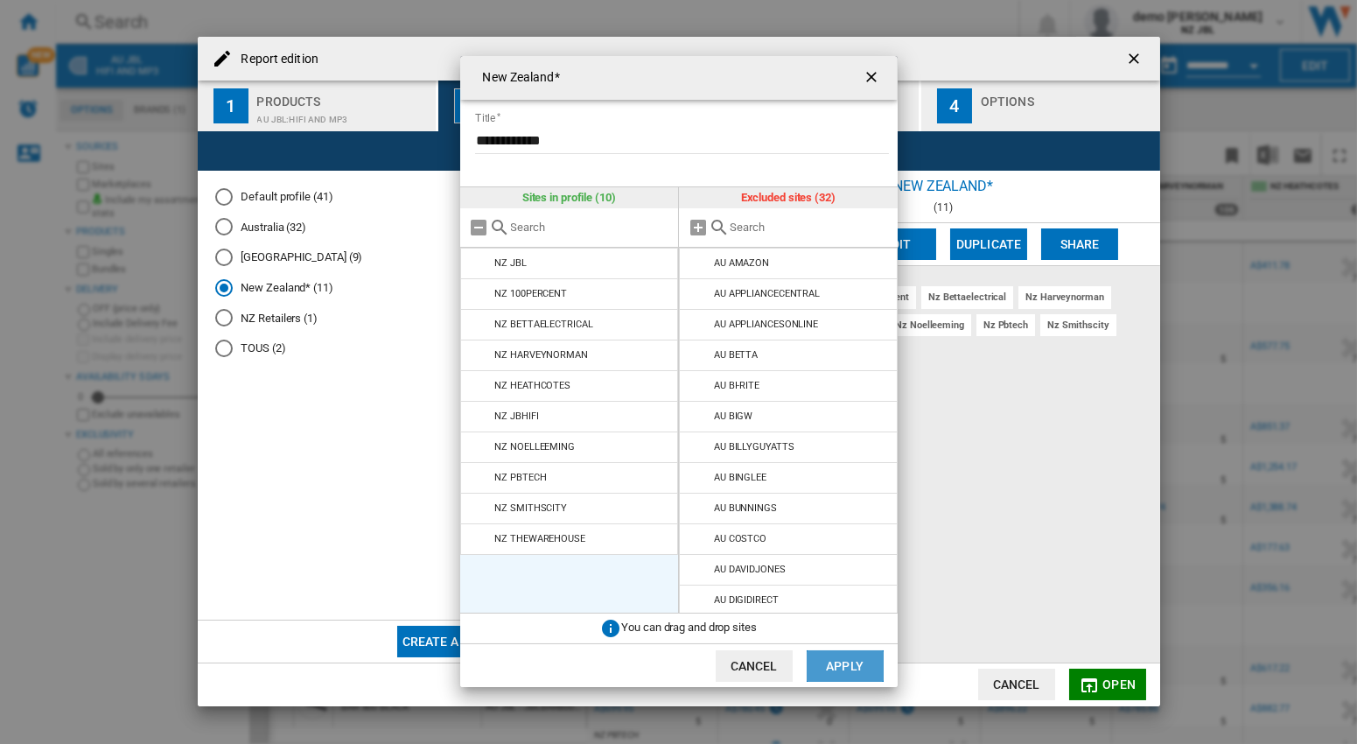
click at [847, 670] on button "Apply" at bounding box center [845, 666] width 77 height 32
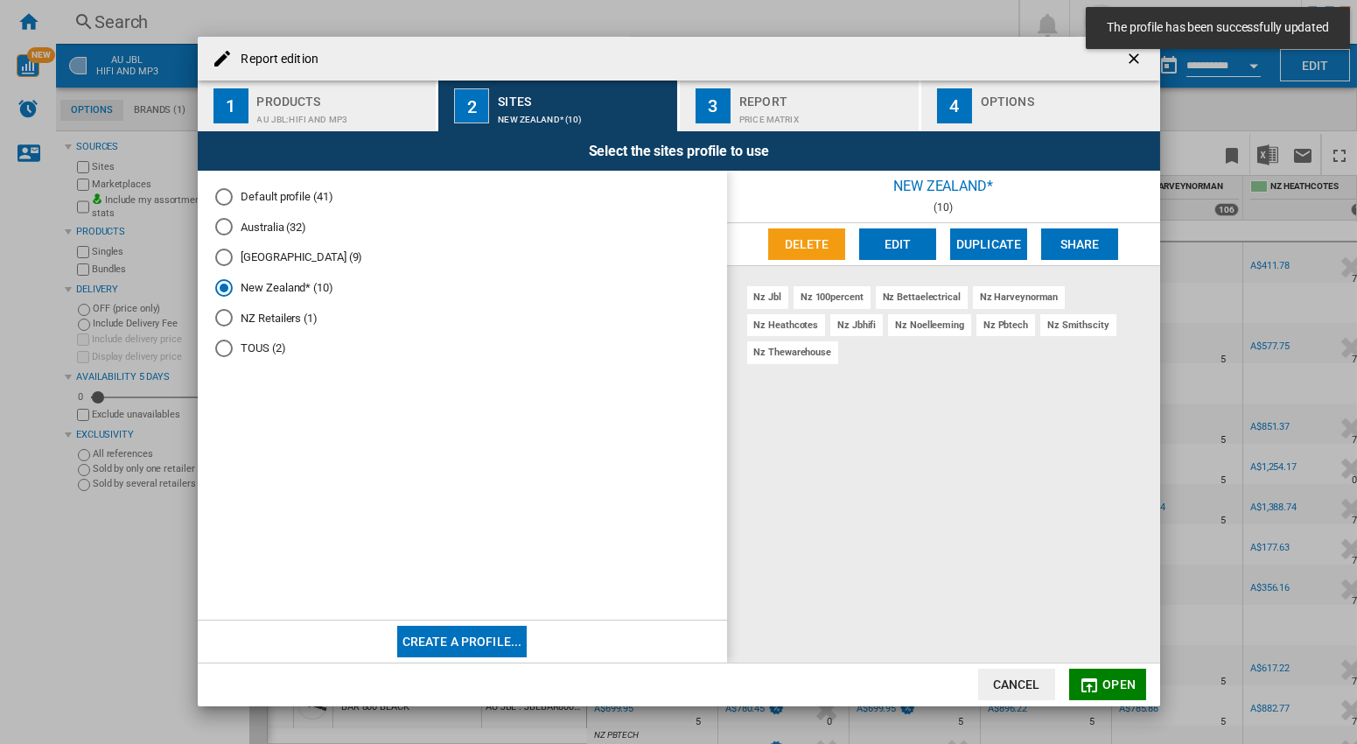
click at [1123, 688] on span "Open" at bounding box center [1119, 684] width 33 height 14
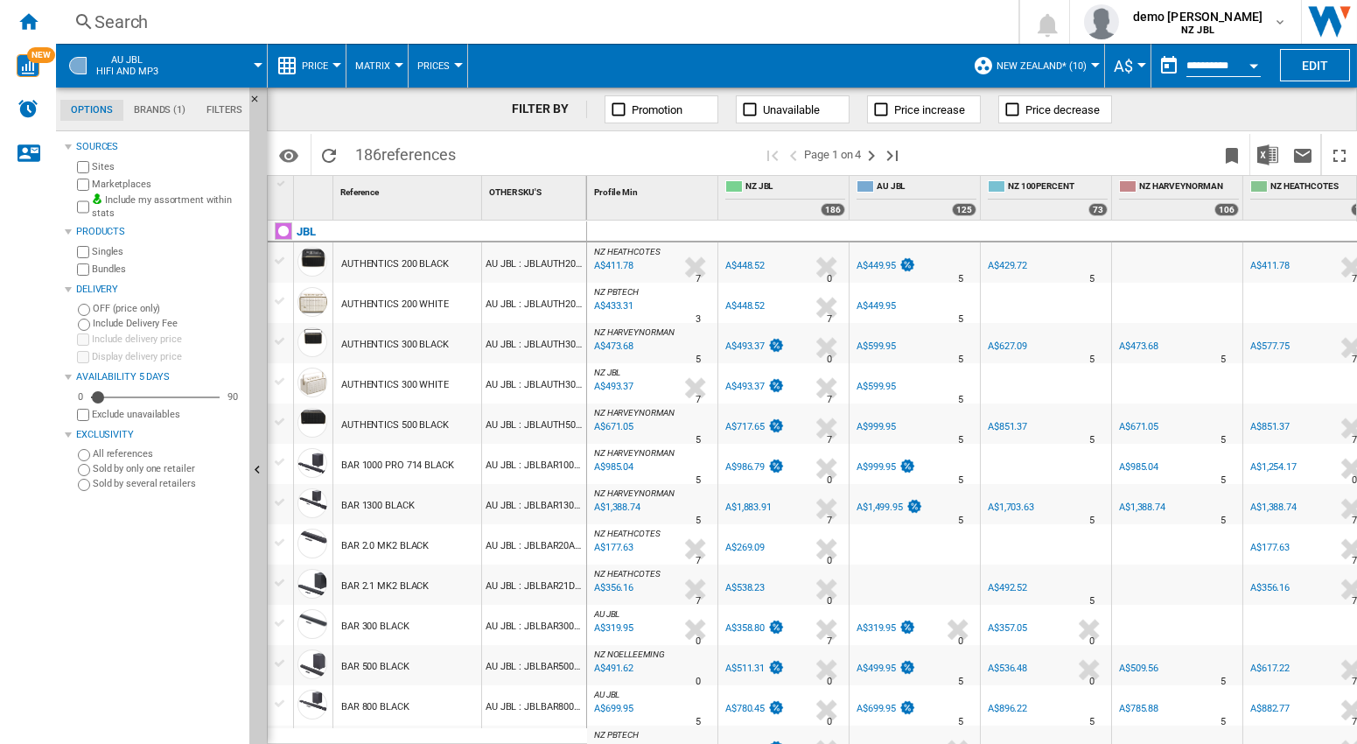
click at [1091, 66] on div at bounding box center [1095, 65] width 9 height 4
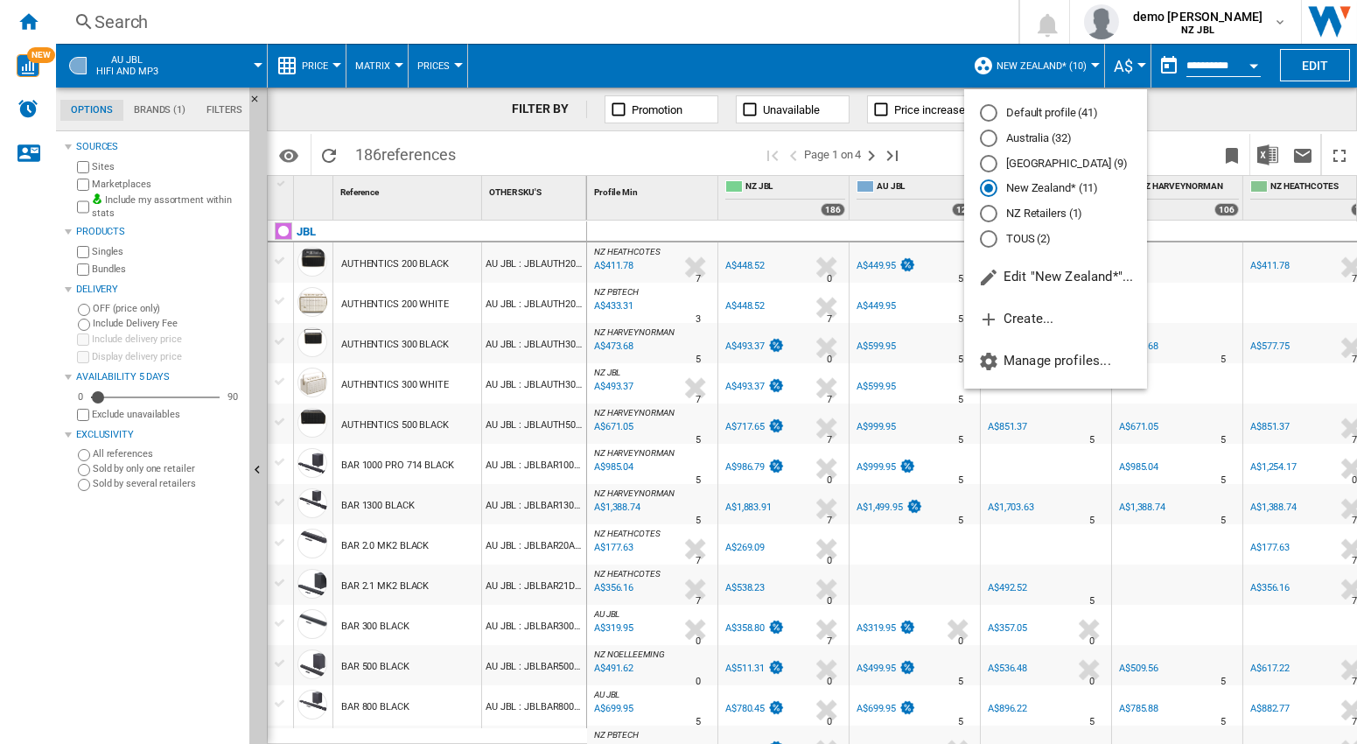
click at [1086, 66] on md-backdrop at bounding box center [678, 372] width 1357 height 744
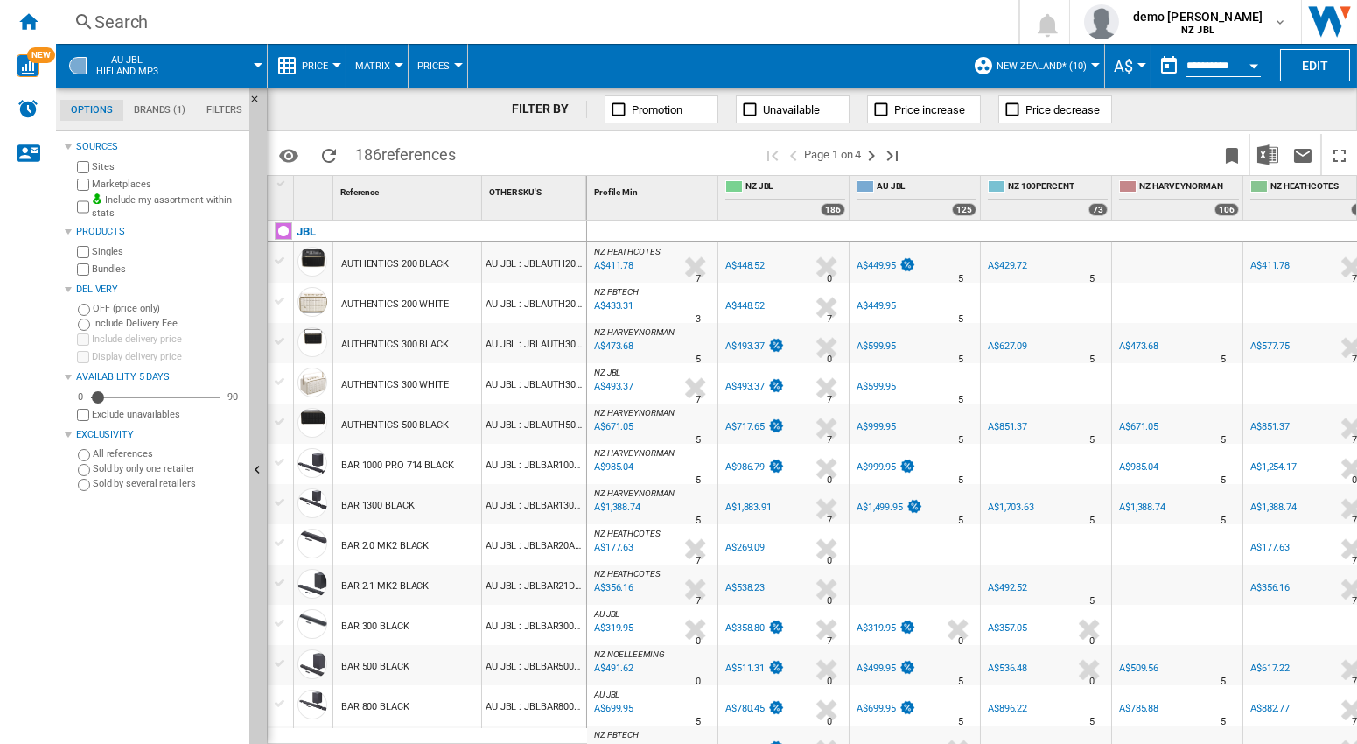
click at [1045, 65] on span "New Zealand* (10)" at bounding box center [1042, 65] width 90 height 11
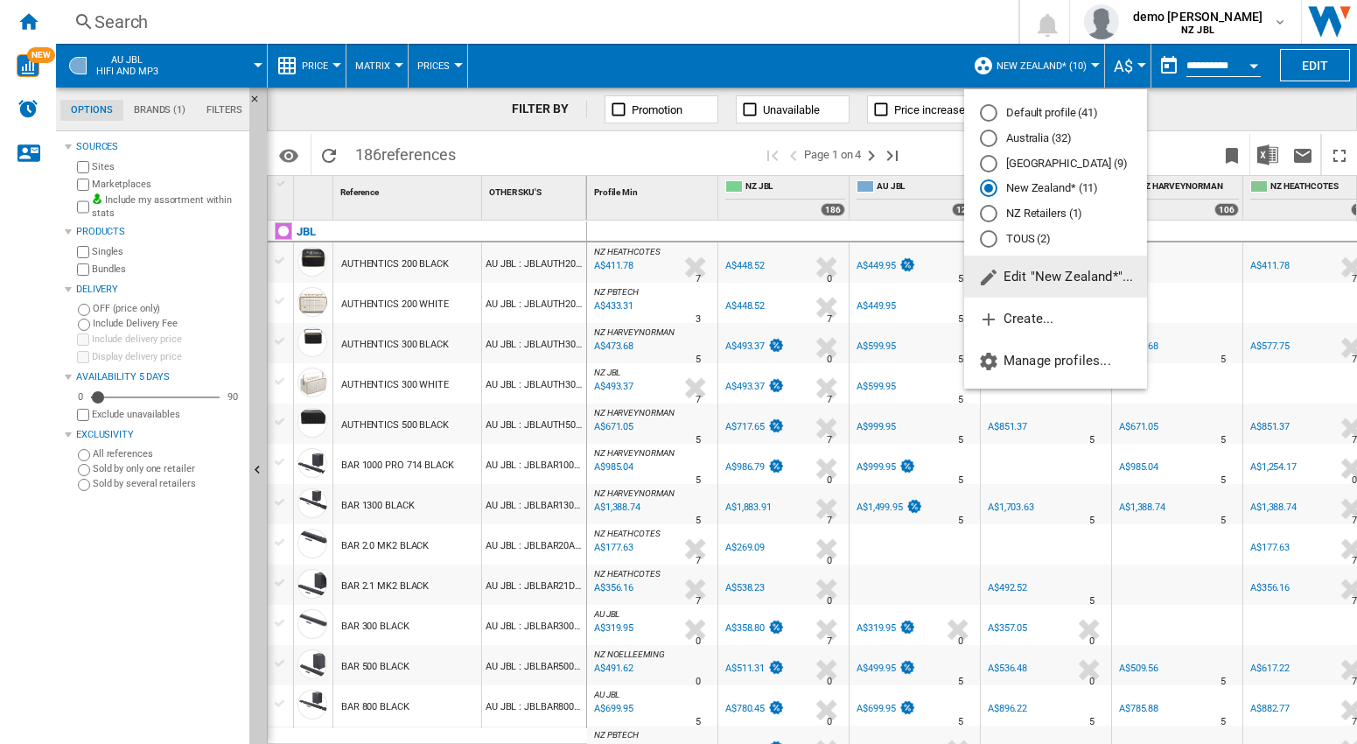
click at [1313, 68] on md-backdrop at bounding box center [678, 372] width 1357 height 744
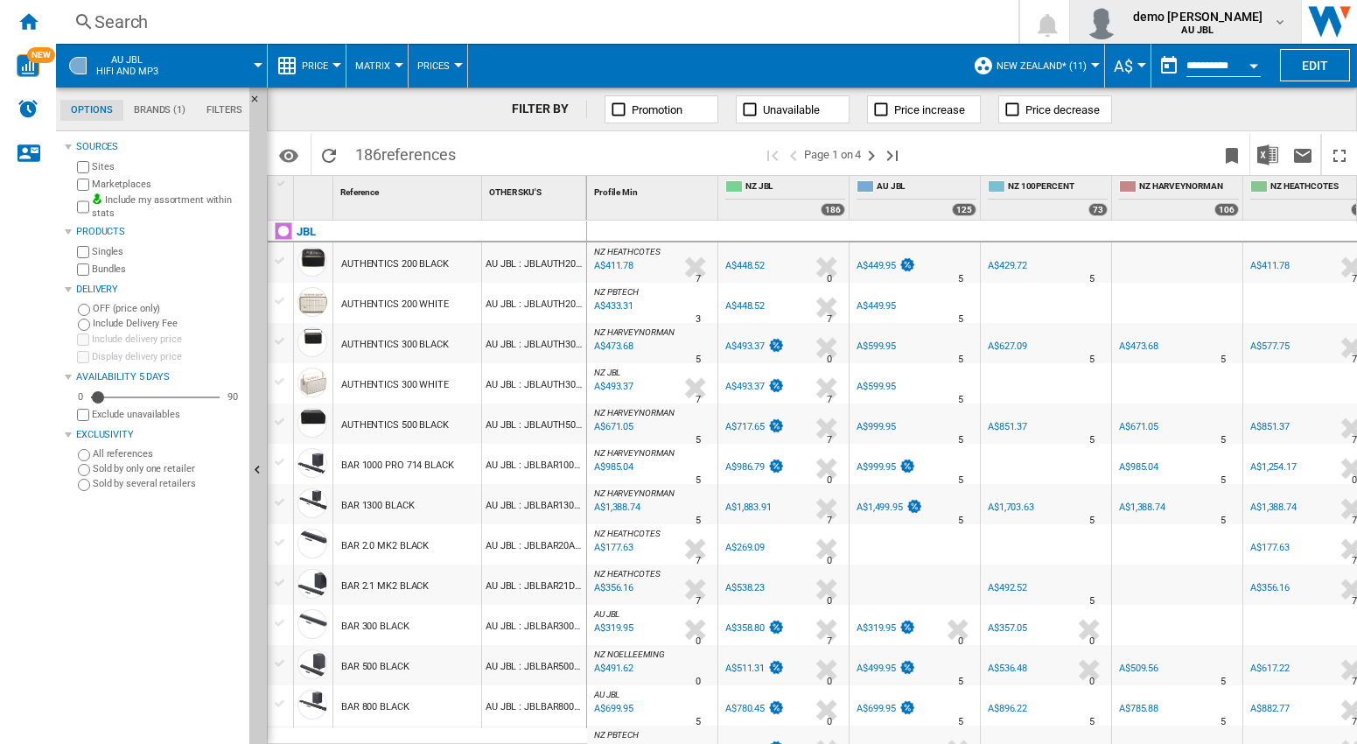
click at [1280, 17] on md-icon "button" at bounding box center [1280, 22] width 14 height 14
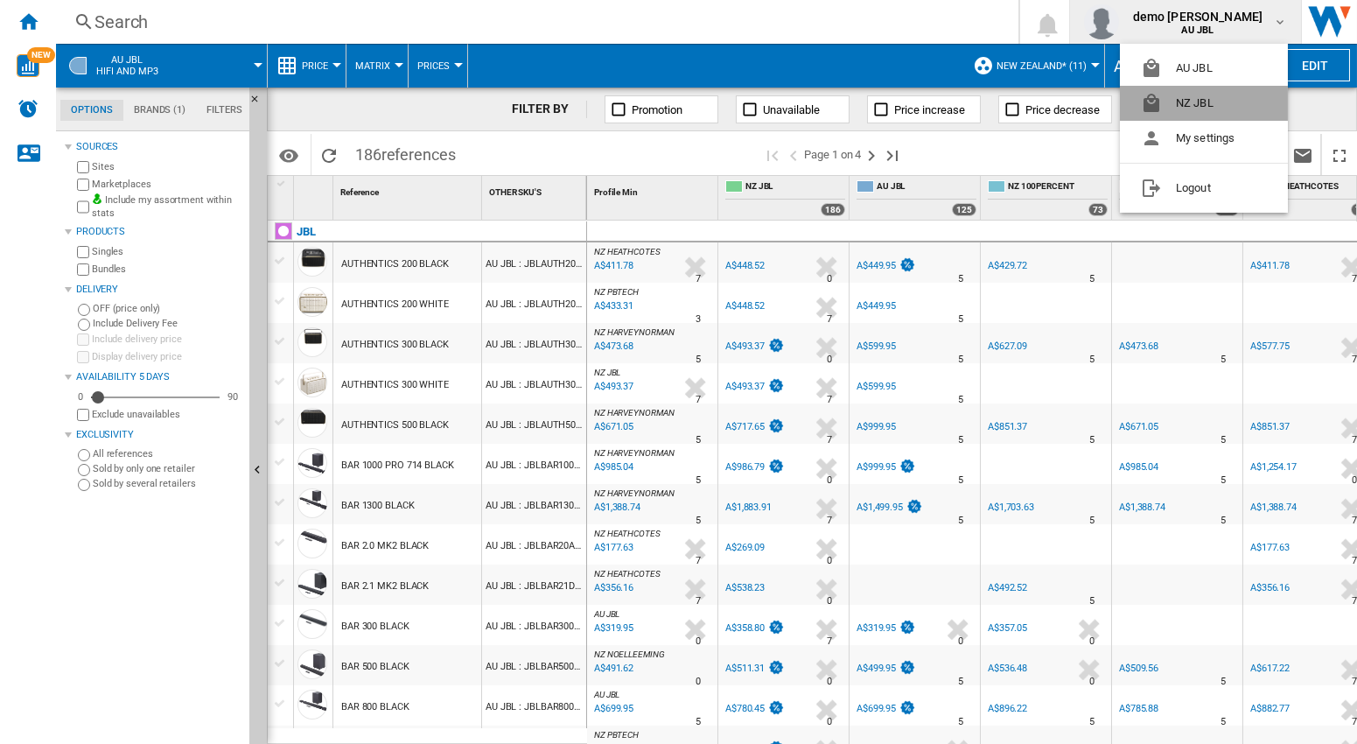
click at [1205, 100] on button "NZ JBL" at bounding box center [1204, 103] width 168 height 35
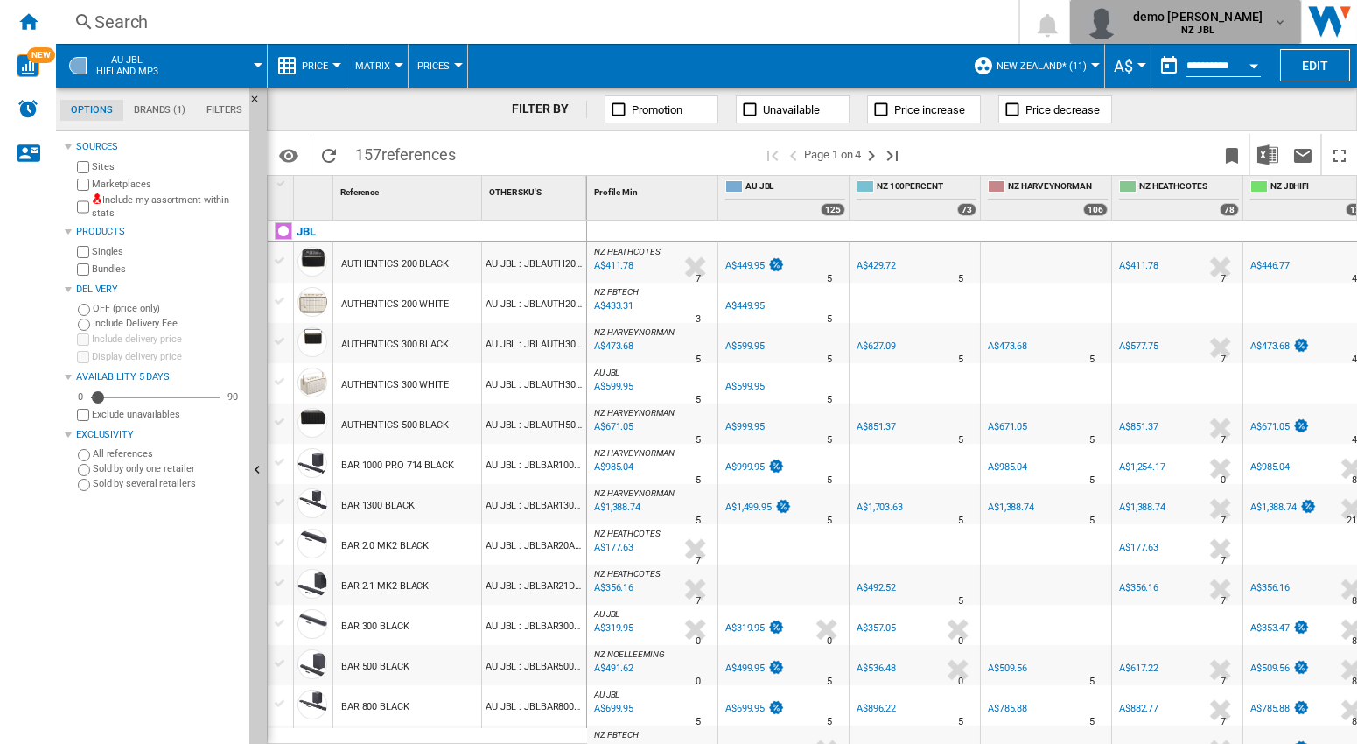
click at [1279, 24] on md-icon "button" at bounding box center [1280, 22] width 14 height 14
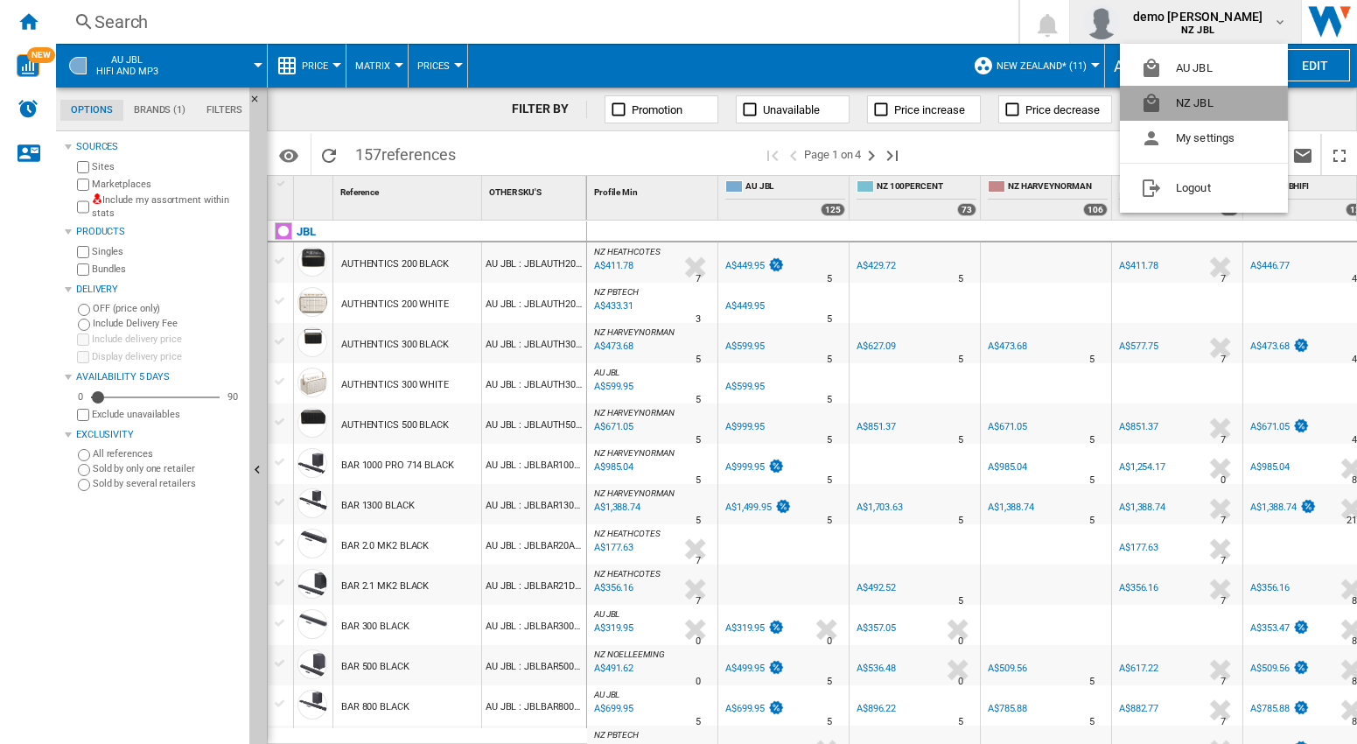
click at [1201, 106] on button "NZ JBL" at bounding box center [1204, 103] width 168 height 35
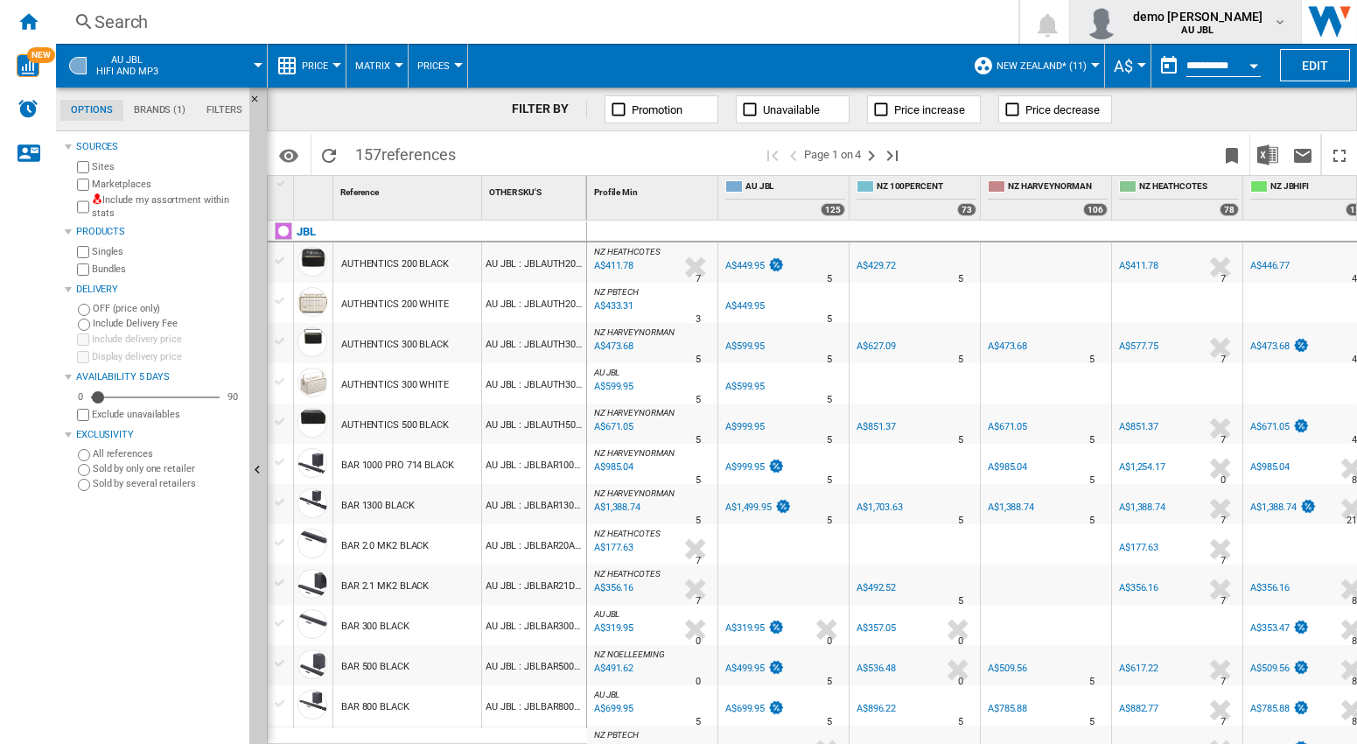
click at [1280, 18] on md-icon "button" at bounding box center [1280, 22] width 14 height 14
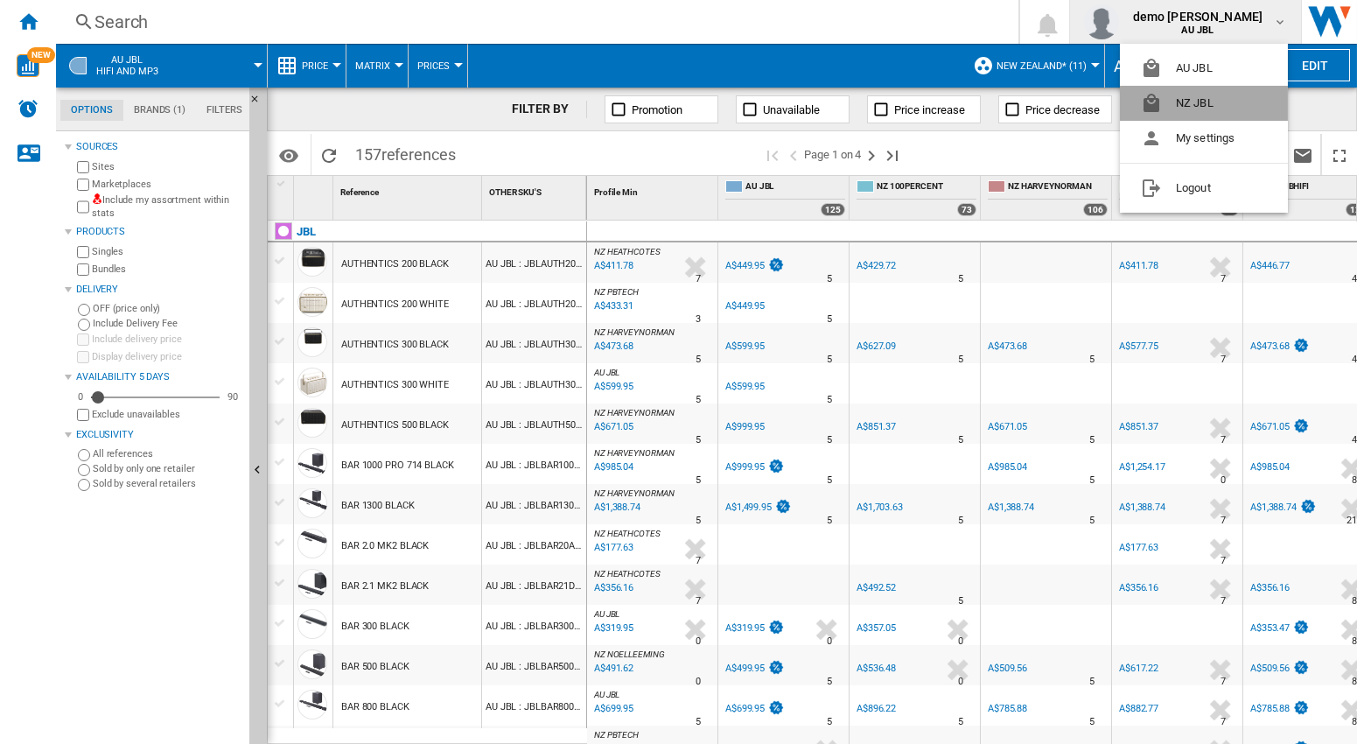
click at [1195, 99] on button "NZ JBL" at bounding box center [1204, 103] width 168 height 35
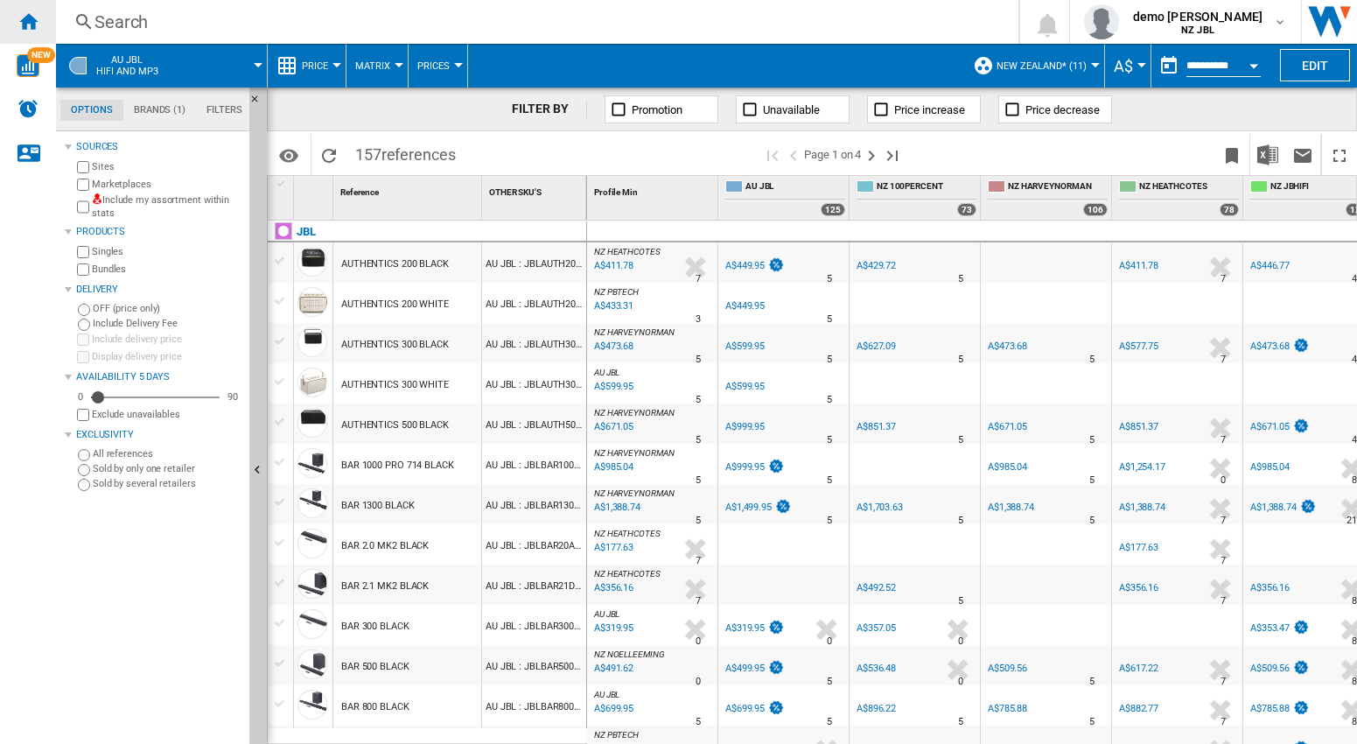
click at [27, 19] on ng-md-icon "Home" at bounding box center [28, 21] width 21 height 21
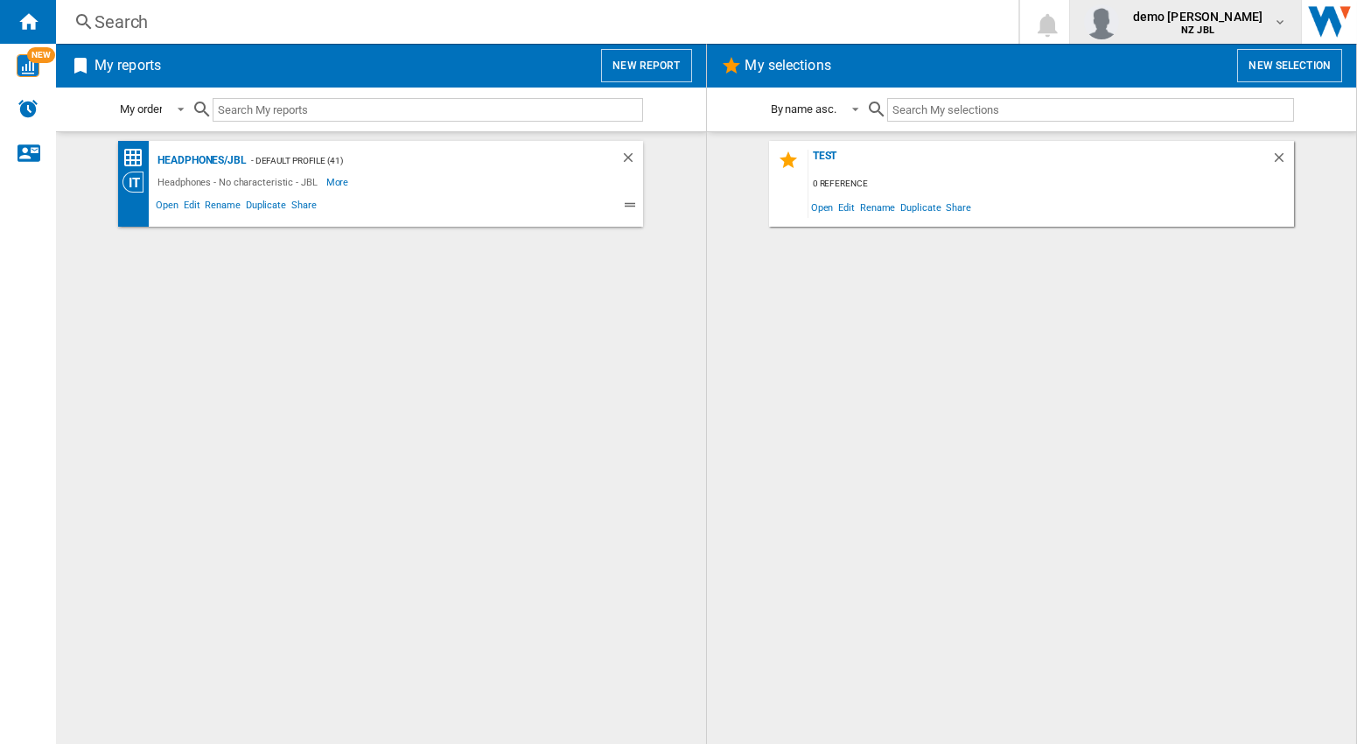
click at [1279, 22] on md-icon "button" at bounding box center [1280, 22] width 14 height 14
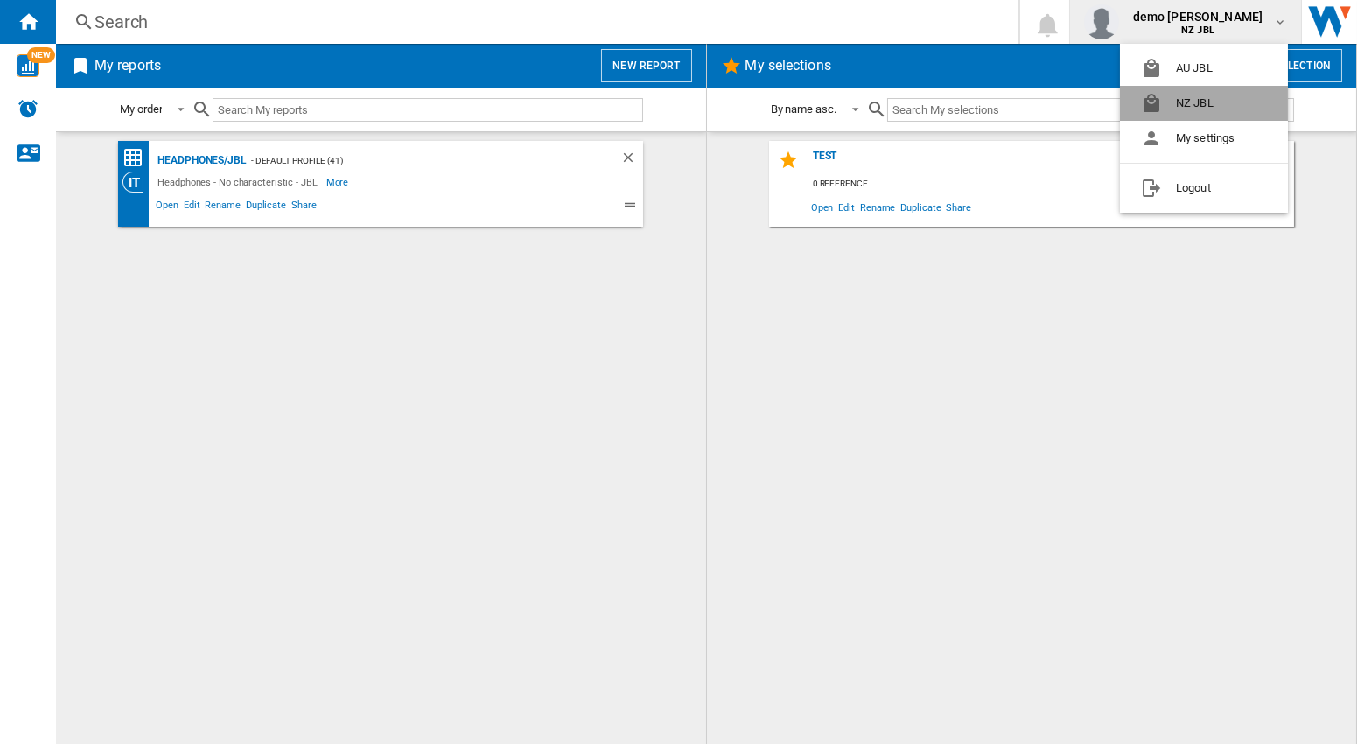
click at [1190, 106] on button "NZ JBL" at bounding box center [1204, 103] width 168 height 35
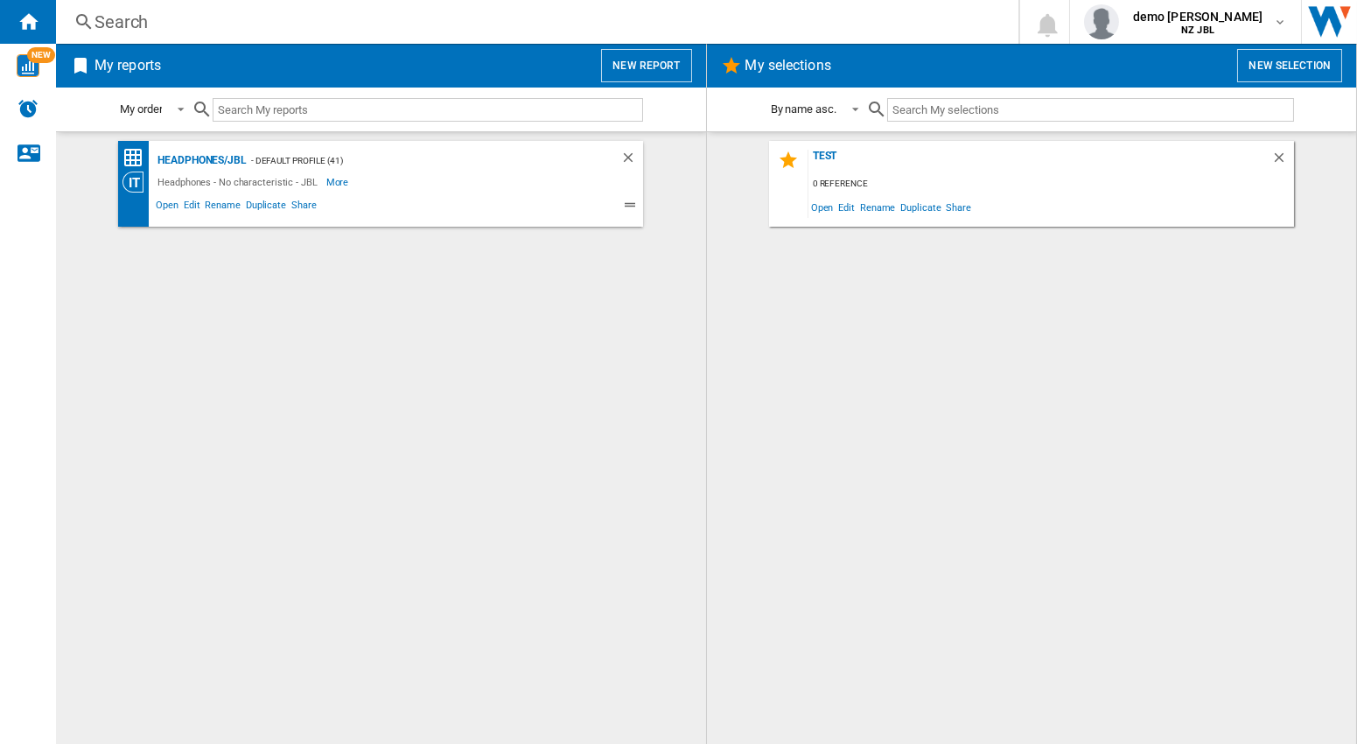
click at [634, 57] on button "New report" at bounding box center [646, 65] width 90 height 33
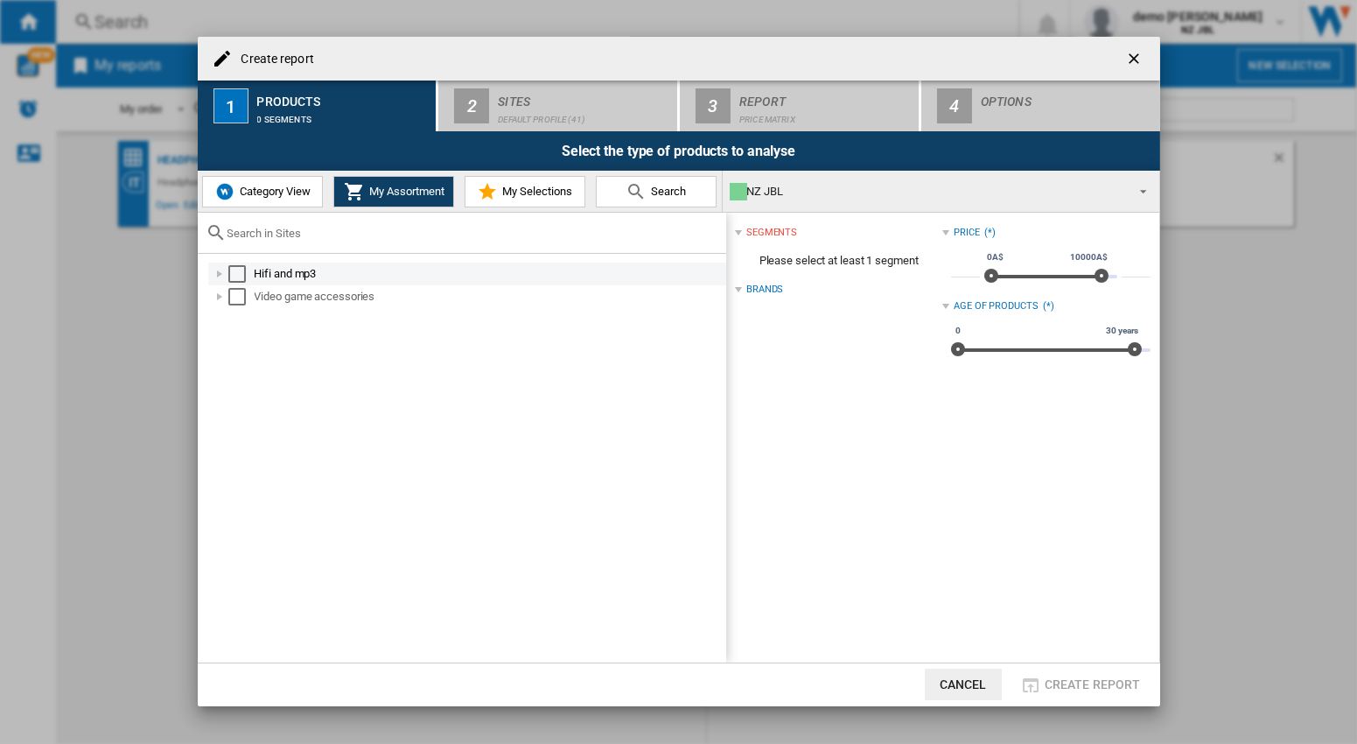
click at [235, 276] on div "Select" at bounding box center [237, 274] width 18 height 18
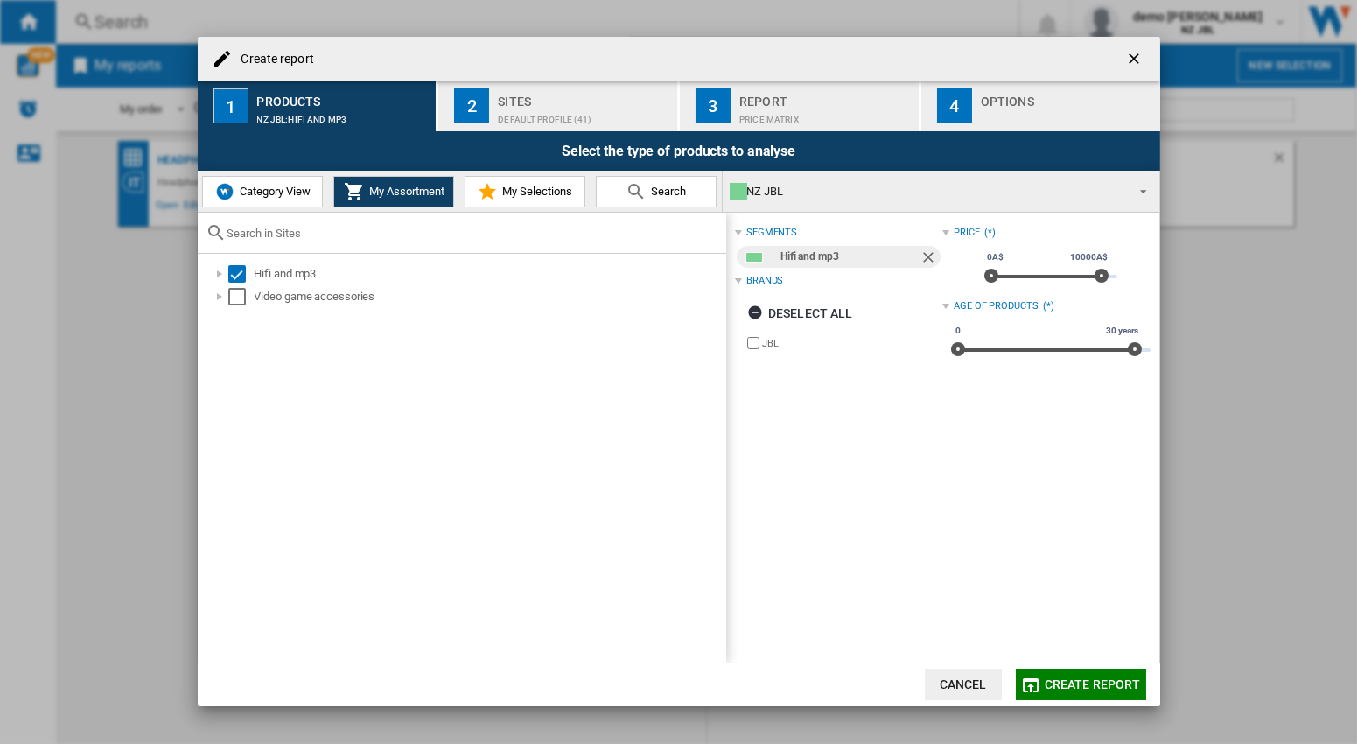
click at [518, 97] on div "Sites" at bounding box center [584, 97] width 172 height 18
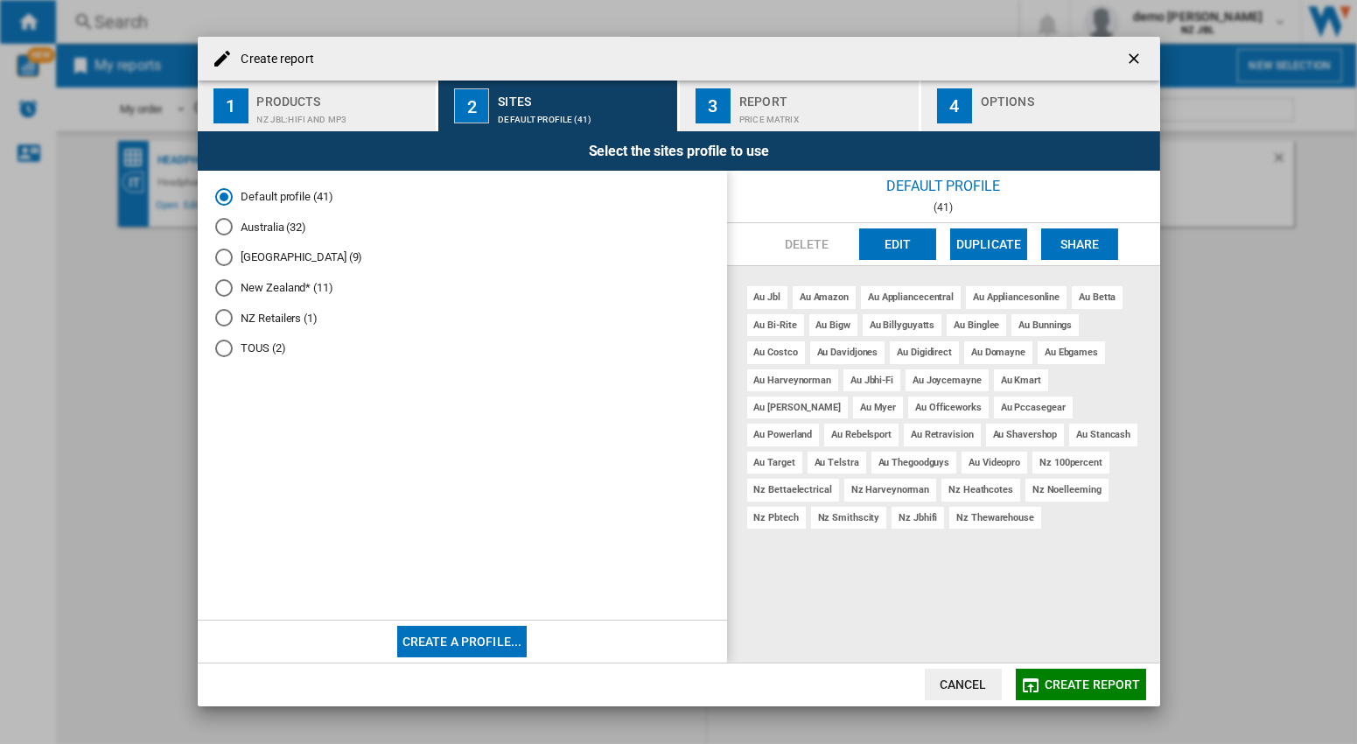
click at [285, 294] on md-radio-button "New Zealand* (11)" at bounding box center [462, 287] width 494 height 17
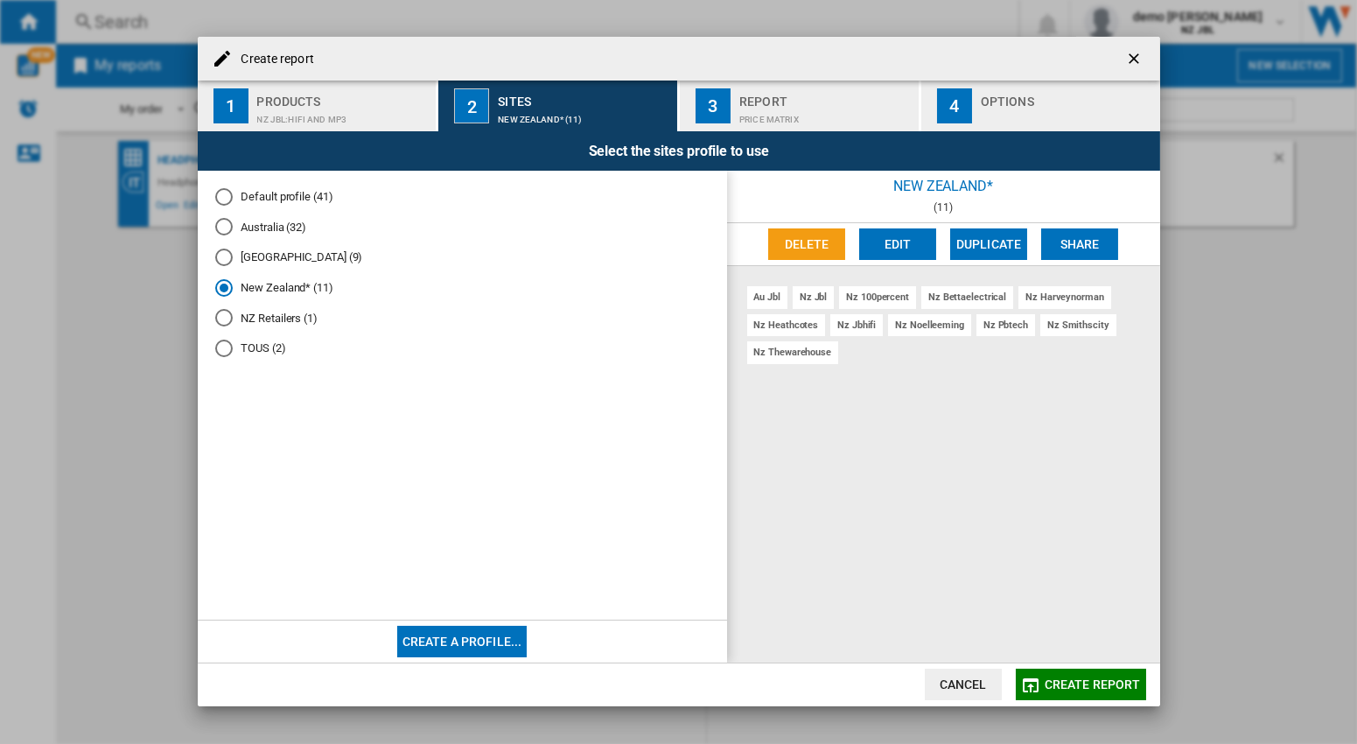
click at [1090, 683] on span "Create report" at bounding box center [1093, 684] width 96 height 14
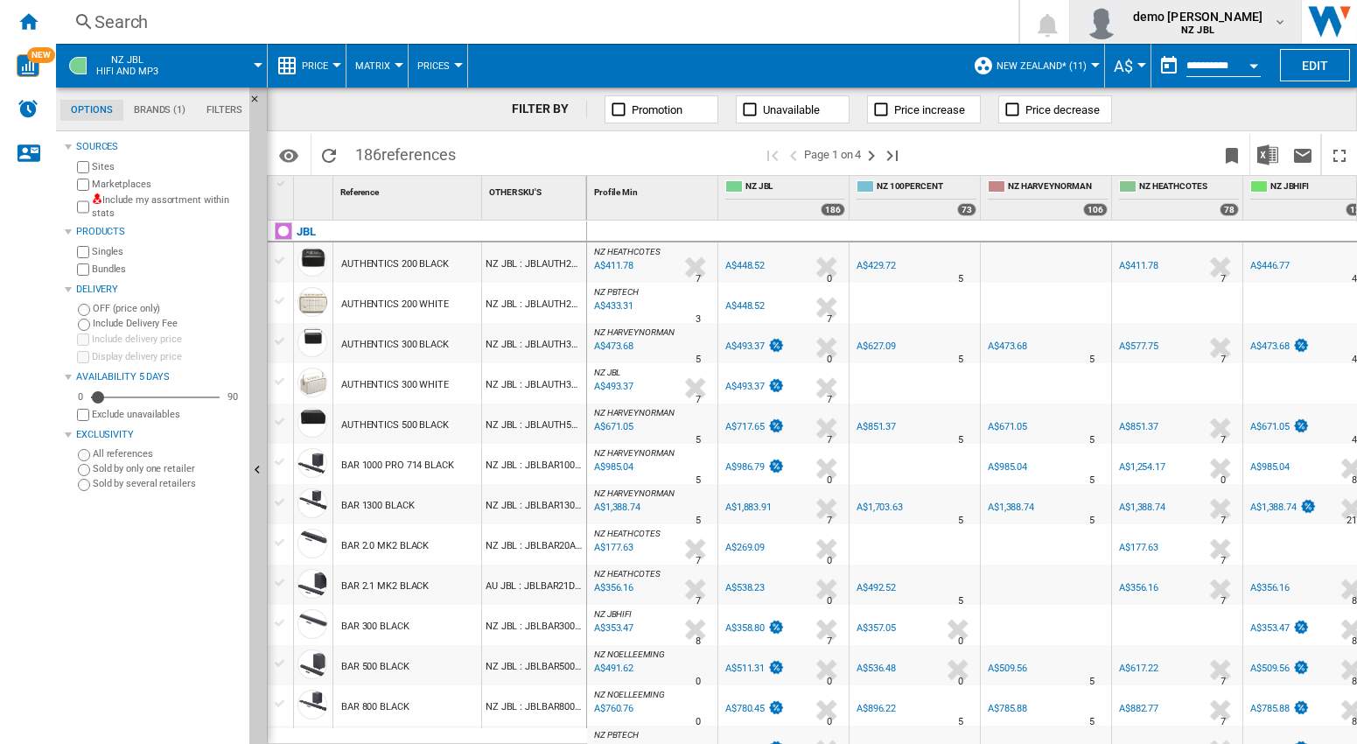
click at [1285, 20] on md-icon "button" at bounding box center [1280, 22] width 14 height 14
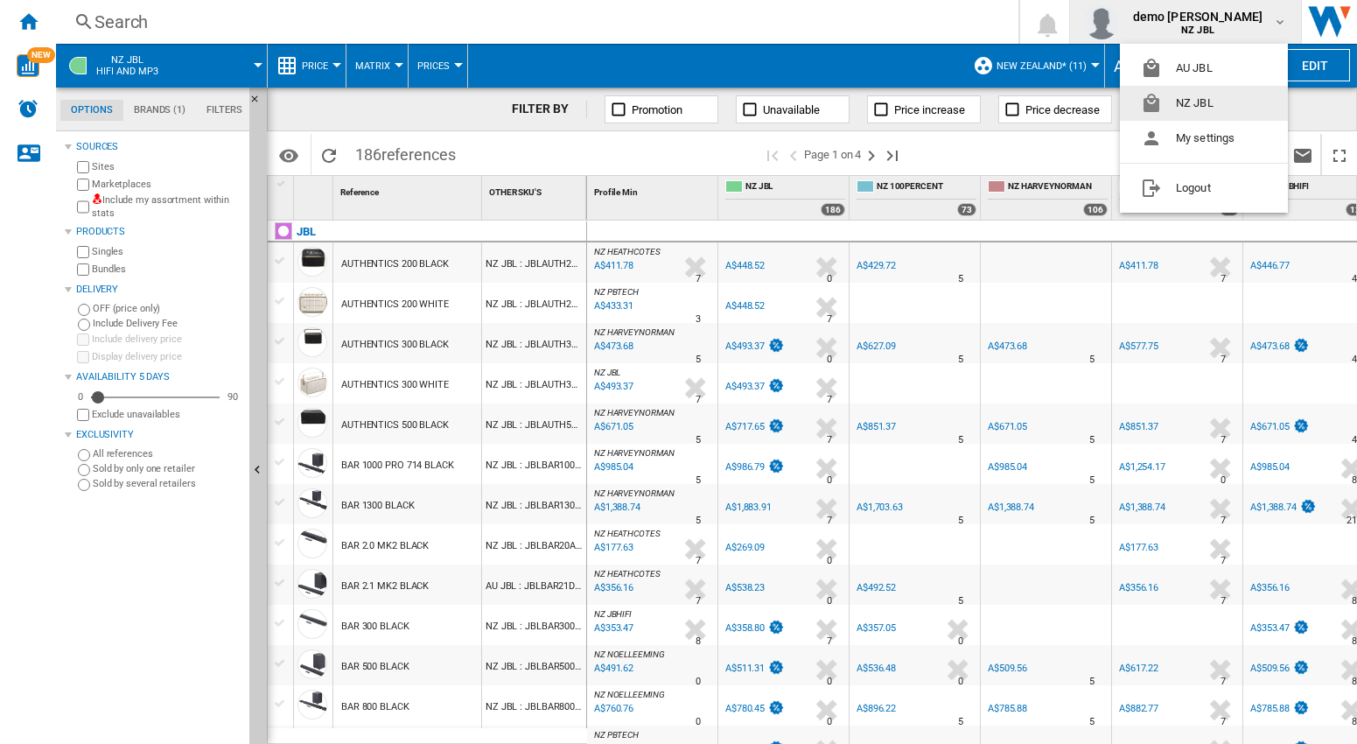
click at [1228, 102] on button "NZ JBL" at bounding box center [1204, 103] width 168 height 35
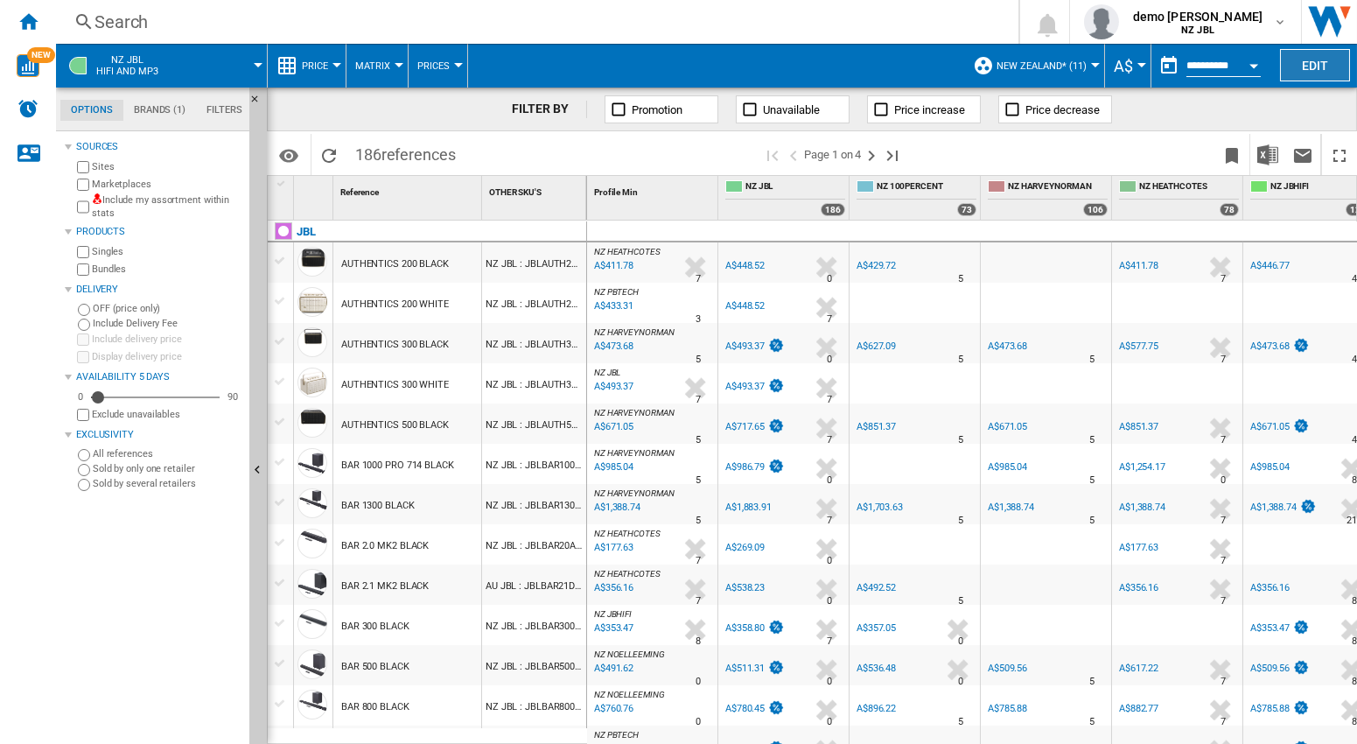
click at [1308, 74] on button "Edit" at bounding box center [1315, 65] width 70 height 32
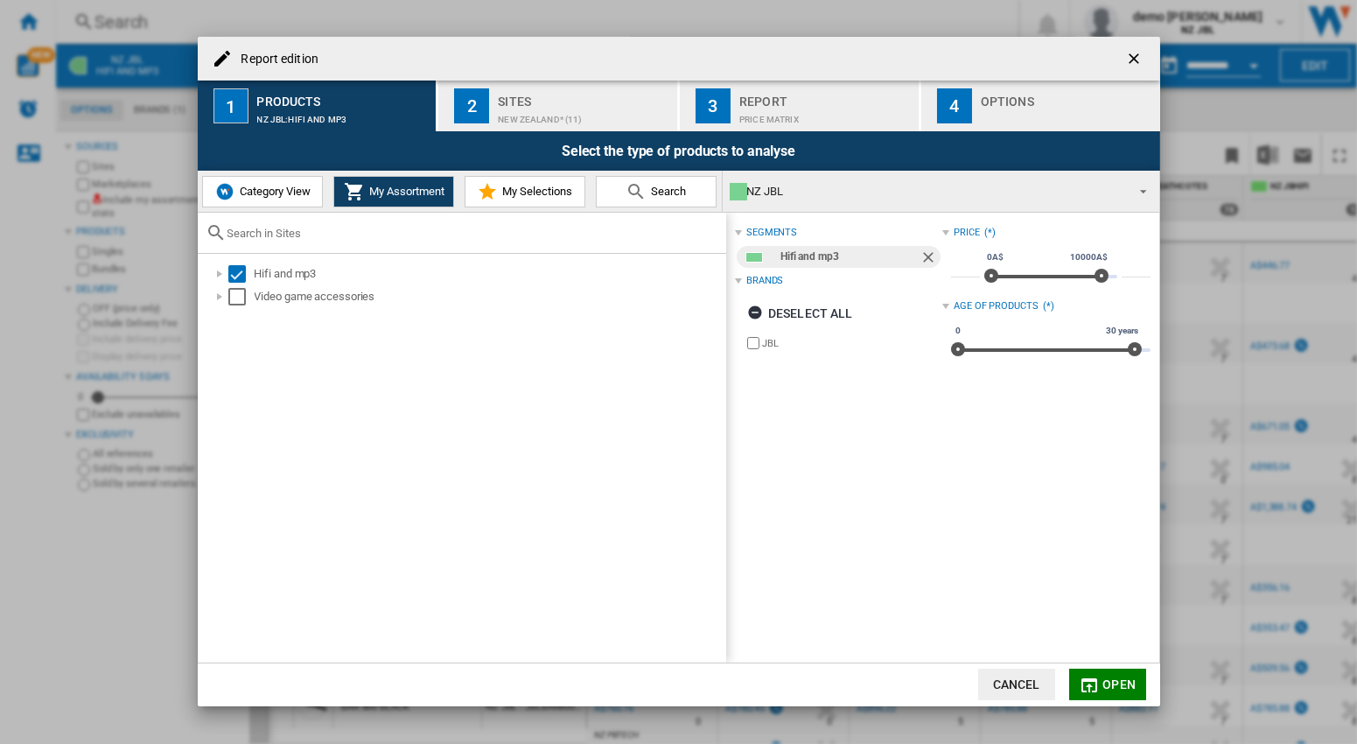
click at [539, 107] on div "New Zealand* (11)" at bounding box center [584, 115] width 172 height 18
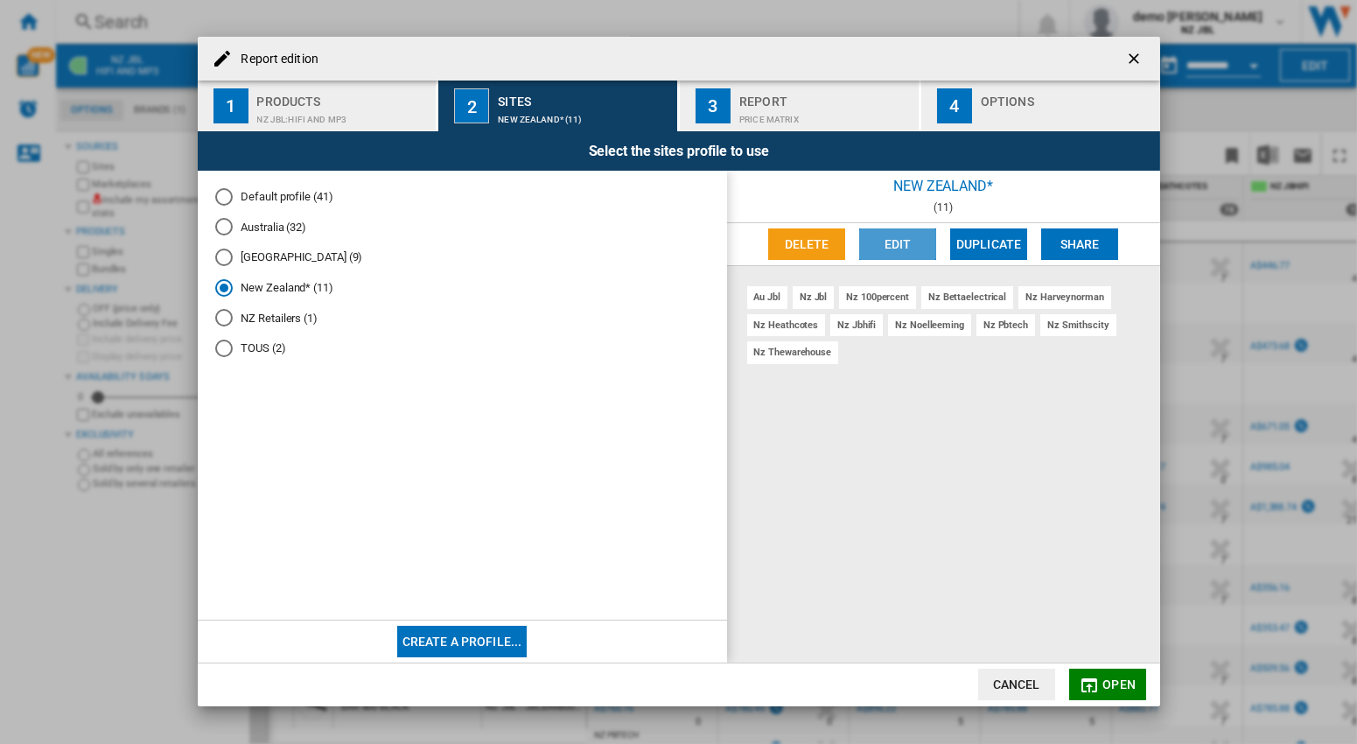
click at [893, 245] on button "Edit" at bounding box center [897, 244] width 77 height 32
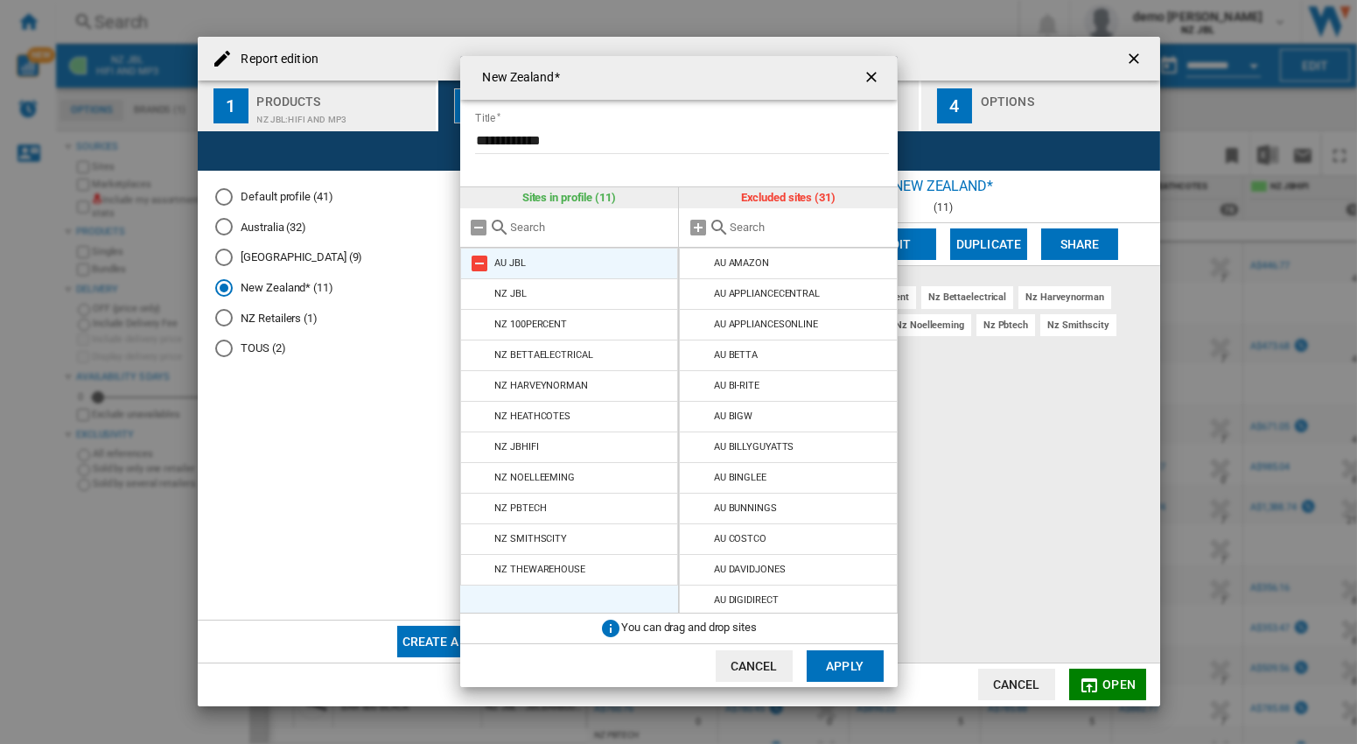
click at [480, 267] on md-icon at bounding box center [480, 263] width 21 height 21
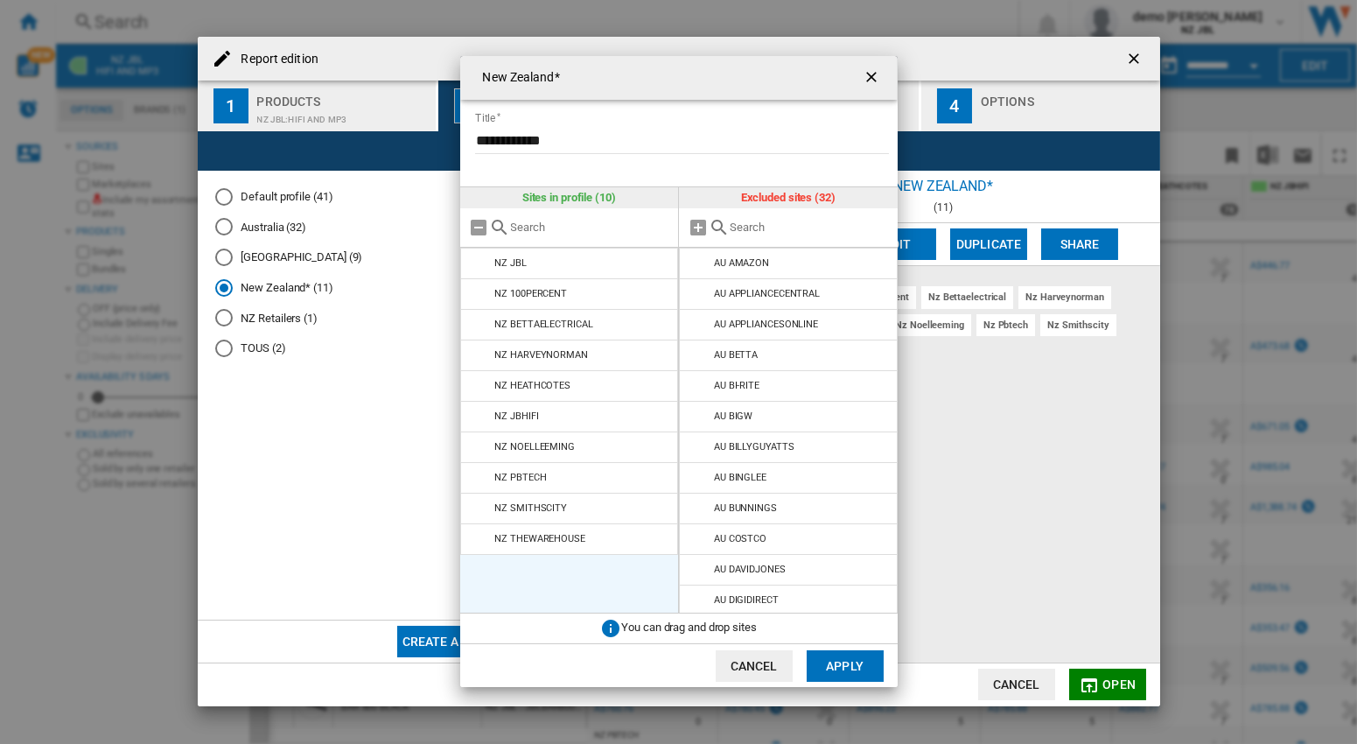
click at [849, 671] on button "Apply" at bounding box center [845, 666] width 77 height 32
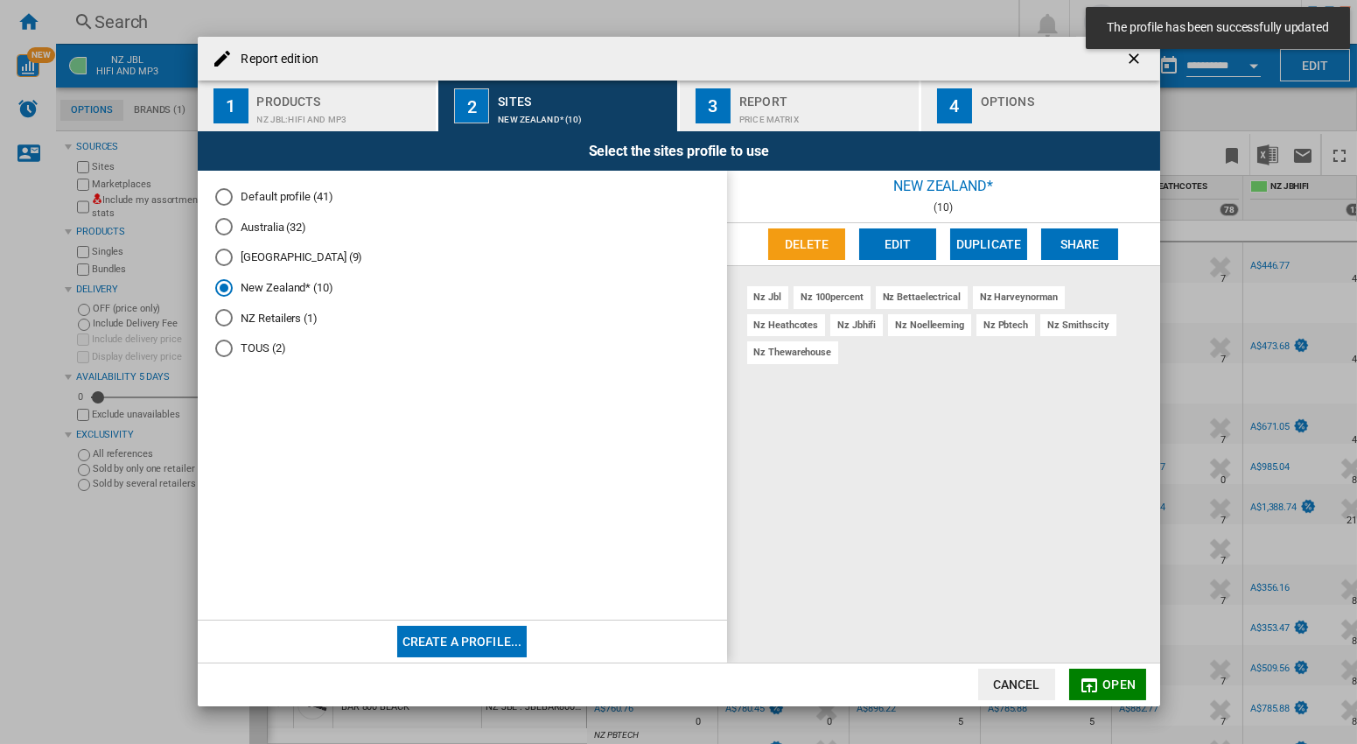
click at [1120, 686] on span "Open" at bounding box center [1119, 684] width 33 height 14
